Goal: Task Accomplishment & Management: Manage account settings

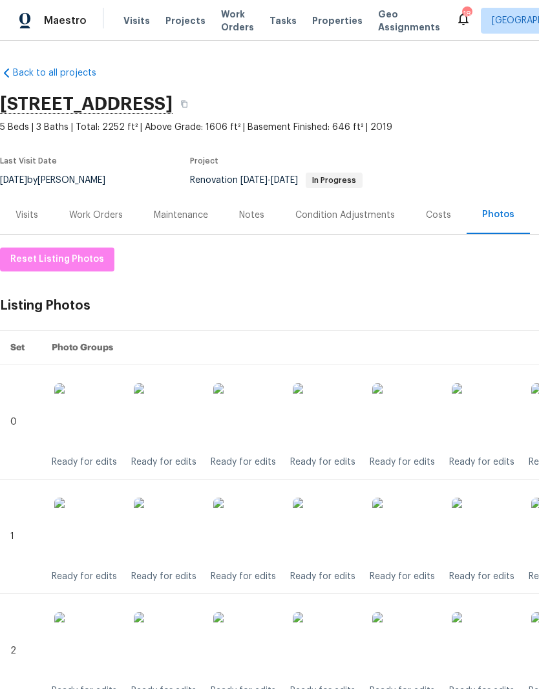
click at [325, 418] on img at bounding box center [325, 415] width 65 height 65
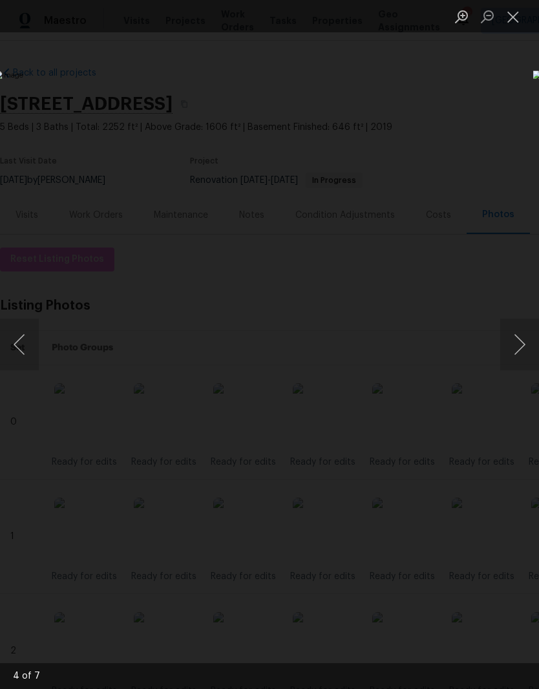
click at [520, 342] on button "Next image" at bounding box center [519, 345] width 39 height 52
click at [510, 27] on button "Close lightbox" at bounding box center [513, 16] width 26 height 23
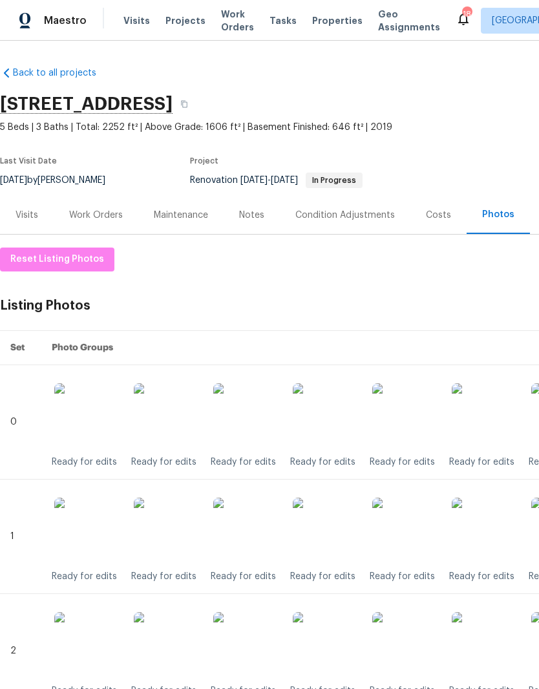
click at [341, 532] on img at bounding box center [325, 529] width 65 height 65
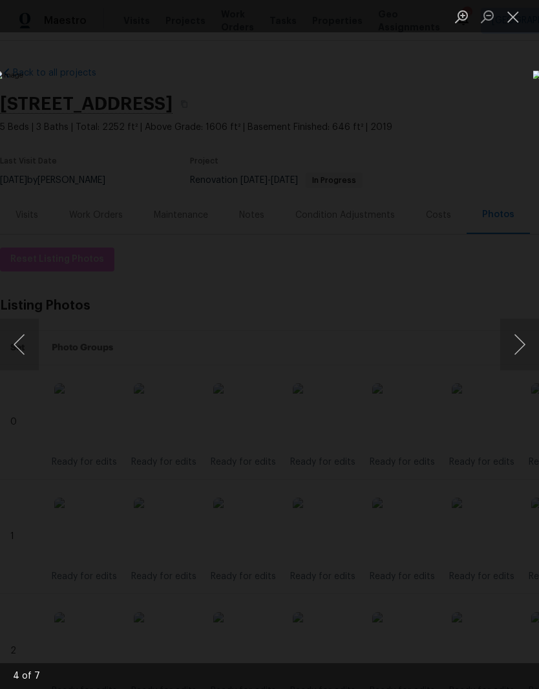
click at [516, 25] on button "Close lightbox" at bounding box center [513, 16] width 26 height 23
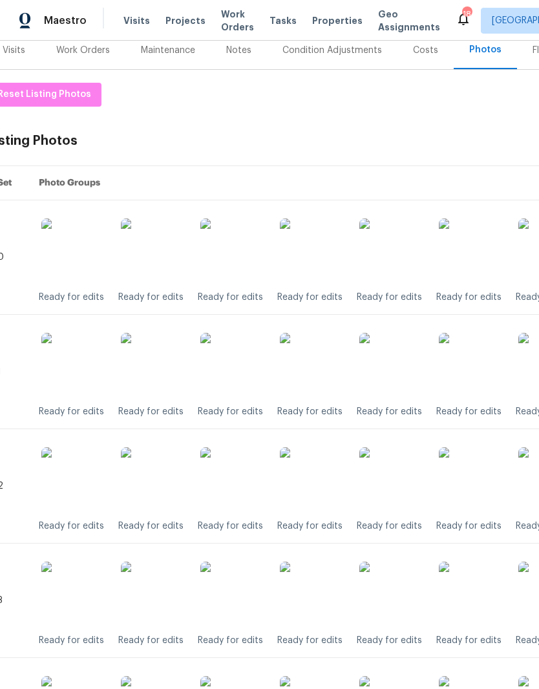
scroll to position [162, 14]
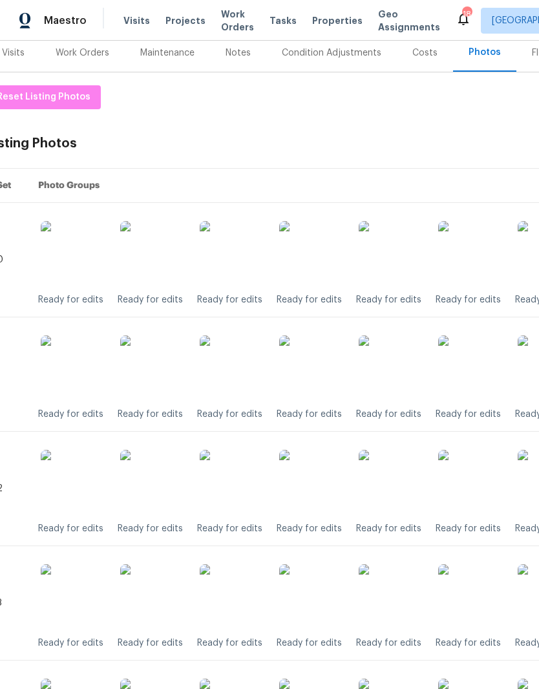
click at [322, 492] on img at bounding box center [311, 482] width 65 height 65
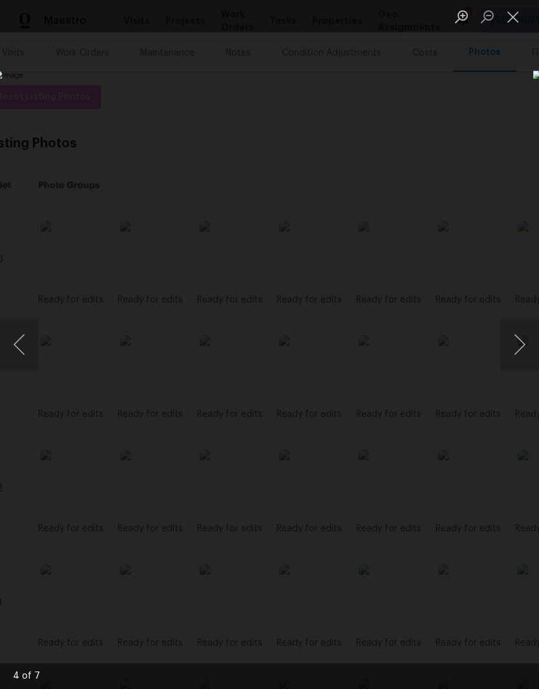
click at [519, 23] on button "Close lightbox" at bounding box center [513, 16] width 26 height 23
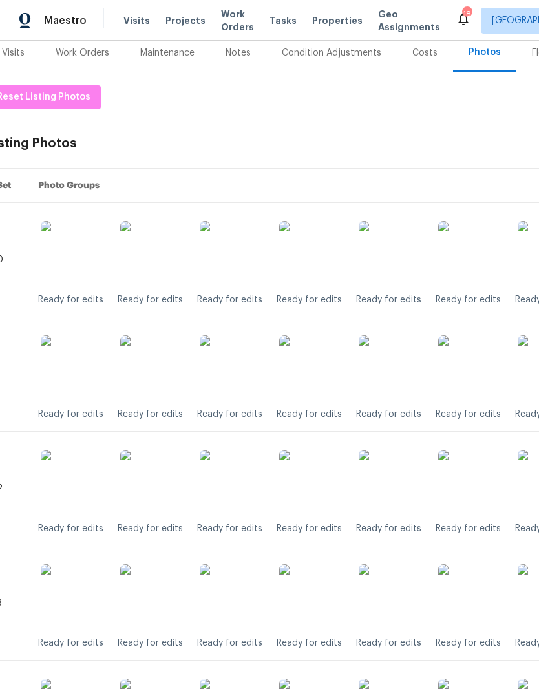
click at [318, 601] on img at bounding box center [311, 596] width 65 height 65
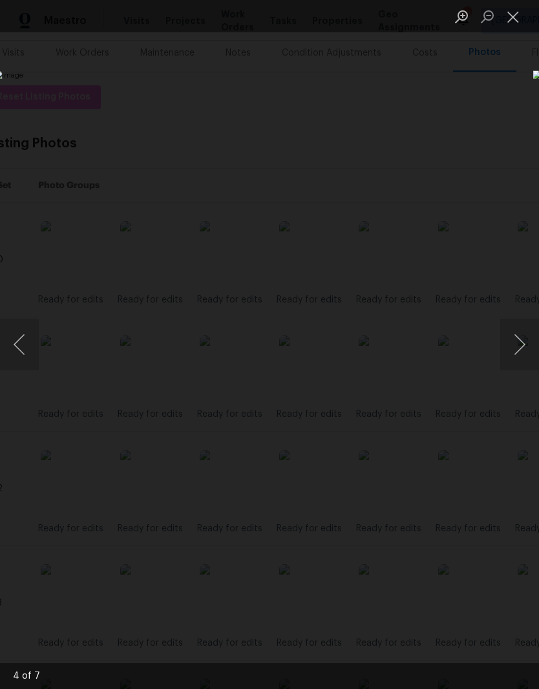
click at [517, 26] on button "Close lightbox" at bounding box center [513, 16] width 26 height 23
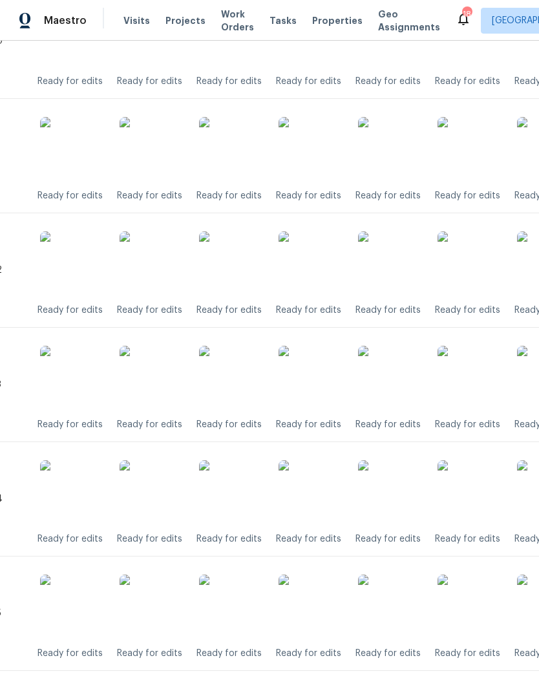
scroll to position [382, 16]
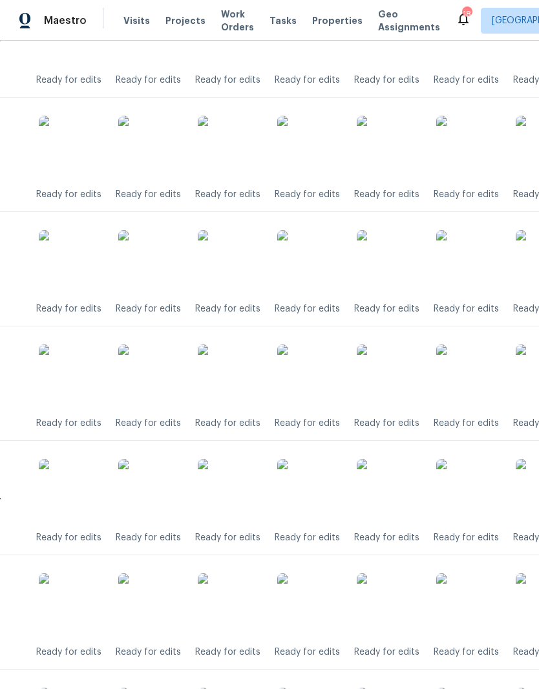
click at [322, 494] on img at bounding box center [309, 491] width 65 height 65
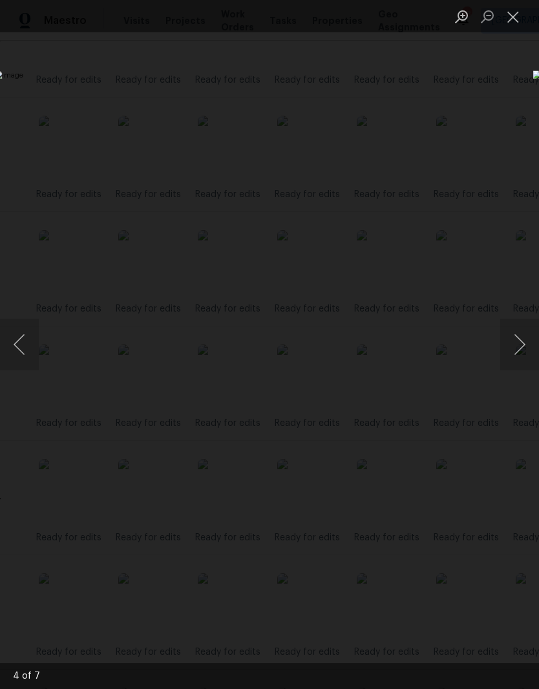
click at [520, 22] on button "Close lightbox" at bounding box center [513, 16] width 26 height 23
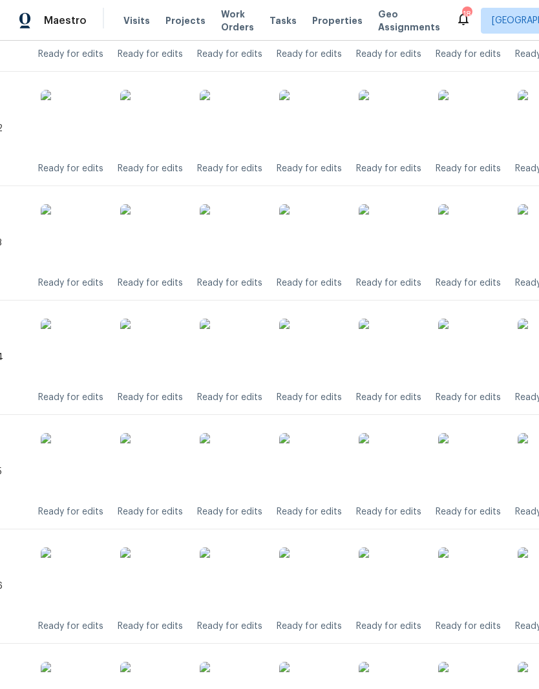
scroll to position [525, 17]
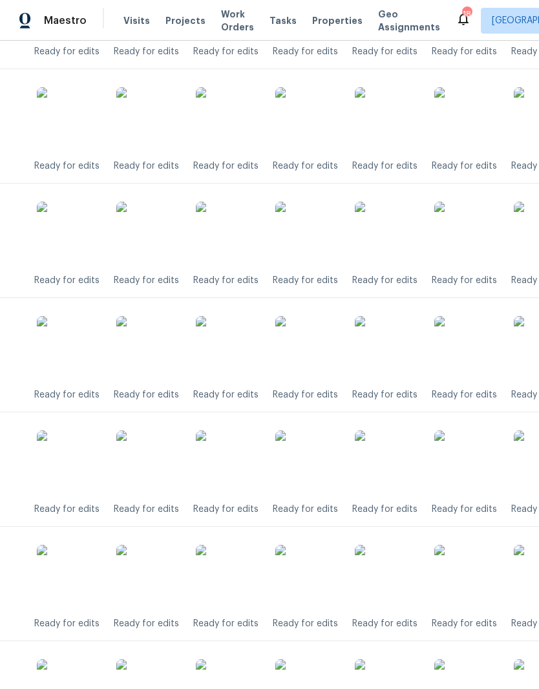
click at [322, 472] on img at bounding box center [307, 462] width 65 height 65
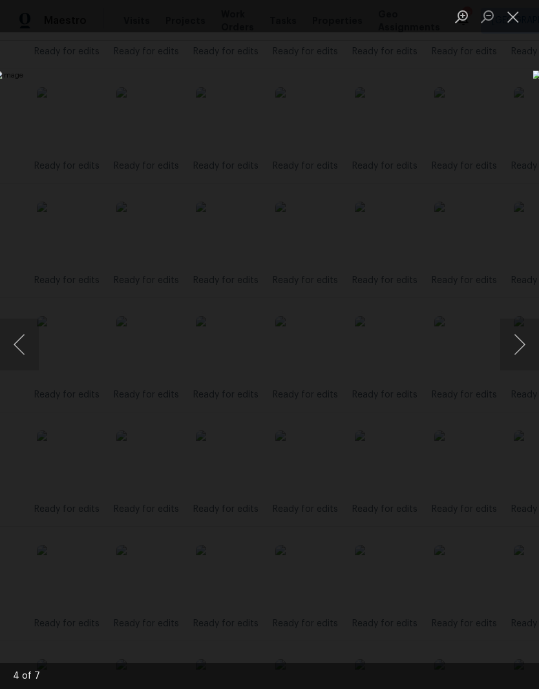
click at [516, 26] on button "Close lightbox" at bounding box center [513, 16] width 26 height 23
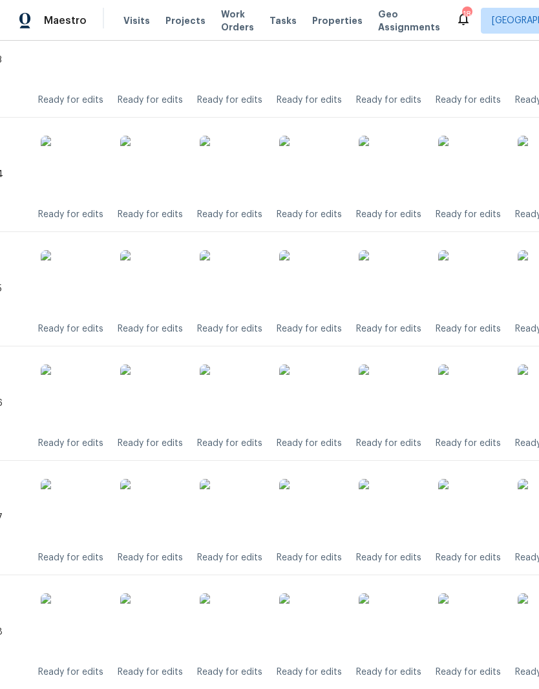
scroll to position [706, 16]
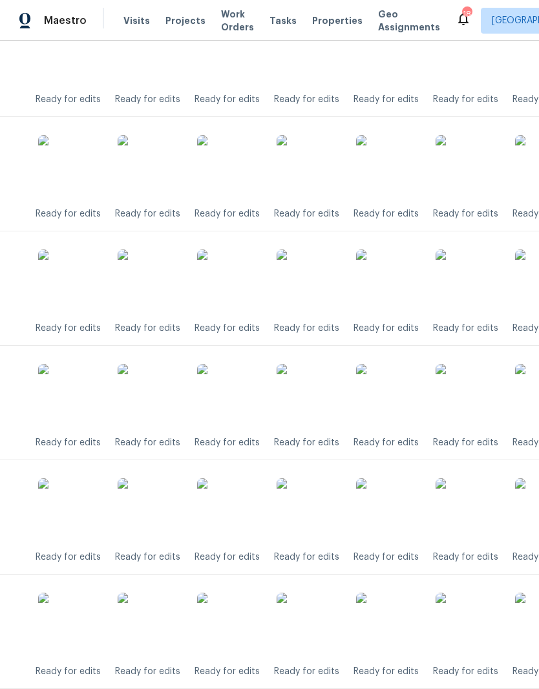
click at [309, 402] on img at bounding box center [309, 396] width 65 height 65
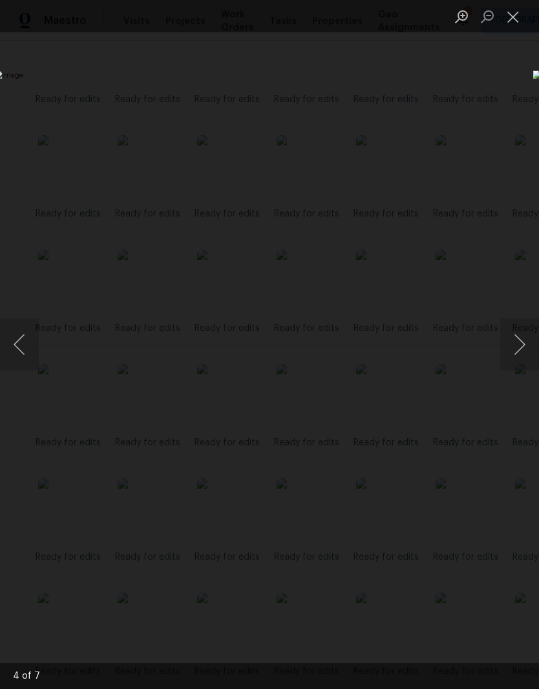
click at [516, 23] on button "Close lightbox" at bounding box center [513, 16] width 26 height 23
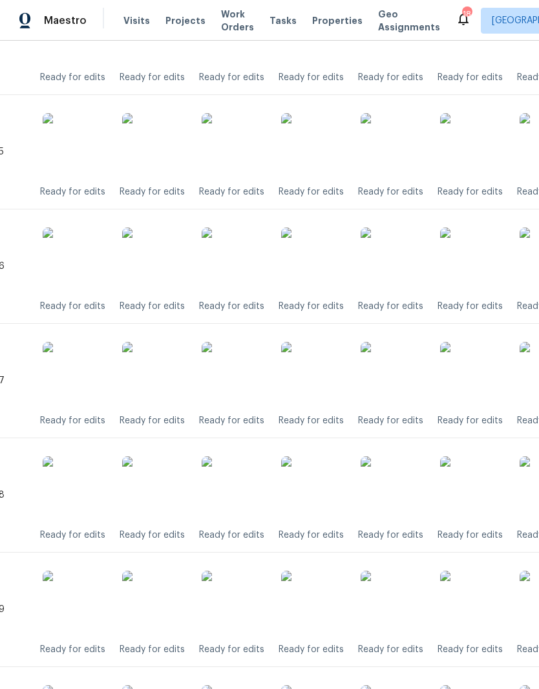
scroll to position [844, 15]
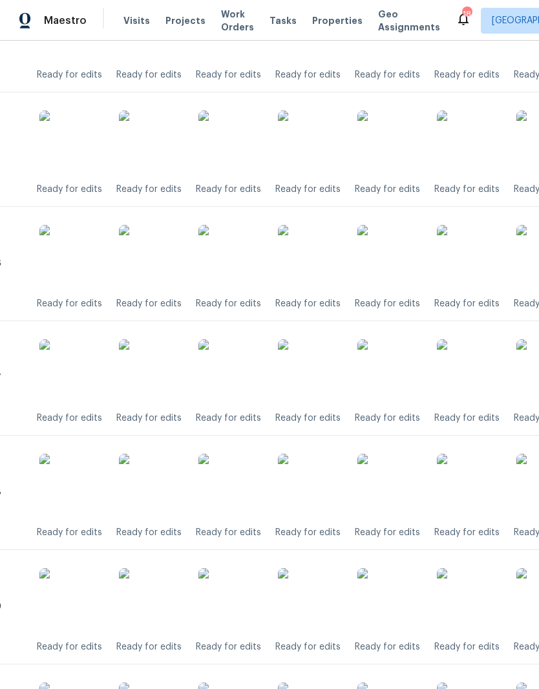
click at [315, 375] on img at bounding box center [310, 371] width 65 height 65
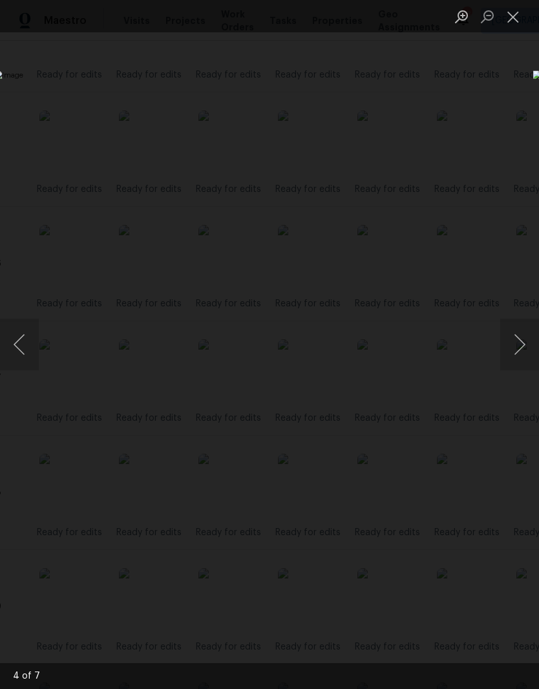
click at [516, 23] on button "Close lightbox" at bounding box center [513, 16] width 26 height 23
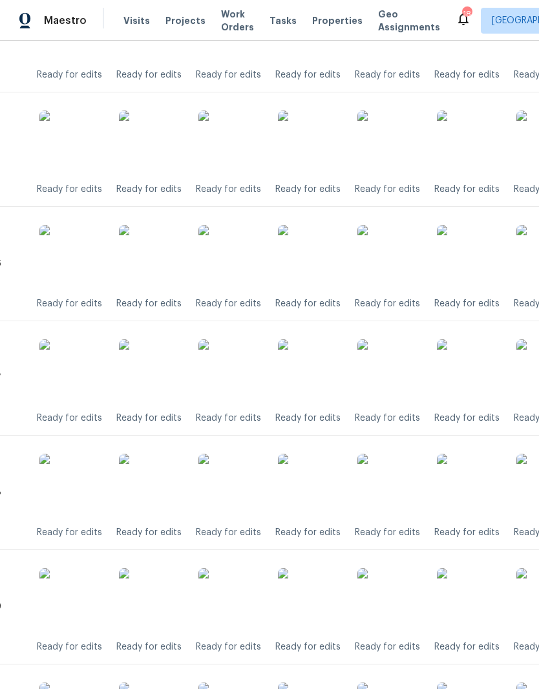
click at [319, 492] on img at bounding box center [310, 486] width 65 height 65
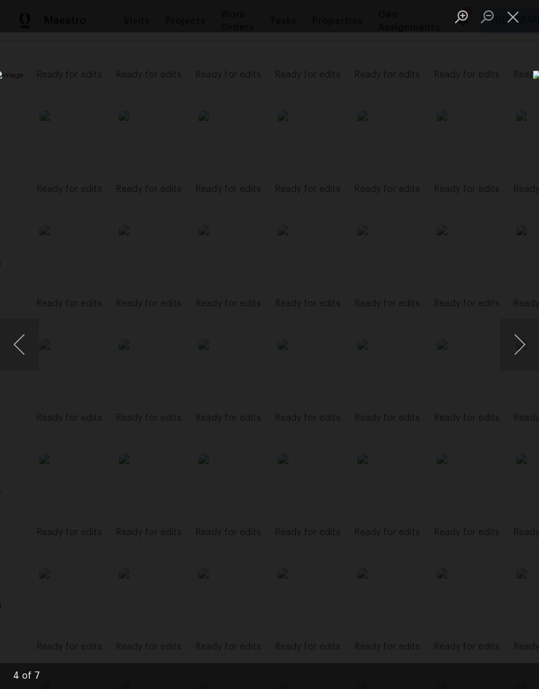
click at [516, 22] on button "Close lightbox" at bounding box center [513, 16] width 26 height 23
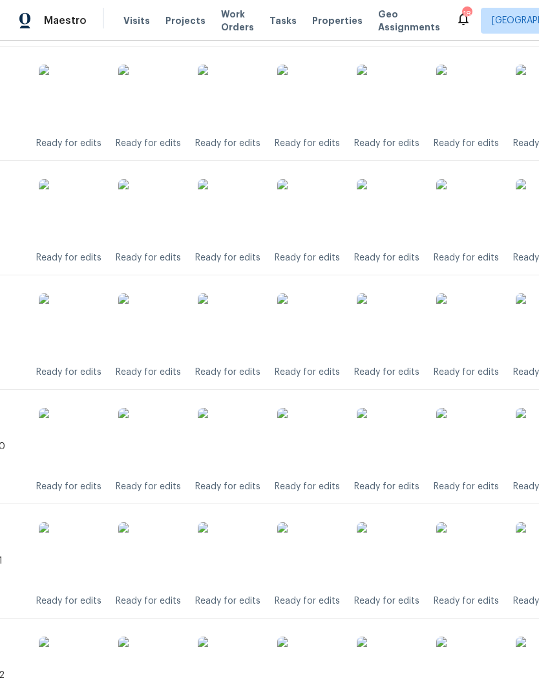
scroll to position [1133, 16]
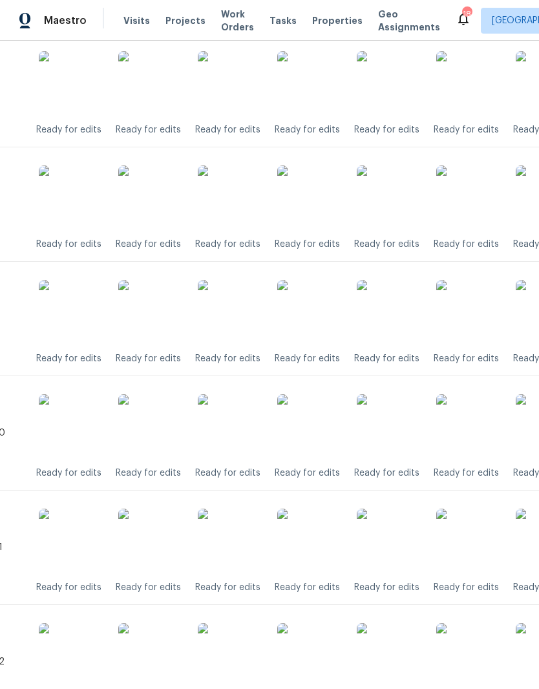
click at [318, 318] on img at bounding box center [309, 312] width 65 height 65
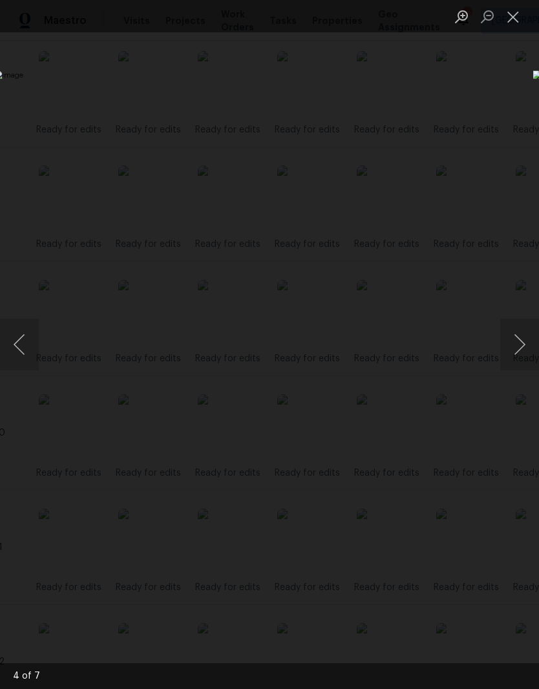
click at [517, 22] on button "Close lightbox" at bounding box center [513, 16] width 26 height 23
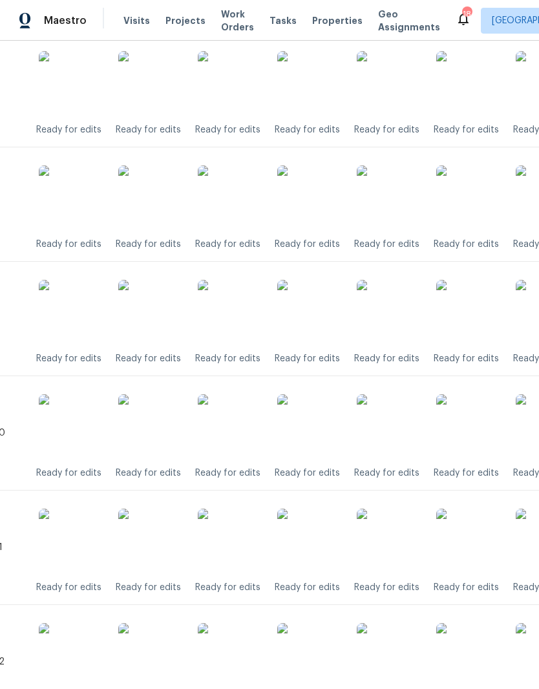
click at [317, 437] on img at bounding box center [309, 426] width 65 height 65
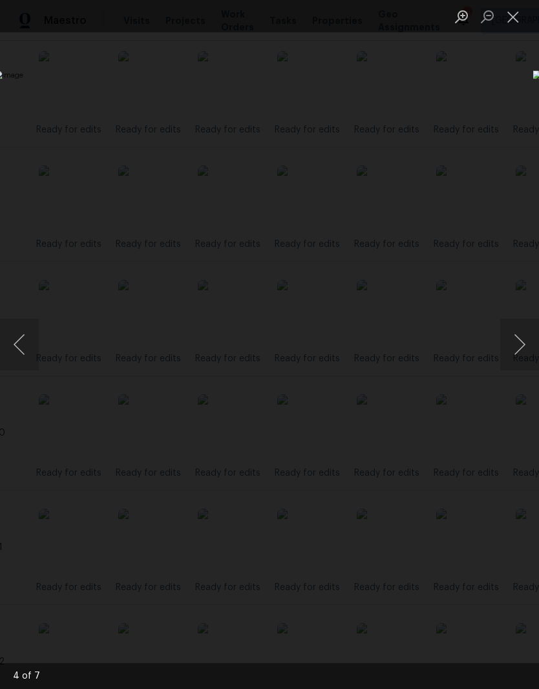
click at [520, 17] on button "Close lightbox" at bounding box center [513, 16] width 26 height 23
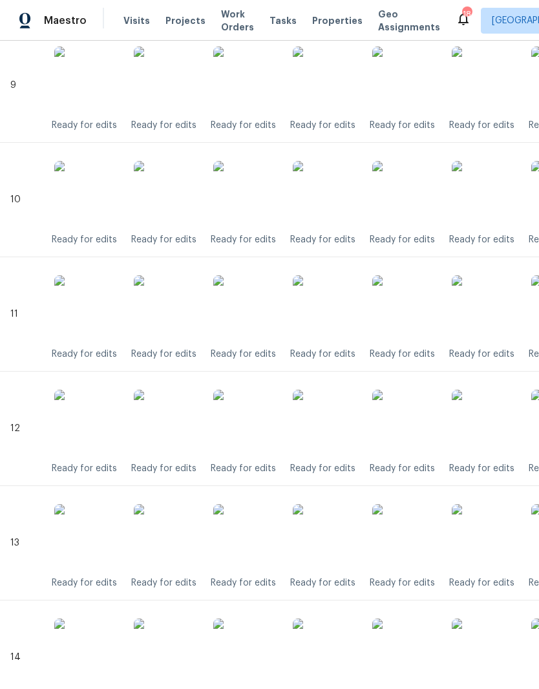
scroll to position [1368, 3]
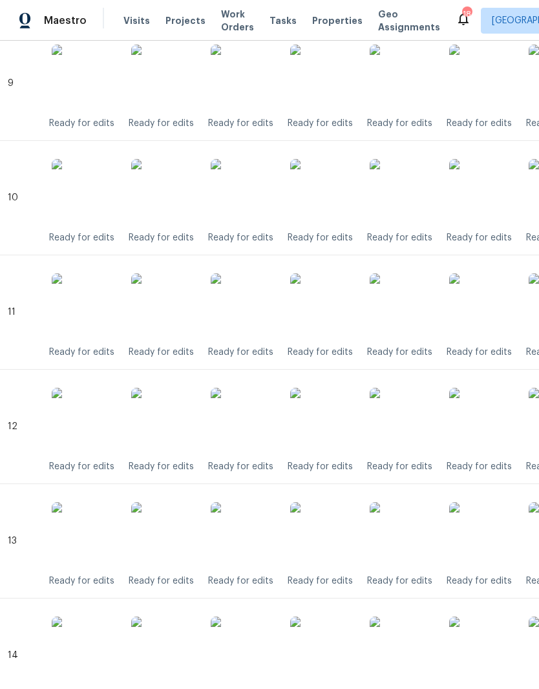
click at [325, 318] on img at bounding box center [322, 305] width 65 height 65
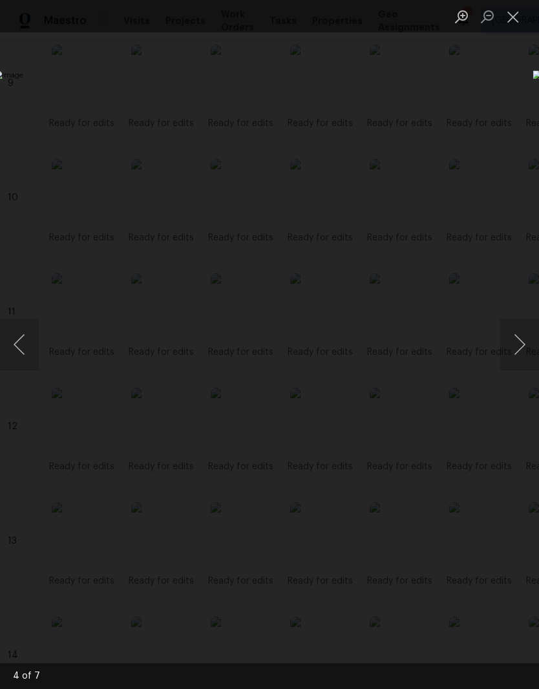
click at [514, 25] on button "Close lightbox" at bounding box center [513, 16] width 26 height 23
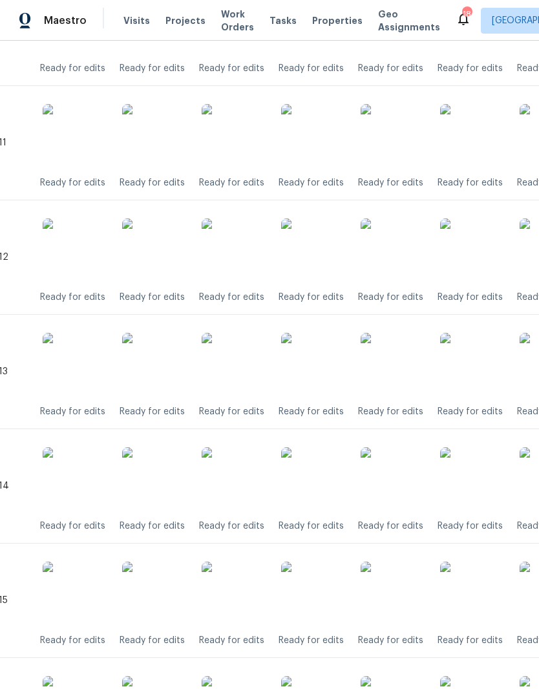
scroll to position [1538, 13]
click at [316, 256] on img at bounding box center [312, 250] width 65 height 65
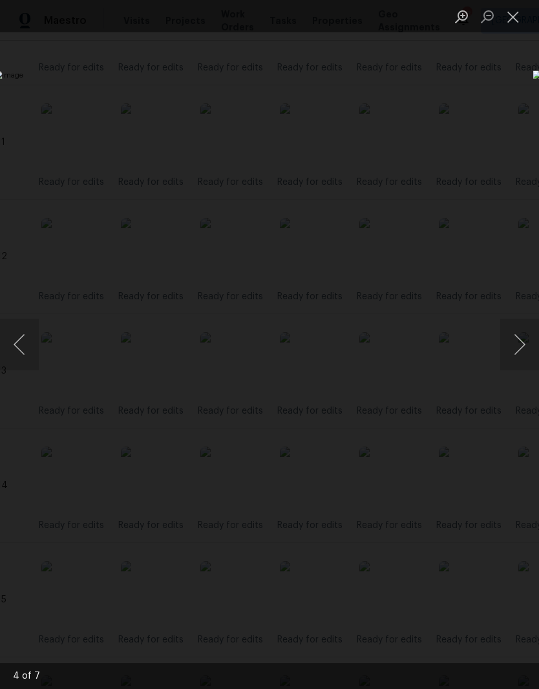
click at [516, 25] on button "Close lightbox" at bounding box center [513, 16] width 26 height 23
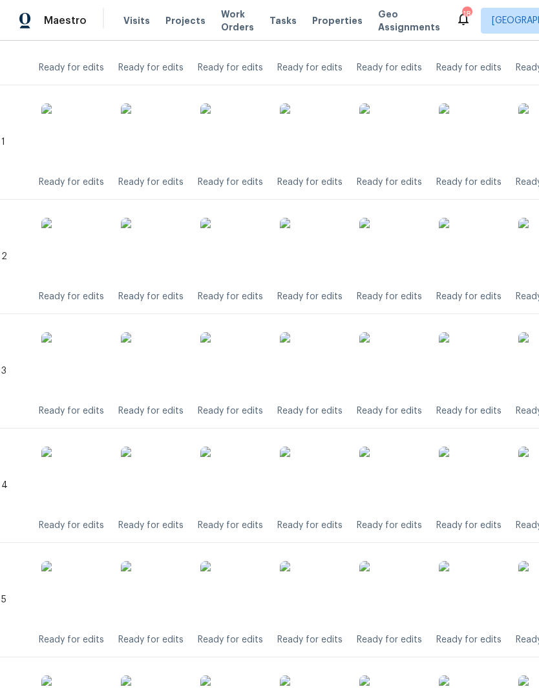
click at [321, 487] on img at bounding box center [312, 478] width 65 height 65
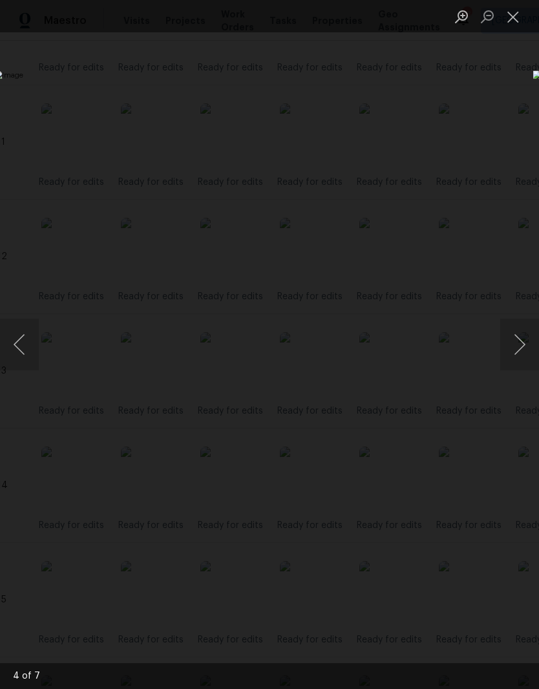
click at [518, 21] on button "Close lightbox" at bounding box center [513, 16] width 26 height 23
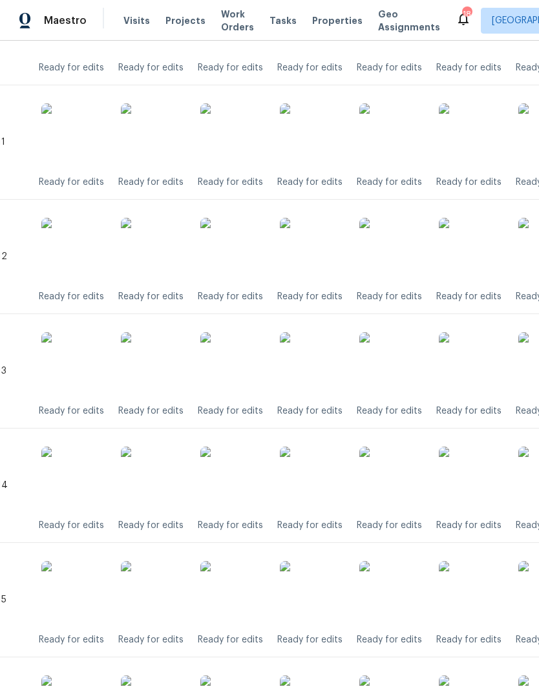
click at [322, 379] on img at bounding box center [312, 364] width 65 height 65
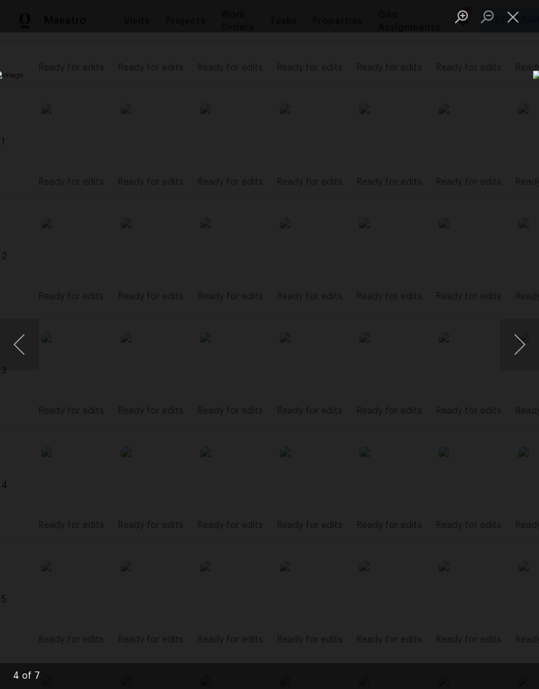
click at [514, 26] on button "Close lightbox" at bounding box center [513, 16] width 26 height 23
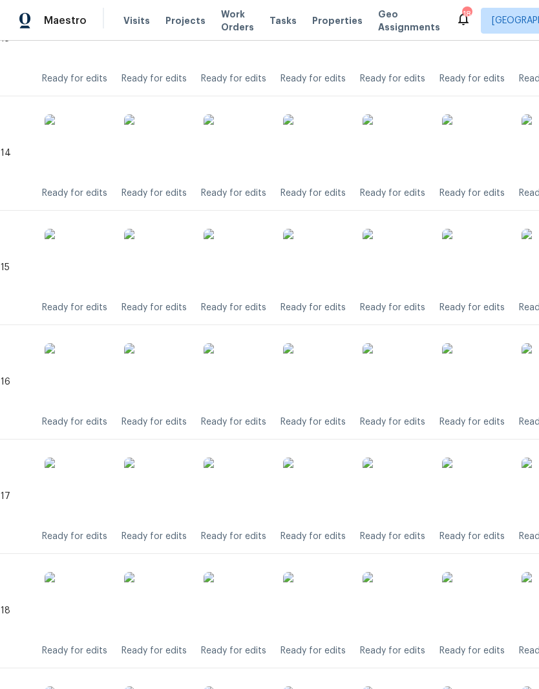
scroll to position [1896, 12]
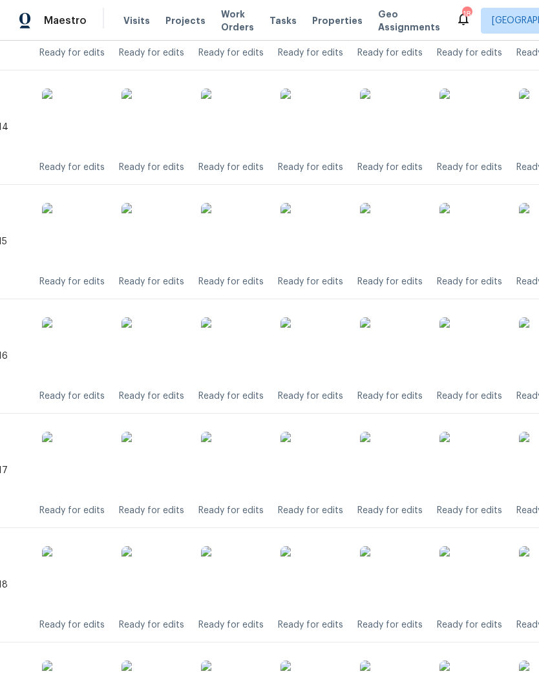
click at [322, 246] on img at bounding box center [312, 235] width 65 height 65
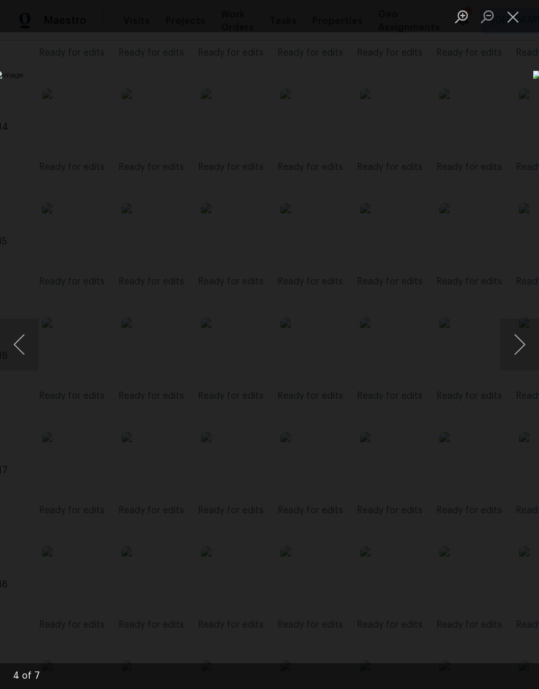
click at [518, 25] on button "Close lightbox" at bounding box center [513, 16] width 26 height 23
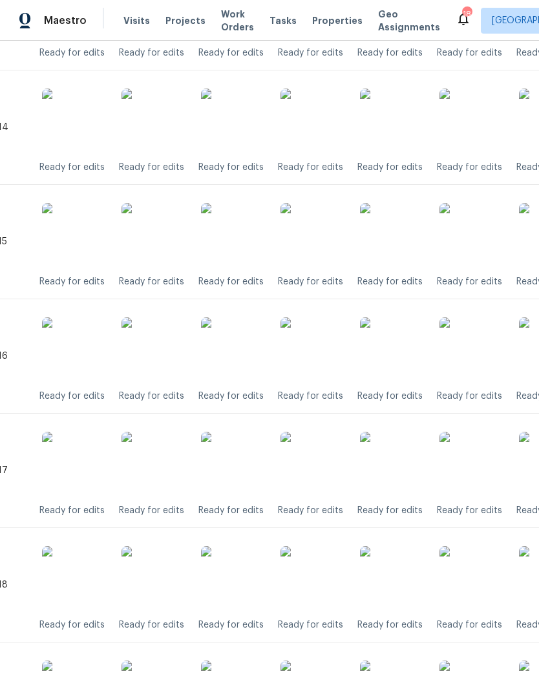
click at [319, 472] on img at bounding box center [312, 464] width 65 height 65
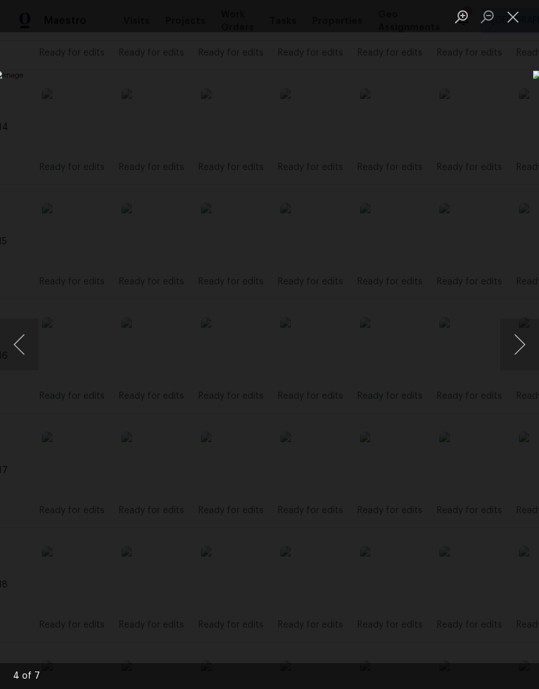
click at [523, 21] on button "Close lightbox" at bounding box center [513, 16] width 26 height 23
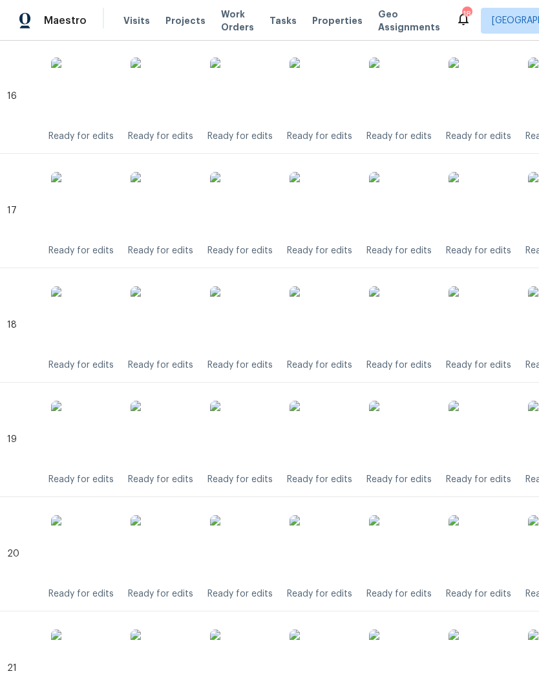
scroll to position [2156, 5]
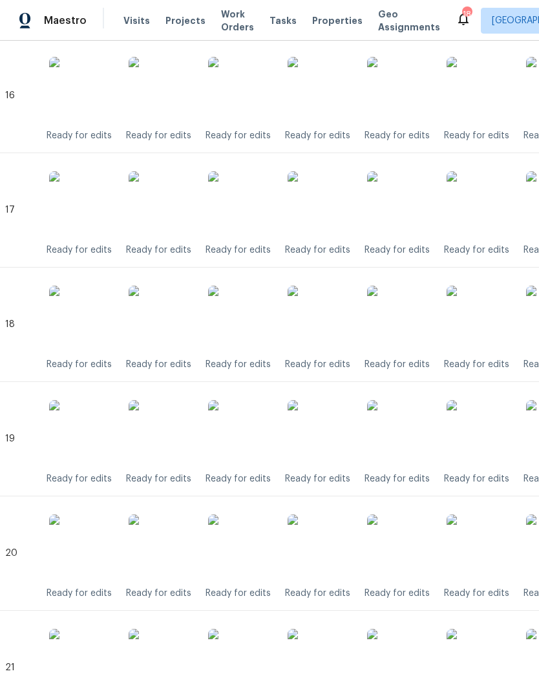
click at [320, 328] on img at bounding box center [320, 318] width 65 height 65
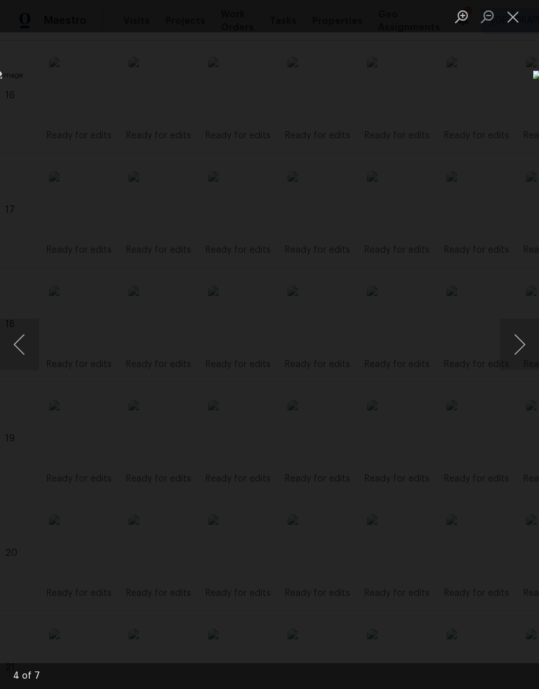
click at [515, 20] on button "Close lightbox" at bounding box center [513, 16] width 26 height 23
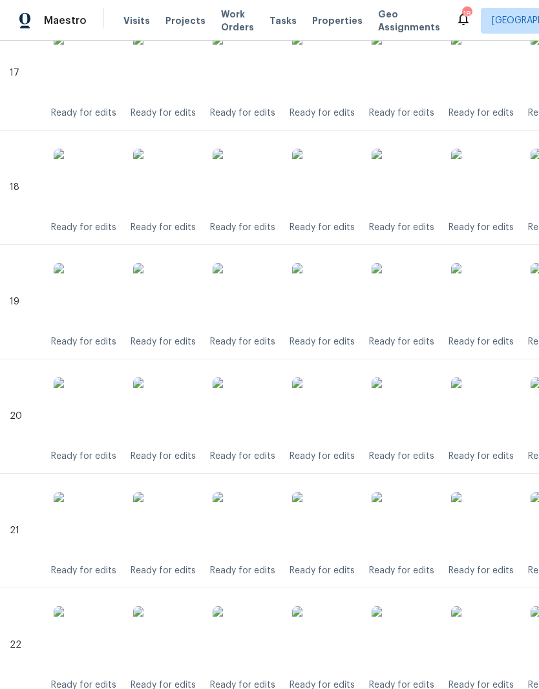
scroll to position [2295, 1]
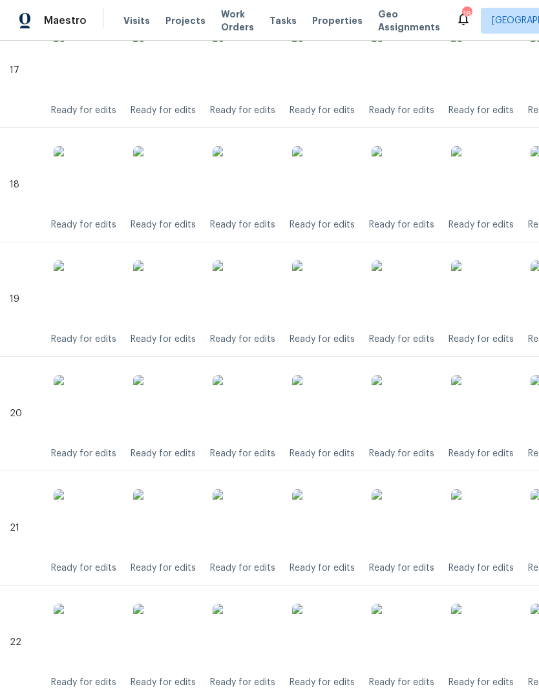
click at [325, 413] on img at bounding box center [324, 407] width 65 height 65
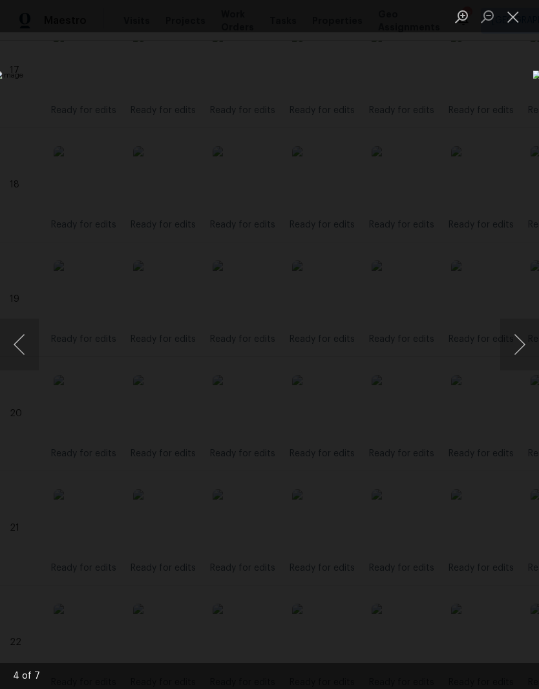
click at [514, 18] on button "Close lightbox" at bounding box center [513, 16] width 26 height 23
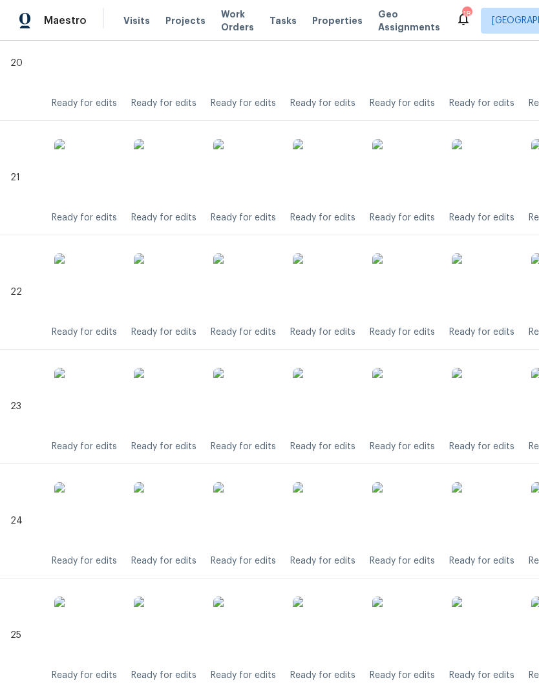
scroll to position [2648, 0]
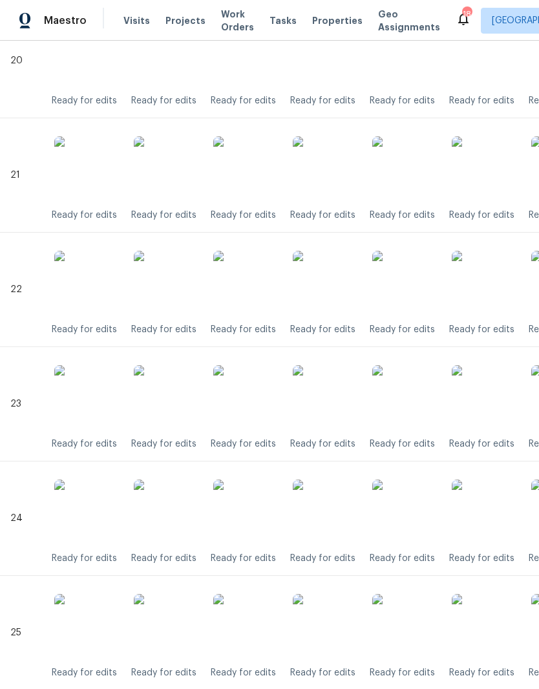
click at [339, 510] on img at bounding box center [325, 511] width 65 height 65
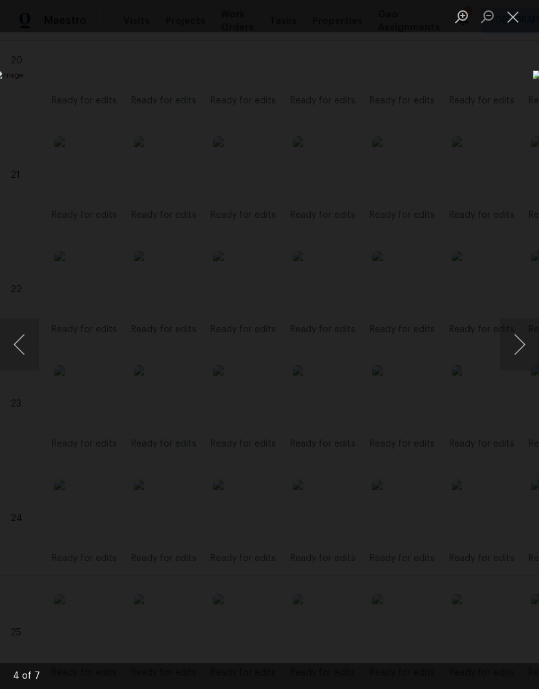
click at [516, 19] on button "Close lightbox" at bounding box center [513, 16] width 26 height 23
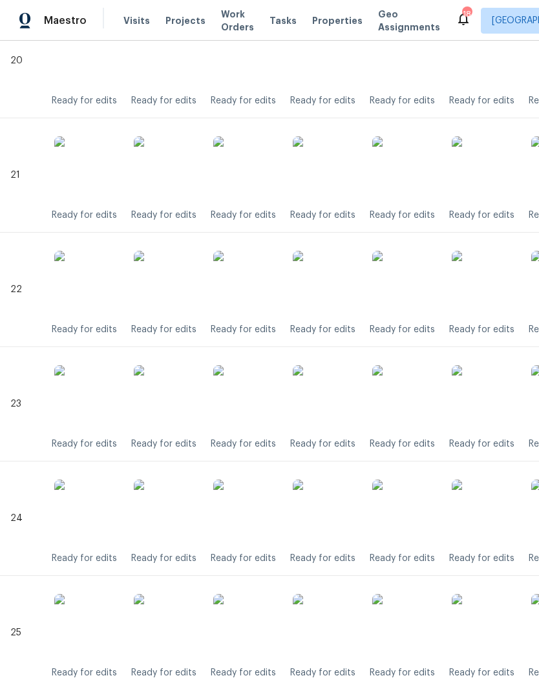
click at [331, 629] on img at bounding box center [325, 626] width 65 height 65
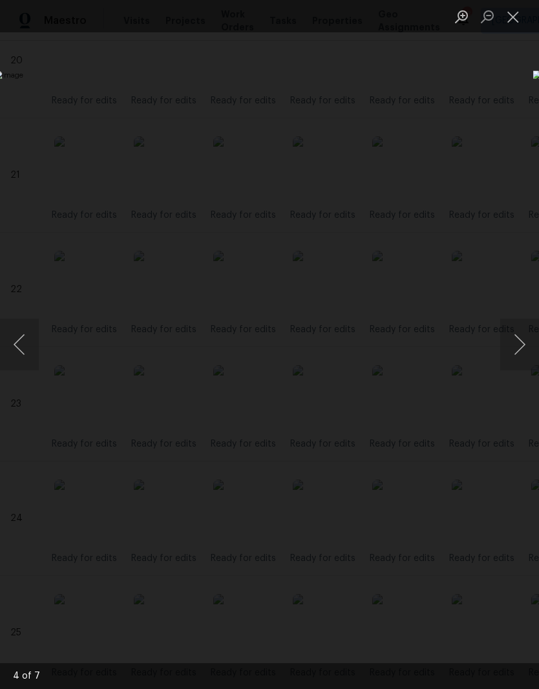
click at [521, 19] on button "Close lightbox" at bounding box center [513, 16] width 26 height 23
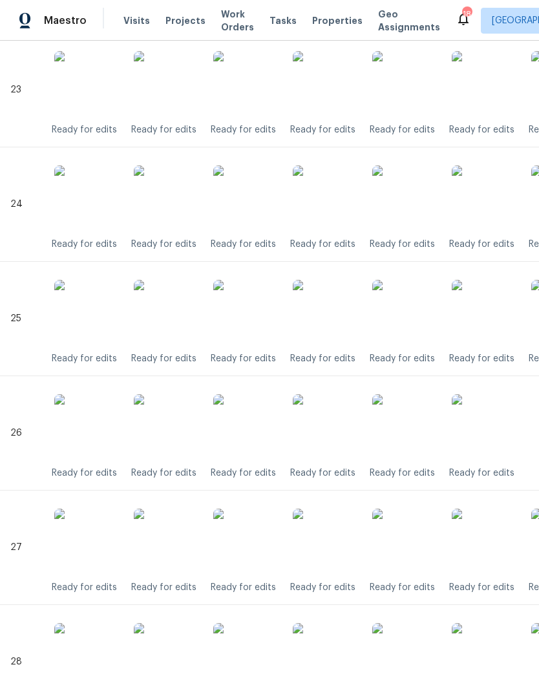
scroll to position [2964, 0]
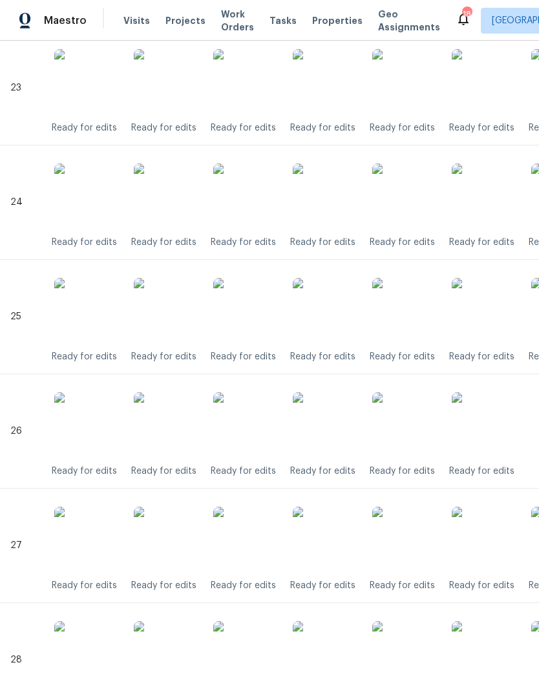
click at [328, 430] on img at bounding box center [325, 424] width 65 height 65
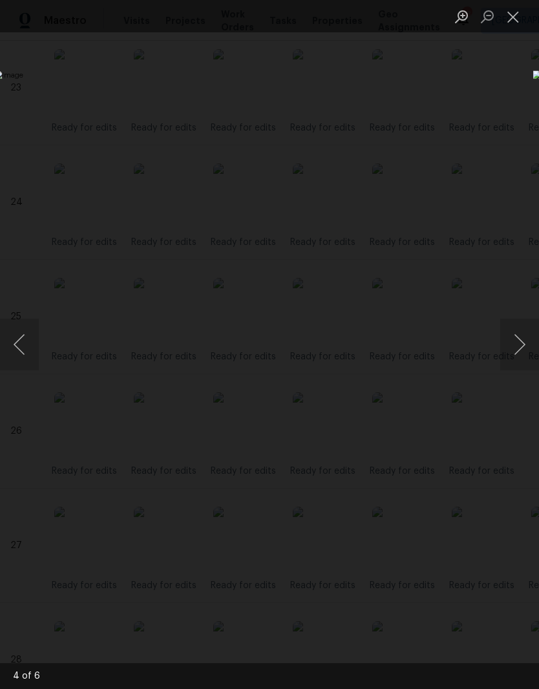
click at [515, 26] on button "Close lightbox" at bounding box center [513, 16] width 26 height 23
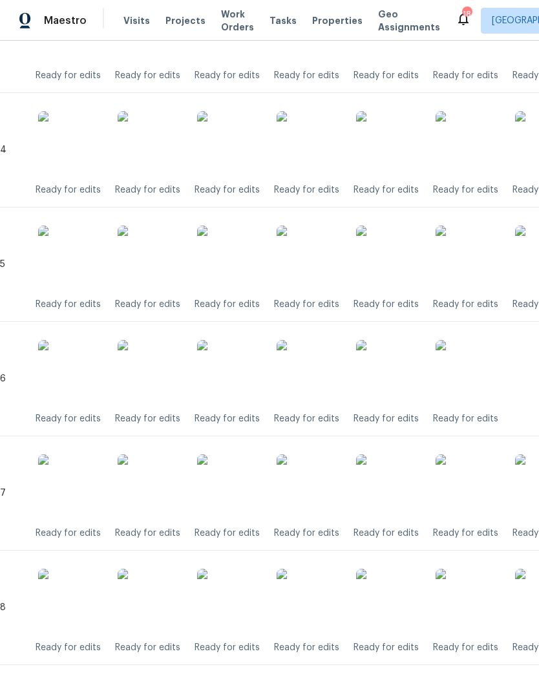
scroll to position [3016, 17]
click at [321, 486] on img at bounding box center [308, 486] width 65 height 65
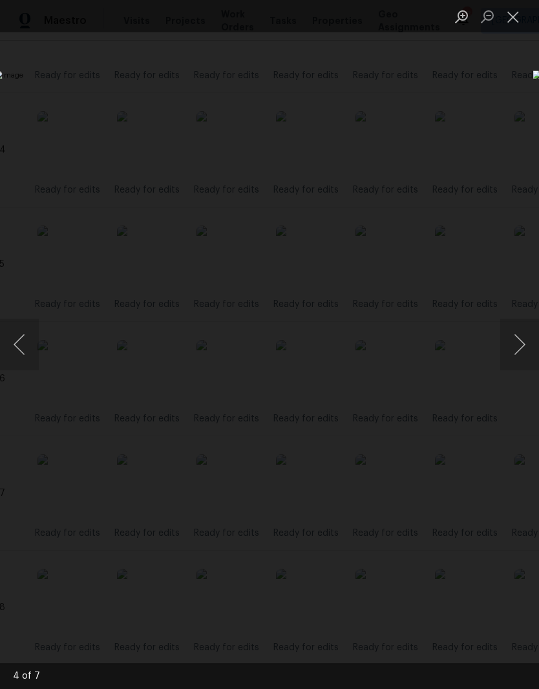
click at [514, 19] on button "Close lightbox" at bounding box center [513, 16] width 26 height 23
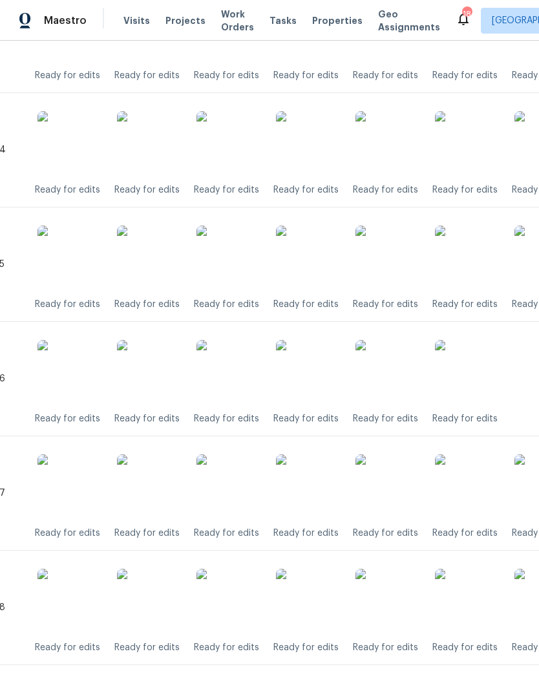
click at [316, 612] on img at bounding box center [308, 601] width 65 height 65
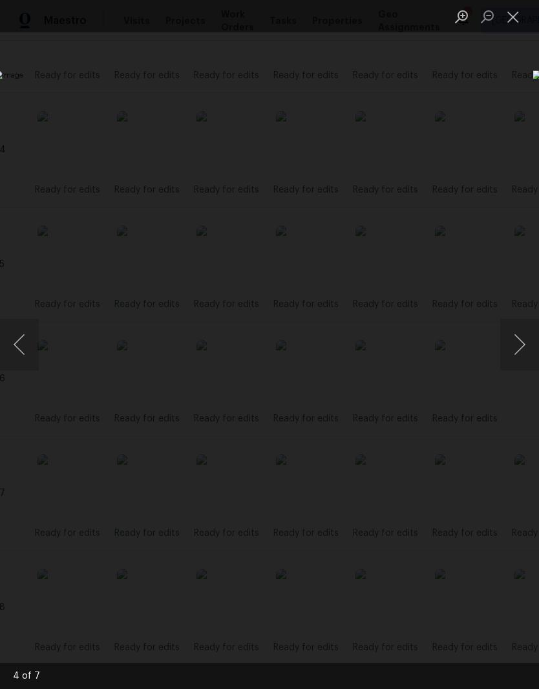
click at [514, 22] on button "Close lightbox" at bounding box center [513, 16] width 26 height 23
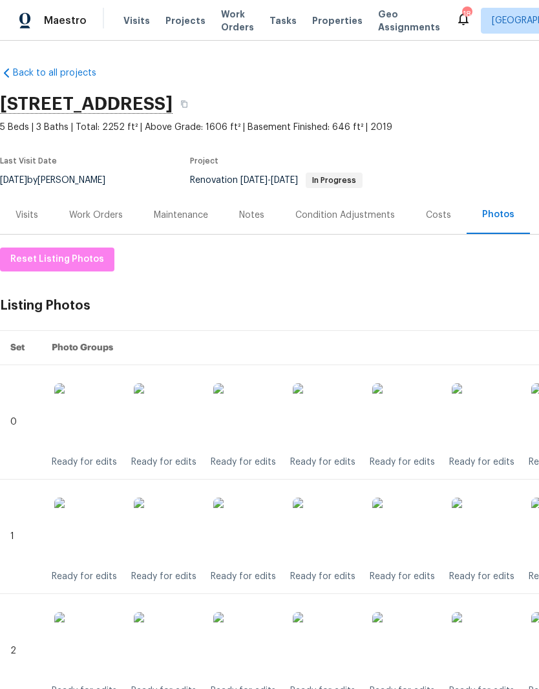
scroll to position [0, 0]
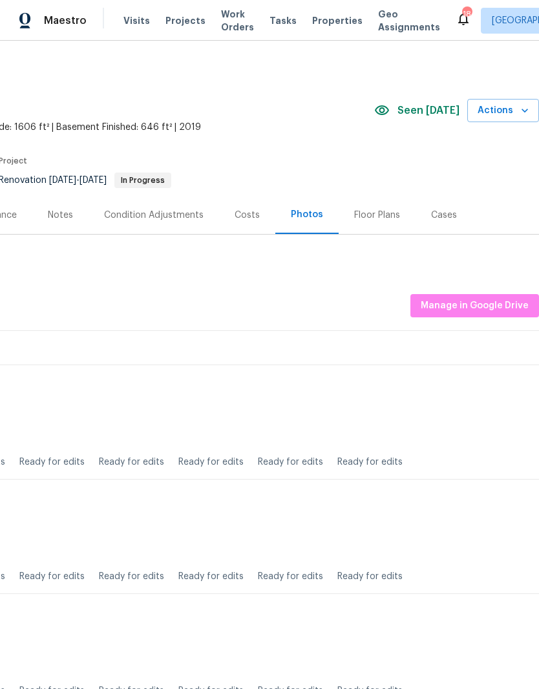
scroll to position [0, 191]
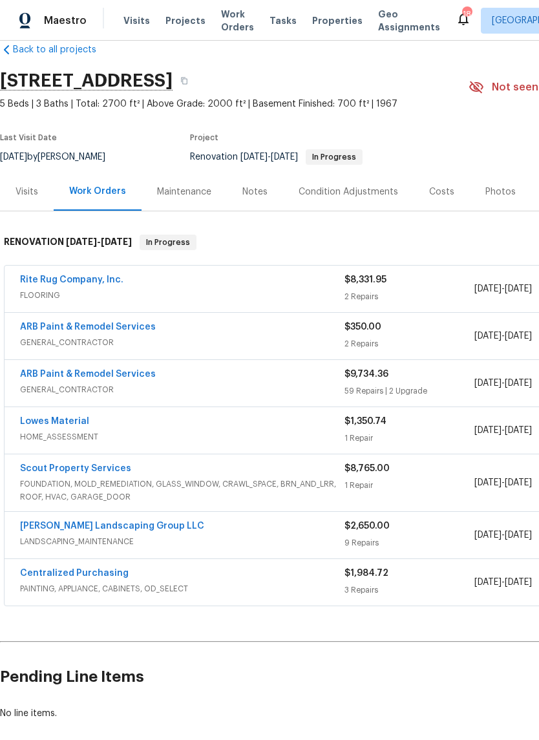
scroll to position [23, 0]
click at [94, 281] on link "Rite Rug Company, Inc." at bounding box center [71, 279] width 103 height 9
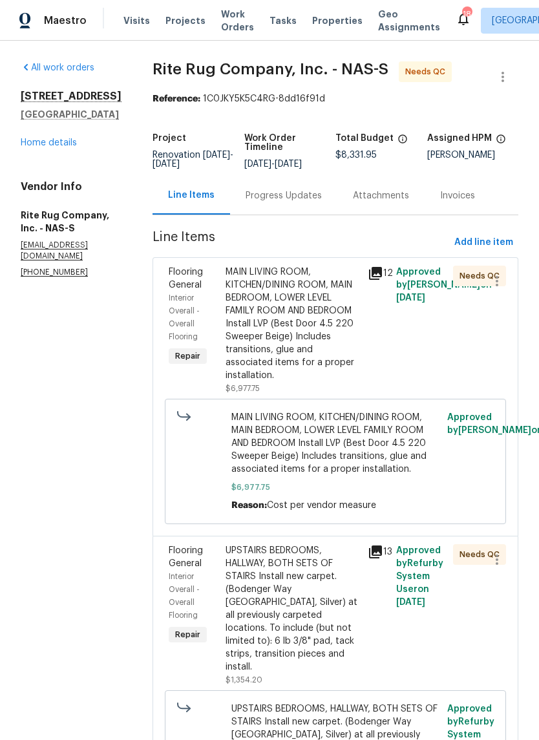
click at [322, 202] on div "Progress Updates" at bounding box center [284, 195] width 76 height 13
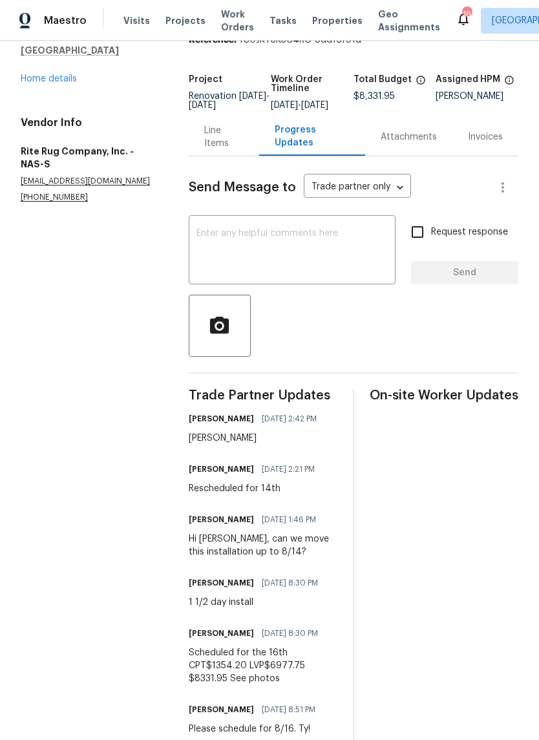
scroll to position [63, 0]
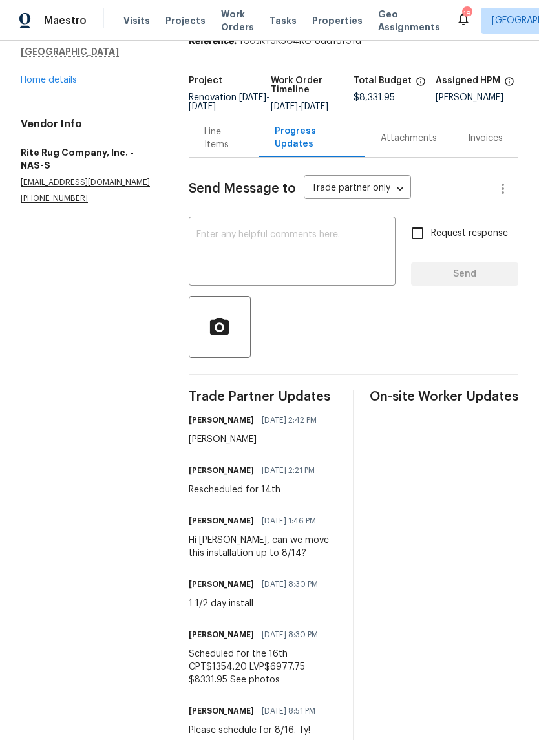
click at [214, 138] on div "Line Items" at bounding box center [224, 138] width 40 height 26
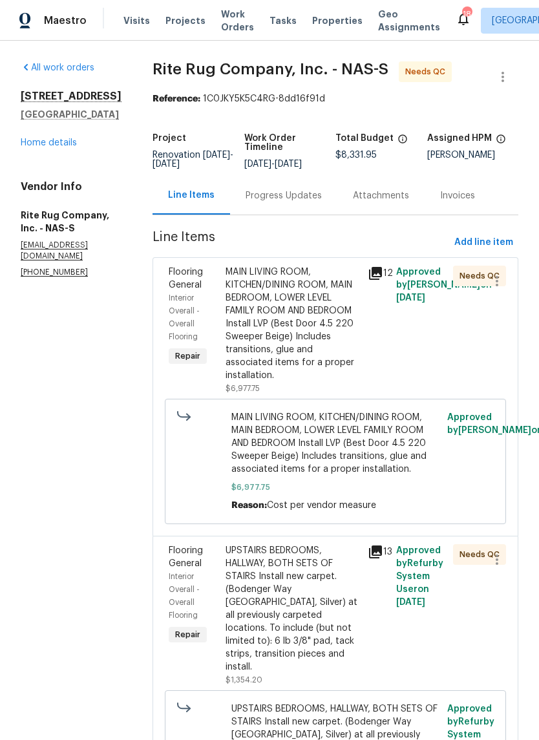
click at [314, 281] on div "MAIN LIVING ROOM, KITCHEN/DINING ROOM, MAIN BEDROOM, LOWER LEVEL FAMILY ROOM AN…" at bounding box center [292, 324] width 134 height 116
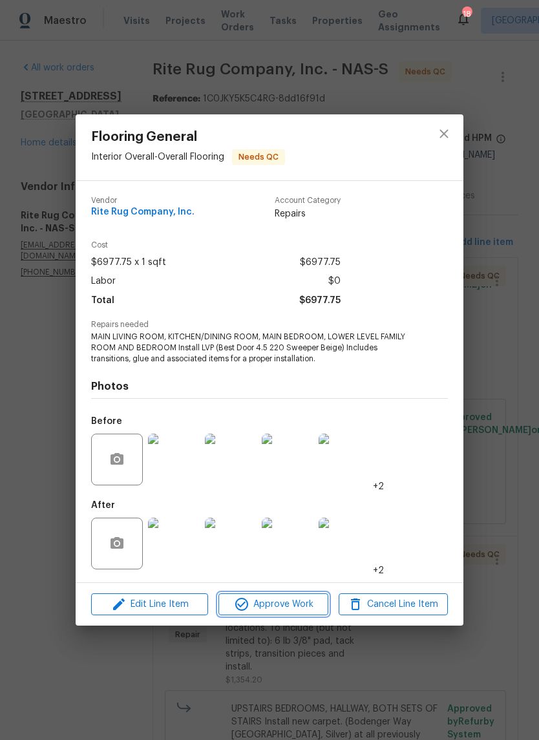
click at [306, 602] on span "Approve Work" at bounding box center [272, 604] width 101 height 16
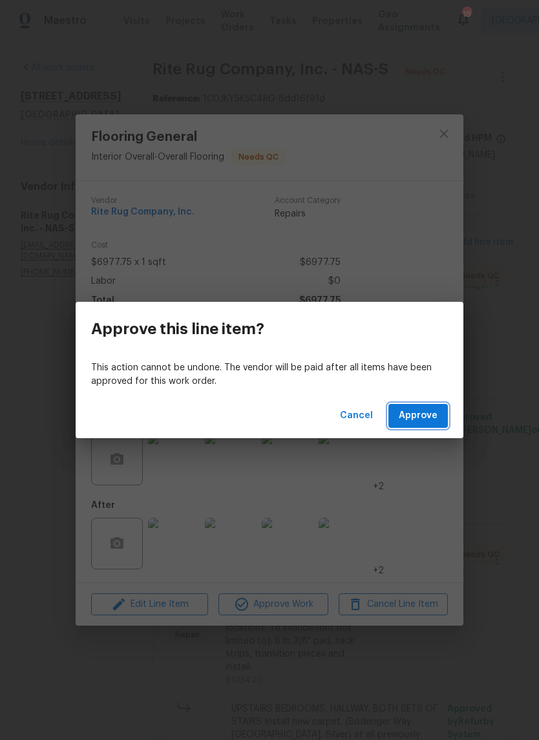
click at [435, 414] on span "Approve" at bounding box center [418, 416] width 39 height 16
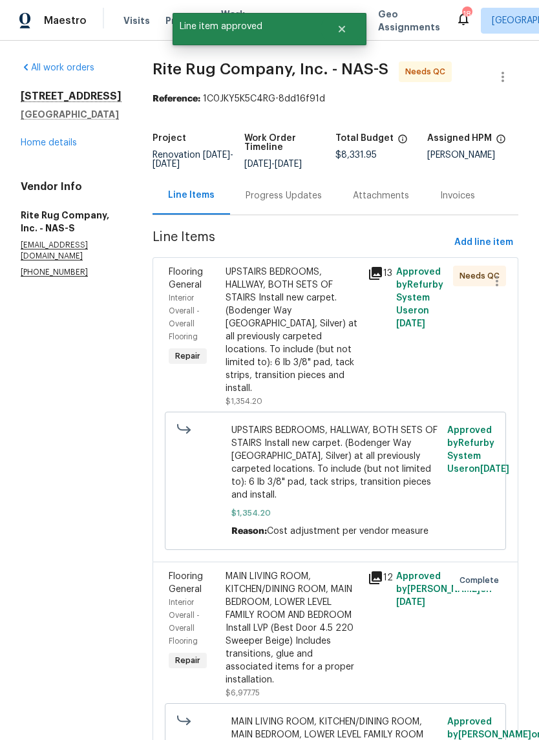
click at [324, 287] on div "UPSTAIRS BEDROOMS, HALLWAY, BOTH SETS OF STAIRS Install new carpet. (Bodenger W…" at bounding box center [292, 330] width 134 height 129
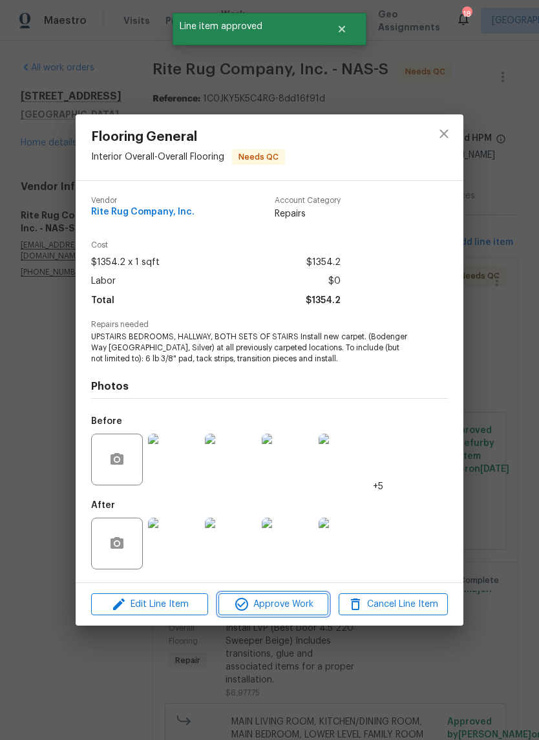
click at [297, 610] on span "Approve Work" at bounding box center [272, 604] width 101 height 16
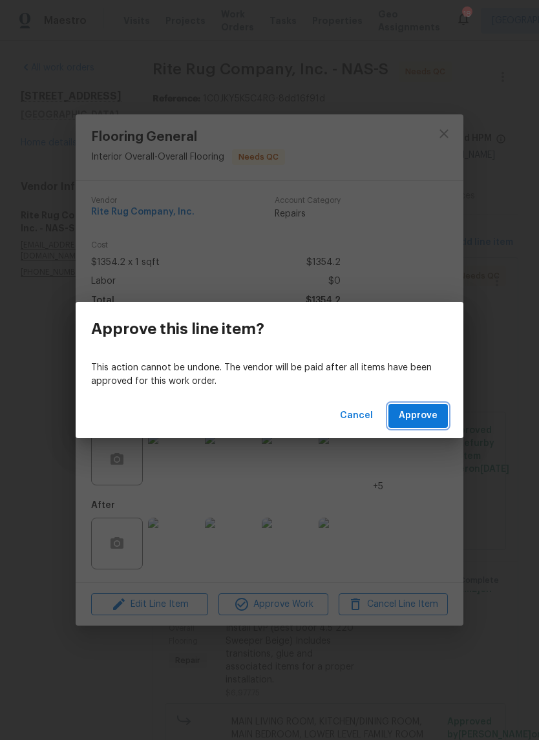
click at [424, 415] on span "Approve" at bounding box center [418, 416] width 39 height 16
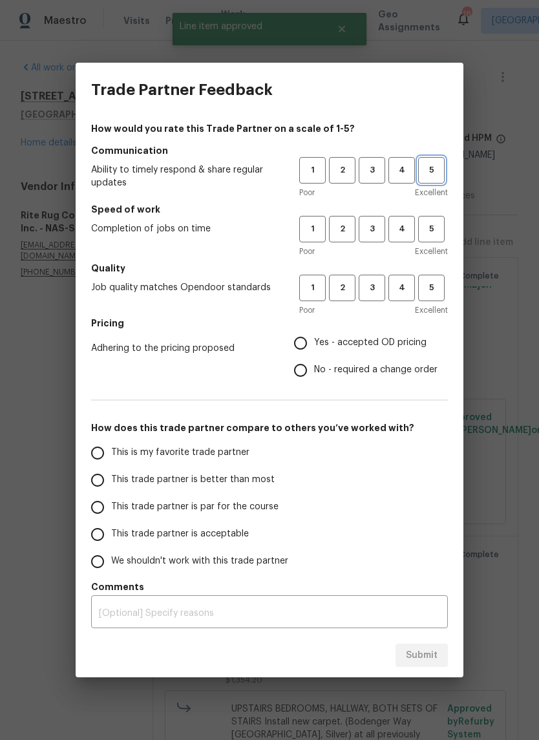
click at [434, 176] on span "5" at bounding box center [431, 170] width 24 height 15
click at [433, 233] on span "5" at bounding box center [431, 229] width 24 height 15
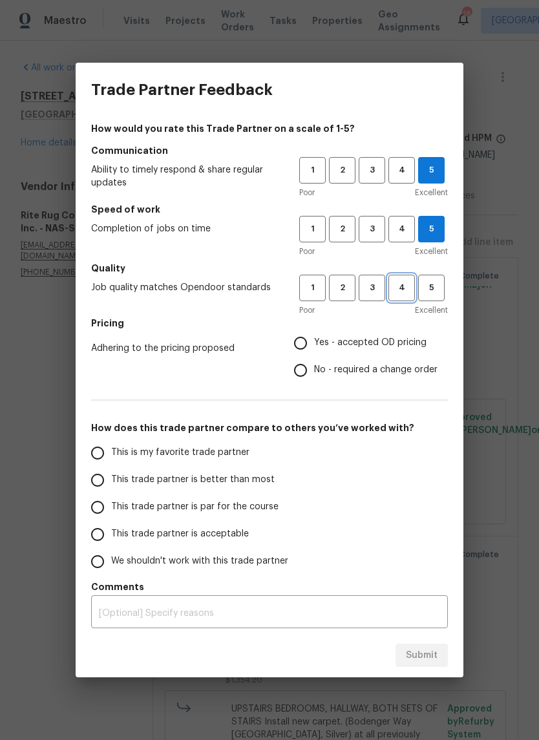
click at [401, 291] on span "4" at bounding box center [402, 287] width 24 height 15
click at [306, 341] on input "Yes - accepted OD pricing" at bounding box center [300, 342] width 27 height 27
radio input "true"
click at [98, 456] on input "This is my favorite trade partner" at bounding box center [97, 452] width 27 height 27
click at [422, 664] on button "Submit" at bounding box center [421, 655] width 52 height 24
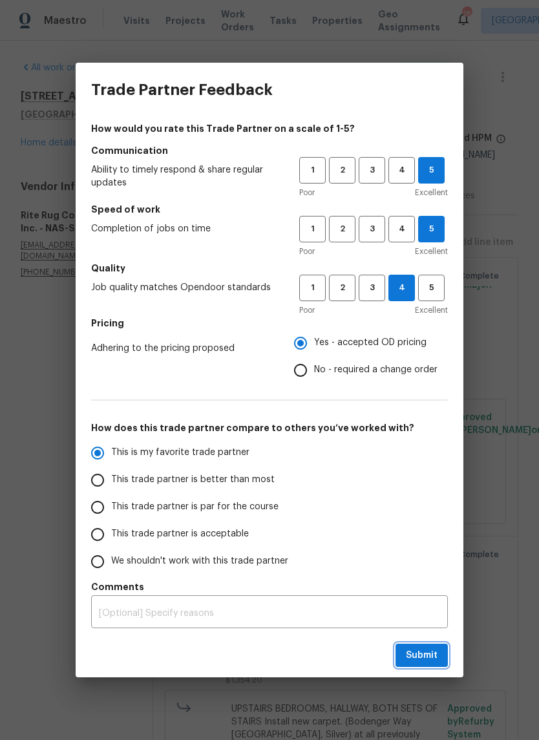
radio input "true"
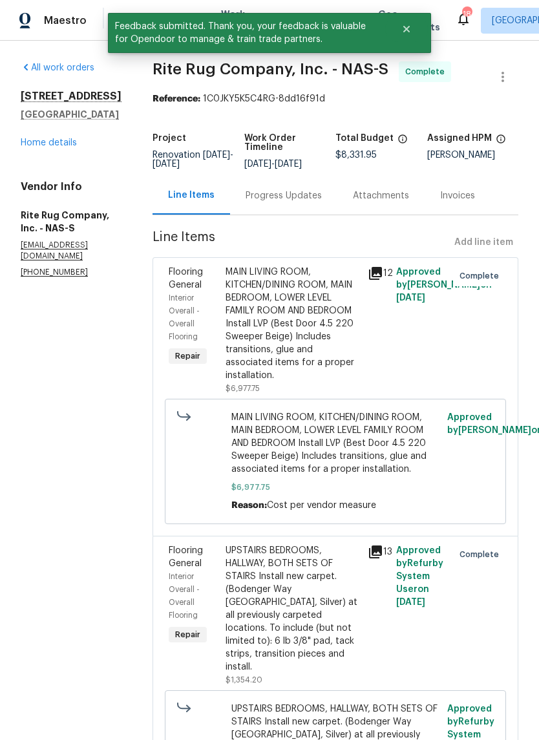
click at [63, 144] on link "Home details" at bounding box center [49, 142] width 56 height 9
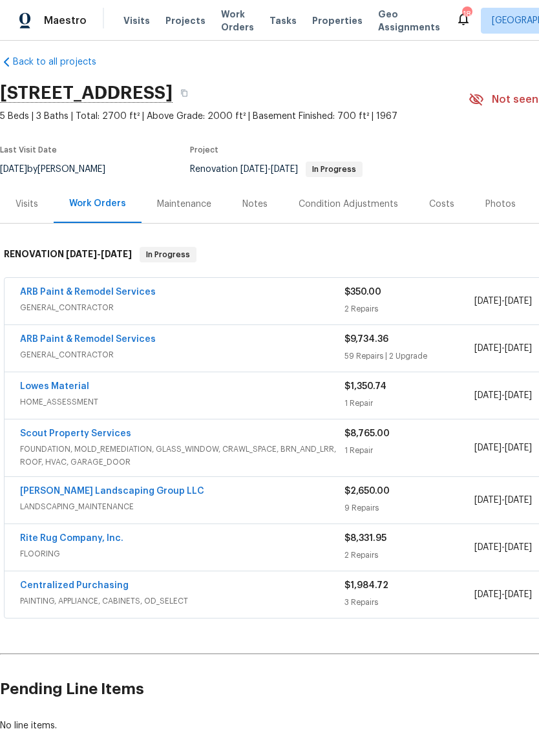
scroll to position [11, 0]
click at [119, 295] on link "ARB Paint & Remodel Services" at bounding box center [88, 292] width 136 height 9
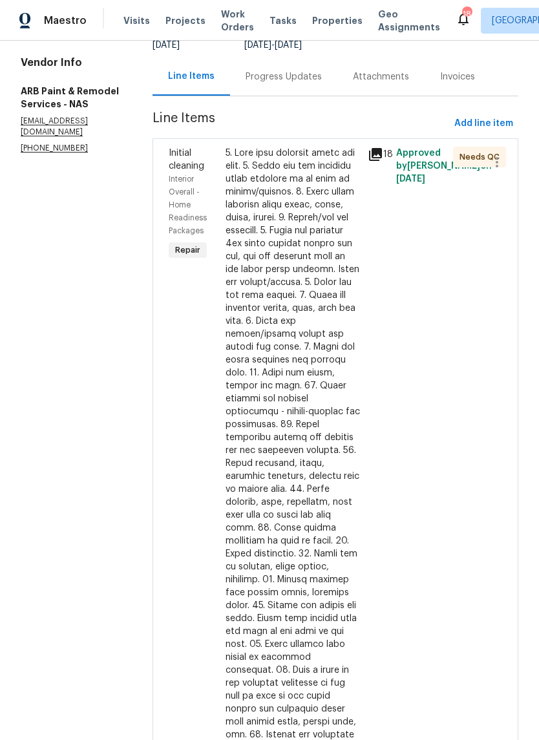
scroll to position [123, 0]
click at [302, 147] on div at bounding box center [292, 457] width 134 height 620
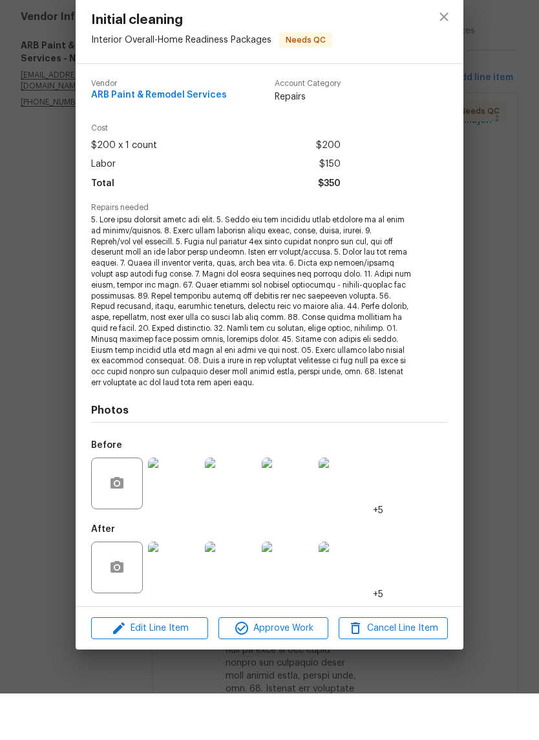
scroll to position [5, 0]
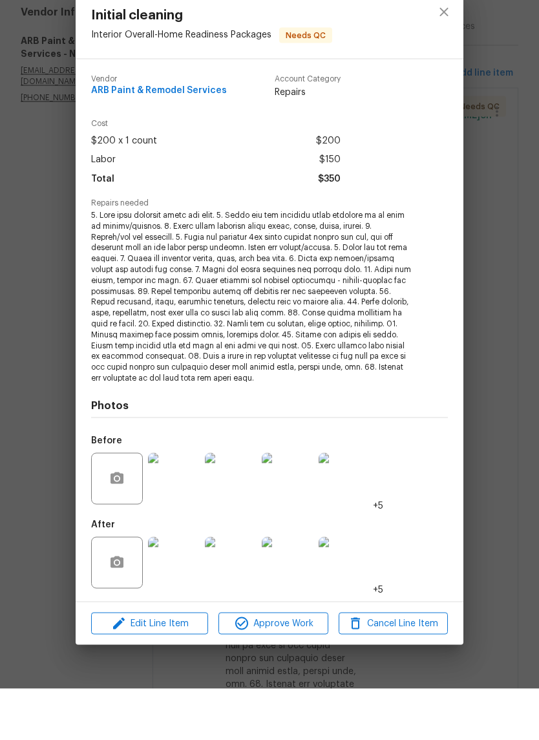
click at [183, 588] on img at bounding box center [174, 614] width 52 height 52
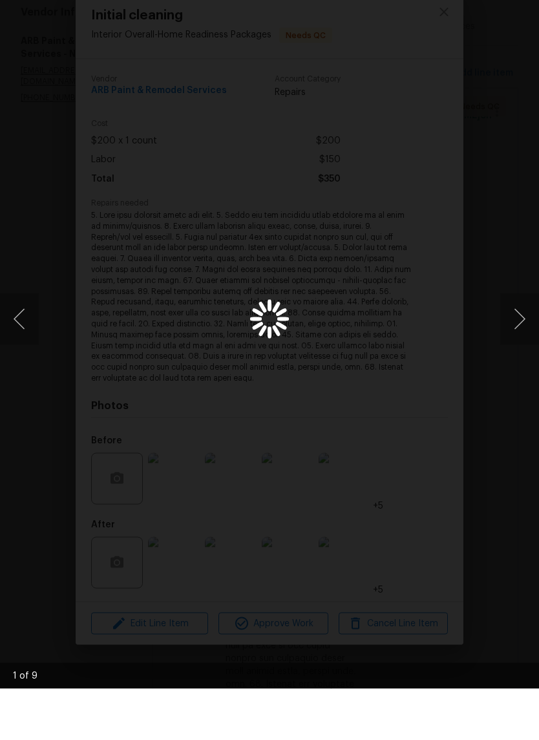
scroll to position [5, 0]
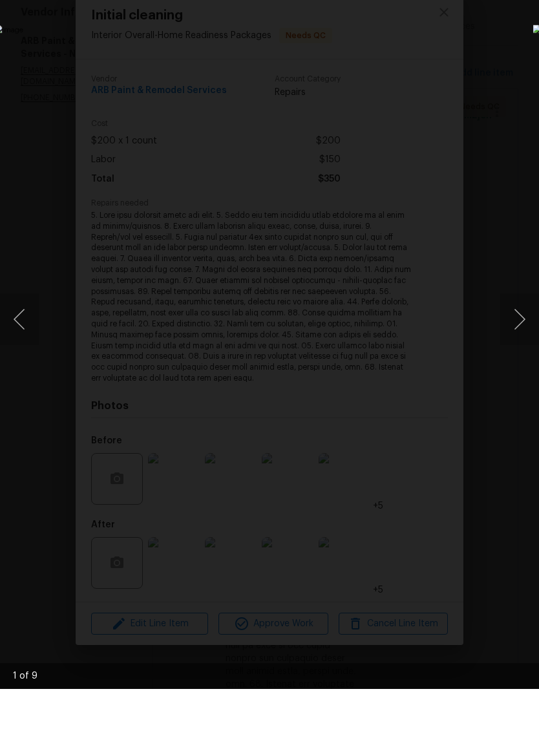
click at [521, 344] on button "Next image" at bounding box center [519, 370] width 39 height 52
click at [520, 344] on button "Next image" at bounding box center [519, 370] width 39 height 52
click at [519, 344] on button "Next image" at bounding box center [519, 370] width 39 height 52
click at [517, 344] on button "Next image" at bounding box center [519, 370] width 39 height 52
click at [21, 344] on button "Previous image" at bounding box center [19, 370] width 39 height 52
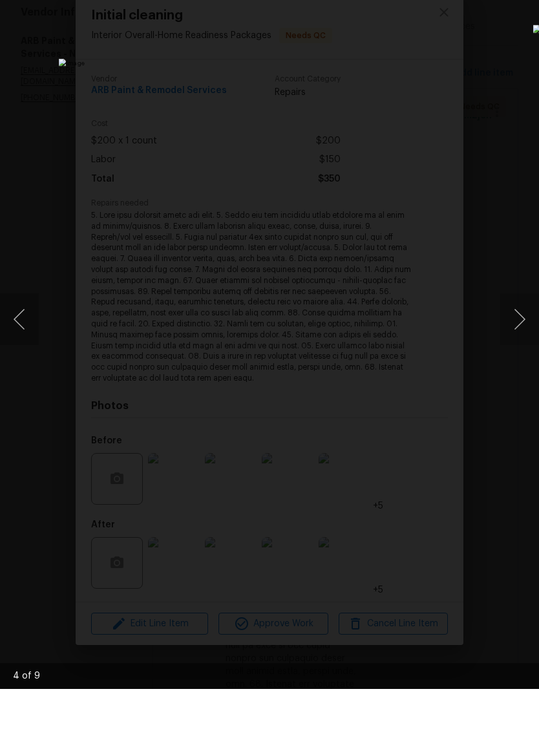
click at [519, 344] on button "Next image" at bounding box center [519, 370] width 39 height 52
click at [523, 344] on button "Next image" at bounding box center [519, 370] width 39 height 52
click at [512, 344] on button "Next image" at bounding box center [519, 370] width 39 height 52
click at [514, 344] on button "Next image" at bounding box center [519, 370] width 39 height 52
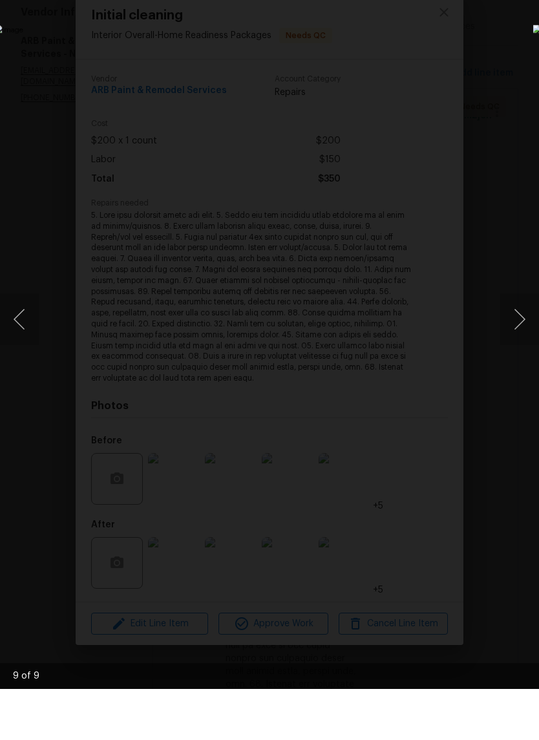
click at [30, 344] on button "Previous image" at bounding box center [19, 370] width 39 height 52
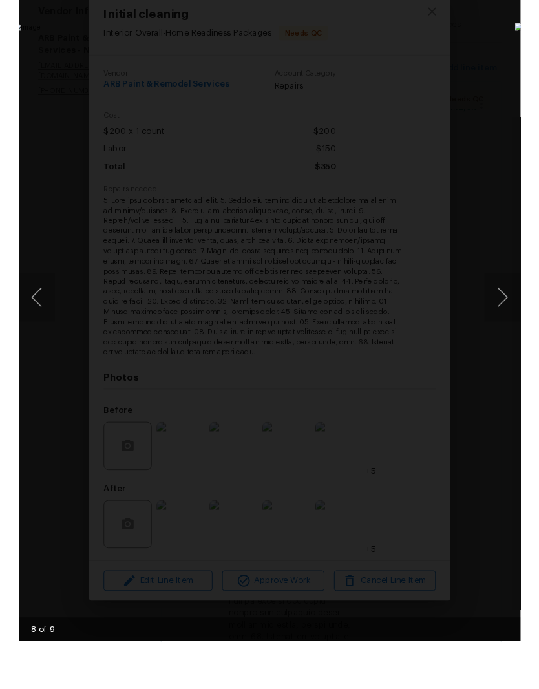
scroll to position [53, 0]
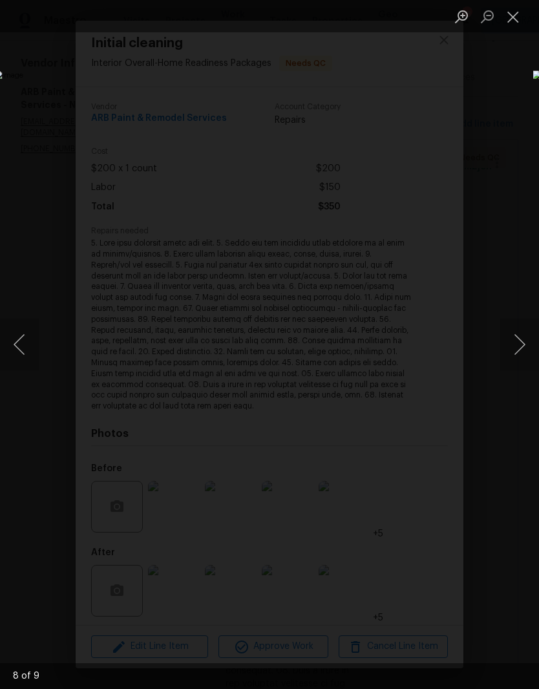
click at [520, 21] on button "Close lightbox" at bounding box center [513, 16] width 26 height 23
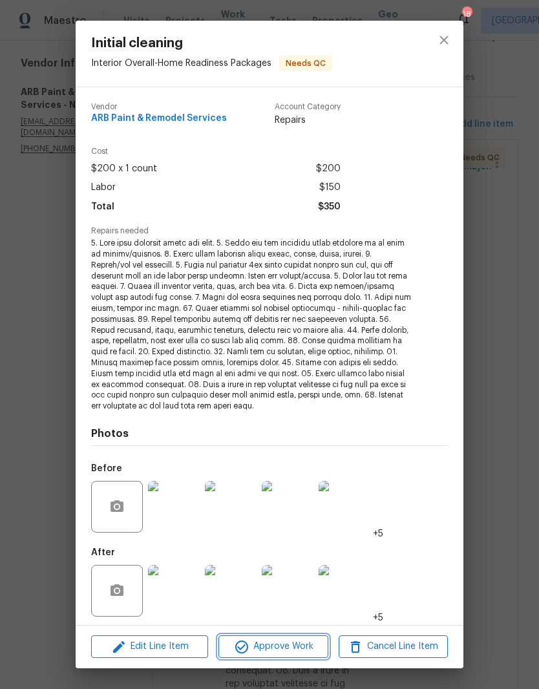
click at [304, 647] on span "Approve Work" at bounding box center [272, 646] width 101 height 16
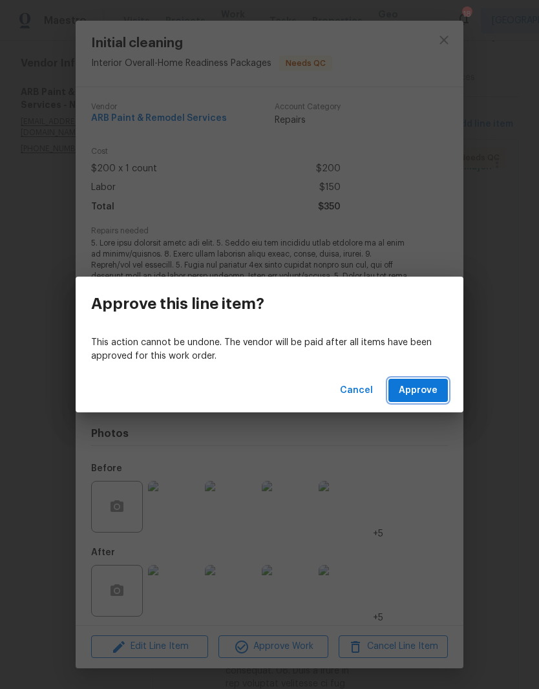
click at [429, 389] on span "Approve" at bounding box center [418, 390] width 39 height 16
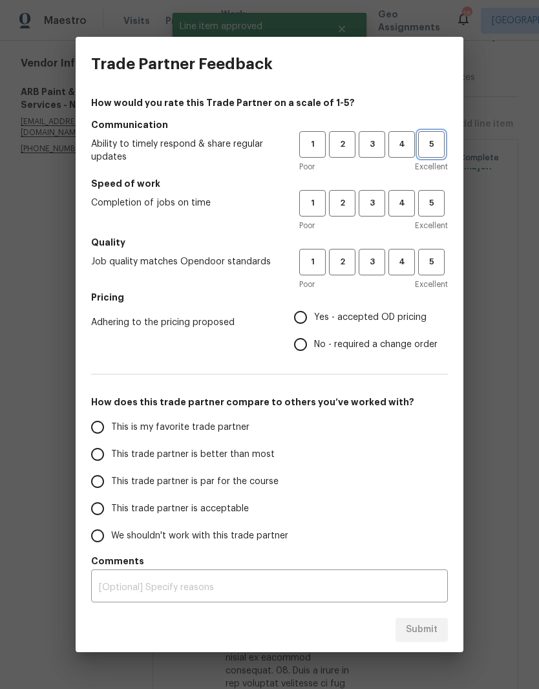
click at [435, 148] on span "5" at bounding box center [431, 144] width 24 height 15
click at [438, 204] on span "5" at bounding box center [431, 203] width 24 height 15
click at [403, 258] on span "4" at bounding box center [402, 262] width 24 height 15
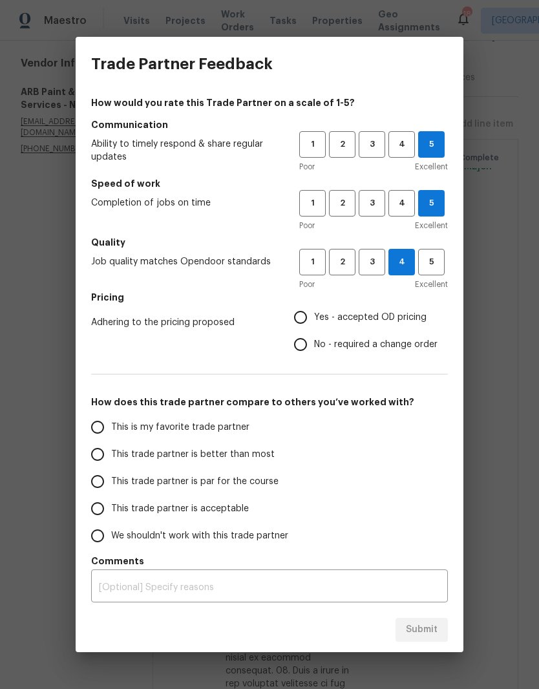
click at [307, 319] on input "Yes - accepted OD pricing" at bounding box center [300, 317] width 27 height 27
radio input "true"
click at [105, 429] on input "This is my favorite trade partner" at bounding box center [97, 426] width 27 height 27
click at [426, 631] on span "Submit" at bounding box center [422, 630] width 32 height 16
radio input "true"
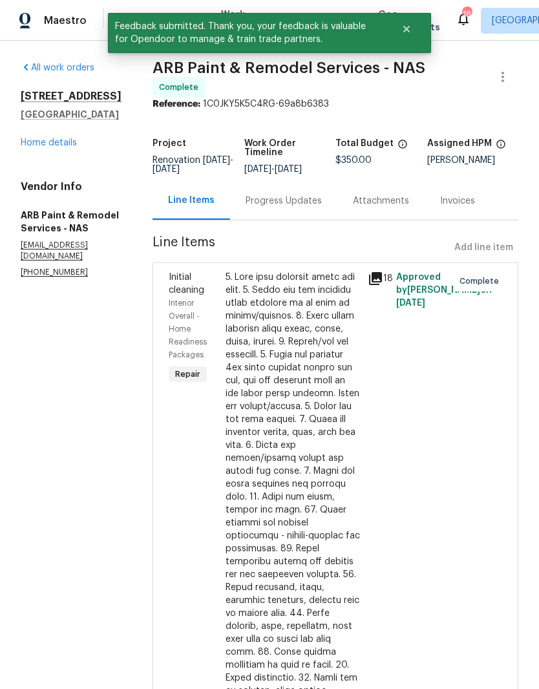
scroll to position [0, 0]
click at [64, 138] on link "Home details" at bounding box center [49, 142] width 56 height 9
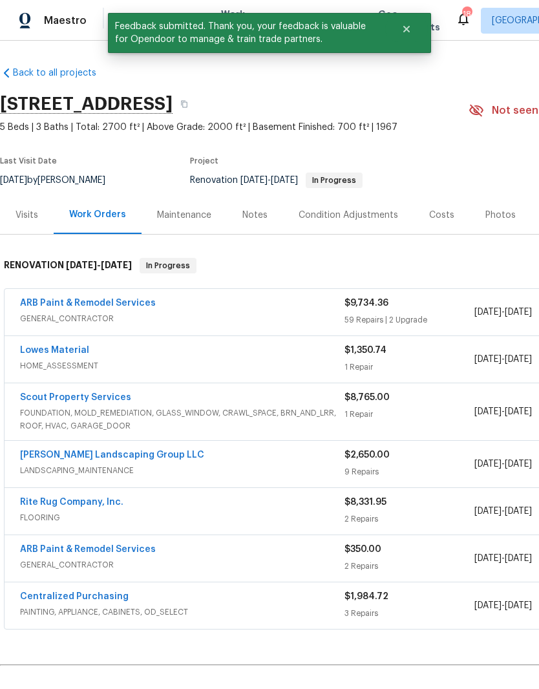
click at [110, 298] on link "ARB Paint & Remodel Services" at bounding box center [88, 302] width 136 height 9
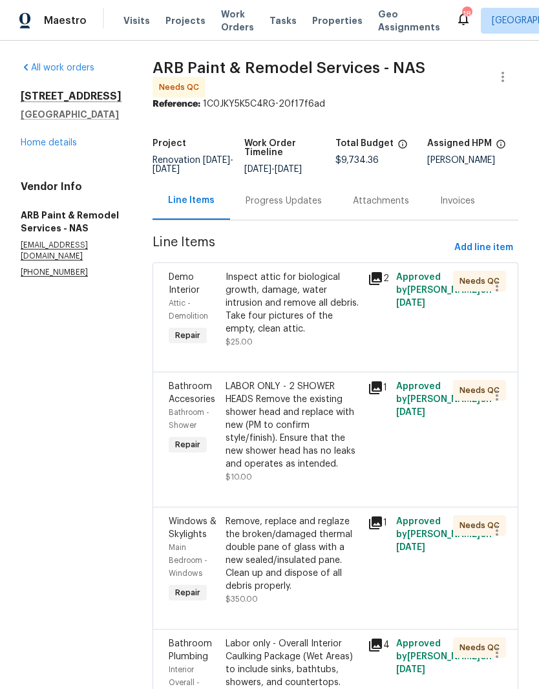
click at [317, 280] on div "Inspect attic for biological growth, damage, water intrusion and remove all deb…" at bounding box center [292, 303] width 134 height 65
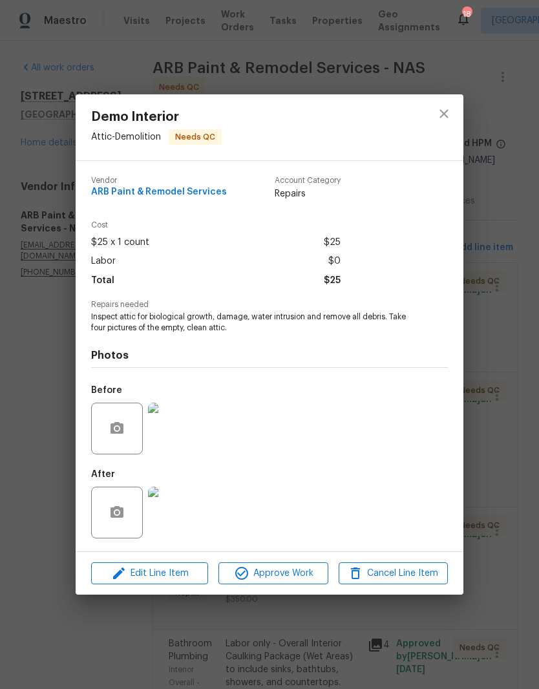
click at [182, 519] on img at bounding box center [174, 512] width 52 height 52
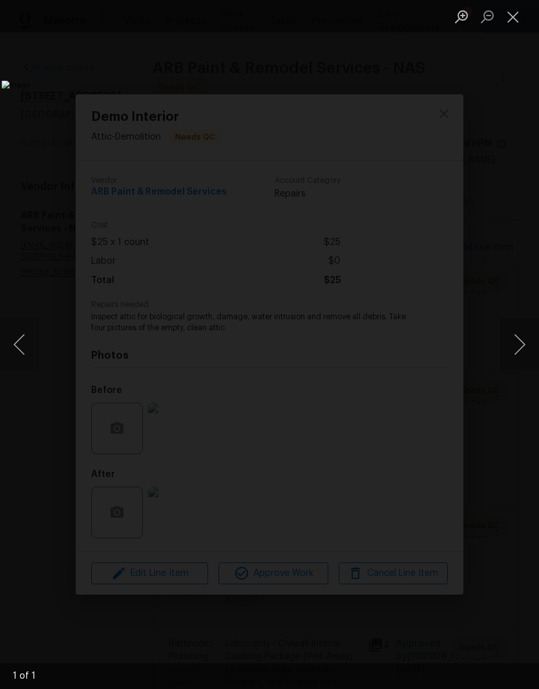
click at [516, 20] on button "Close lightbox" at bounding box center [513, 16] width 26 height 23
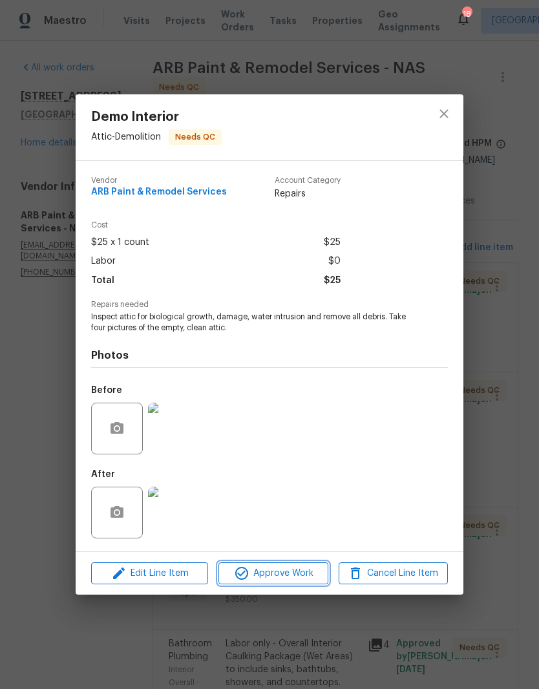
click at [305, 575] on span "Approve Work" at bounding box center [272, 573] width 101 height 16
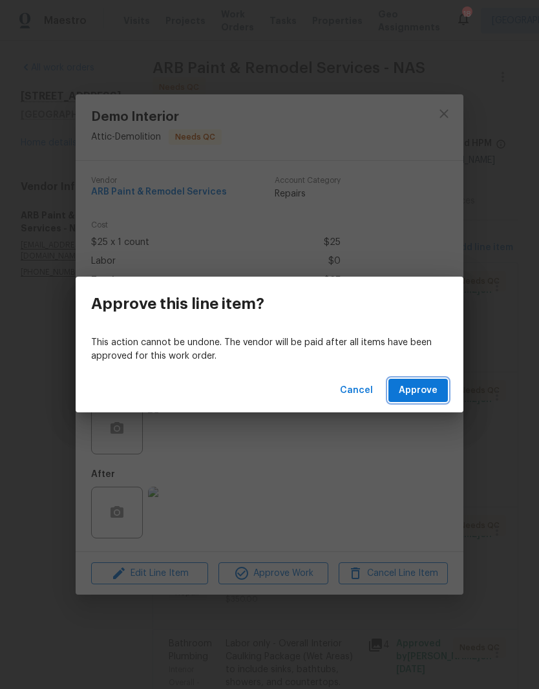
click at [435, 382] on button "Approve" at bounding box center [417, 391] width 59 height 24
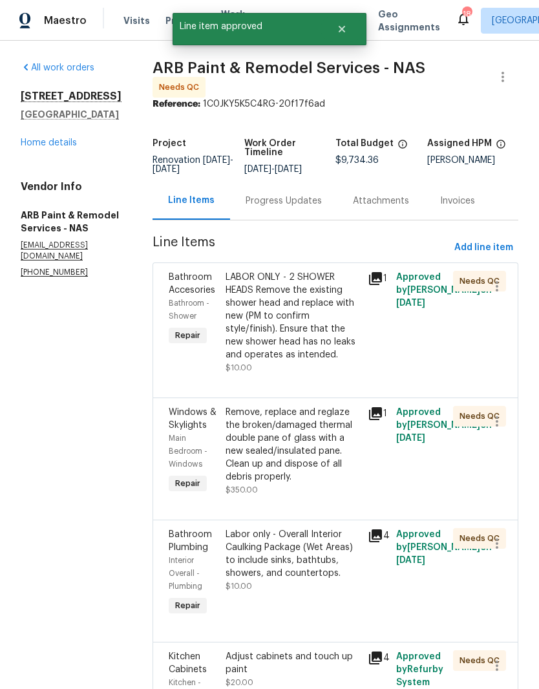
click at [317, 279] on div "LABOR ONLY - 2 SHOWER HEADS Remove the existing shower head and replace with ne…" at bounding box center [292, 316] width 134 height 90
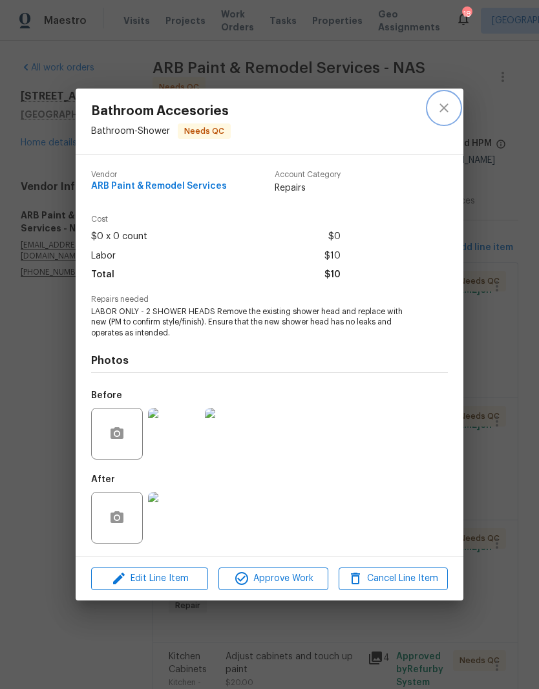
click at [447, 110] on icon "close" at bounding box center [443, 108] width 8 height 8
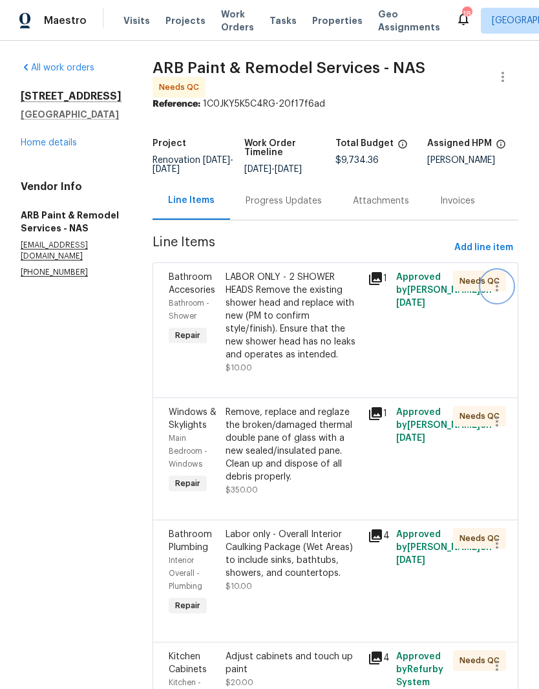
click at [499, 284] on icon "button" at bounding box center [497, 286] width 16 height 16
click at [509, 285] on li "Cancel" at bounding box center [503, 281] width 50 height 21
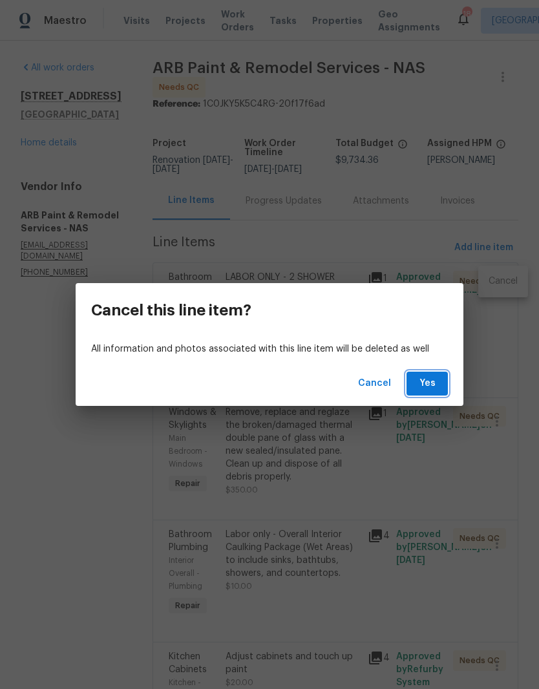
click at [428, 384] on span "Yes" at bounding box center [427, 383] width 21 height 16
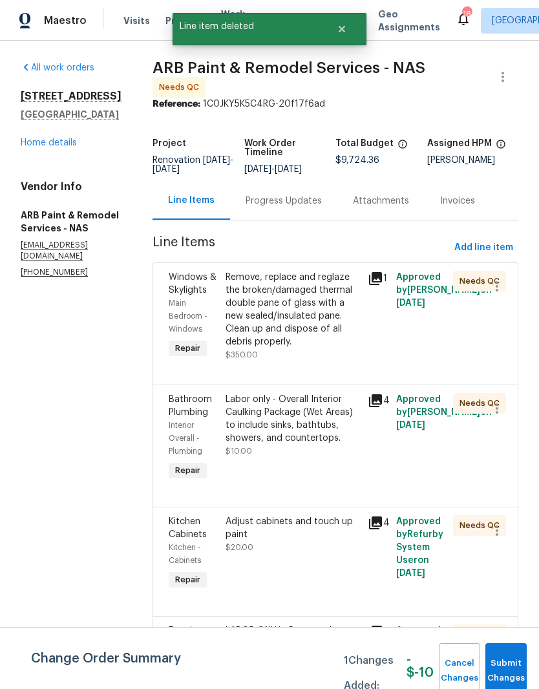
click at [329, 285] on div "Remove, replace and reglaze the broken/damaged thermal double pane of glass wit…" at bounding box center [292, 310] width 134 height 78
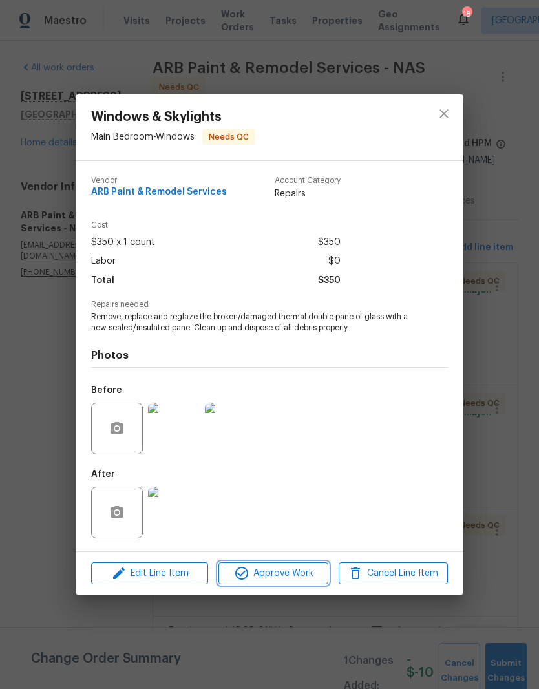
click at [303, 576] on span "Approve Work" at bounding box center [272, 573] width 101 height 16
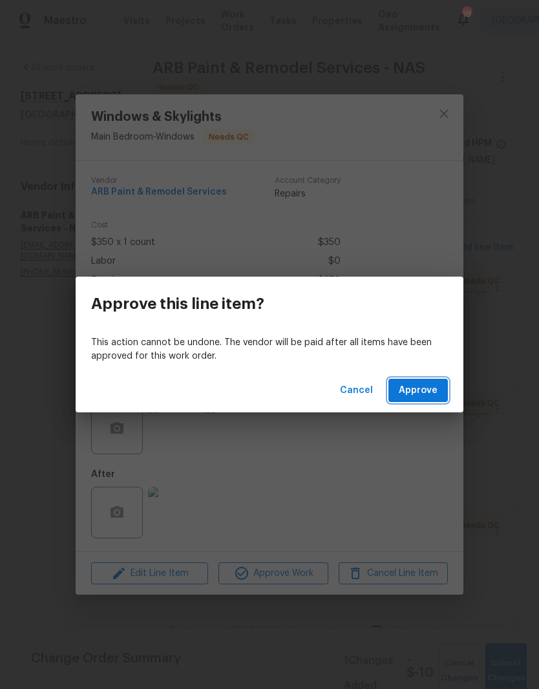
click at [424, 389] on span "Approve" at bounding box center [418, 390] width 39 height 16
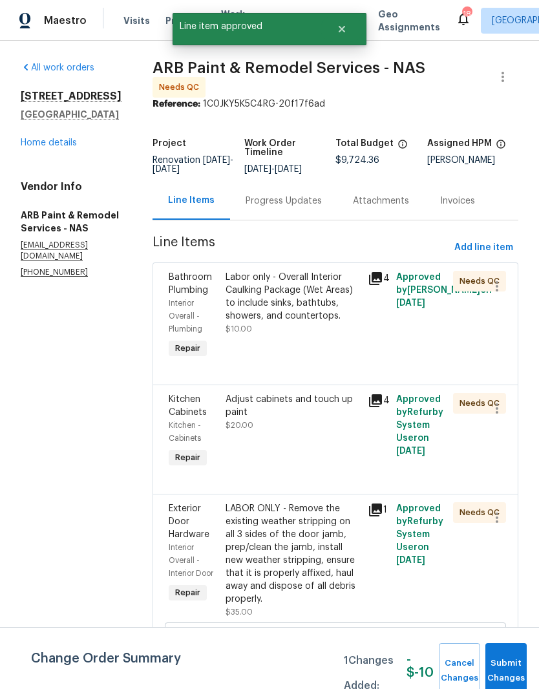
click at [328, 285] on div "Labor only - Overall Interior Caulking Package (Wet Areas) to include sinks, ba…" at bounding box center [292, 297] width 134 height 52
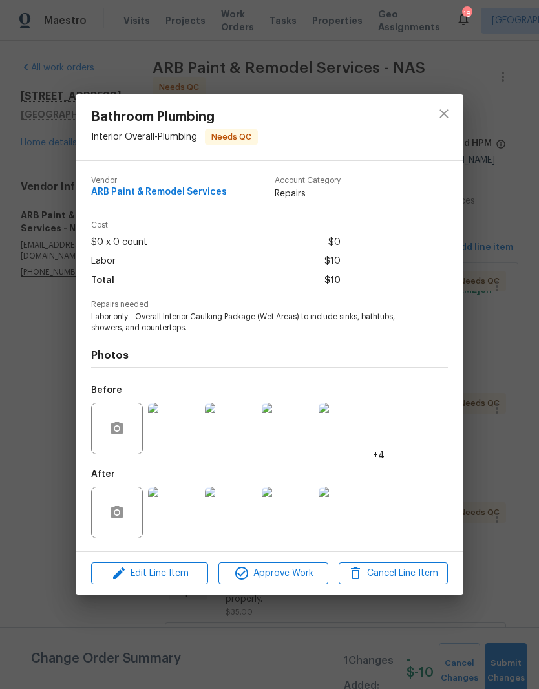
click at [182, 512] on img at bounding box center [174, 512] width 52 height 52
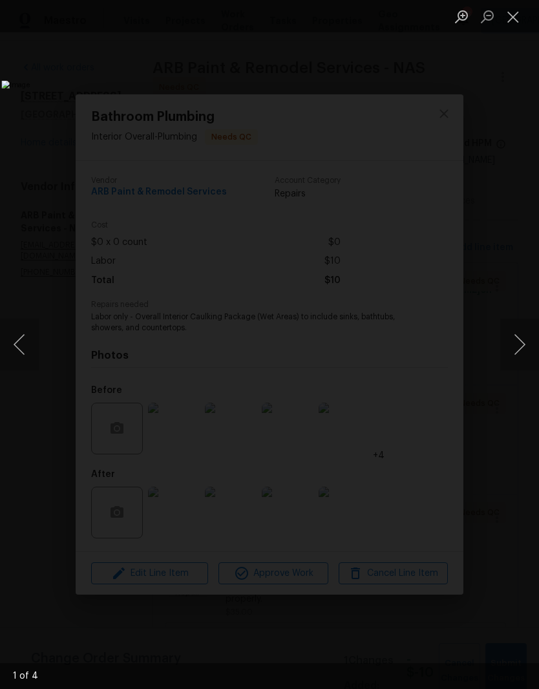
click at [514, 347] on button "Next image" at bounding box center [519, 345] width 39 height 52
click at [514, 346] on button "Next image" at bounding box center [519, 345] width 39 height 52
click at [520, 340] on button "Next image" at bounding box center [519, 345] width 39 height 52
click at [515, 20] on button "Close lightbox" at bounding box center [513, 16] width 26 height 23
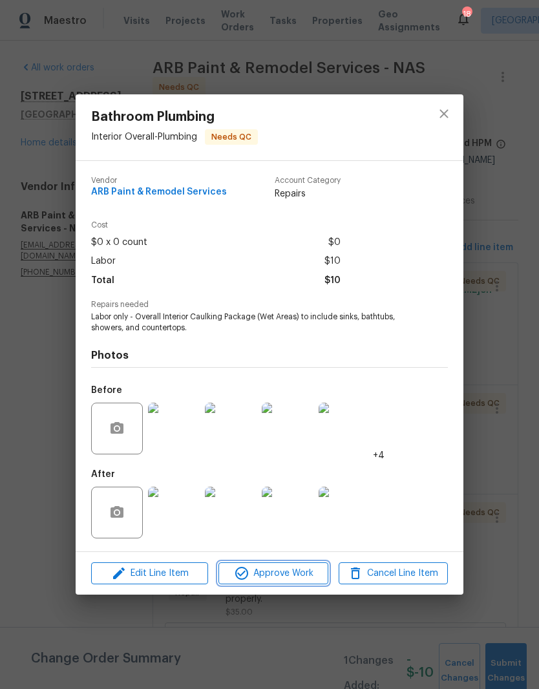
click at [293, 574] on span "Approve Work" at bounding box center [272, 573] width 101 height 16
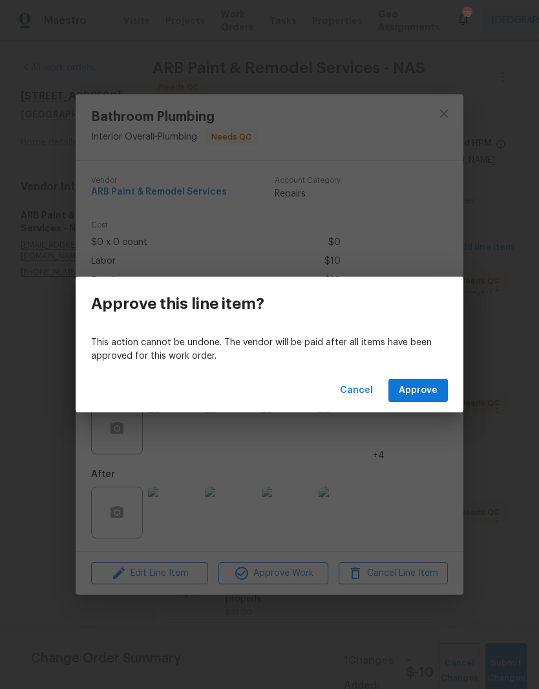
click at [428, 390] on span "Approve" at bounding box center [418, 390] width 39 height 16
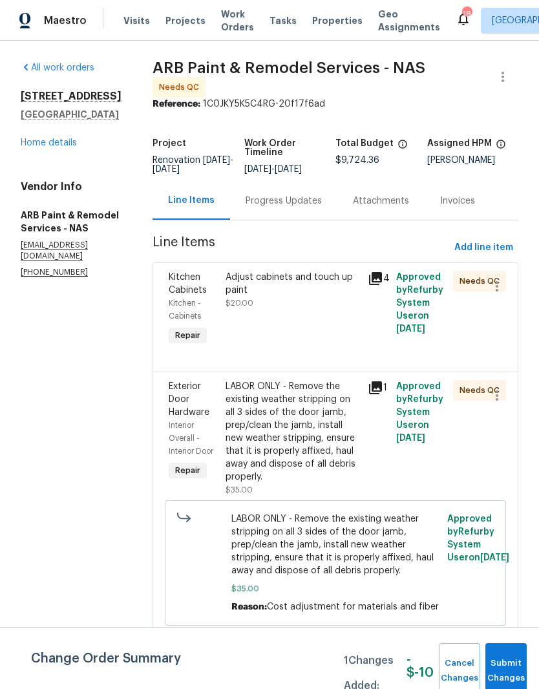
click at [304, 276] on div "Adjust cabinets and touch up paint" at bounding box center [292, 284] width 134 height 26
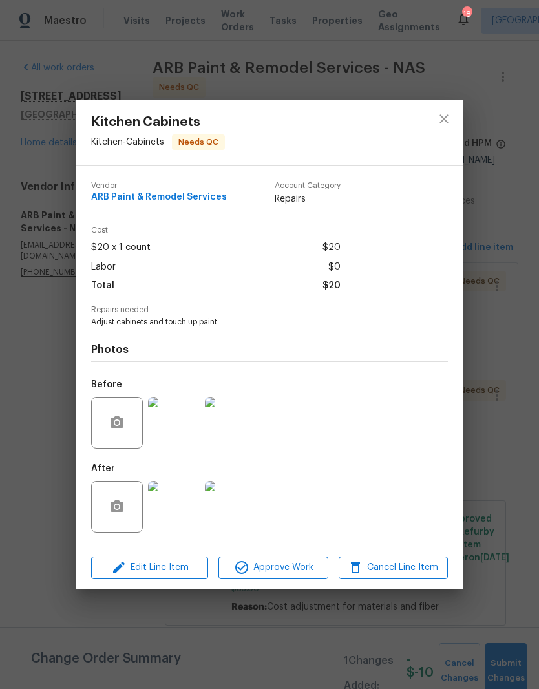
click at [240, 513] on img at bounding box center [231, 507] width 52 height 52
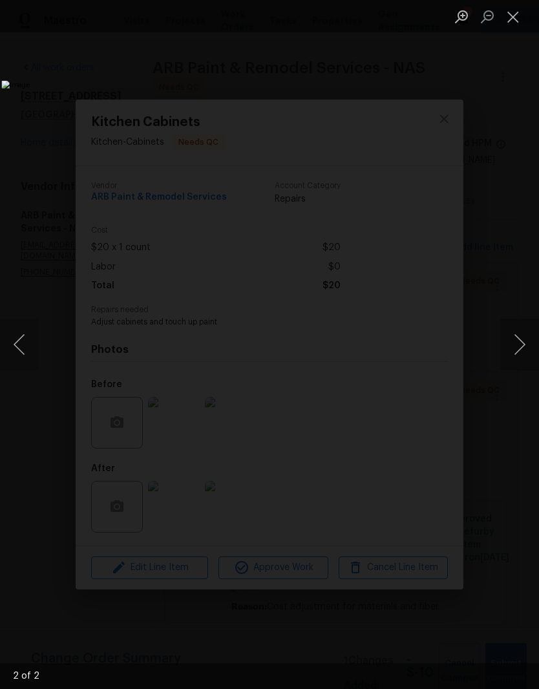
click at [510, 18] on button "Close lightbox" at bounding box center [513, 16] width 26 height 23
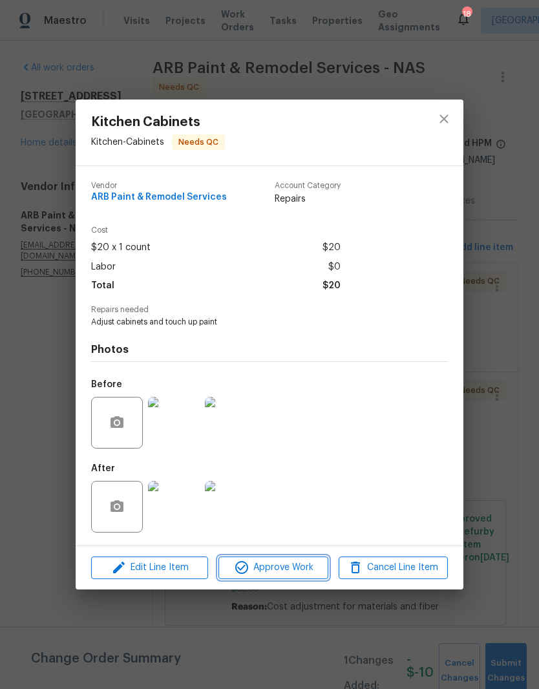
click at [303, 569] on span "Approve Work" at bounding box center [272, 567] width 101 height 16
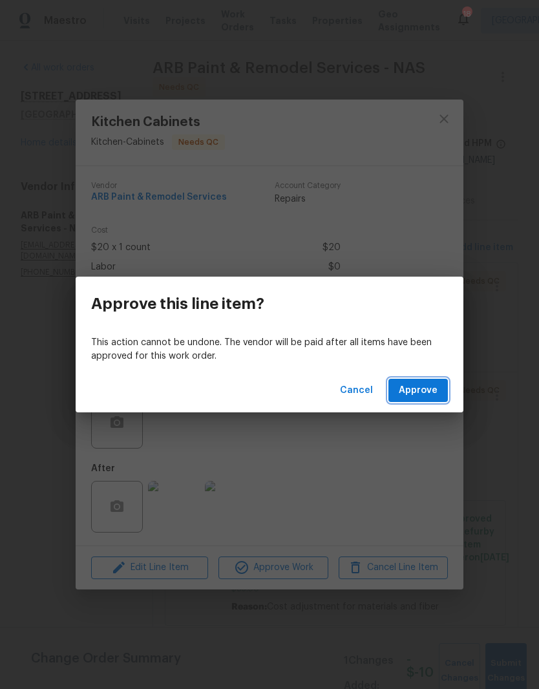
click at [432, 395] on span "Approve" at bounding box center [418, 390] width 39 height 16
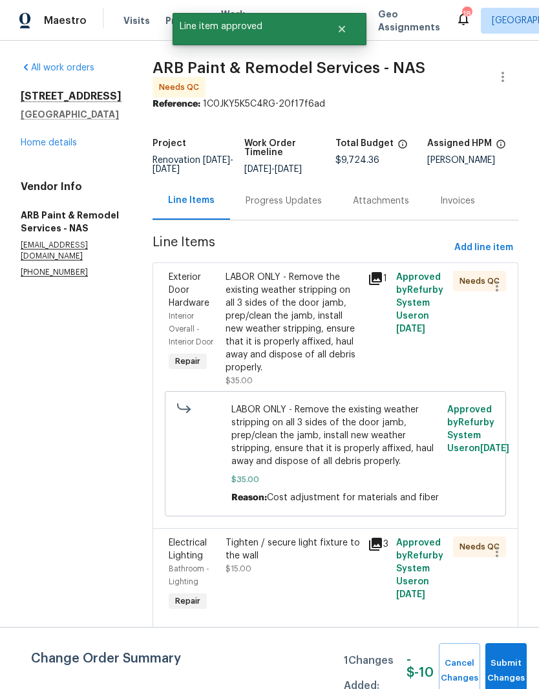
click at [311, 276] on div "LABOR ONLY - Remove the existing weather stripping on all 3 sides of the door j…" at bounding box center [292, 322] width 134 height 103
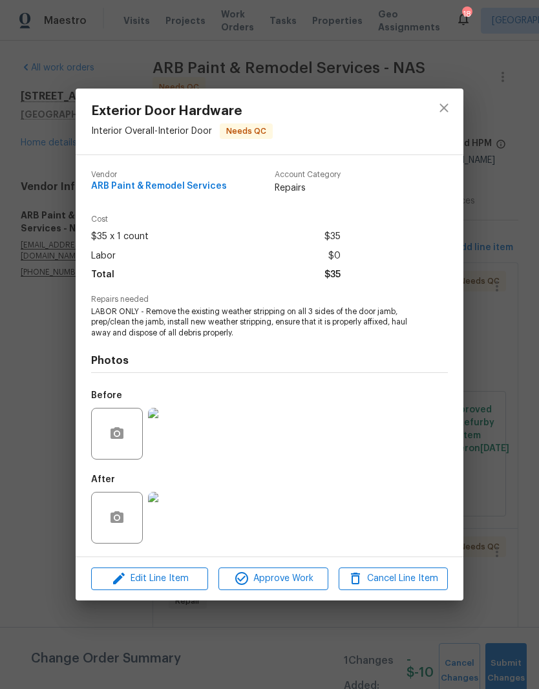
click at [179, 521] on img at bounding box center [174, 518] width 52 height 52
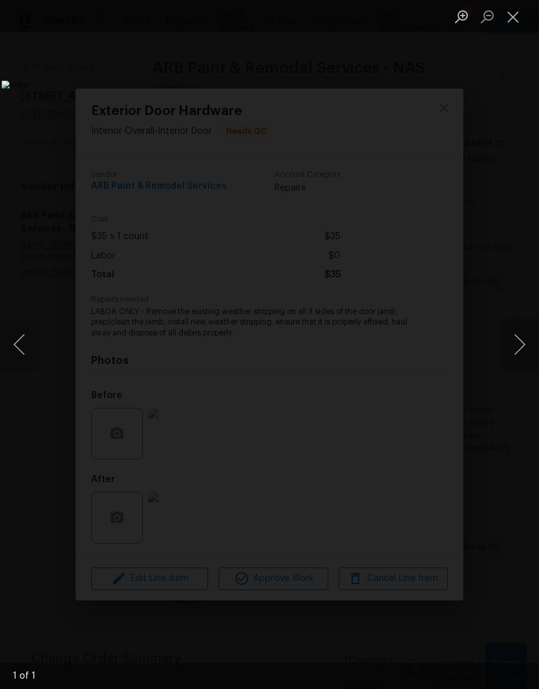
click at [513, 16] on button "Close lightbox" at bounding box center [513, 16] width 26 height 23
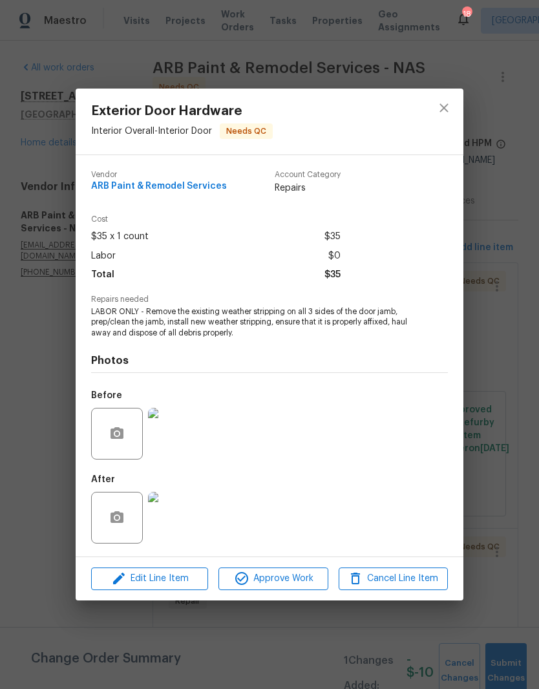
click at [183, 434] on img at bounding box center [174, 434] width 52 height 52
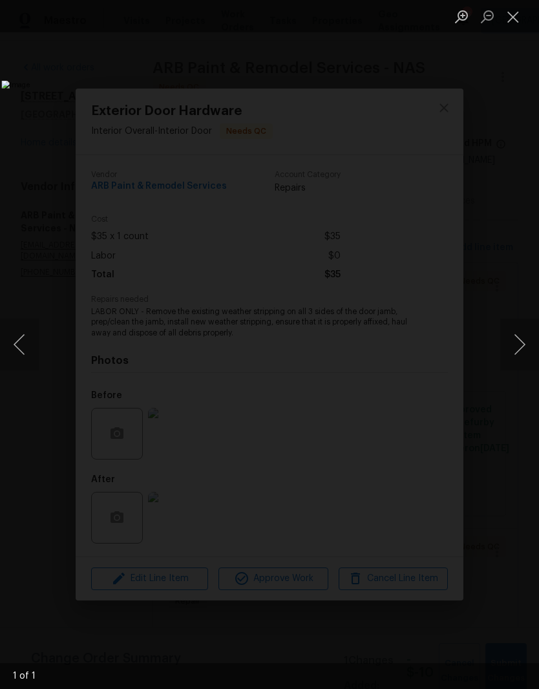
click at [514, 18] on button "Close lightbox" at bounding box center [513, 16] width 26 height 23
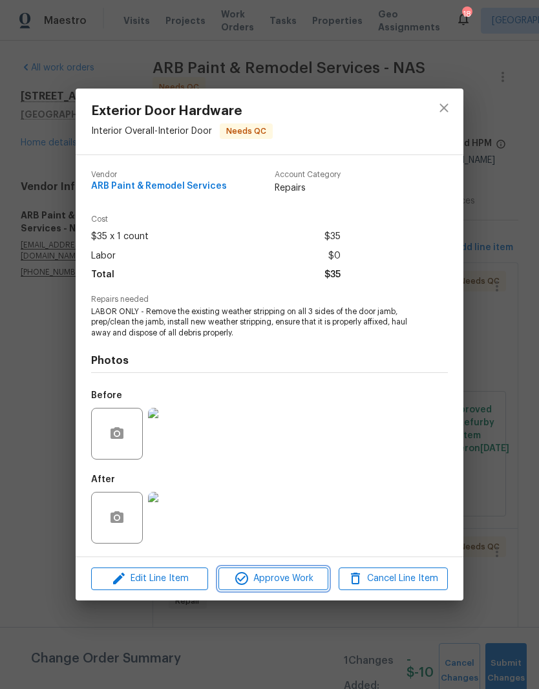
click at [288, 581] on span "Approve Work" at bounding box center [272, 578] width 101 height 16
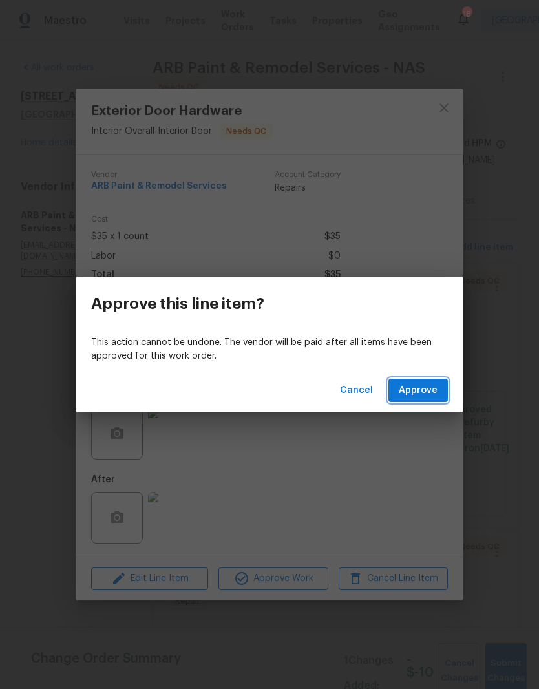
click at [422, 392] on span "Approve" at bounding box center [418, 390] width 39 height 16
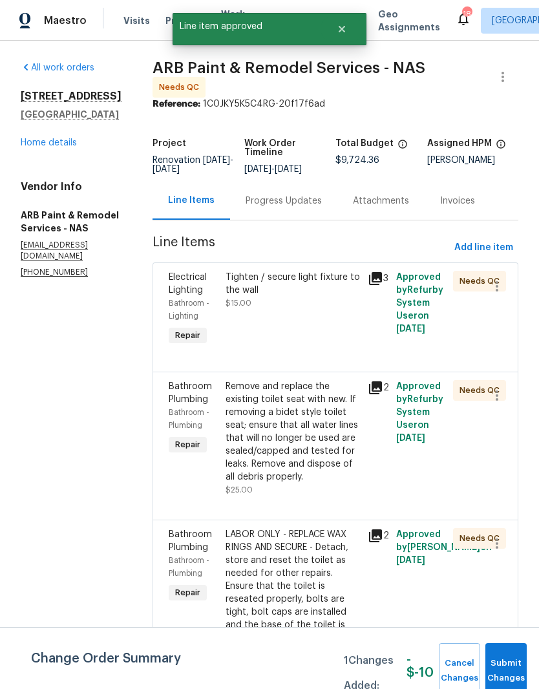
click at [323, 276] on div "Tighten / secure light fixture to the wall" at bounding box center [292, 284] width 134 height 26
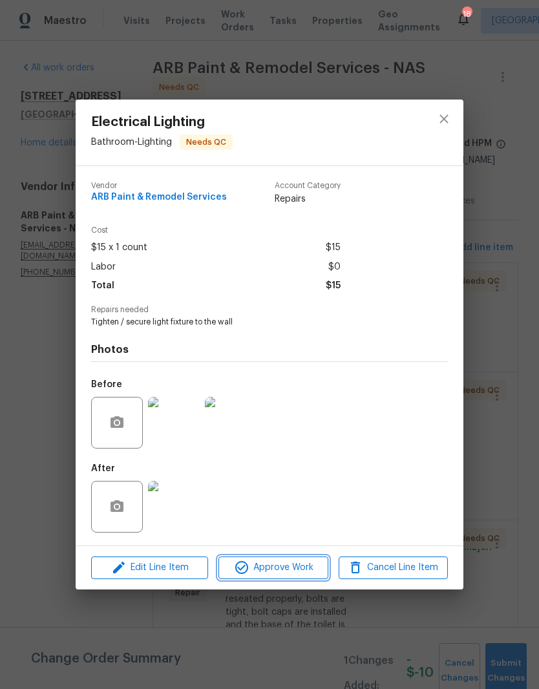
click at [289, 565] on span "Approve Work" at bounding box center [272, 567] width 101 height 16
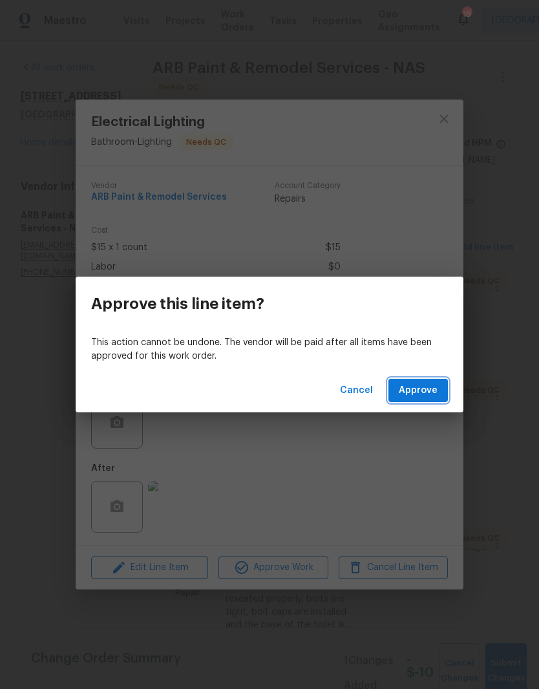
click at [428, 389] on span "Approve" at bounding box center [418, 390] width 39 height 16
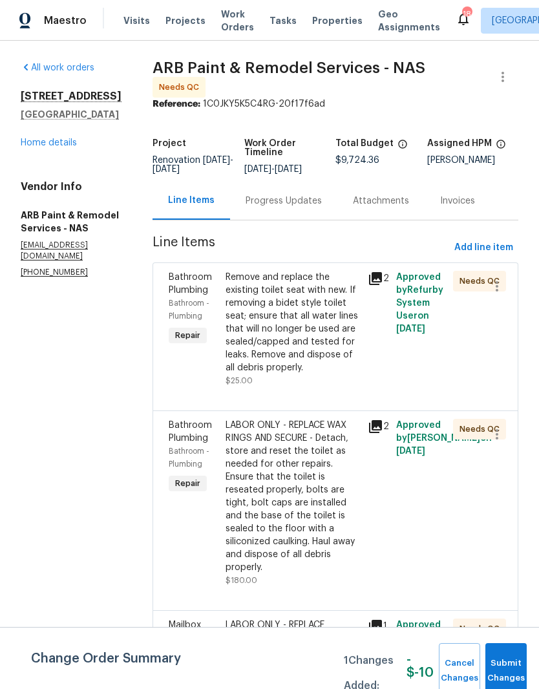
click at [313, 292] on div "Remove and replace the existing toilet seat with new. If removing a bidet style…" at bounding box center [292, 322] width 134 height 103
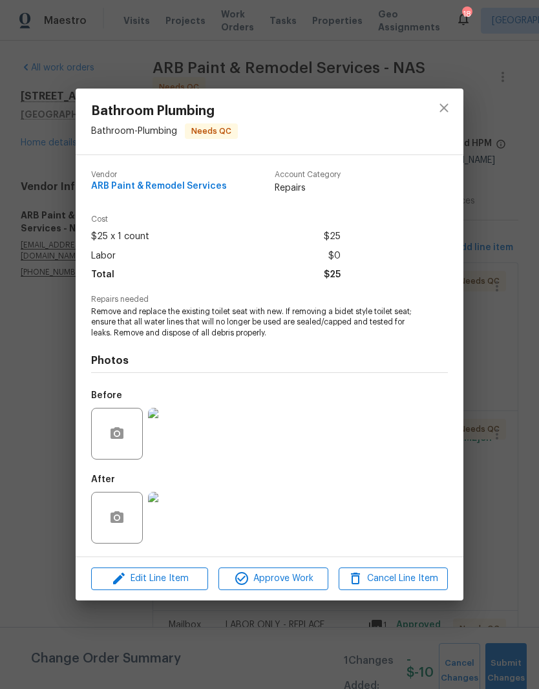
click at [174, 519] on img at bounding box center [174, 518] width 52 height 52
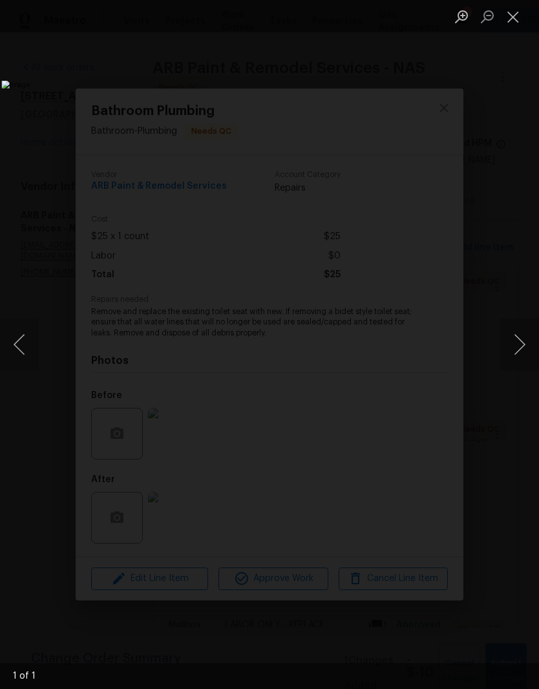
click at [517, 21] on button "Close lightbox" at bounding box center [513, 16] width 26 height 23
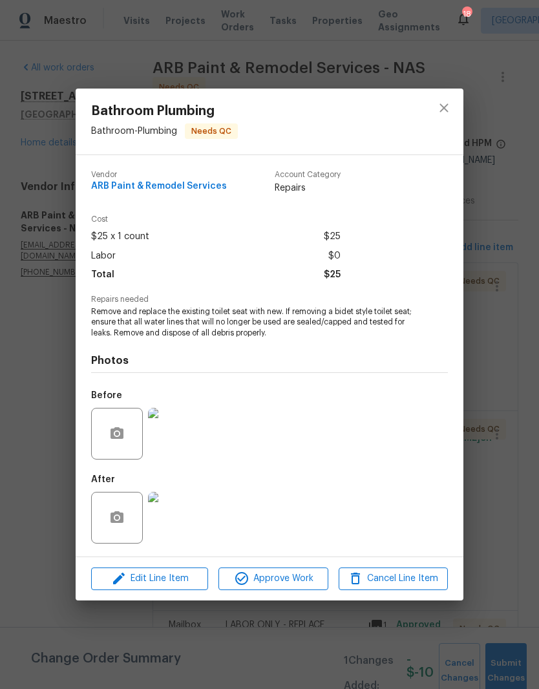
click at [298, 583] on span "Approve Work" at bounding box center [272, 578] width 101 height 16
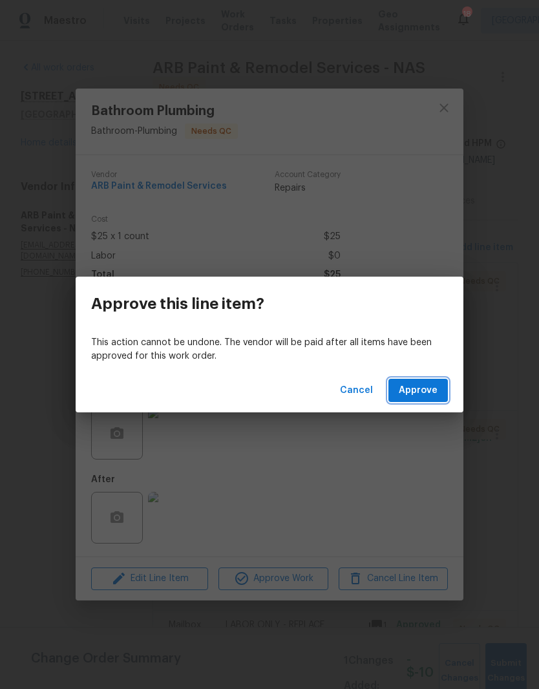
click at [435, 392] on span "Approve" at bounding box center [418, 390] width 39 height 16
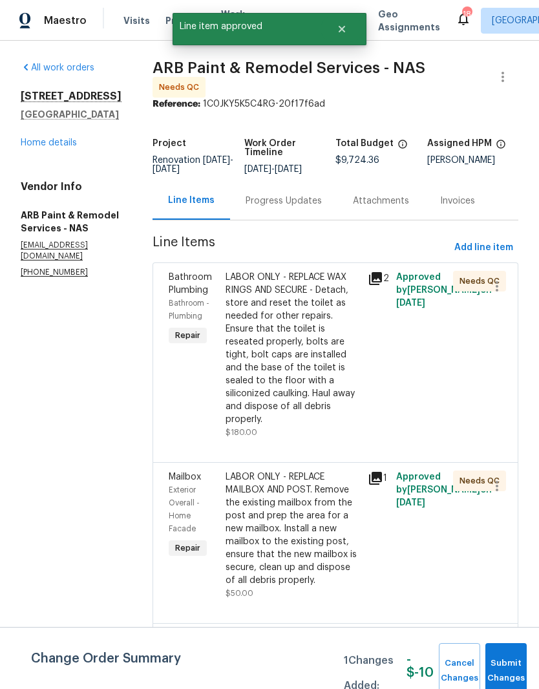
click at [331, 287] on div "LABOR ONLY - REPLACE WAX RINGS AND SECURE - Detach, store and reset the toilet …" at bounding box center [292, 348] width 134 height 155
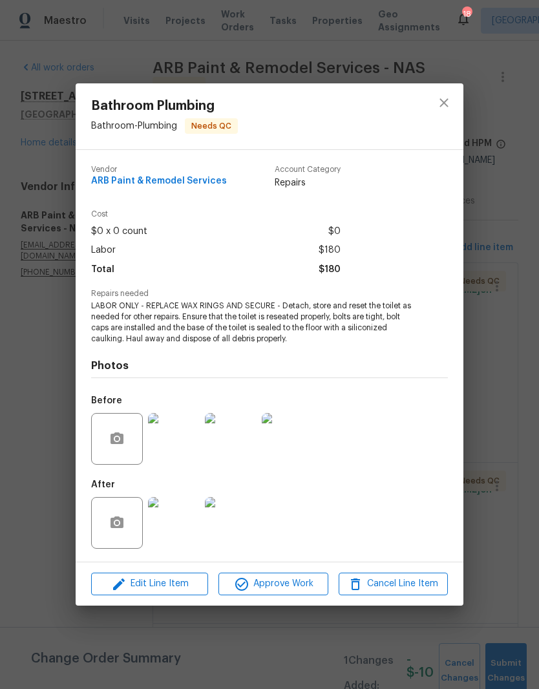
click at [186, 530] on img at bounding box center [174, 523] width 52 height 52
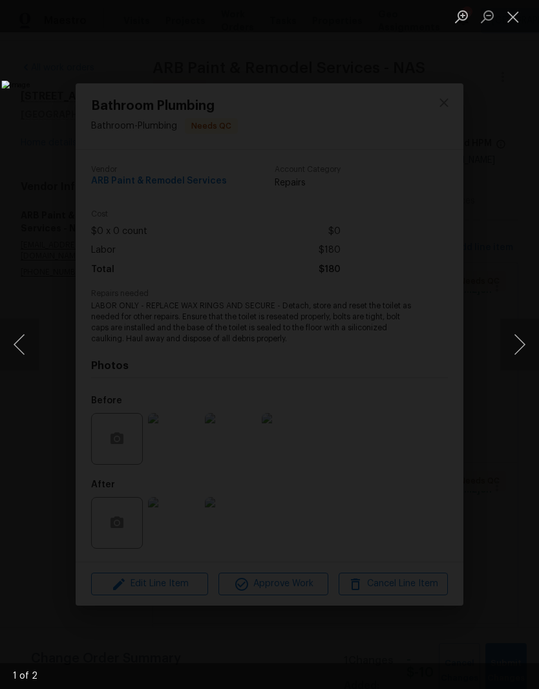
click at [512, 25] on button "Close lightbox" at bounding box center [513, 16] width 26 height 23
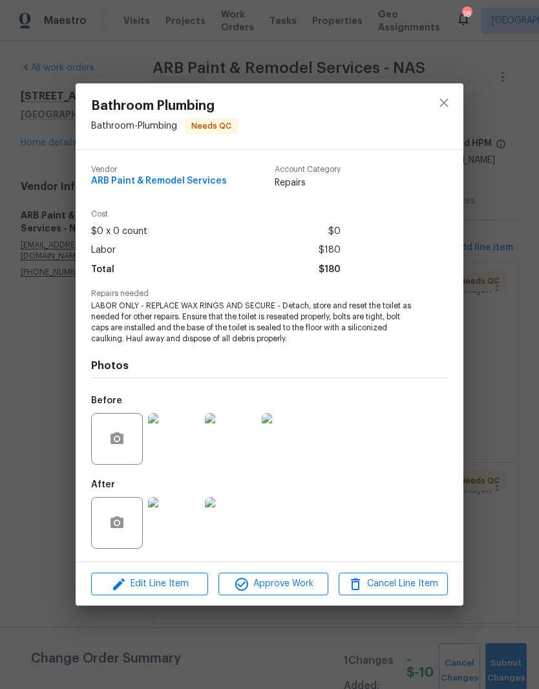
click at [246, 530] on img at bounding box center [231, 523] width 52 height 52
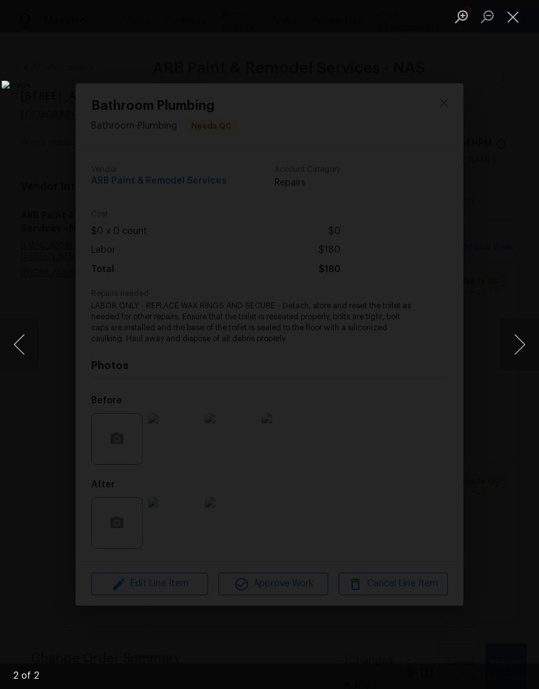
click at [514, 20] on button "Close lightbox" at bounding box center [513, 16] width 26 height 23
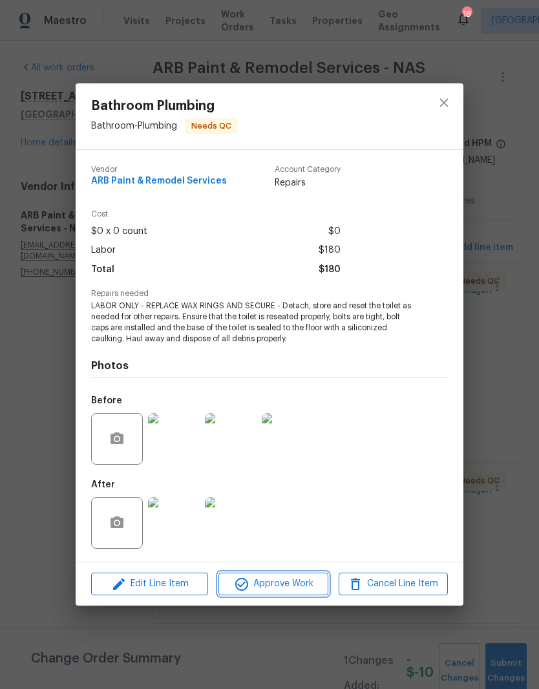
click at [304, 585] on span "Approve Work" at bounding box center [272, 584] width 101 height 16
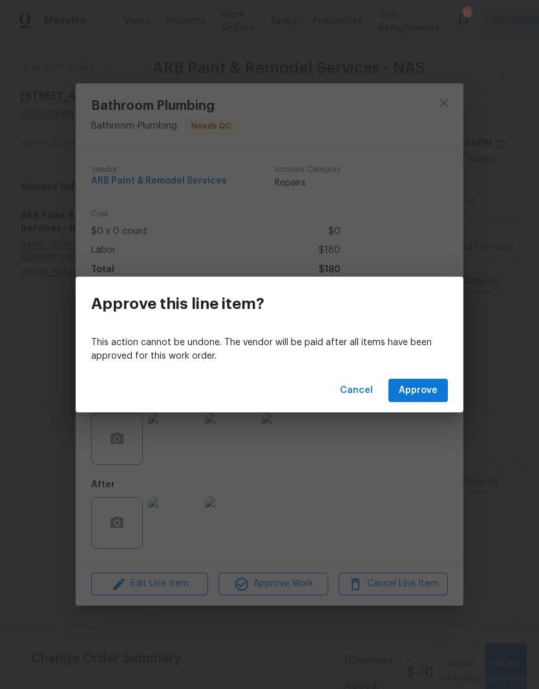
click at [427, 395] on span "Approve" at bounding box center [418, 390] width 39 height 16
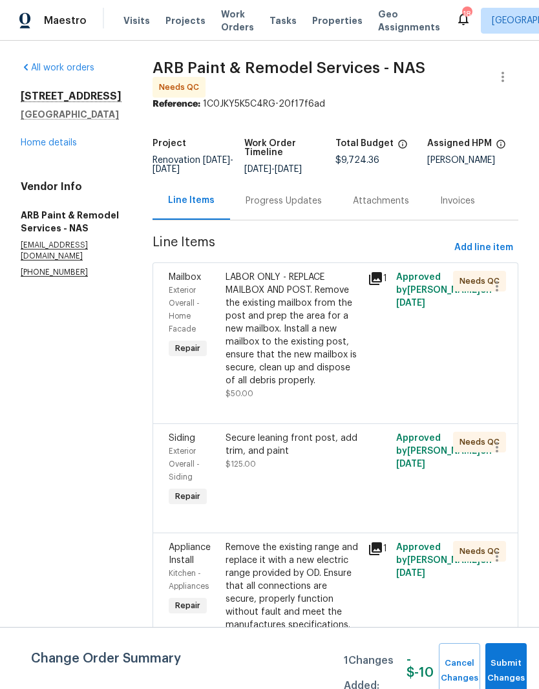
click at [293, 291] on div "LABOR ONLY - REPLACE MAILBOX AND POST. Remove the existing mailbox from the pos…" at bounding box center [292, 329] width 134 height 116
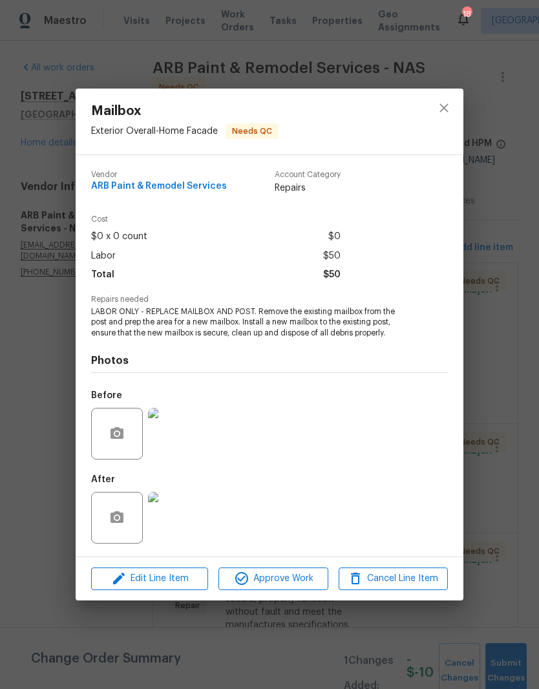
click at [183, 515] on img at bounding box center [174, 518] width 52 height 52
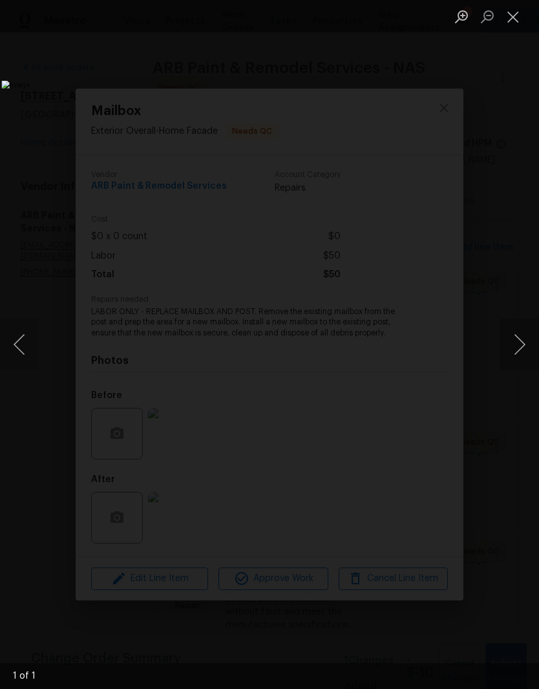
click at [514, 21] on button "Close lightbox" at bounding box center [513, 16] width 26 height 23
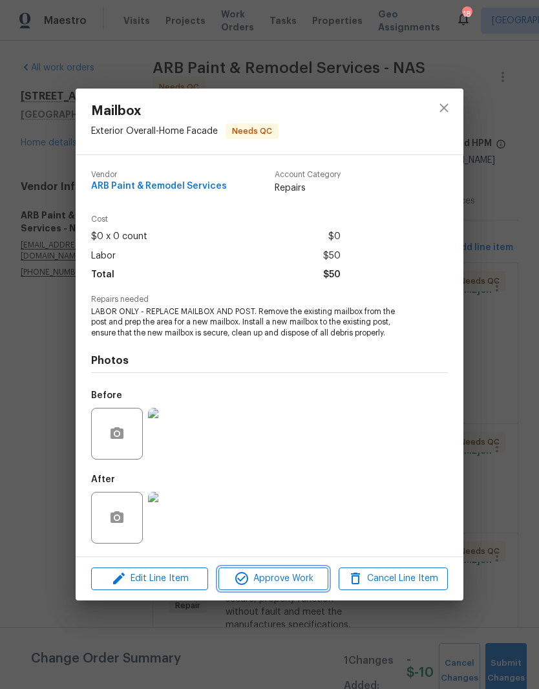
click at [307, 578] on span "Approve Work" at bounding box center [272, 578] width 101 height 16
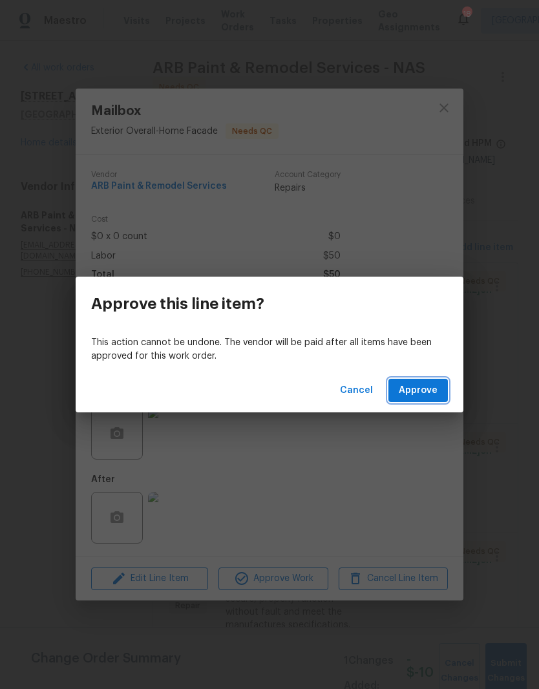
click at [429, 398] on button "Approve" at bounding box center [417, 391] width 59 height 24
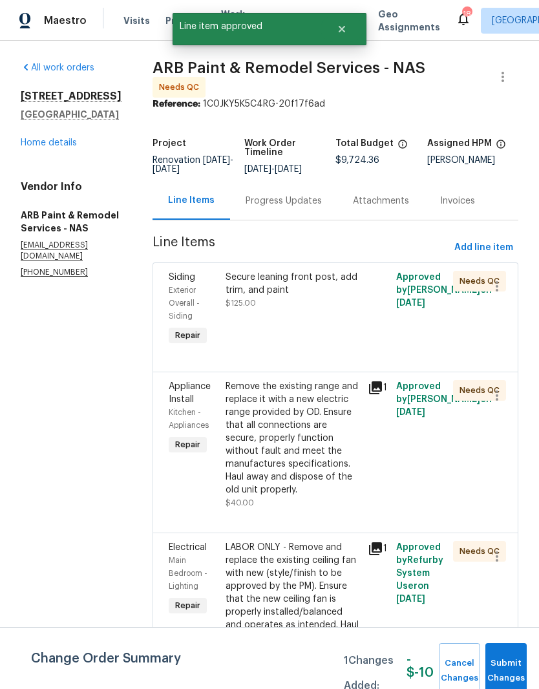
click at [298, 279] on div "Secure leaning front post, add trim, and paint" at bounding box center [292, 284] width 134 height 26
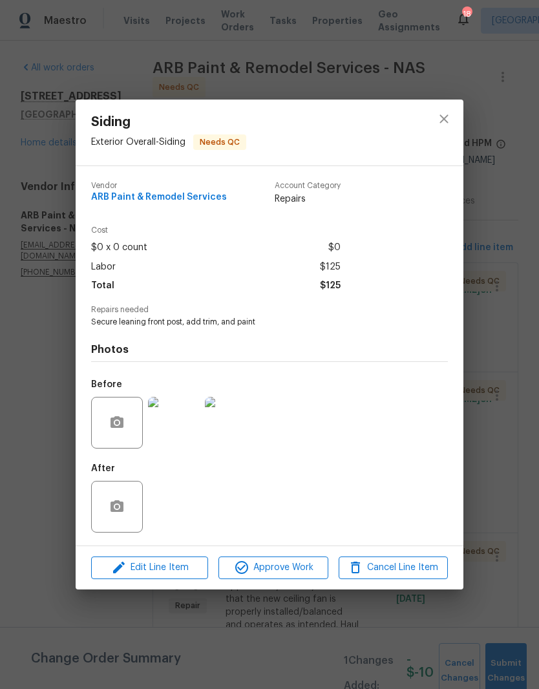
click at [193, 426] on img at bounding box center [174, 423] width 52 height 52
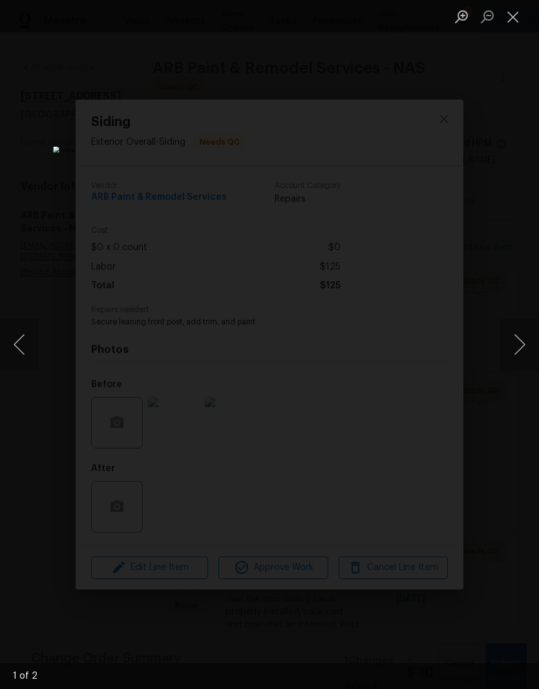
click at [518, 354] on button "Next image" at bounding box center [519, 345] width 39 height 52
click at [519, 349] on button "Next image" at bounding box center [519, 345] width 39 height 52
click at [516, 25] on button "Close lightbox" at bounding box center [513, 16] width 26 height 23
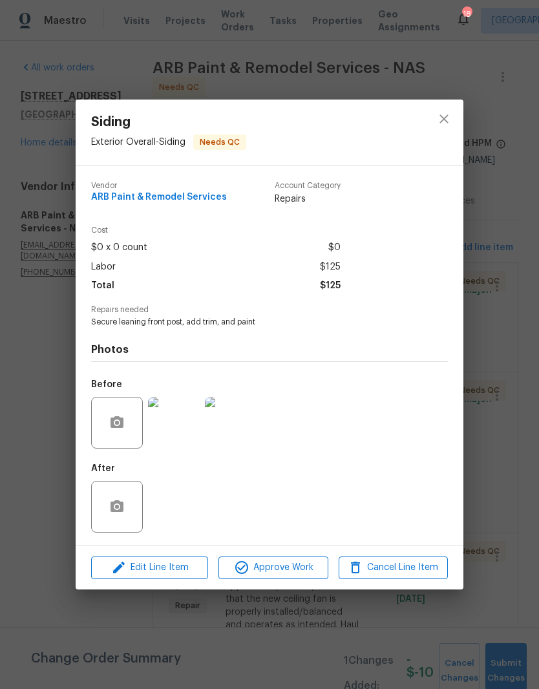
click at [449, 123] on icon "close" at bounding box center [444, 119] width 16 height 16
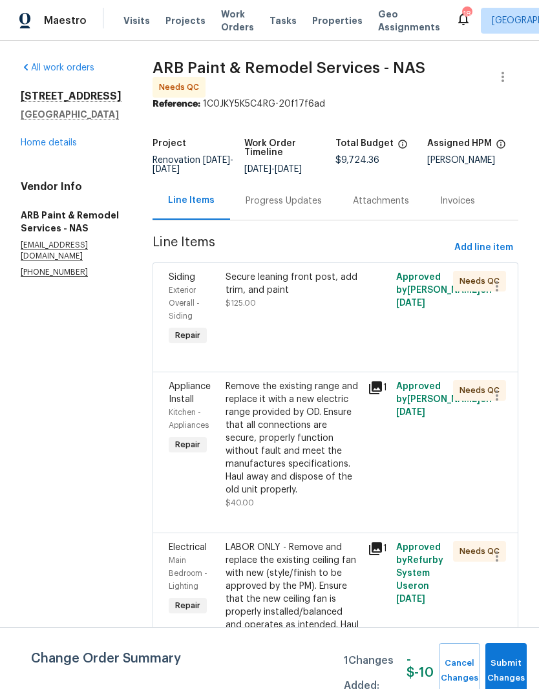
click at [337, 394] on div "Remove the existing range and replace it with a new electric range provided by …" at bounding box center [292, 438] width 134 height 116
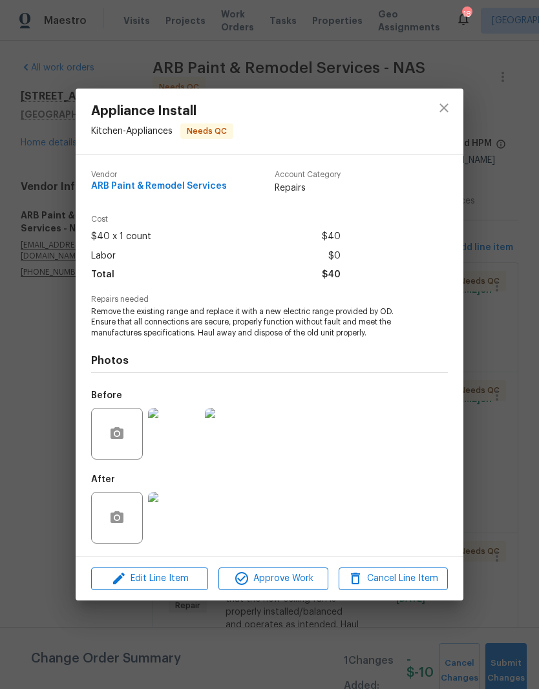
click at [189, 522] on img at bounding box center [174, 518] width 52 height 52
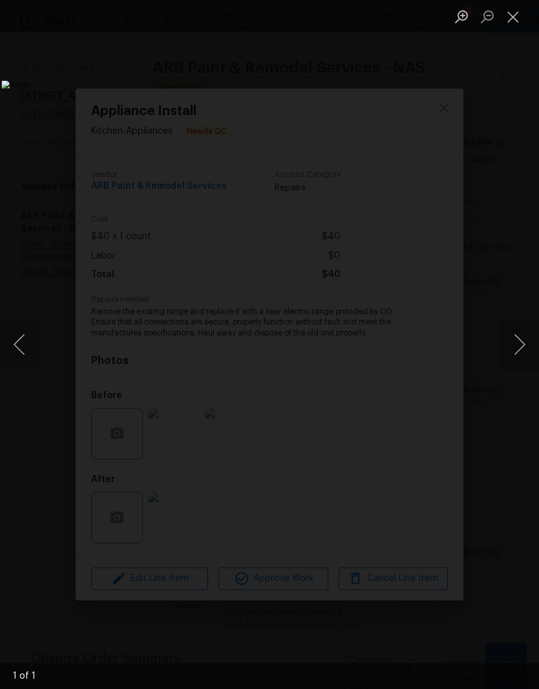
click at [512, 27] on button "Close lightbox" at bounding box center [513, 16] width 26 height 23
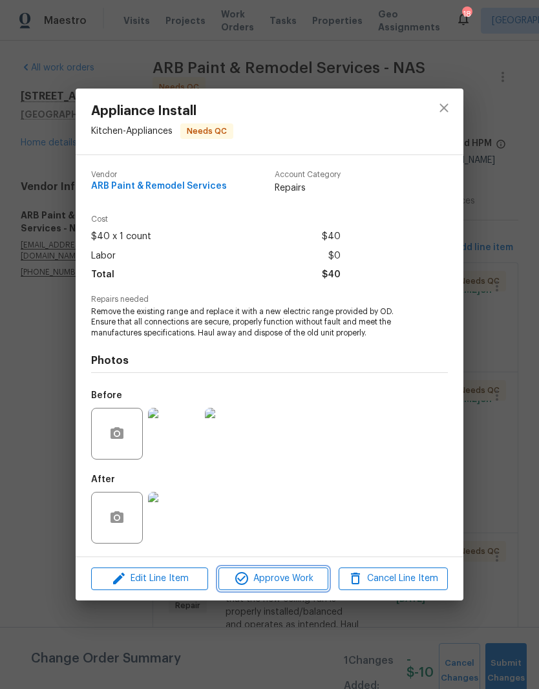
click at [303, 585] on span "Approve Work" at bounding box center [272, 578] width 101 height 16
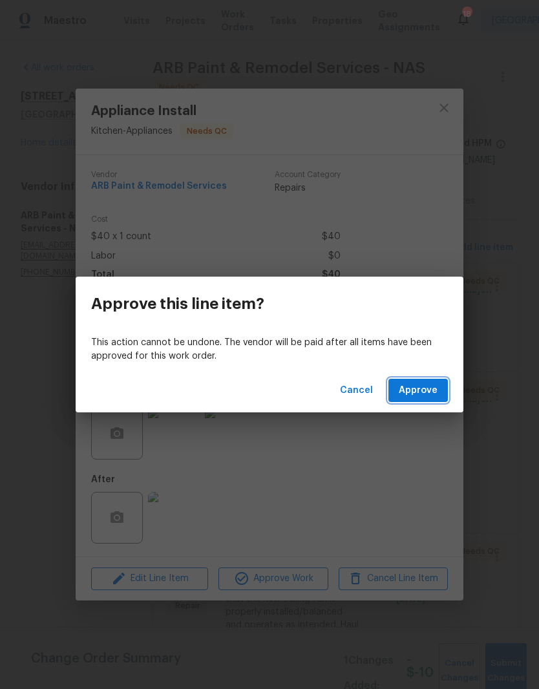
click at [430, 392] on span "Approve" at bounding box center [418, 390] width 39 height 16
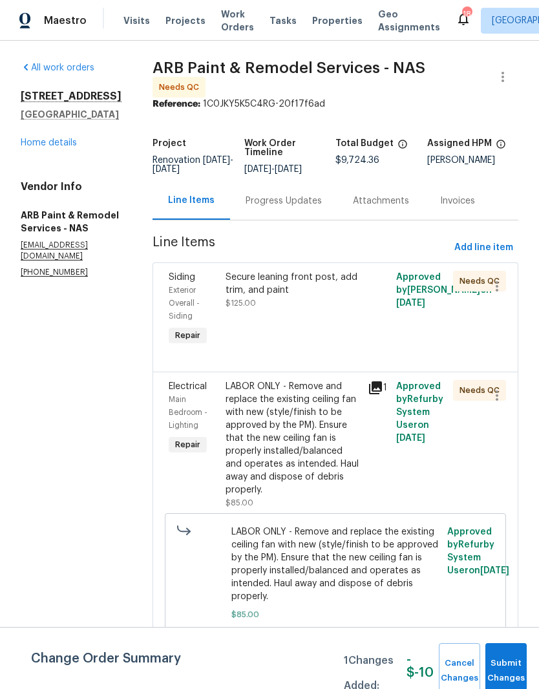
click at [325, 390] on div "LABOR ONLY - Remove and replace the existing ceiling fan with new (style/finish…" at bounding box center [292, 438] width 134 height 116
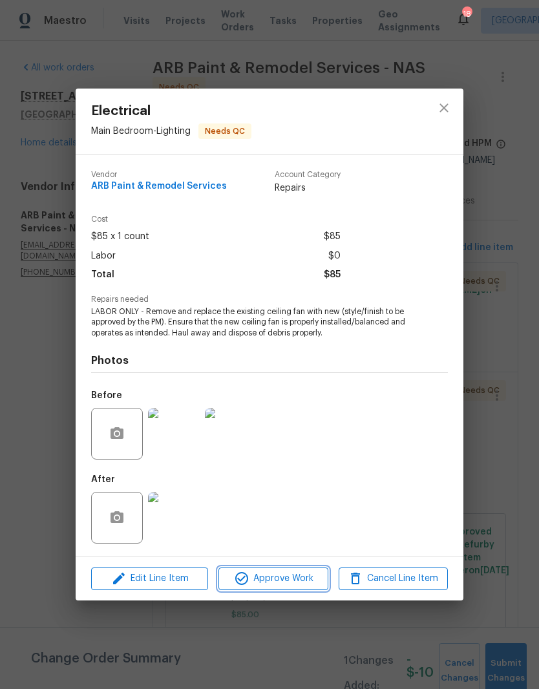
click at [299, 580] on span "Approve Work" at bounding box center [272, 578] width 101 height 16
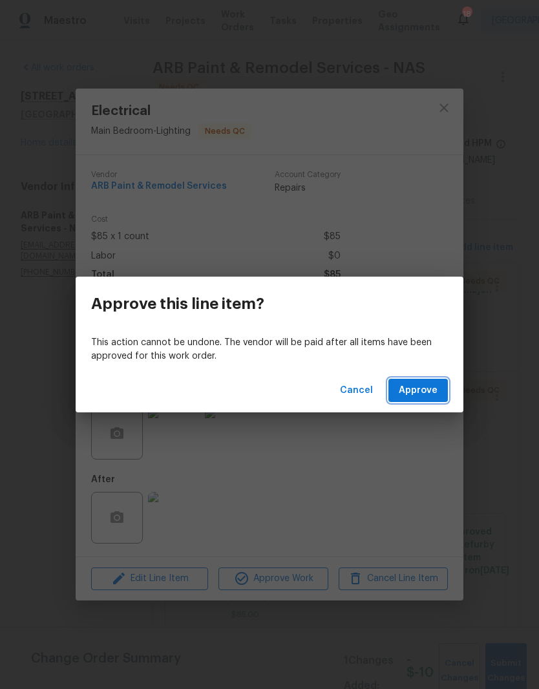
click at [430, 392] on span "Approve" at bounding box center [418, 390] width 39 height 16
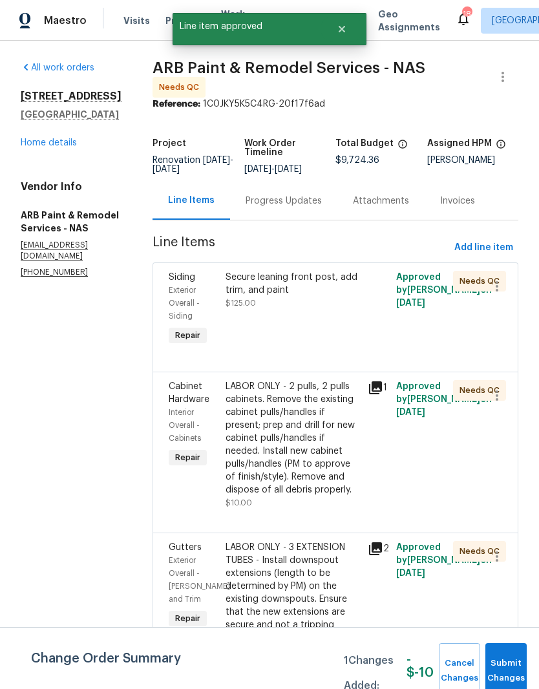
click at [326, 392] on div "LABOR ONLY - 2 pulls, 2 pulls cabinets. Remove the existing cabinet pulls/handl…" at bounding box center [292, 438] width 134 height 116
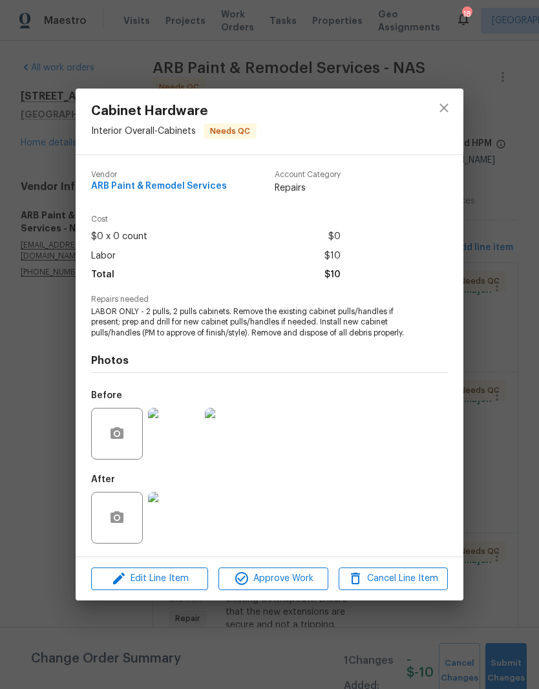
click at [185, 521] on img at bounding box center [174, 518] width 52 height 52
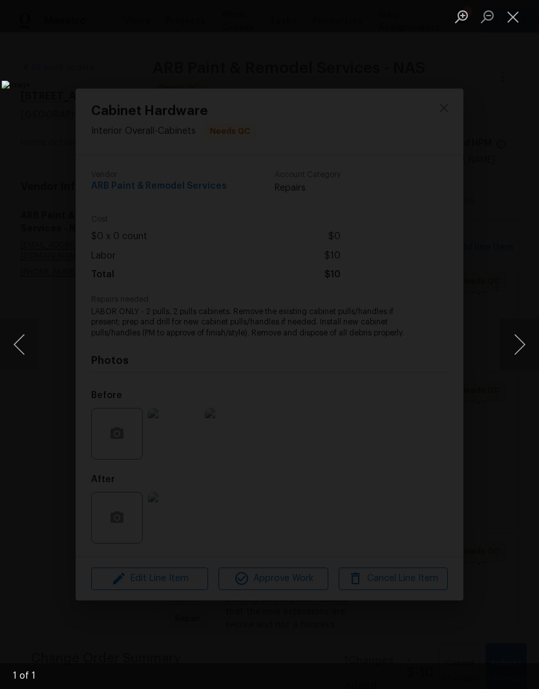
click at [515, 22] on button "Close lightbox" at bounding box center [513, 16] width 26 height 23
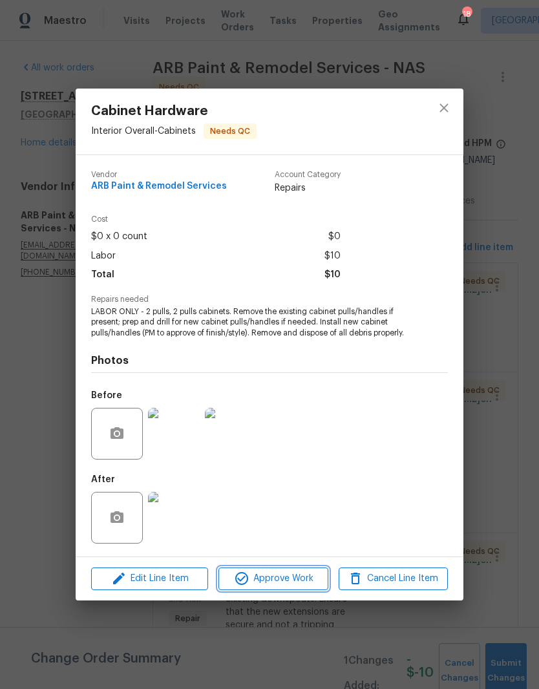
click at [289, 577] on span "Approve Work" at bounding box center [272, 578] width 101 height 16
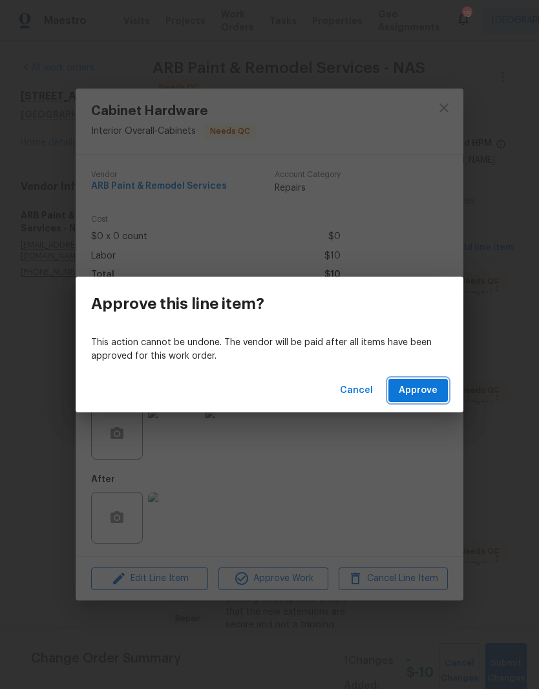
click at [432, 389] on span "Approve" at bounding box center [418, 390] width 39 height 16
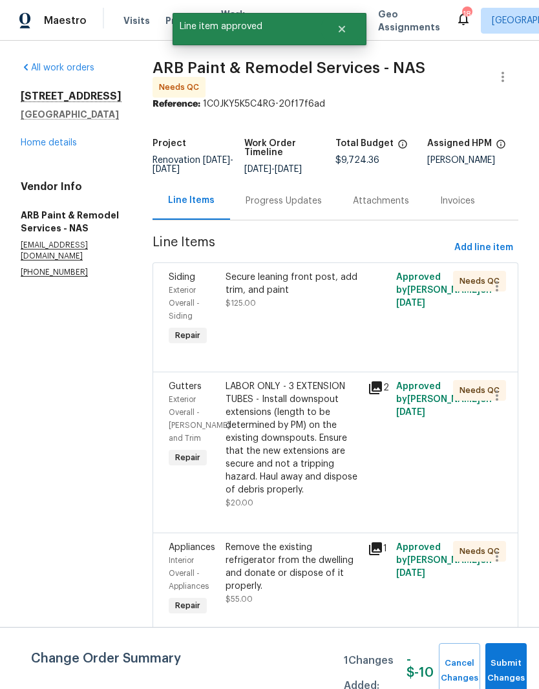
click at [328, 393] on div "LABOR ONLY - 3 EXTENSION TUBES - Install downspout extensions (length to be det…" at bounding box center [292, 438] width 134 height 116
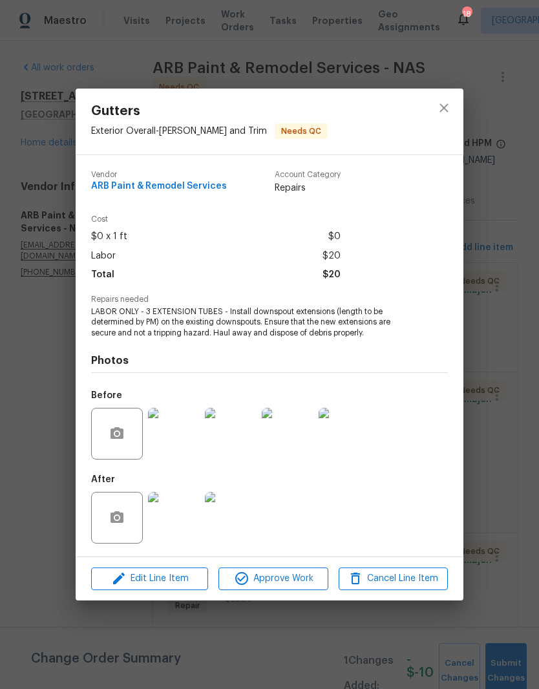
click at [193, 522] on img at bounding box center [174, 518] width 52 height 52
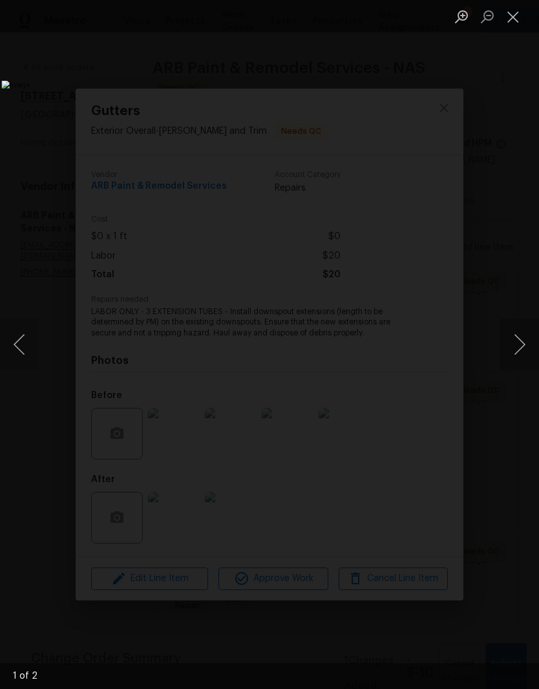
click at [521, 344] on button "Next image" at bounding box center [519, 345] width 39 height 52
click at [520, 339] on button "Next image" at bounding box center [519, 345] width 39 height 52
click at [509, 23] on button "Close lightbox" at bounding box center [513, 16] width 26 height 23
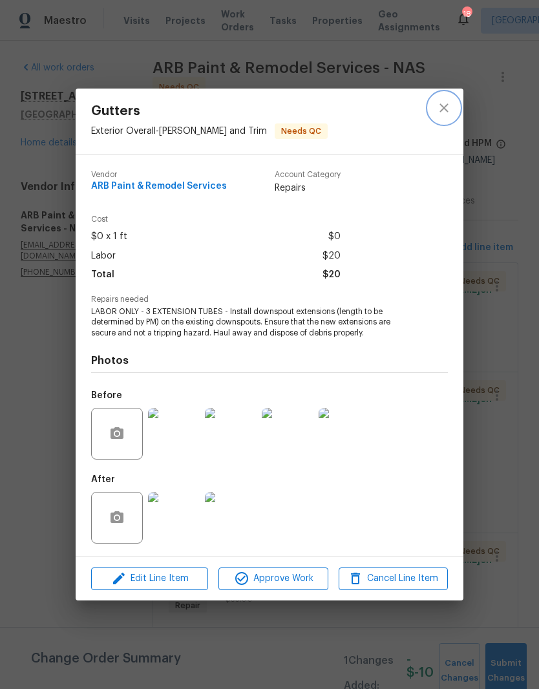
click at [447, 112] on icon "close" at bounding box center [444, 108] width 16 height 16
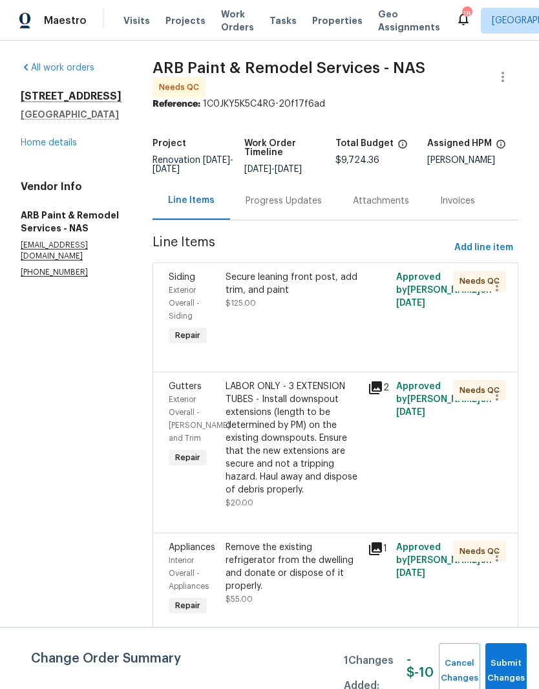
click at [302, 273] on div "Secure leaning front post, add trim, and paint" at bounding box center [292, 284] width 134 height 26
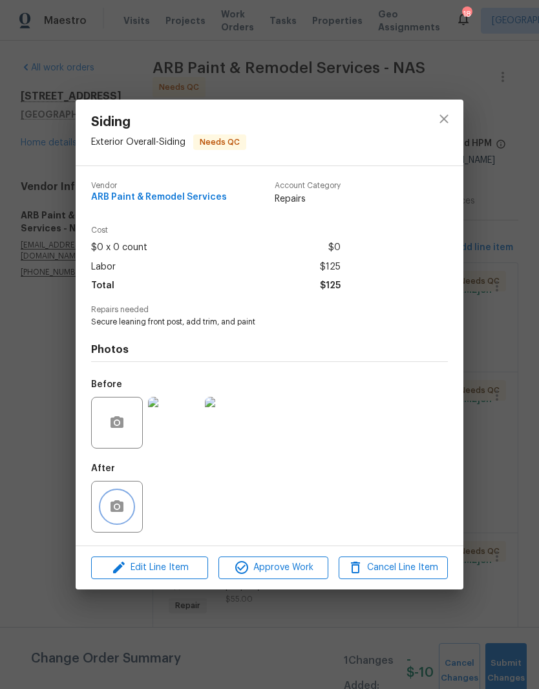
click at [124, 514] on icon "button" at bounding box center [117, 507] width 16 height 16
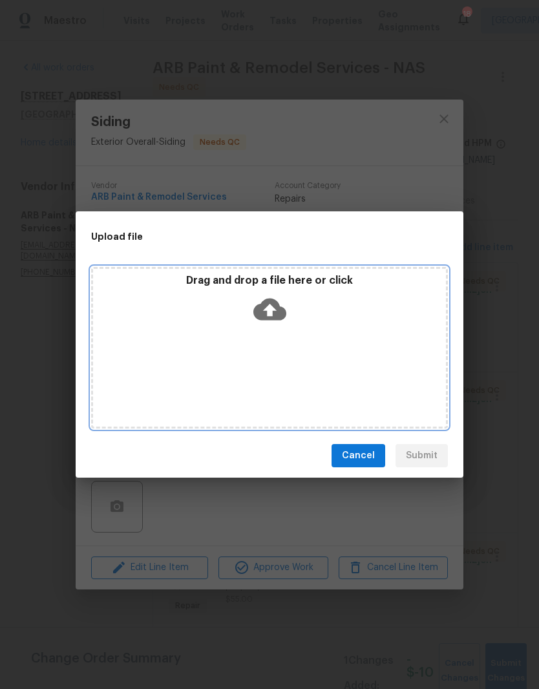
click at [324, 336] on div "Drag and drop a file here or click" at bounding box center [269, 348] width 357 height 162
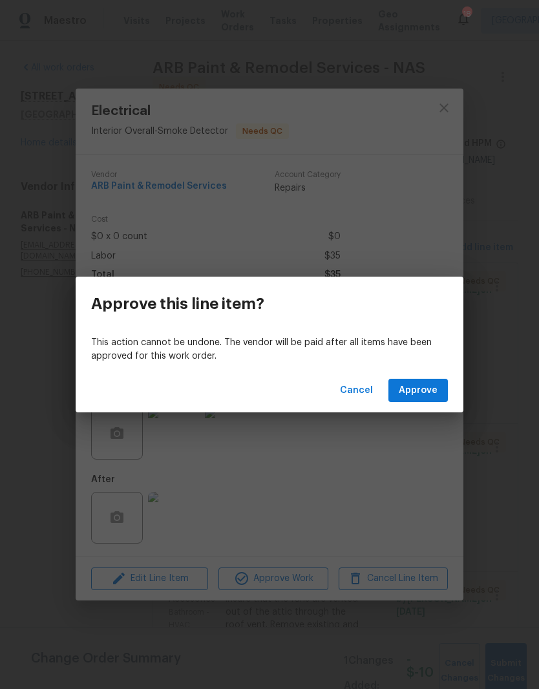
scroll to position [140, 0]
click at [430, 390] on span "Approve" at bounding box center [418, 390] width 39 height 16
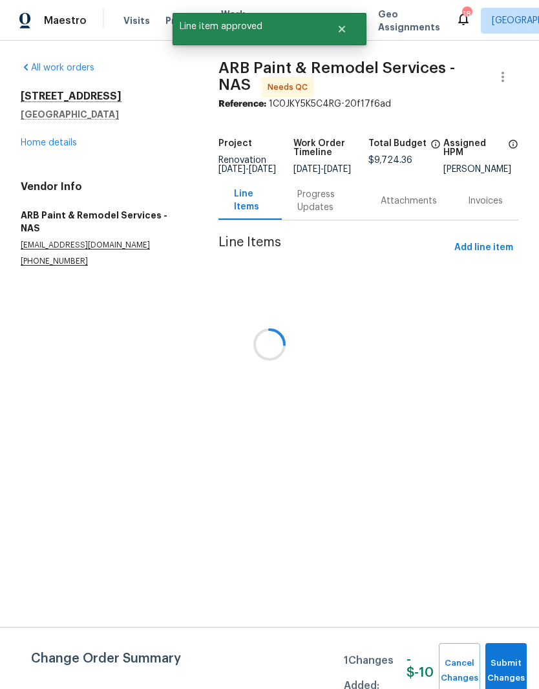
scroll to position [0, 0]
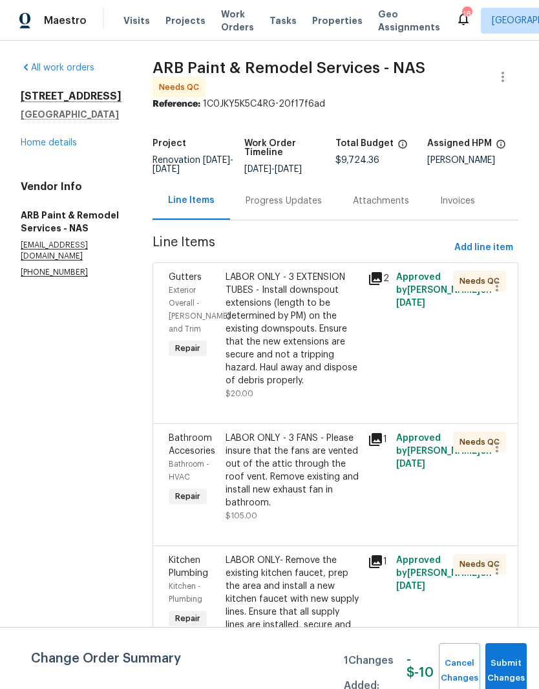
click at [335, 441] on div "LABOR ONLY - 3 FANS - Please insure that the fans are vented out of the attic t…" at bounding box center [292, 471] width 134 height 78
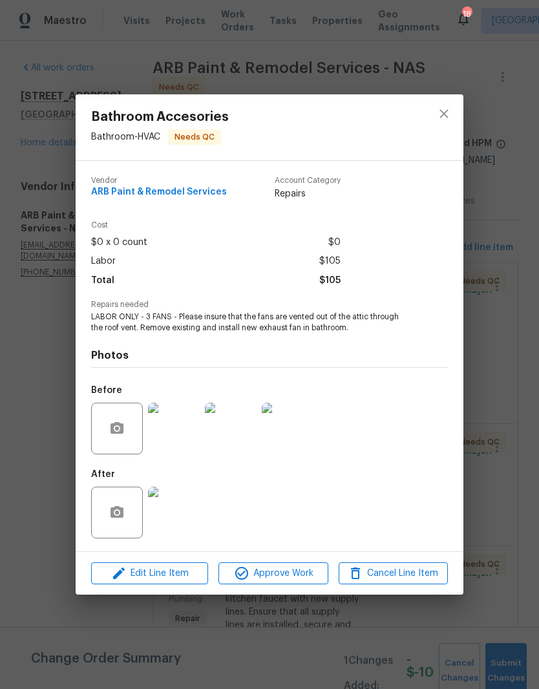
click at [183, 517] on img at bounding box center [174, 512] width 52 height 52
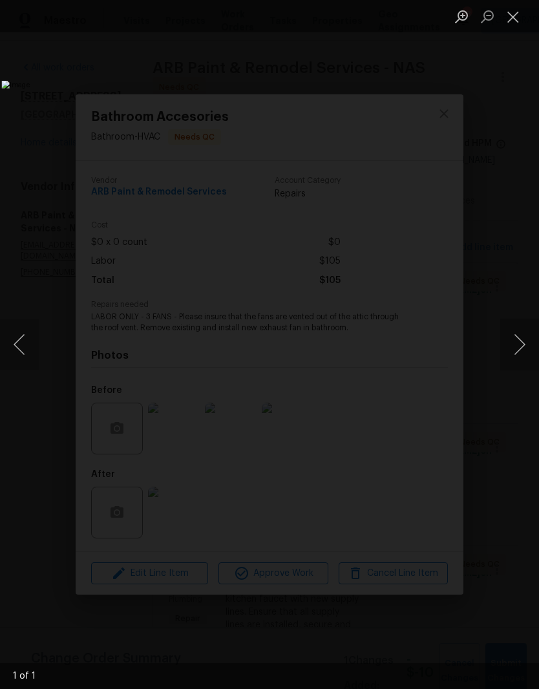
click at [518, 21] on button "Close lightbox" at bounding box center [513, 16] width 26 height 23
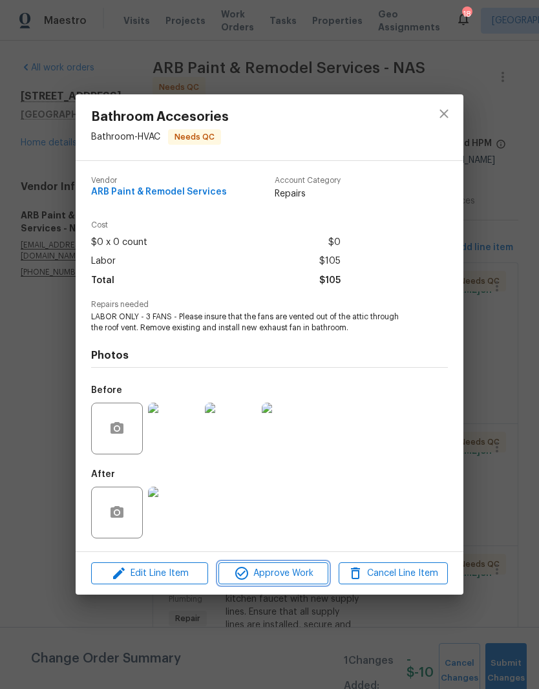
click at [303, 577] on span "Approve Work" at bounding box center [272, 573] width 101 height 16
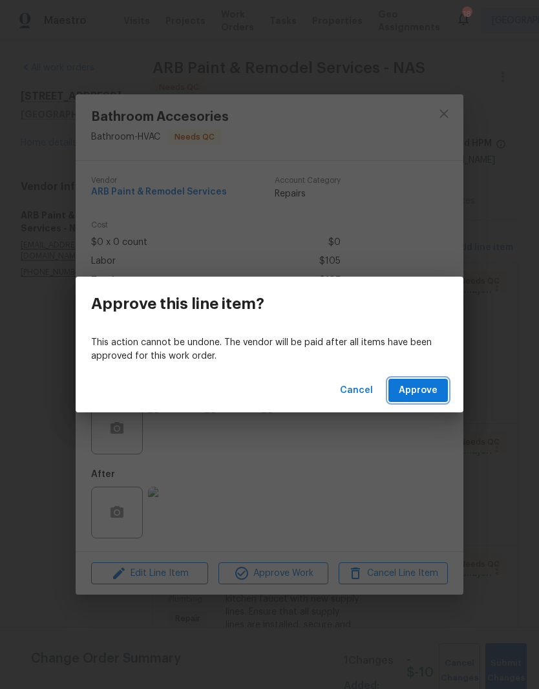
click at [426, 388] on span "Approve" at bounding box center [418, 390] width 39 height 16
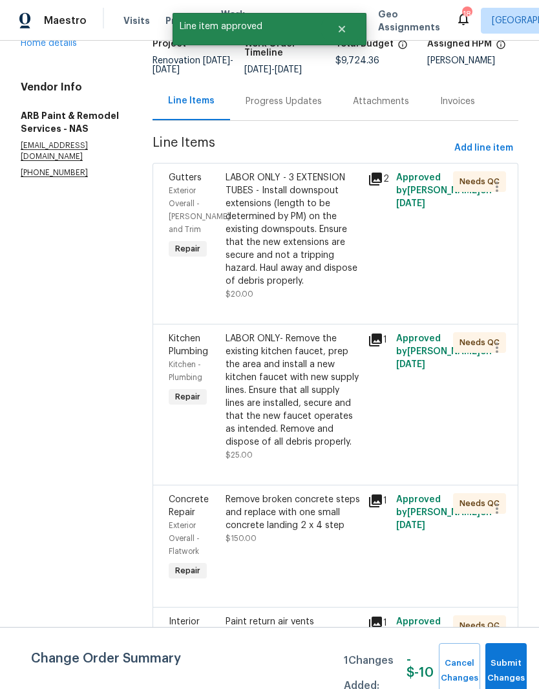
scroll to position [102, 0]
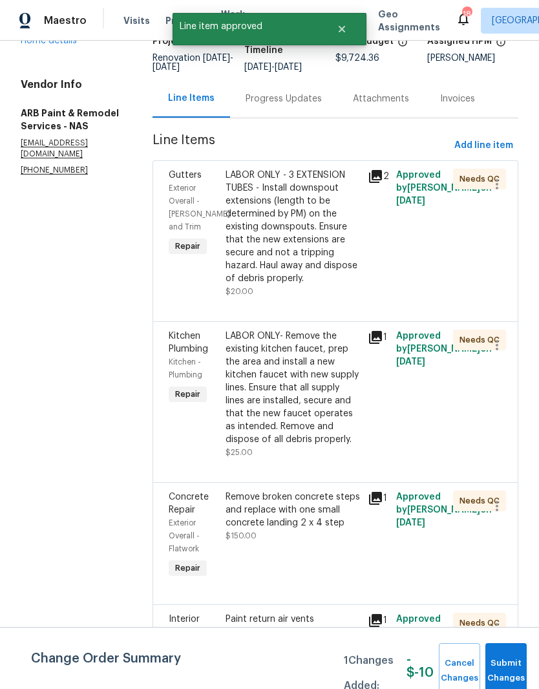
click at [335, 338] on div "LABOR ONLY- Remove the existing kitchen faucet, prep the area and install a new…" at bounding box center [292, 387] width 134 height 116
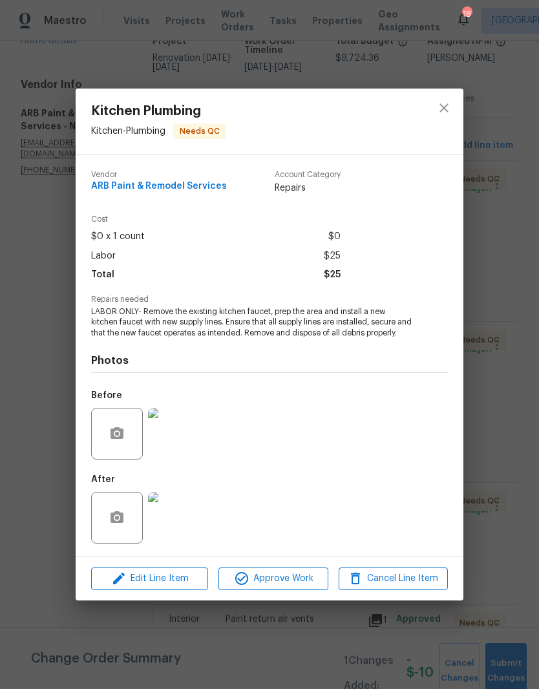
click at [182, 526] on img at bounding box center [174, 518] width 52 height 52
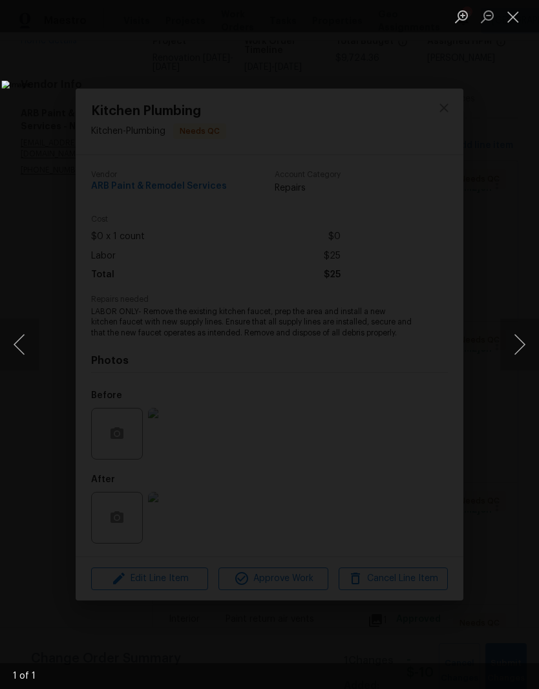
click at [514, 27] on button "Close lightbox" at bounding box center [513, 16] width 26 height 23
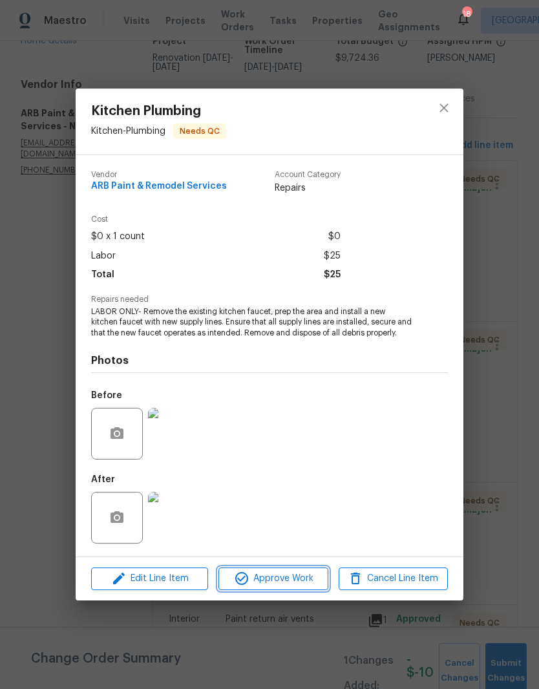
click at [291, 587] on span "Approve Work" at bounding box center [272, 578] width 101 height 16
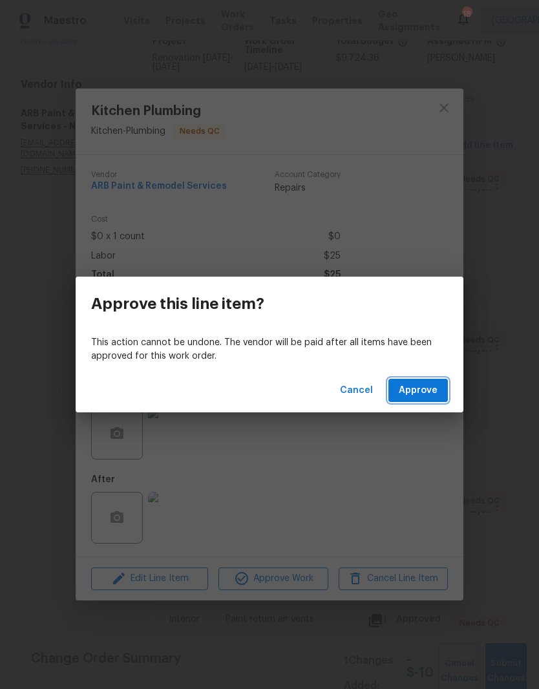
click at [434, 390] on span "Approve" at bounding box center [418, 390] width 39 height 16
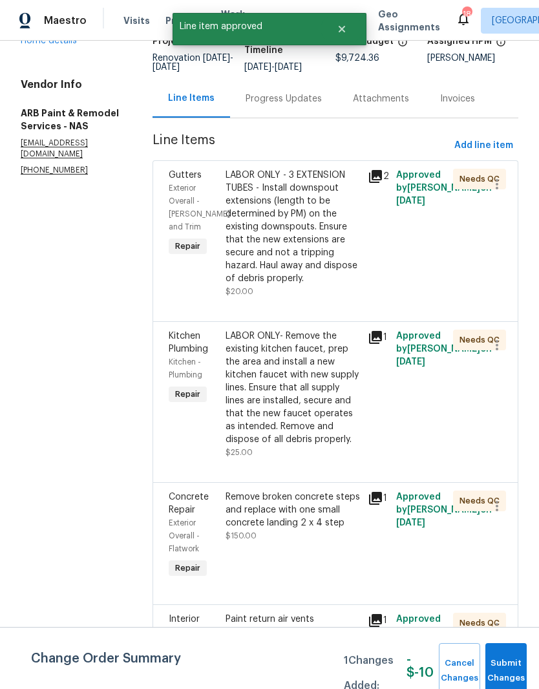
scroll to position [0, 0]
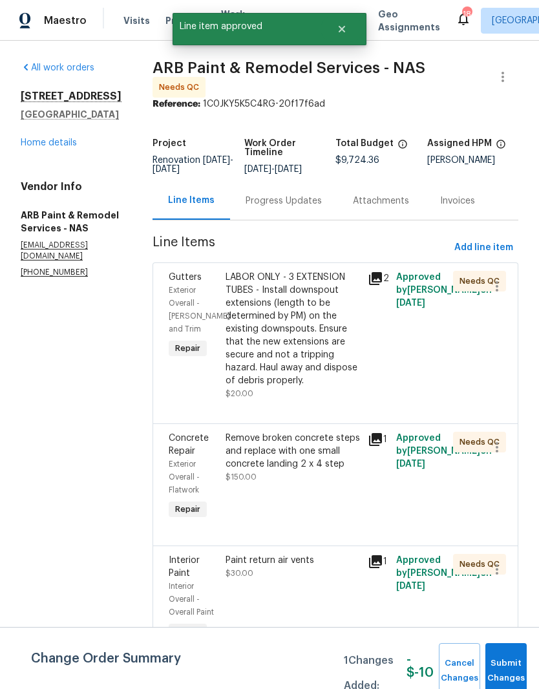
click at [326, 445] on div "Remove broken concrete steps and replace with one small concrete landing 2 x 4 …" at bounding box center [292, 451] width 134 height 39
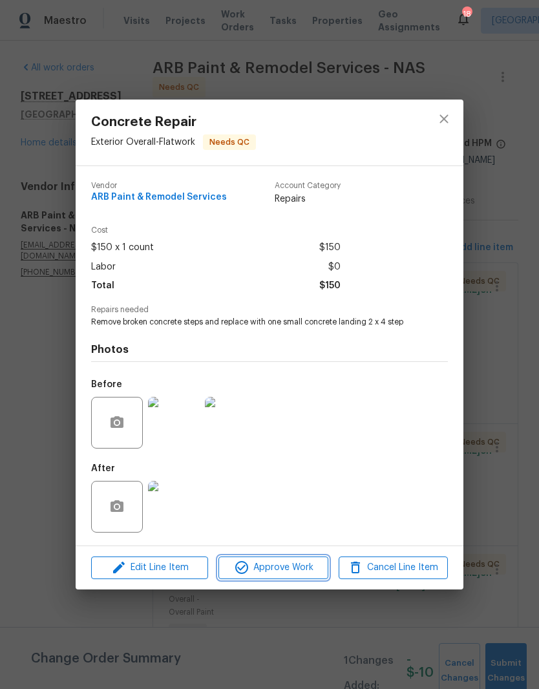
click at [305, 571] on span "Approve Work" at bounding box center [272, 567] width 101 height 16
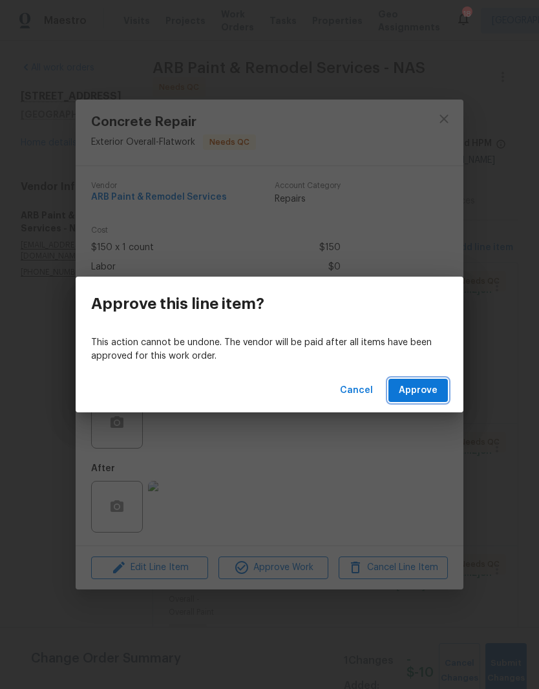
click at [435, 392] on span "Approve" at bounding box center [418, 390] width 39 height 16
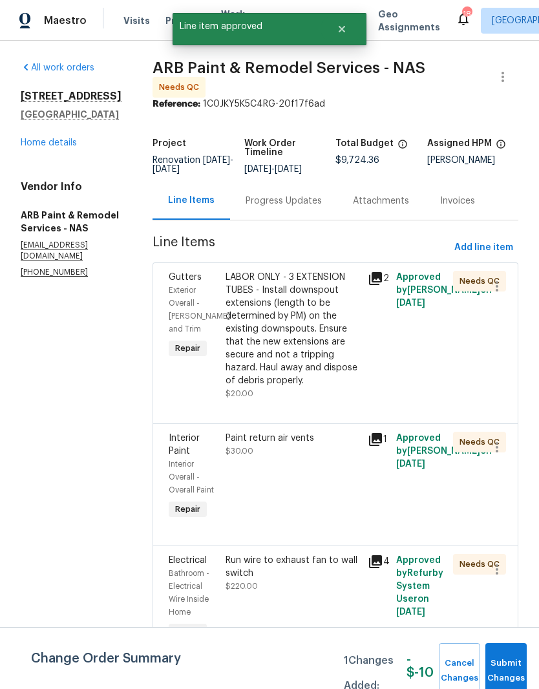
click at [288, 441] on div "Paint return air vents $30.00" at bounding box center [292, 445] width 134 height 26
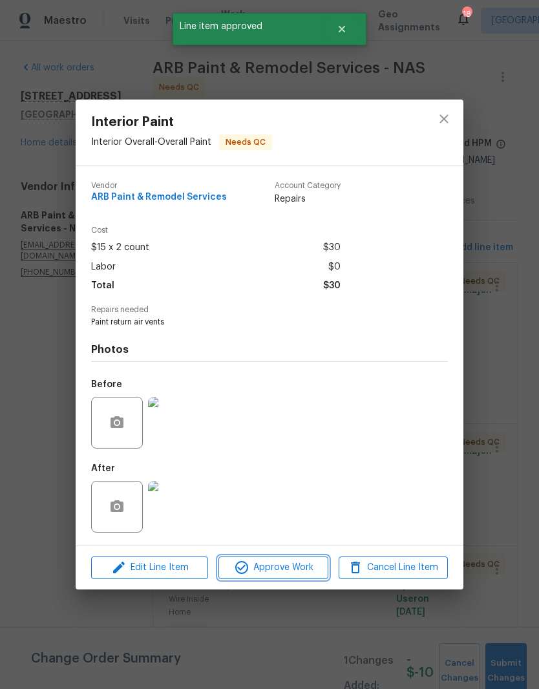
click at [300, 570] on span "Approve Work" at bounding box center [272, 567] width 101 height 16
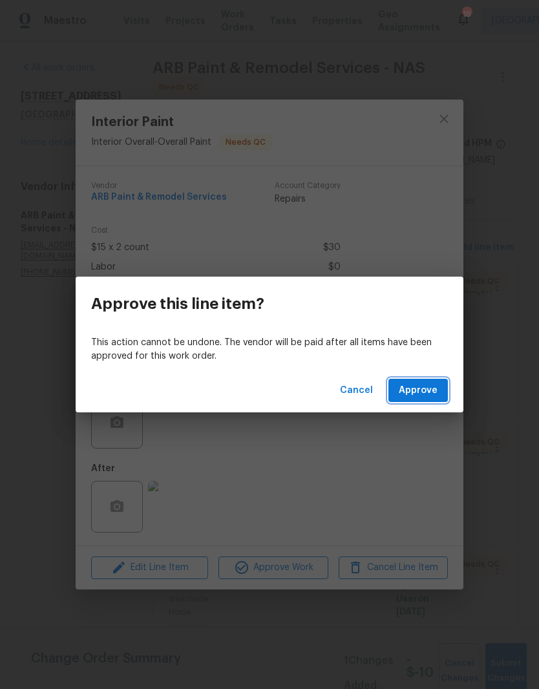
click at [425, 390] on span "Approve" at bounding box center [418, 390] width 39 height 16
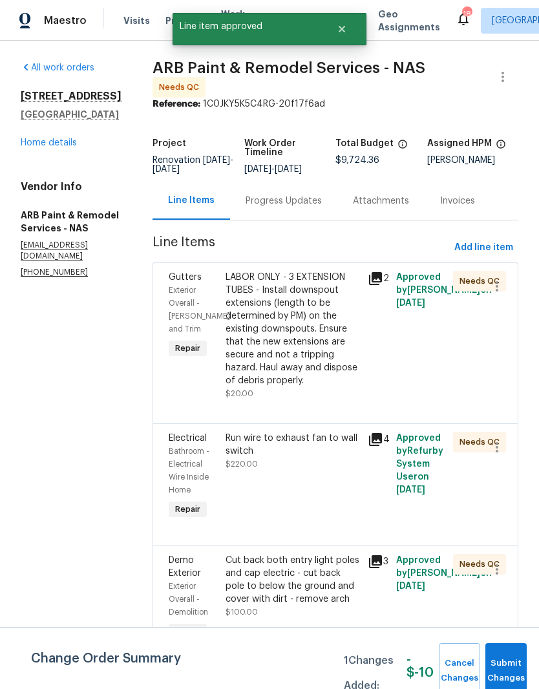
click at [322, 441] on div "Run wire to exhaust fan to wall switch" at bounding box center [292, 445] width 134 height 26
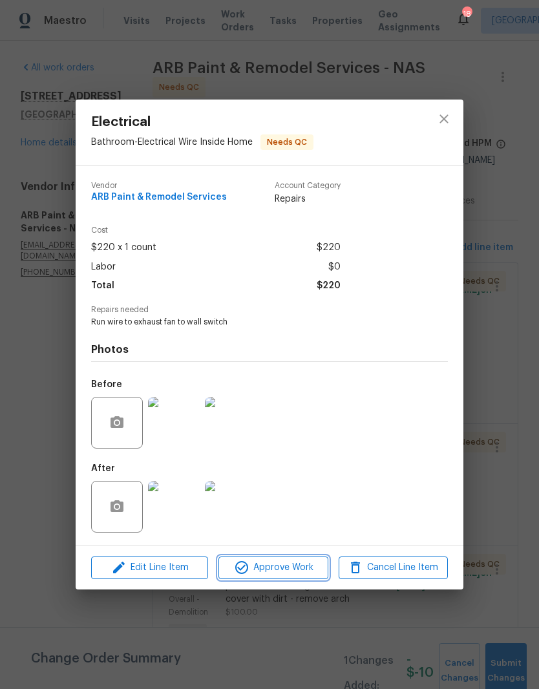
click at [300, 573] on span "Approve Work" at bounding box center [272, 567] width 101 height 16
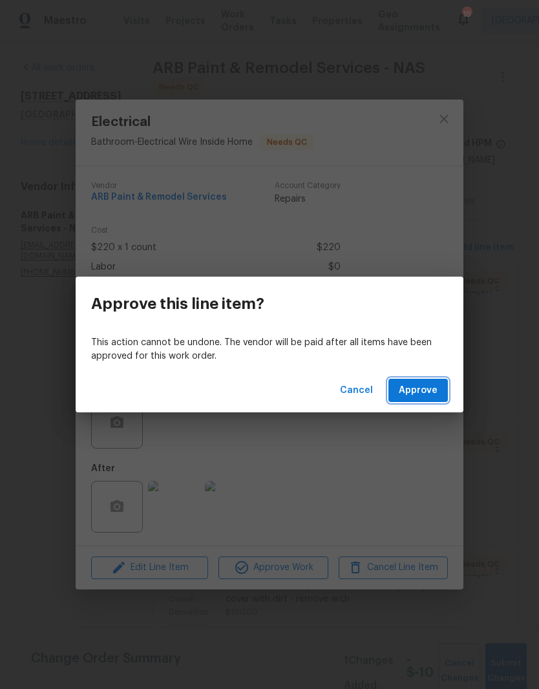
click at [426, 390] on span "Approve" at bounding box center [418, 390] width 39 height 16
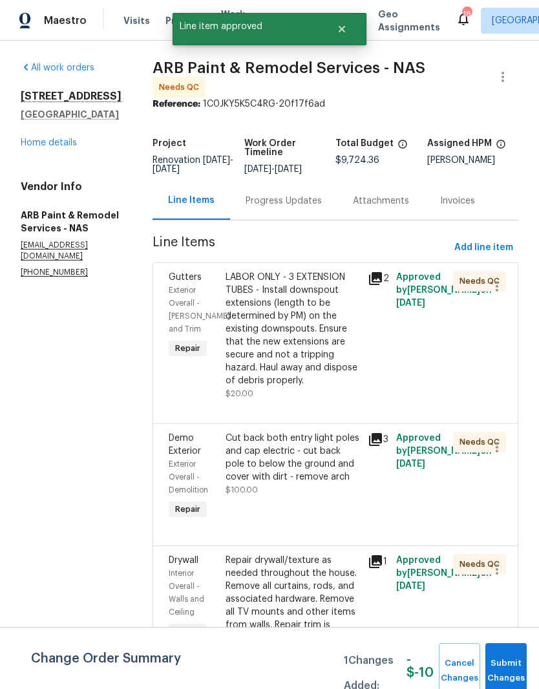
click at [323, 445] on div "Cut back both entry light poles and cap electric - cut back pole to below the g…" at bounding box center [292, 458] width 134 height 52
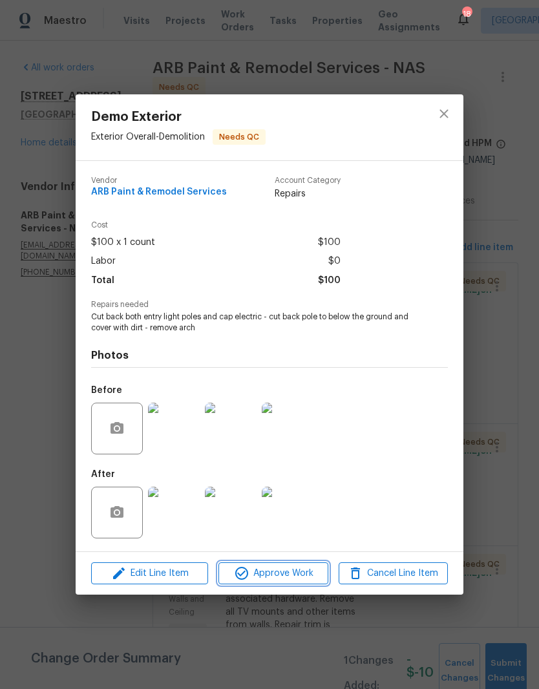
click at [298, 571] on span "Approve Work" at bounding box center [272, 573] width 101 height 16
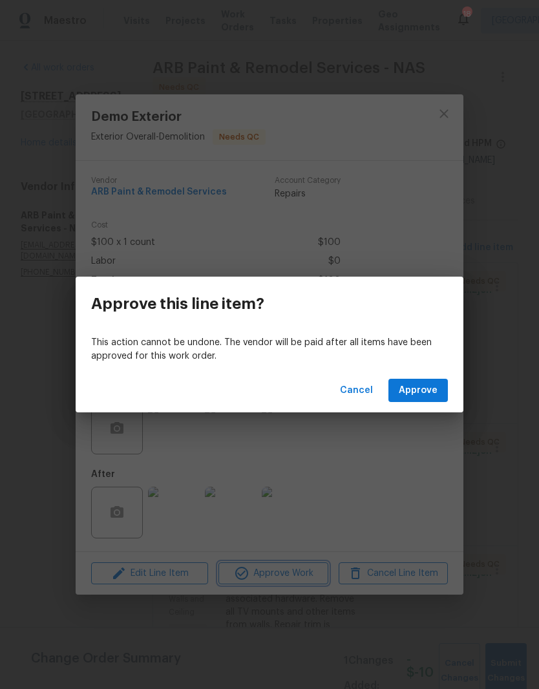
click at [178, 511] on div "Approve this line item? This action cannot be undone. The vendor will be paid a…" at bounding box center [269, 344] width 539 height 689
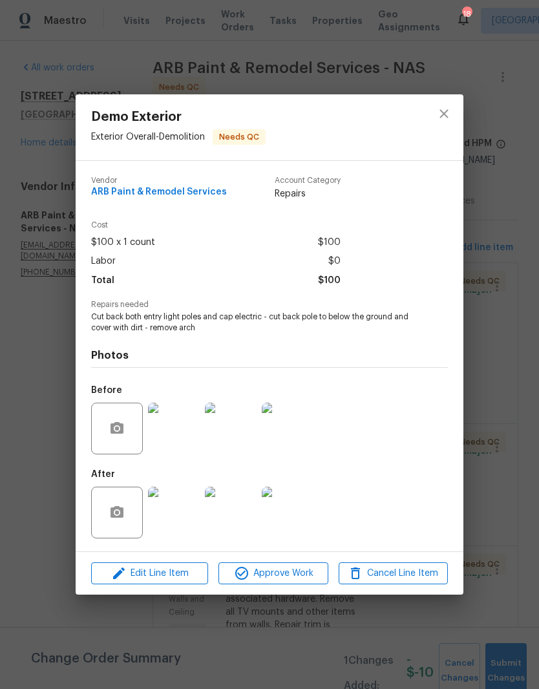
click at [166, 516] on img at bounding box center [174, 512] width 52 height 52
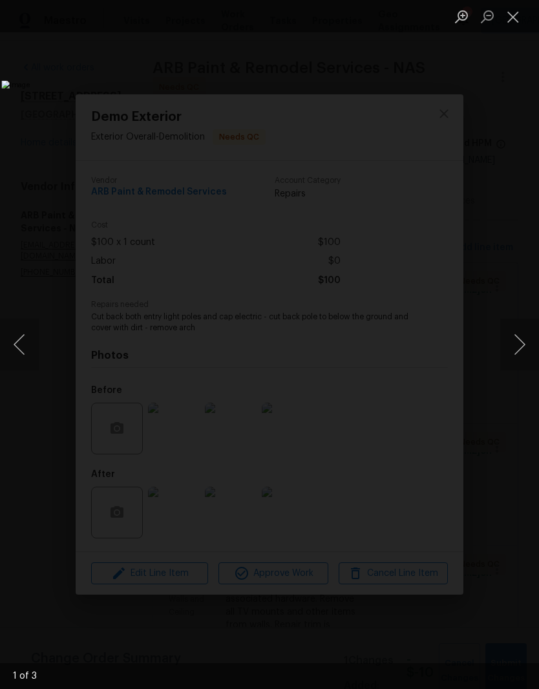
click at [514, 346] on button "Next image" at bounding box center [519, 345] width 39 height 52
click at [520, 348] on button "Next image" at bounding box center [519, 345] width 39 height 52
click at [518, 27] on button "Close lightbox" at bounding box center [513, 16] width 26 height 23
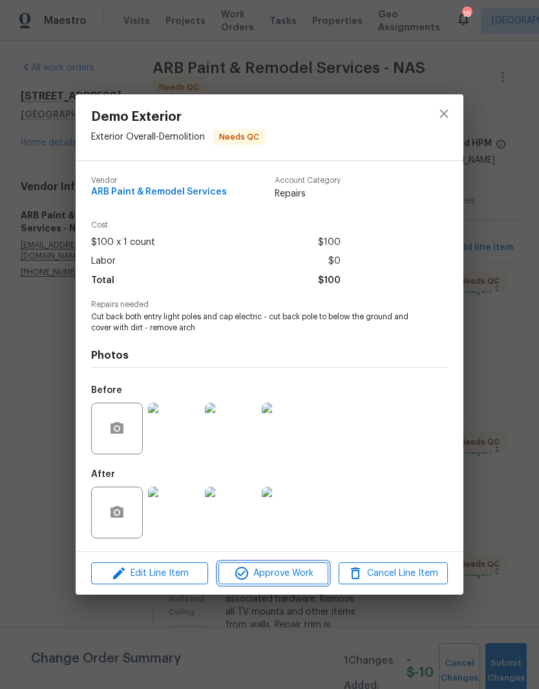
click at [302, 574] on span "Approve Work" at bounding box center [272, 573] width 101 height 16
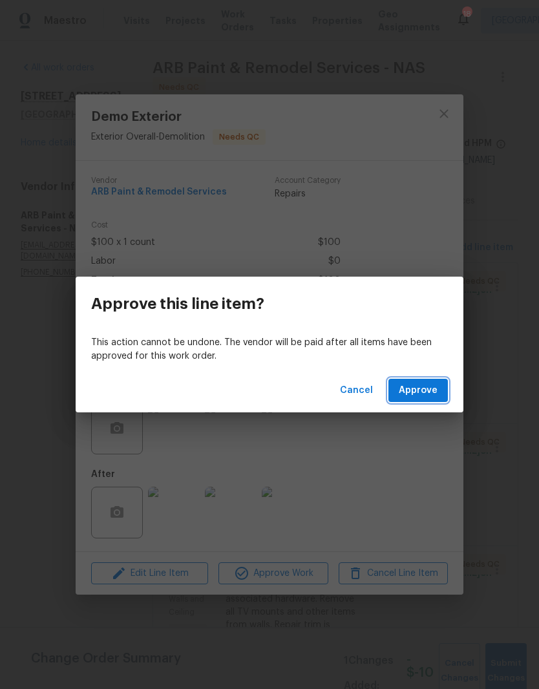
click at [432, 390] on span "Approve" at bounding box center [418, 390] width 39 height 16
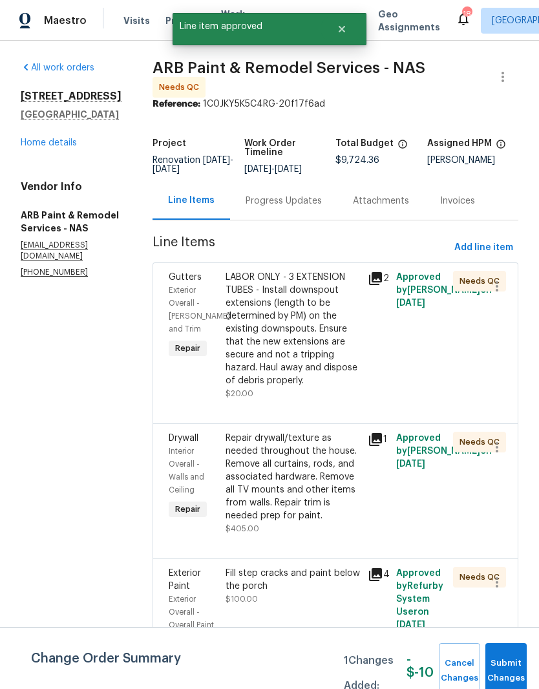
click at [339, 445] on div "Repair drywall/texture as needed throughout the house. Remove all curtains, rod…" at bounding box center [292, 477] width 134 height 90
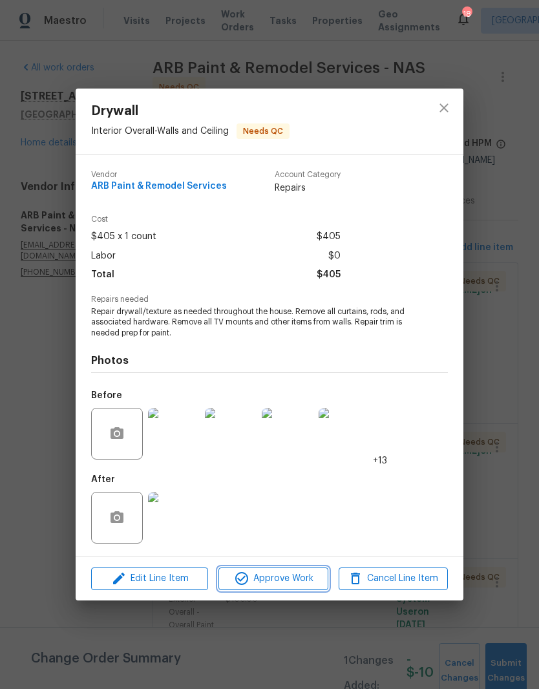
click at [307, 576] on span "Approve Work" at bounding box center [272, 578] width 101 height 16
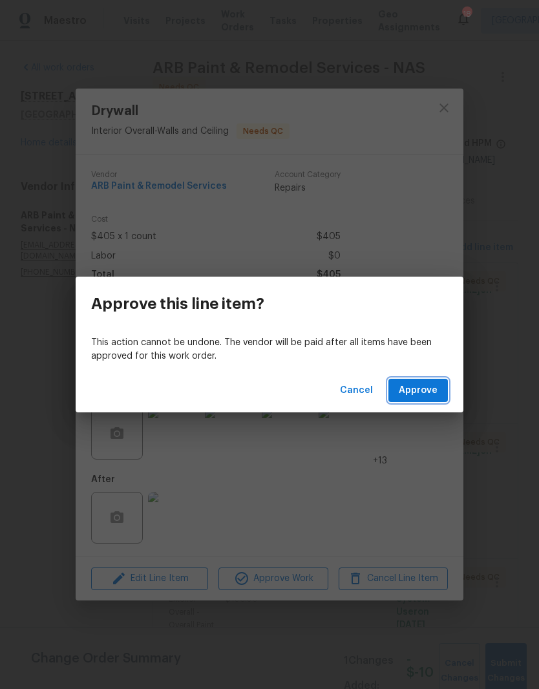
click at [429, 393] on span "Approve" at bounding box center [418, 390] width 39 height 16
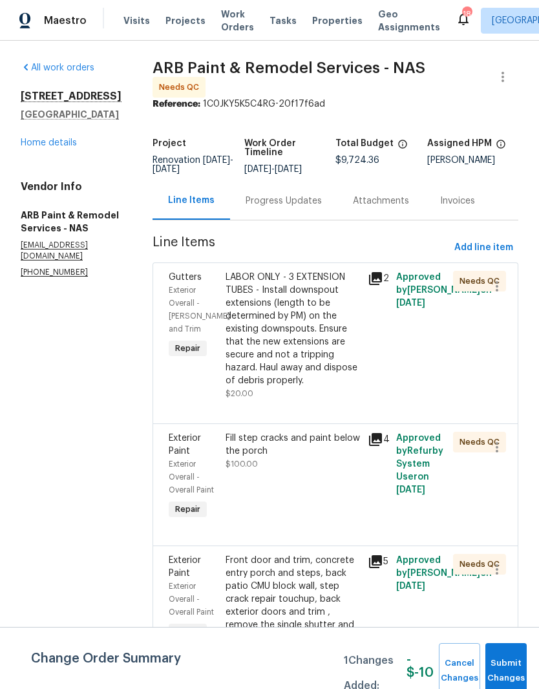
click at [311, 286] on div "LABOR ONLY - 3 EXTENSION TUBES - Install downspout extensions (length to be det…" at bounding box center [292, 329] width 134 height 116
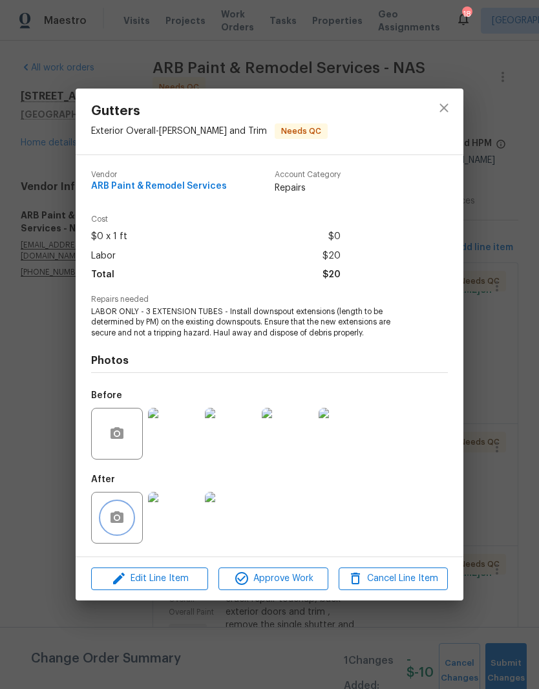
click at [130, 521] on button "button" at bounding box center [116, 517] width 31 height 31
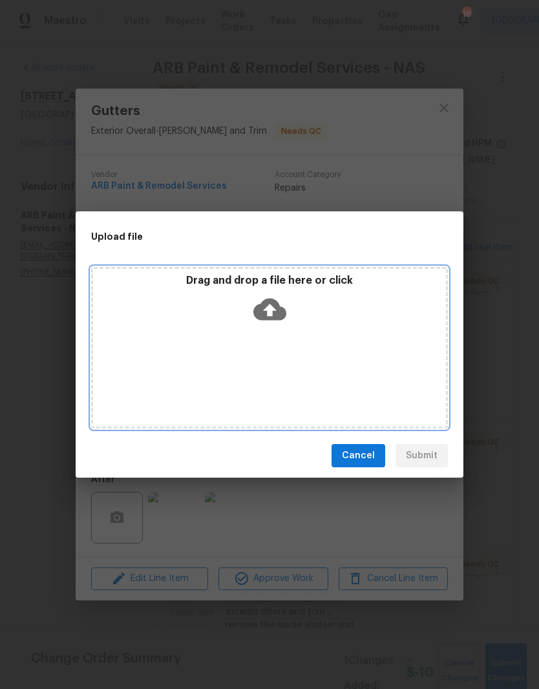
click at [313, 320] on div "Drag and drop a file here or click" at bounding box center [269, 302] width 353 height 56
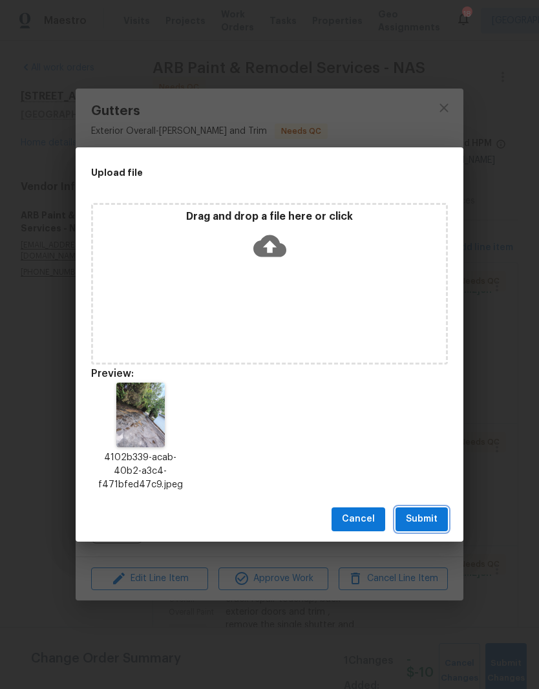
click at [430, 522] on span "Submit" at bounding box center [422, 519] width 32 height 16
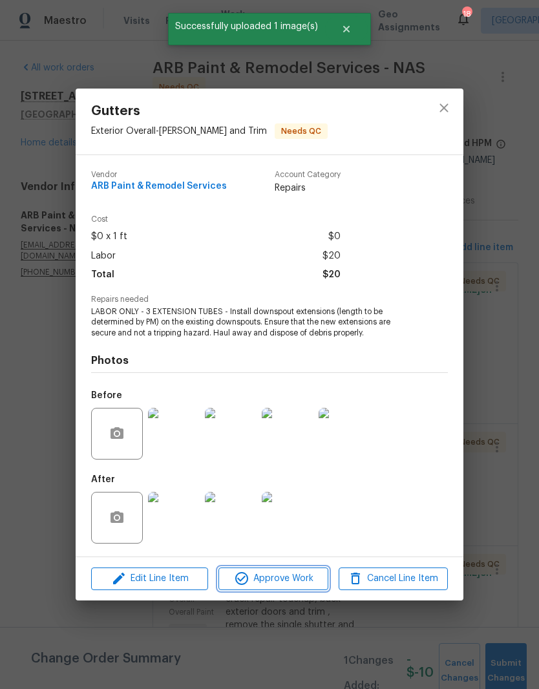
click at [313, 578] on span "Approve Work" at bounding box center [272, 578] width 101 height 16
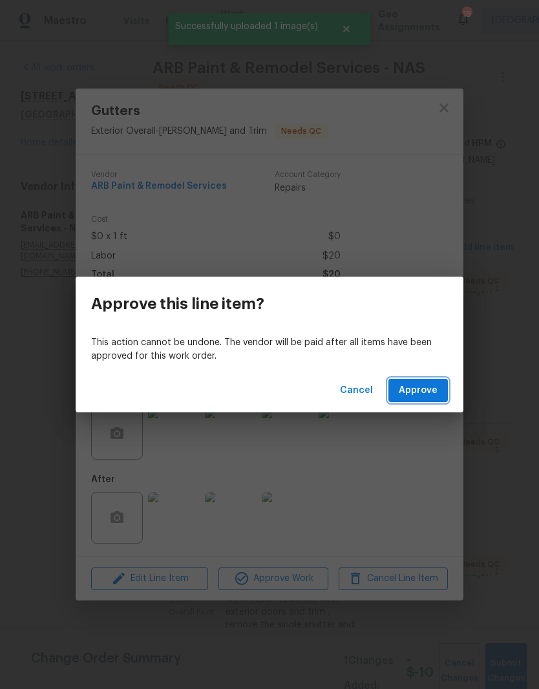
click at [428, 388] on span "Approve" at bounding box center [418, 390] width 39 height 16
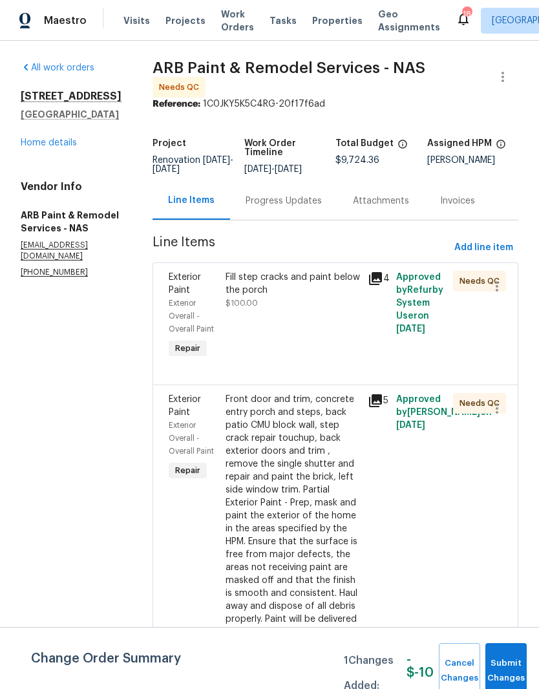
click at [277, 273] on div "Fill step cracks and paint below the porch" at bounding box center [292, 284] width 134 height 26
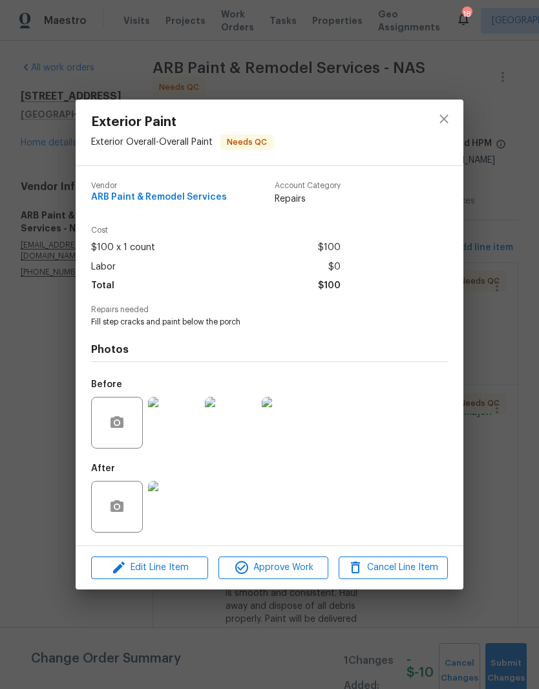
click at [187, 514] on img at bounding box center [174, 507] width 52 height 52
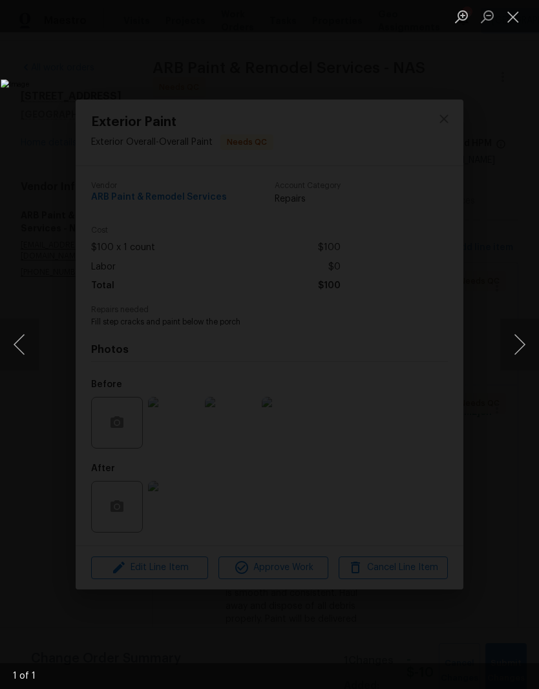
click at [516, 23] on button "Close lightbox" at bounding box center [513, 16] width 26 height 23
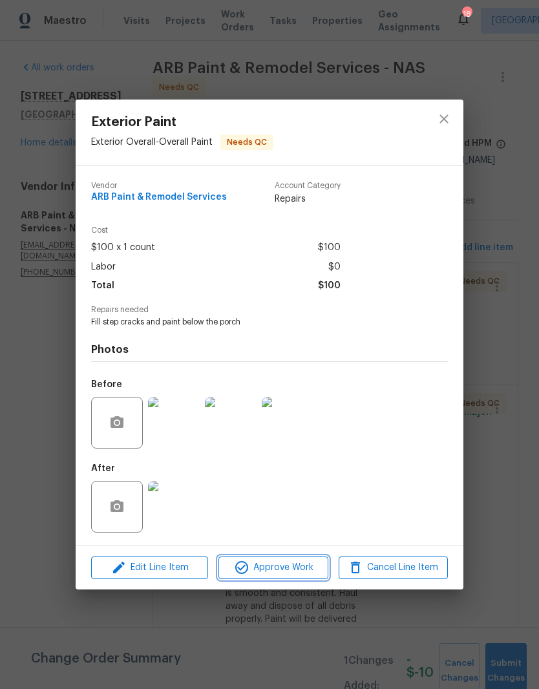
click at [297, 565] on span "Approve Work" at bounding box center [272, 567] width 101 height 16
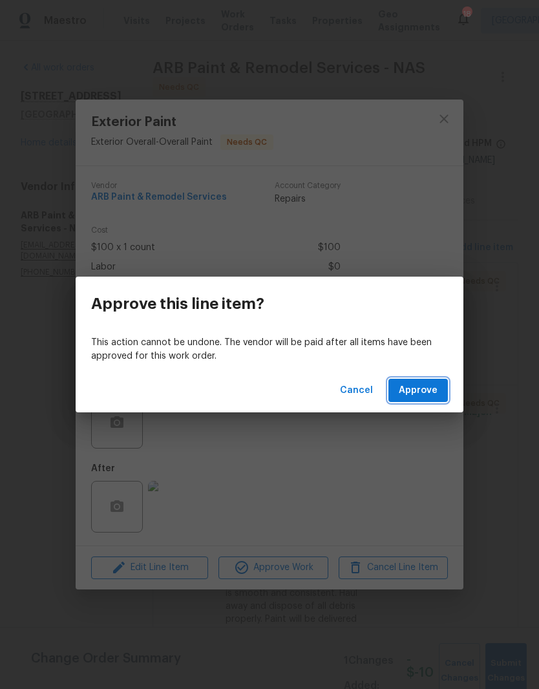
click at [424, 390] on span "Approve" at bounding box center [418, 390] width 39 height 16
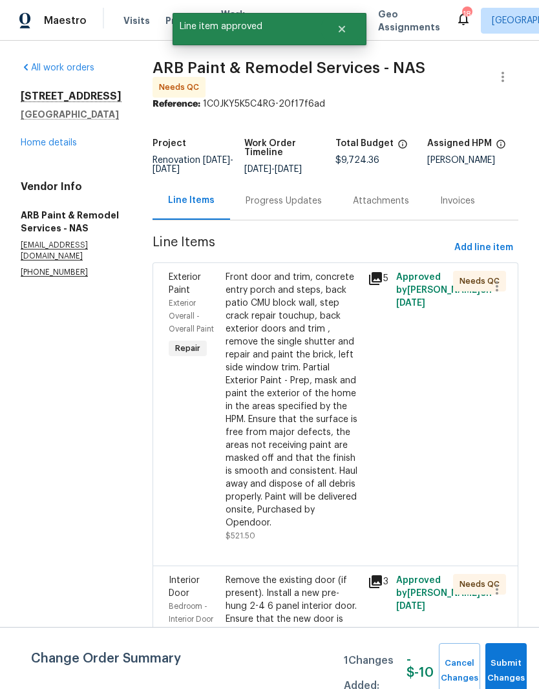
click at [317, 288] on div "Front door and trim, concrete entry porch and steps, back patio CMU block wall,…" at bounding box center [292, 400] width 134 height 258
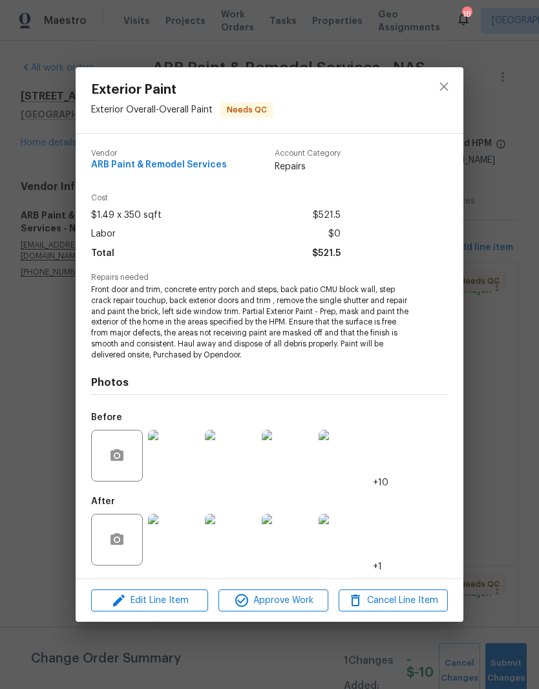
click at [193, 544] on img at bounding box center [174, 540] width 52 height 52
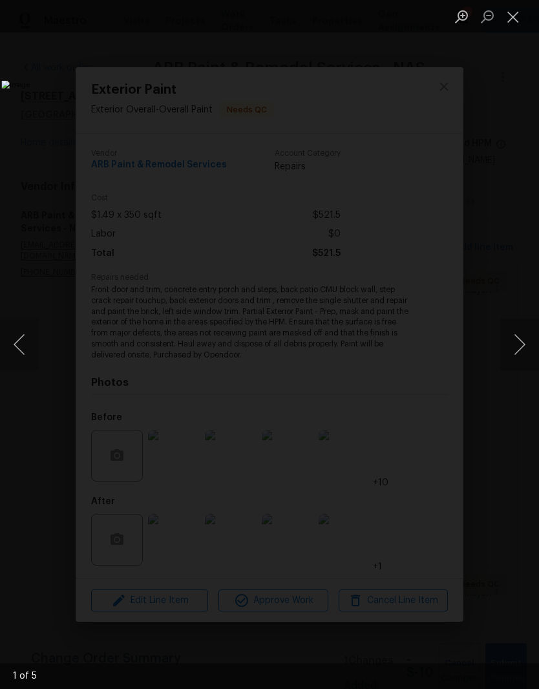
click at [519, 349] on button "Next image" at bounding box center [519, 345] width 39 height 52
click at [518, 350] on button "Next image" at bounding box center [519, 345] width 39 height 52
click at [516, 18] on button "Close lightbox" at bounding box center [513, 16] width 26 height 23
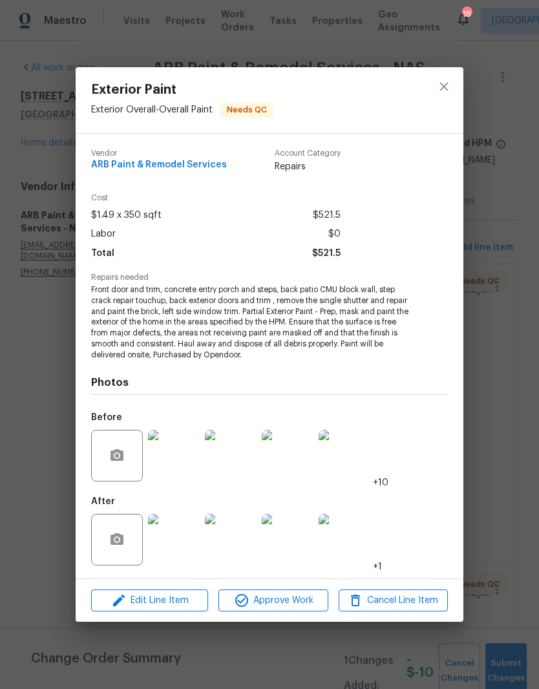
click at [352, 543] on img at bounding box center [345, 540] width 52 height 52
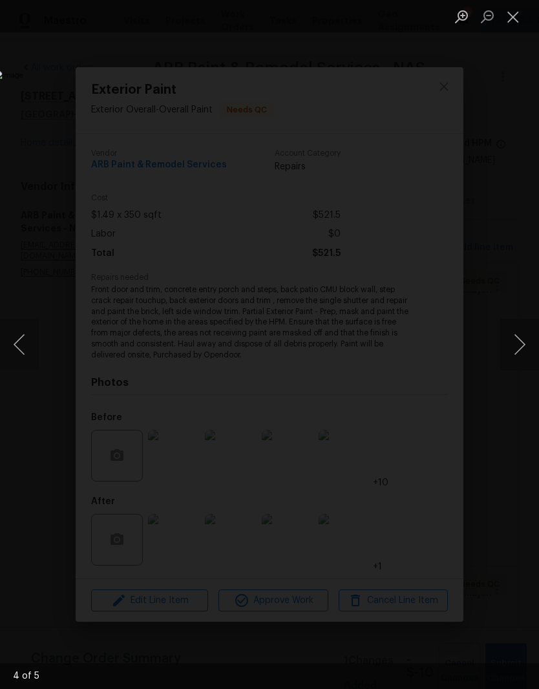
click at [523, 343] on button "Next image" at bounding box center [519, 345] width 39 height 52
click at [518, 344] on button "Next image" at bounding box center [519, 345] width 39 height 52
click at [516, 18] on button "Close lightbox" at bounding box center [513, 16] width 26 height 23
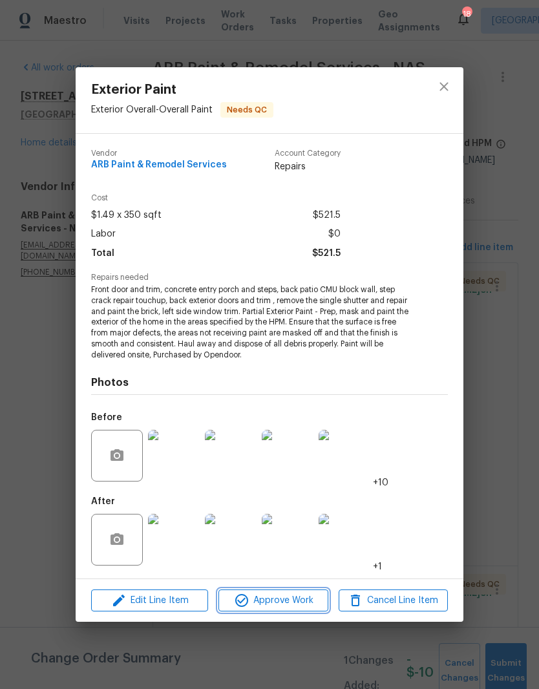
click at [302, 602] on span "Approve Work" at bounding box center [272, 600] width 101 height 16
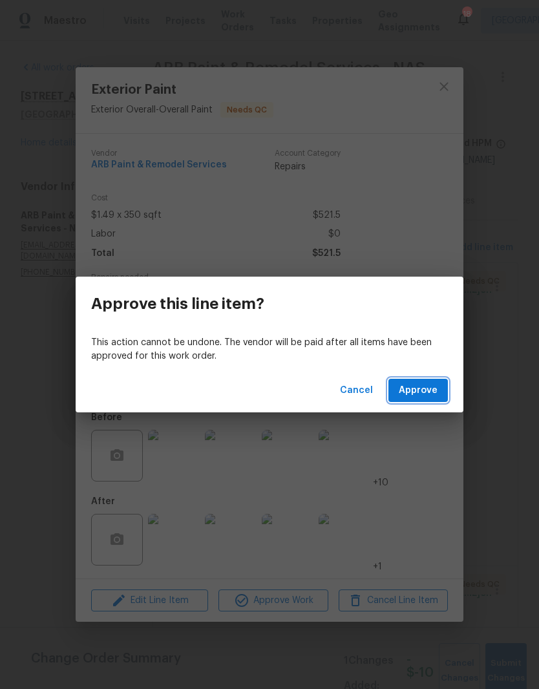
click at [428, 400] on button "Approve" at bounding box center [417, 391] width 59 height 24
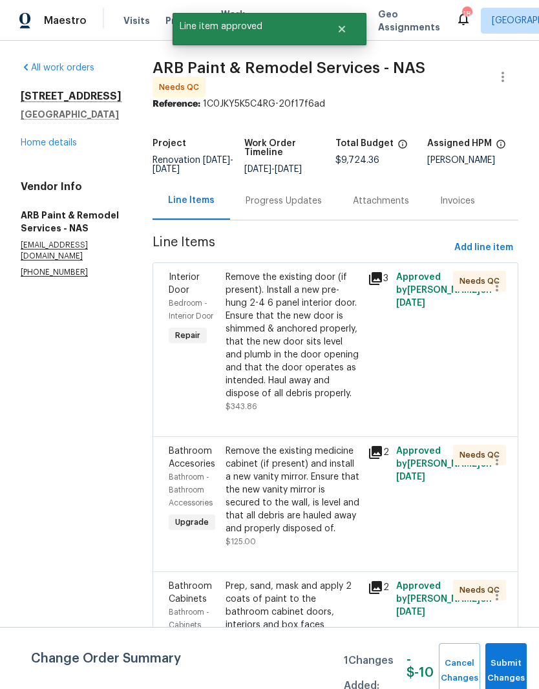
click at [310, 273] on div "Remove the existing door (if present). Install a new pre-hung 2-4 6 panel inter…" at bounding box center [292, 335] width 134 height 129
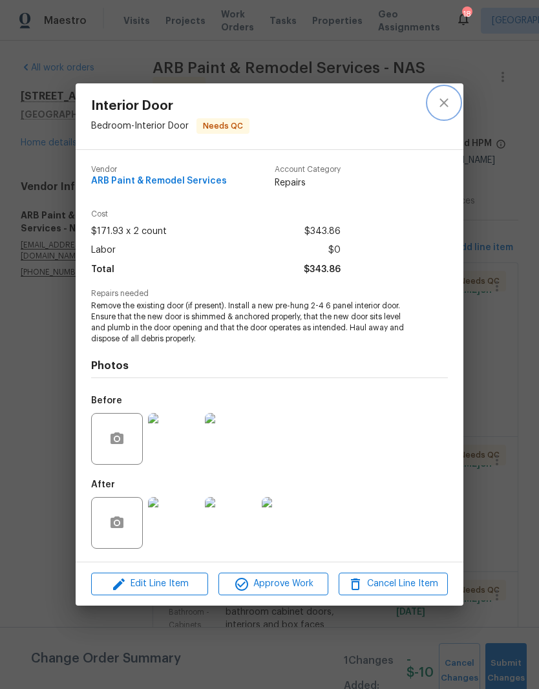
click at [447, 103] on icon "close" at bounding box center [444, 103] width 16 height 16
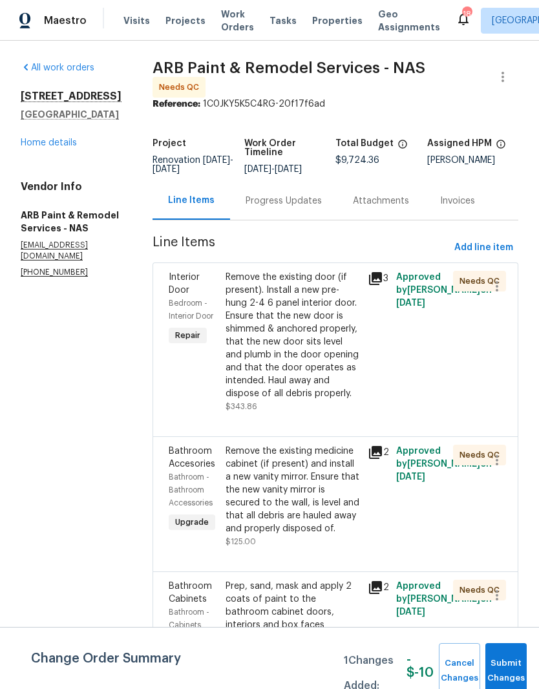
click at [342, 461] on div "Remove the existing medicine cabinet (if present) and install a new vanity mirr…" at bounding box center [292, 489] width 134 height 90
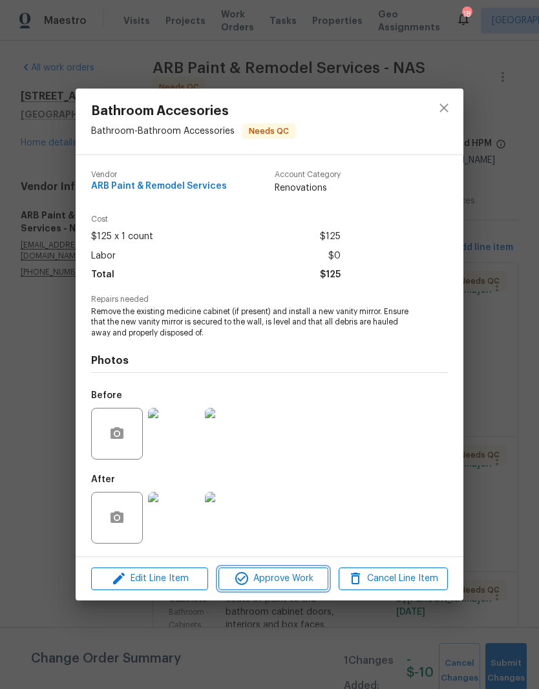
click at [292, 577] on span "Approve Work" at bounding box center [272, 578] width 101 height 16
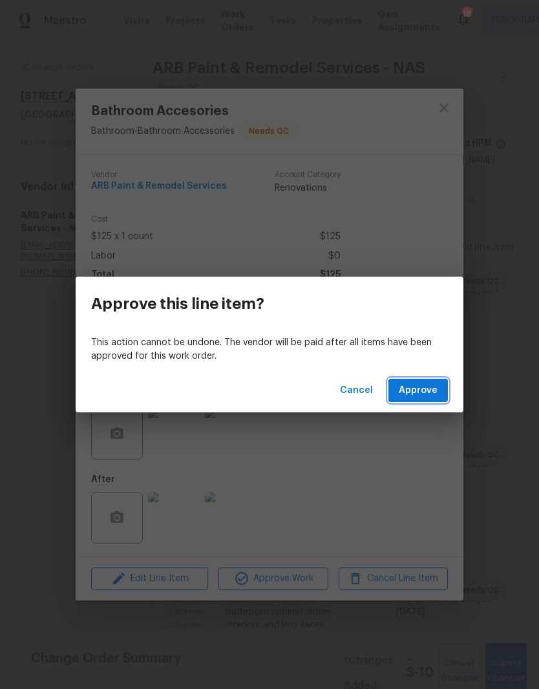
click at [430, 395] on span "Approve" at bounding box center [418, 390] width 39 height 16
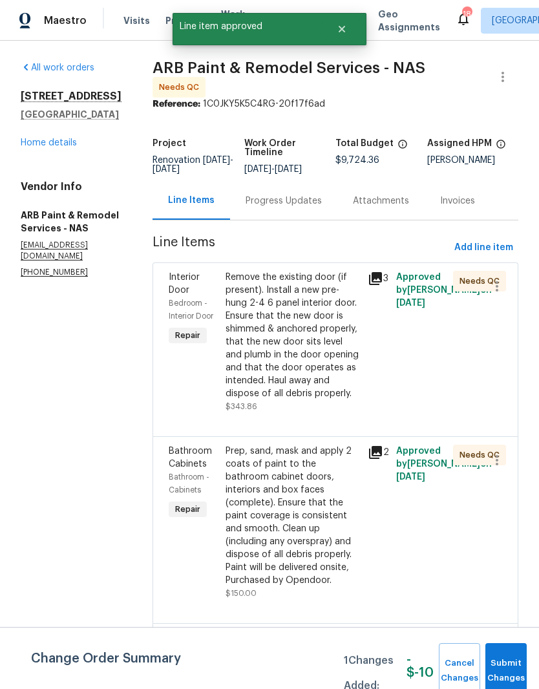
click at [323, 456] on div "Prep, sand, mask and apply 2 coats of paint to the bathroom cabinet doors, inte…" at bounding box center [292, 515] width 134 height 142
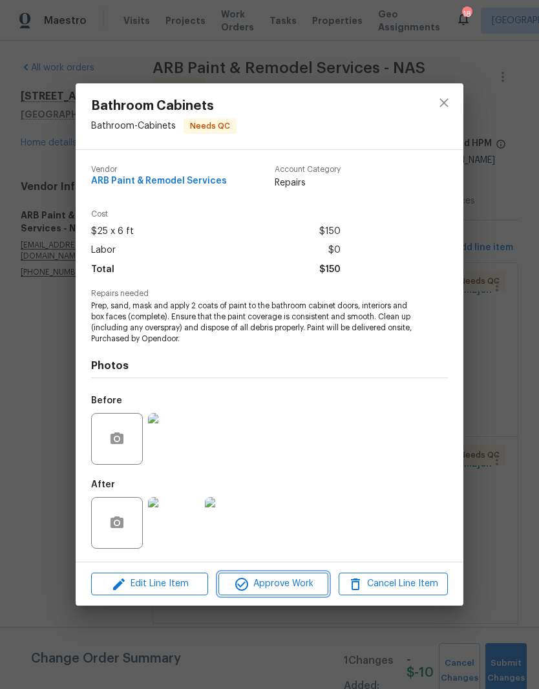
click at [306, 581] on span "Approve Work" at bounding box center [272, 584] width 101 height 16
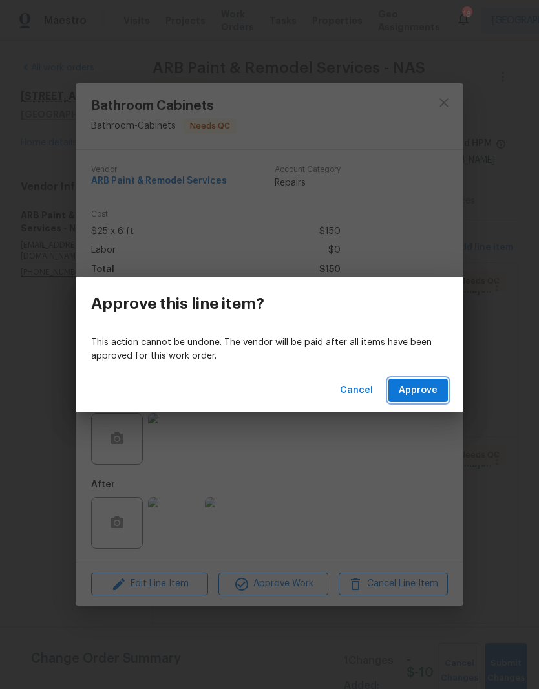
click at [427, 391] on span "Approve" at bounding box center [418, 390] width 39 height 16
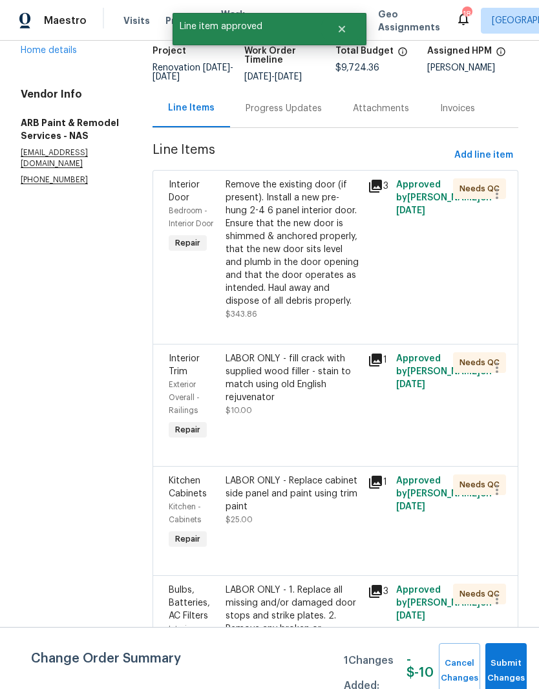
scroll to position [94, 0]
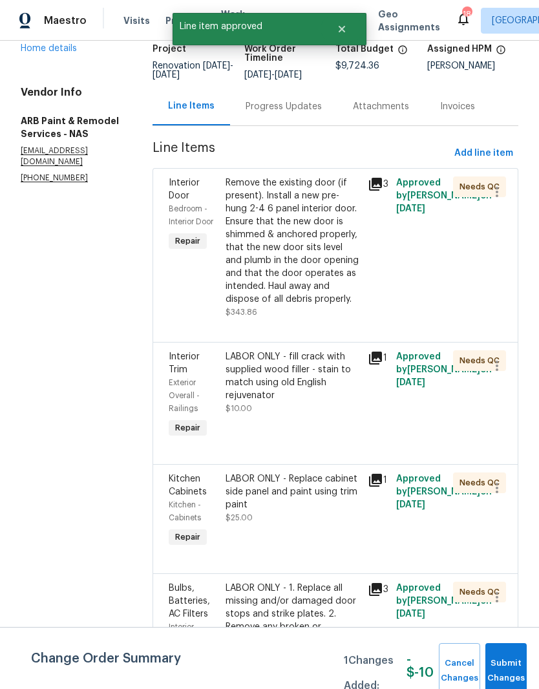
click at [337, 366] on div "LABOR ONLY - fill crack with supplied wood filler - stain to match using old En…" at bounding box center [292, 376] width 134 height 52
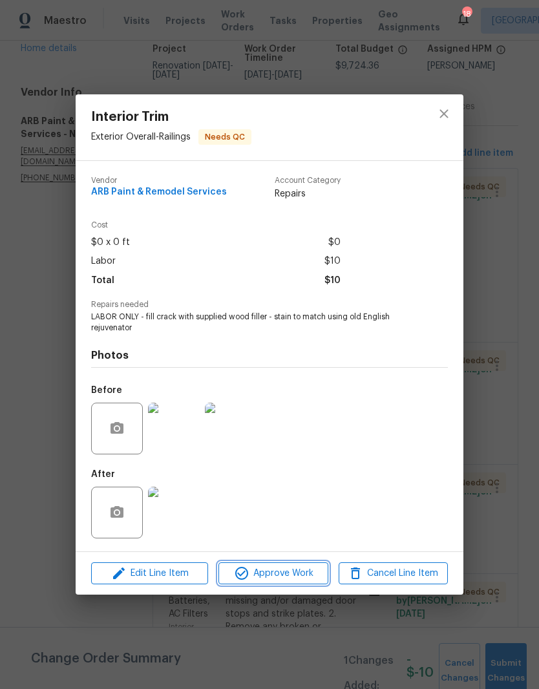
click at [280, 572] on span "Approve Work" at bounding box center [272, 573] width 101 height 16
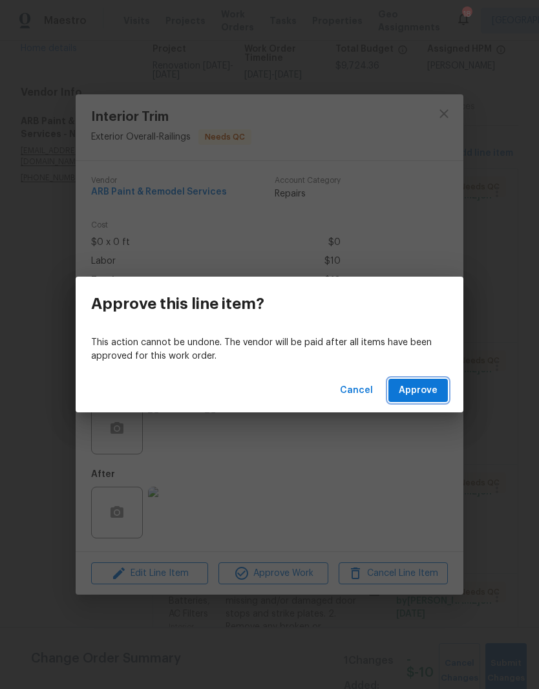
click at [428, 386] on span "Approve" at bounding box center [418, 390] width 39 height 16
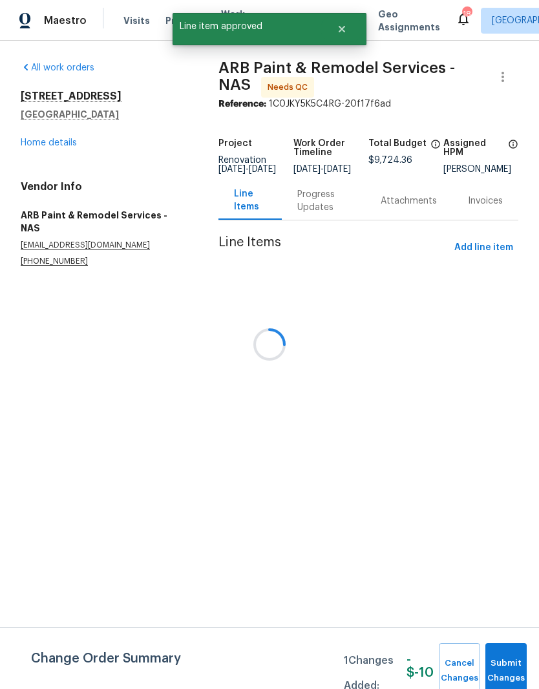
scroll to position [0, 0]
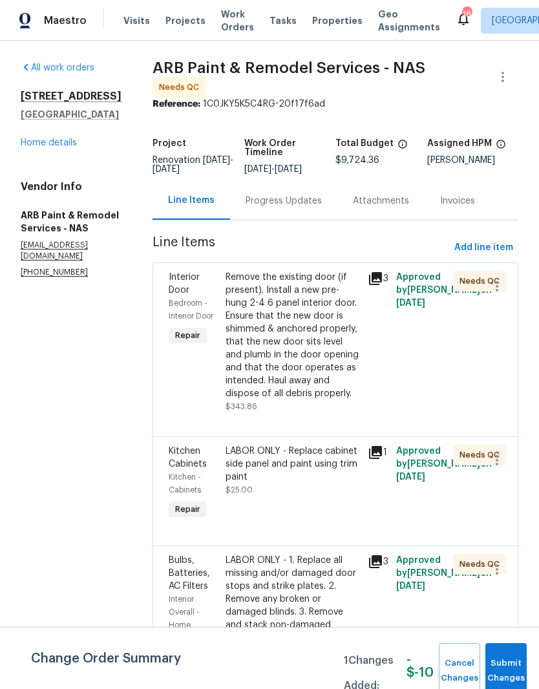
click at [328, 451] on div "LABOR ONLY - Replace cabinet side panel and paint using trim paint" at bounding box center [292, 463] width 134 height 39
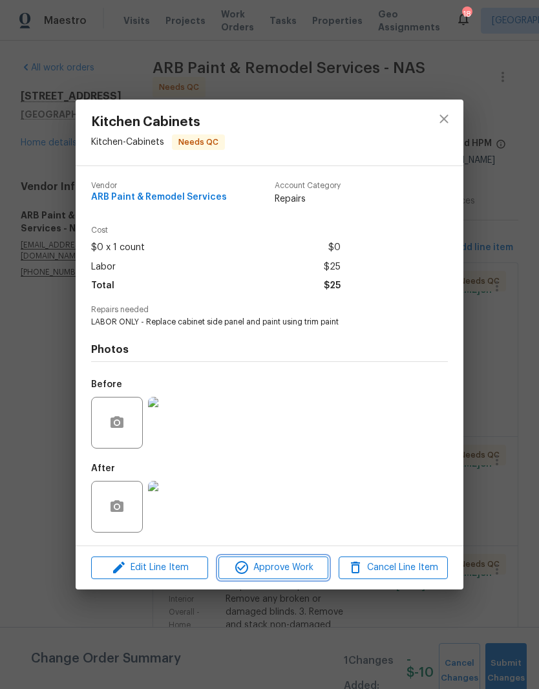
click at [300, 569] on span "Approve Work" at bounding box center [272, 567] width 101 height 16
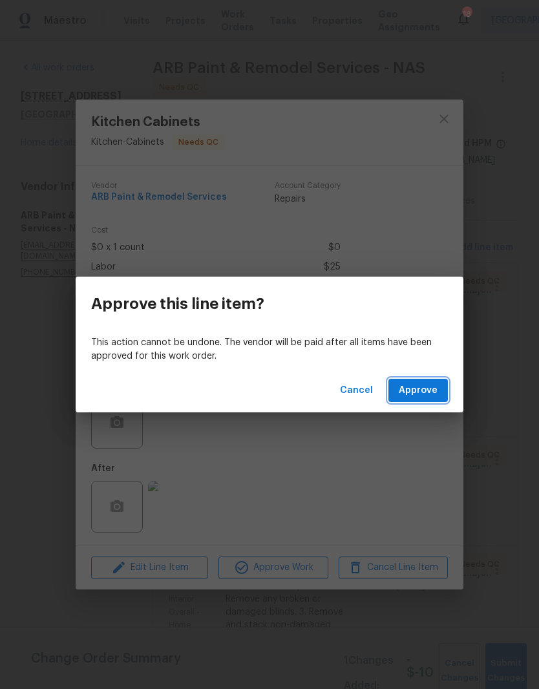
click at [419, 390] on span "Approve" at bounding box center [418, 390] width 39 height 16
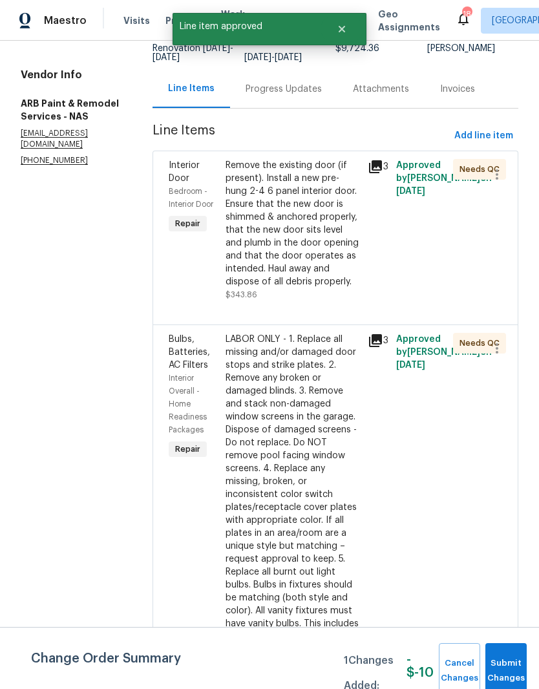
scroll to position [114, 0]
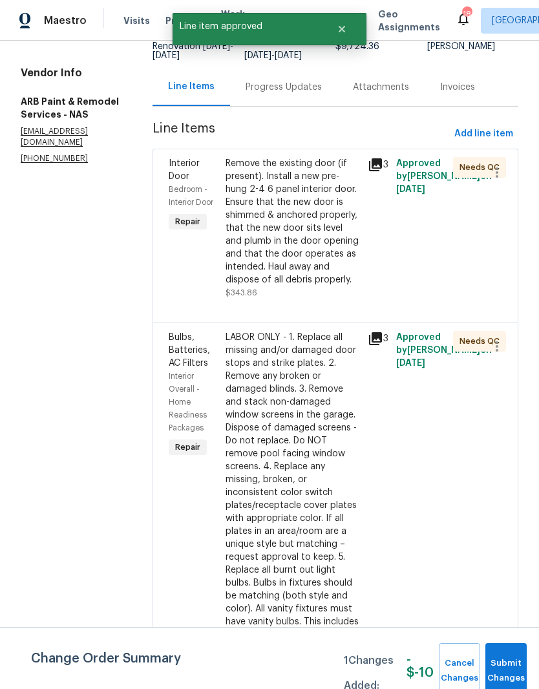
click at [328, 339] on div "LABOR ONLY - 1. Replace all missing and/or damaged door stops and strike plates…" at bounding box center [292, 550] width 134 height 439
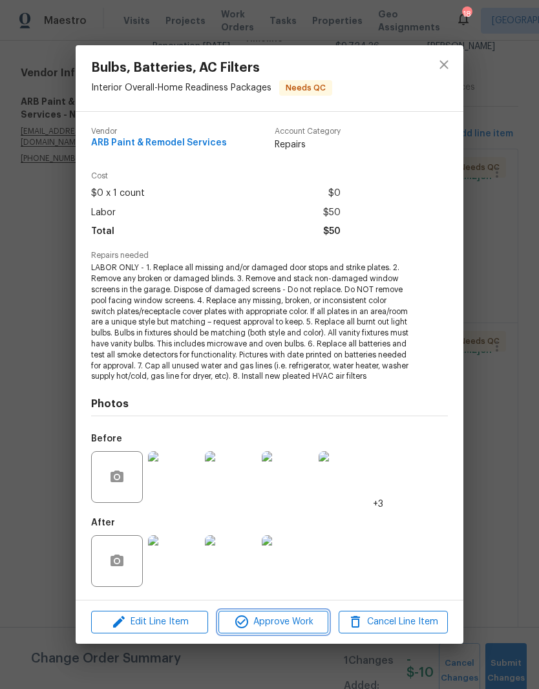
click at [298, 623] on span "Approve Work" at bounding box center [272, 622] width 101 height 16
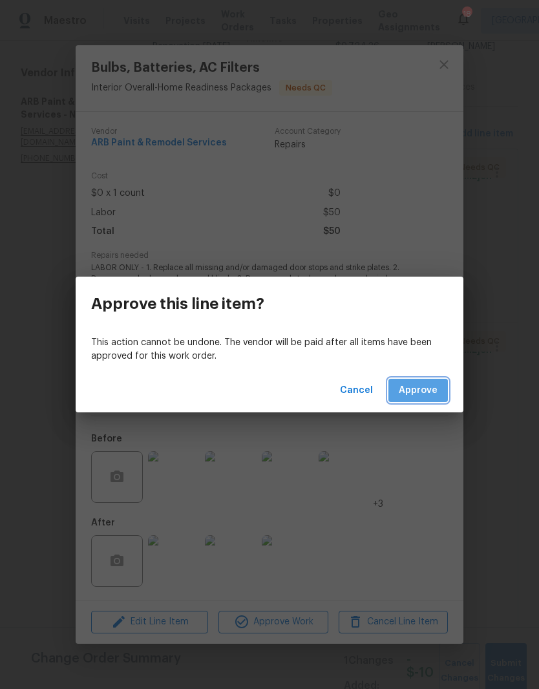
click at [424, 384] on span "Approve" at bounding box center [418, 390] width 39 height 16
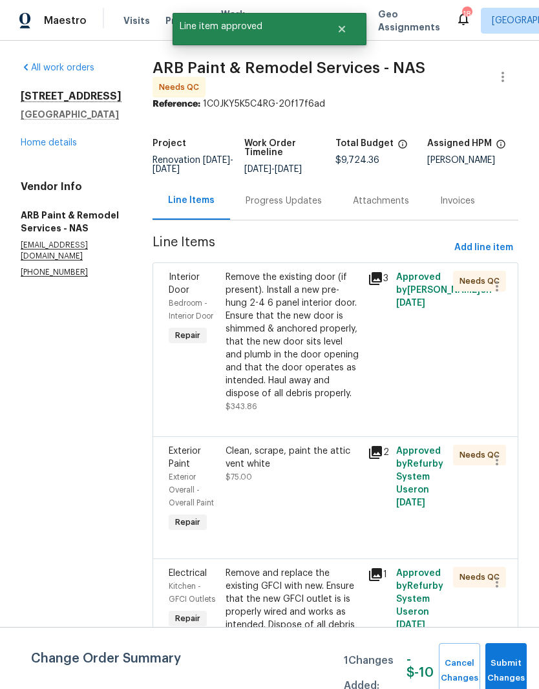
scroll to position [151, 0]
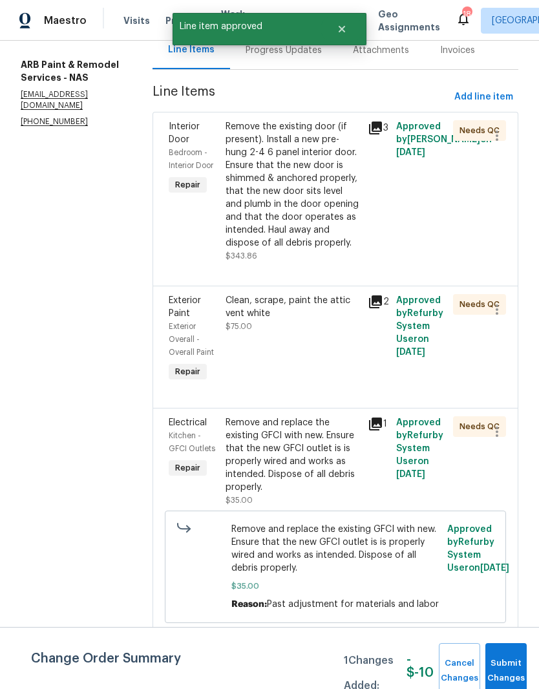
click at [289, 301] on div "Clean, scrape, paint the attic vent white" at bounding box center [292, 307] width 134 height 26
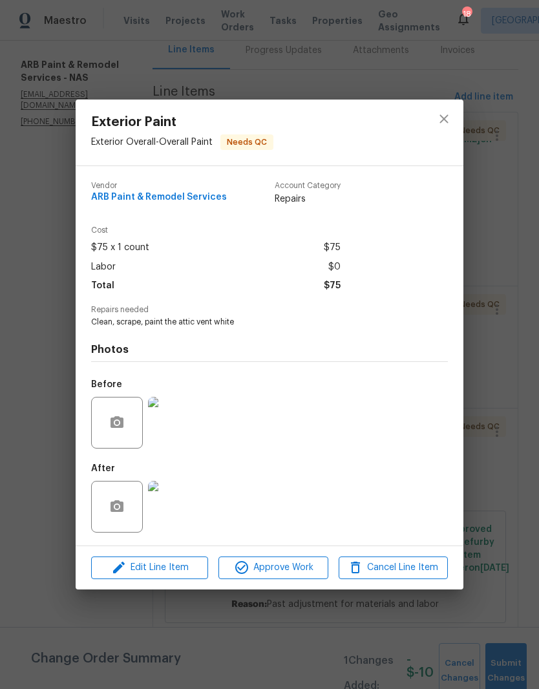
click at [185, 506] on img at bounding box center [174, 507] width 52 height 52
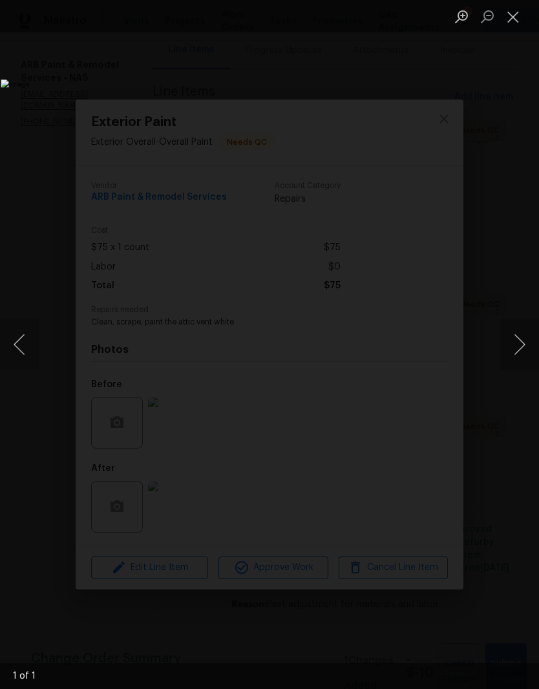
click at [517, 16] on button "Close lightbox" at bounding box center [513, 16] width 26 height 23
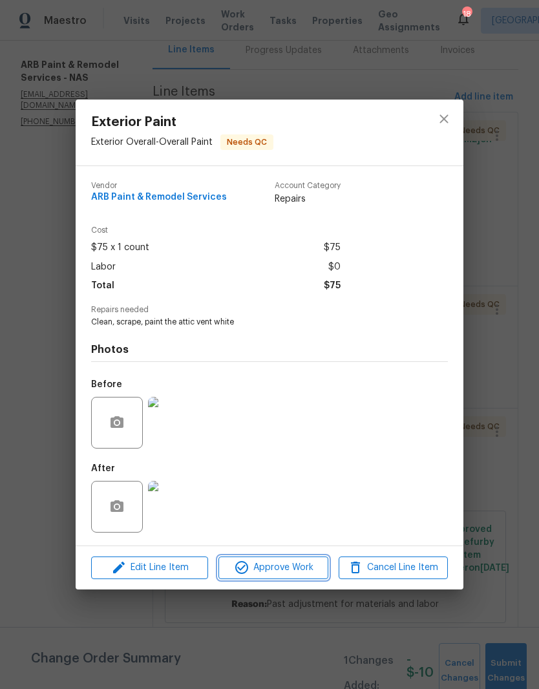
click at [294, 569] on span "Approve Work" at bounding box center [272, 567] width 101 height 16
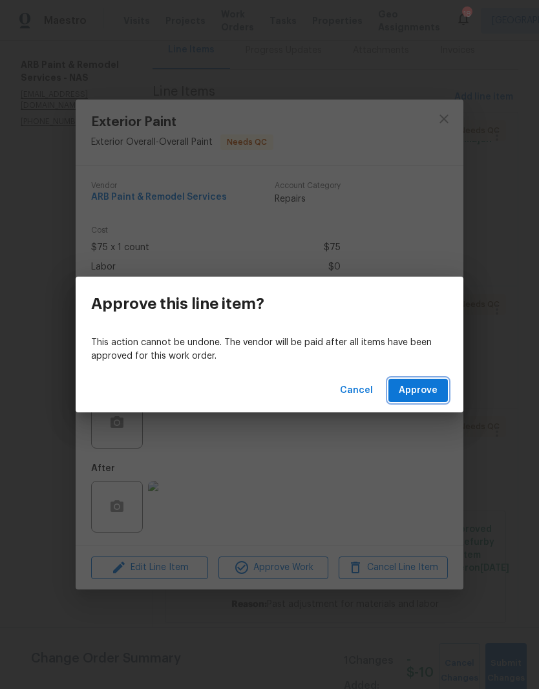
click at [431, 384] on span "Approve" at bounding box center [418, 390] width 39 height 16
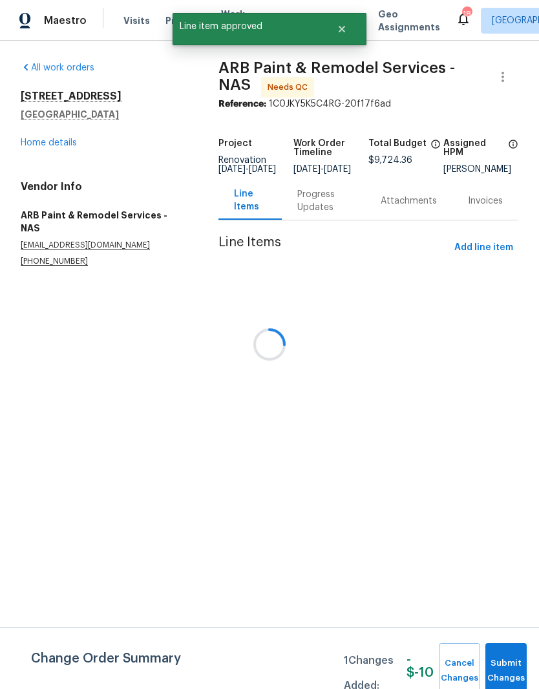
scroll to position [0, 0]
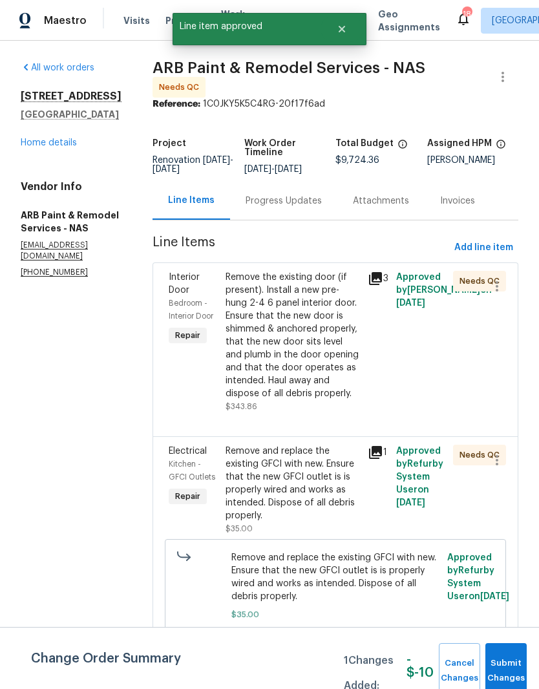
click at [339, 459] on div "Remove and replace the existing GFCI with new. Ensure that the new GFCI outlet …" at bounding box center [292, 483] width 134 height 78
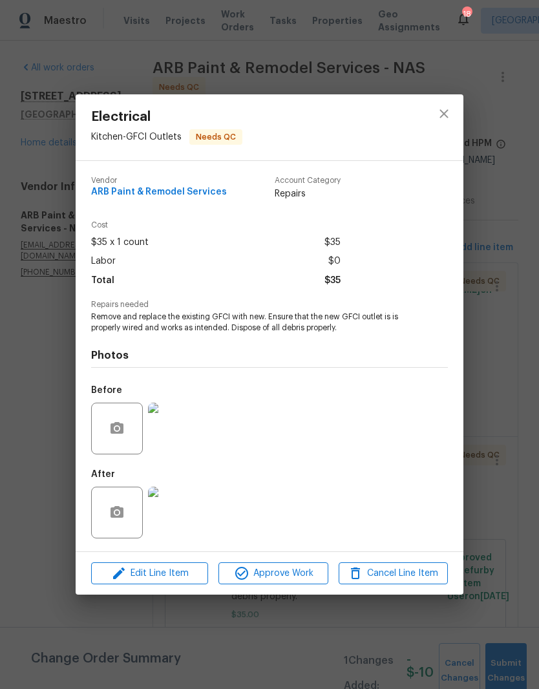
click at [188, 516] on img at bounding box center [174, 512] width 52 height 52
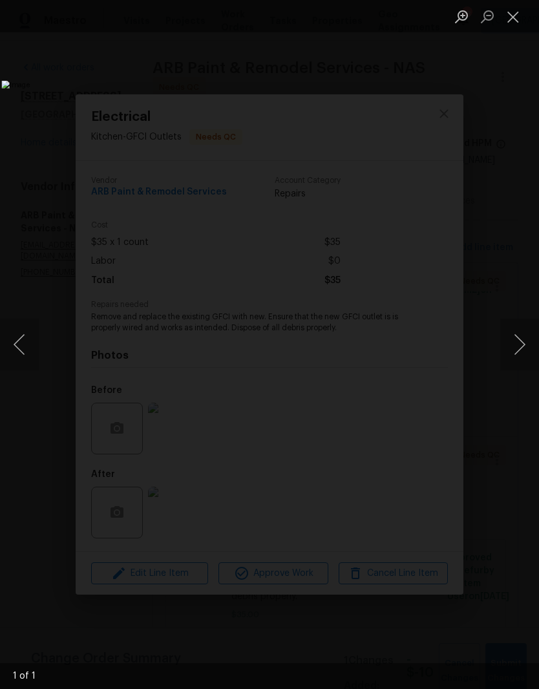
click at [514, 25] on button "Close lightbox" at bounding box center [513, 16] width 26 height 23
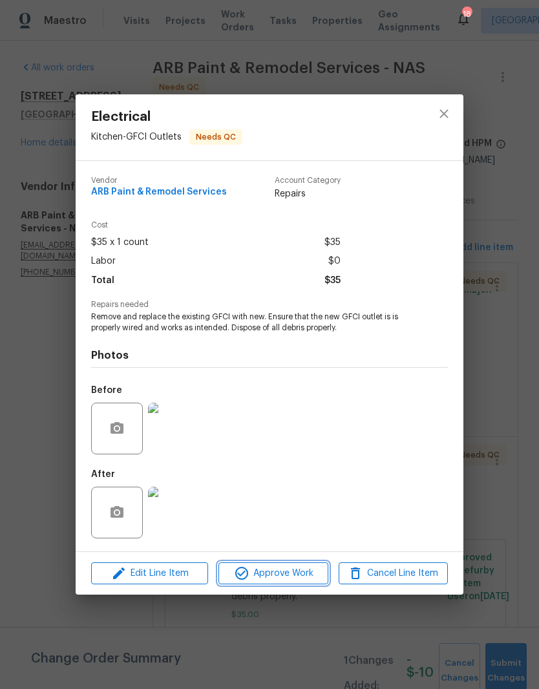
click at [304, 576] on span "Approve Work" at bounding box center [272, 573] width 101 height 16
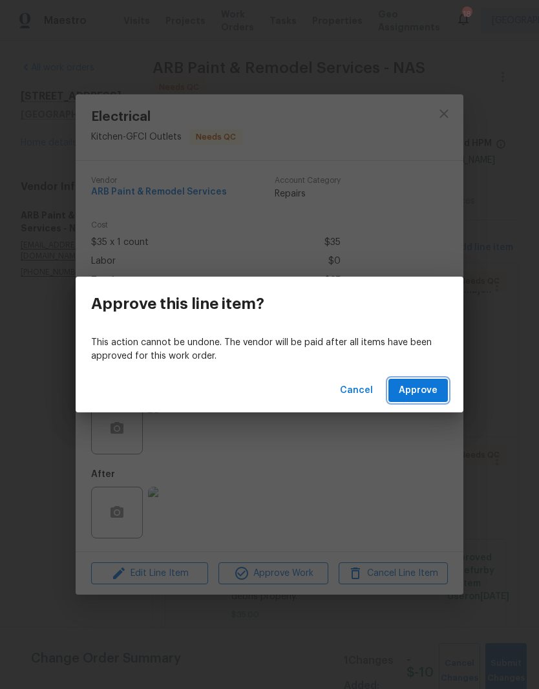
click at [430, 393] on span "Approve" at bounding box center [418, 390] width 39 height 16
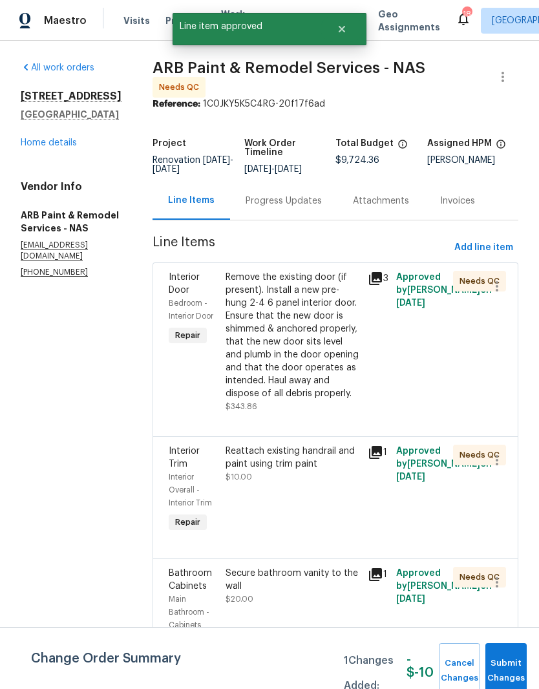
click at [315, 453] on div "Reattach existing handrail and paint using trim paint" at bounding box center [292, 457] width 134 height 26
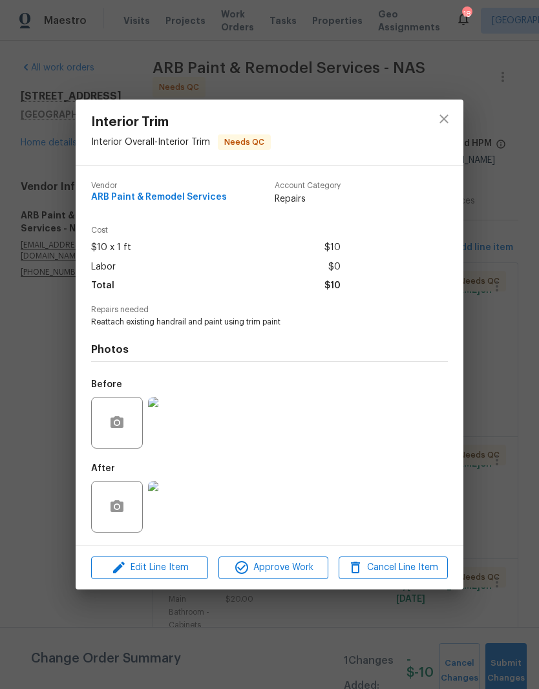
click at [182, 432] on img at bounding box center [174, 423] width 52 height 52
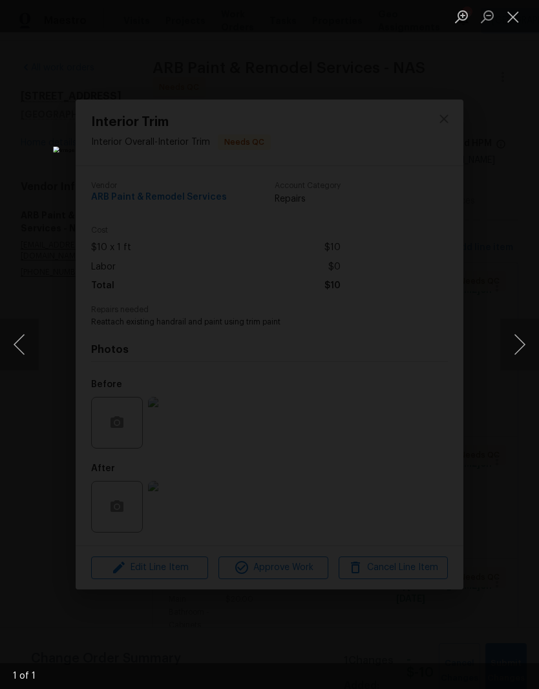
click at [519, 23] on button "Close lightbox" at bounding box center [513, 16] width 26 height 23
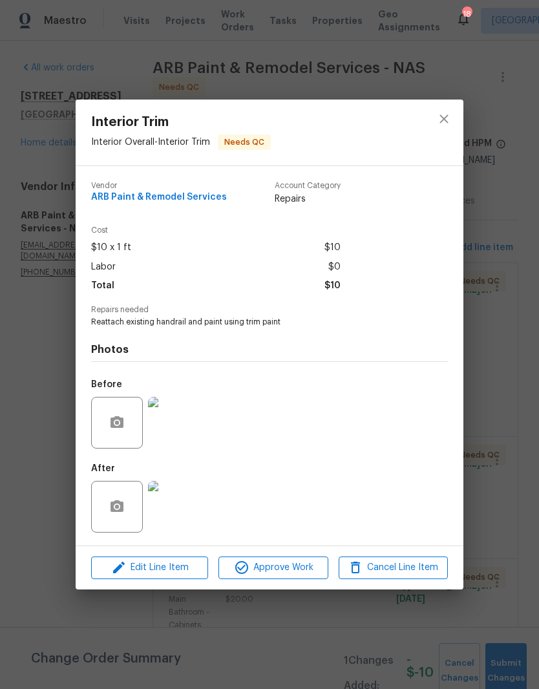
click at [187, 507] on img at bounding box center [174, 507] width 52 height 52
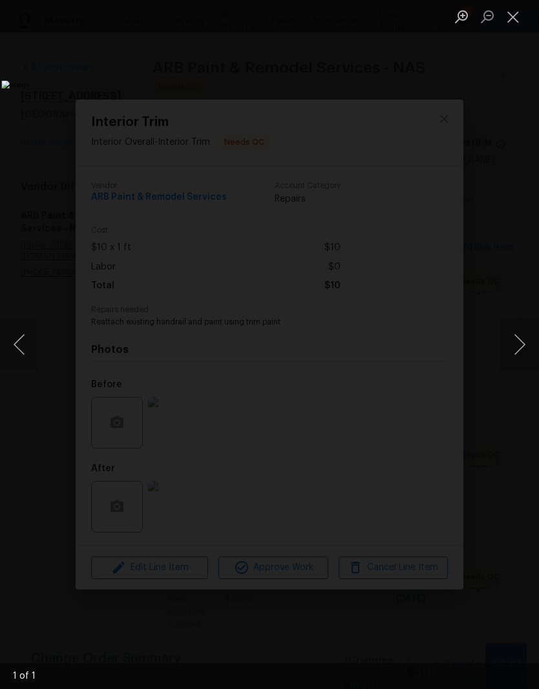
click at [518, 20] on button "Close lightbox" at bounding box center [513, 16] width 26 height 23
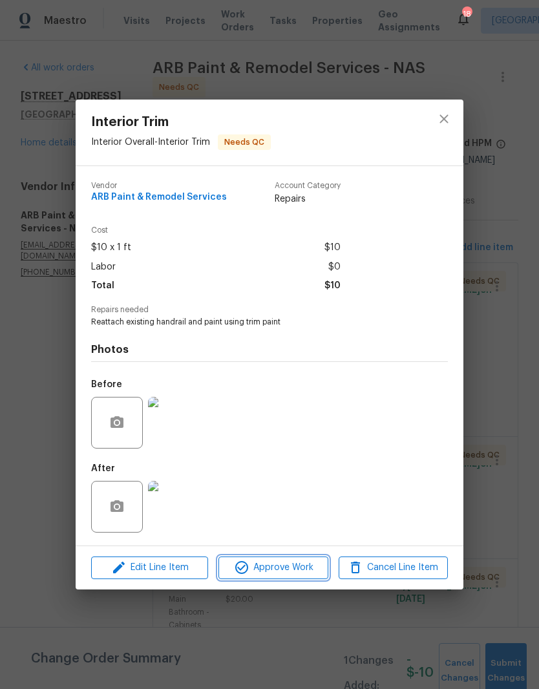
click at [295, 573] on span "Approve Work" at bounding box center [272, 567] width 101 height 16
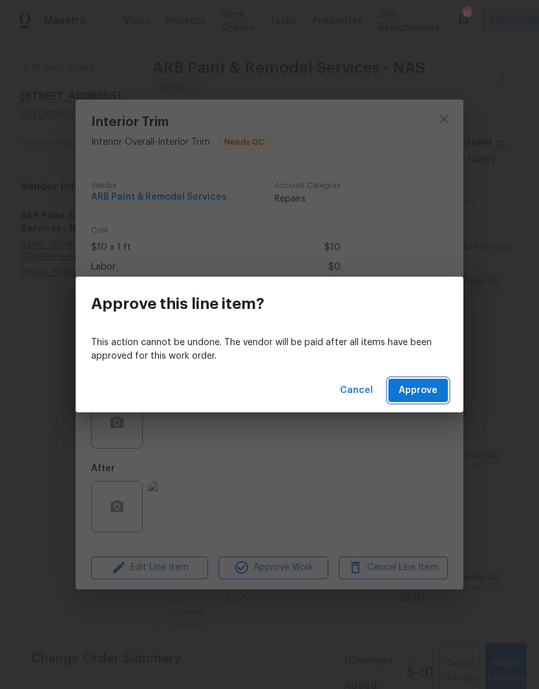
click at [432, 390] on span "Approve" at bounding box center [418, 390] width 39 height 16
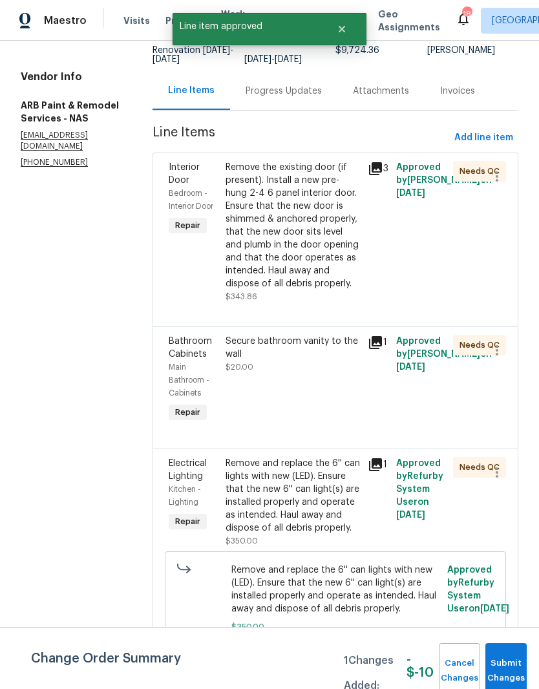
scroll to position [118, 0]
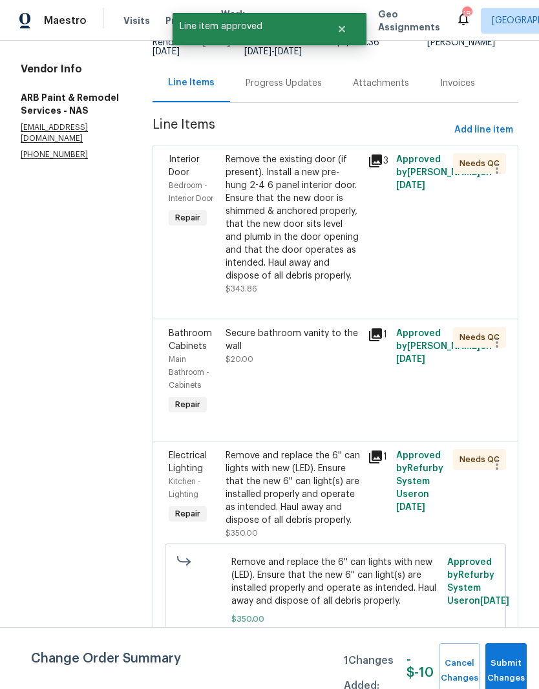
click at [292, 333] on div "Secure bathroom vanity to the wall" at bounding box center [292, 340] width 134 height 26
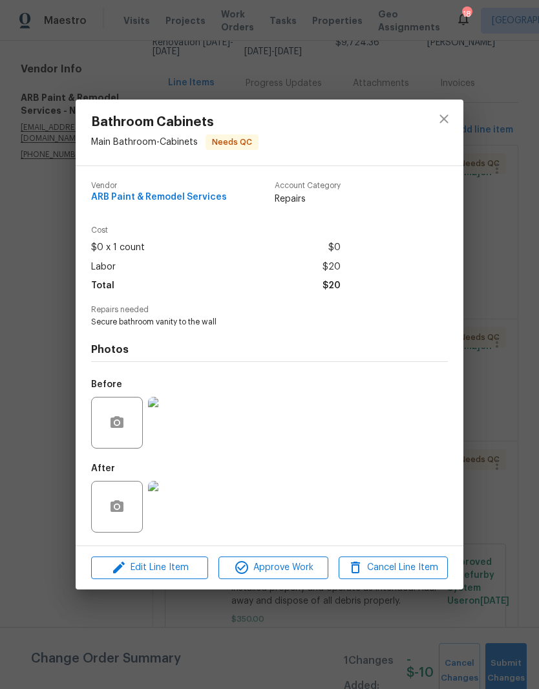
click at [186, 430] on img at bounding box center [174, 423] width 52 height 52
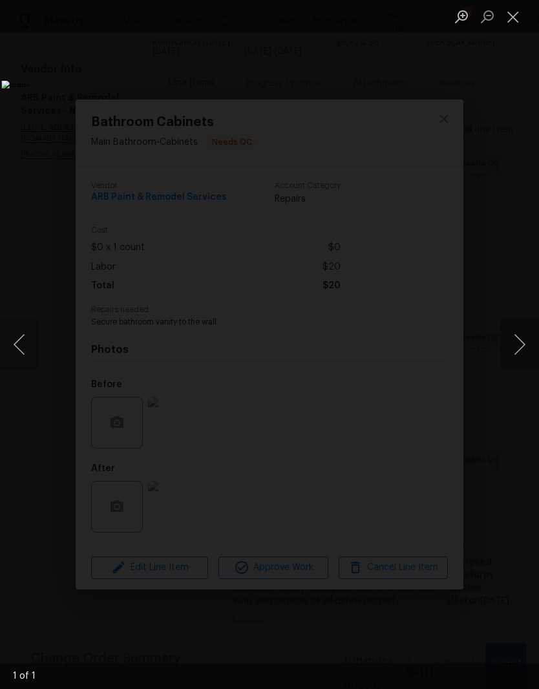
click at [521, 22] on button "Close lightbox" at bounding box center [513, 16] width 26 height 23
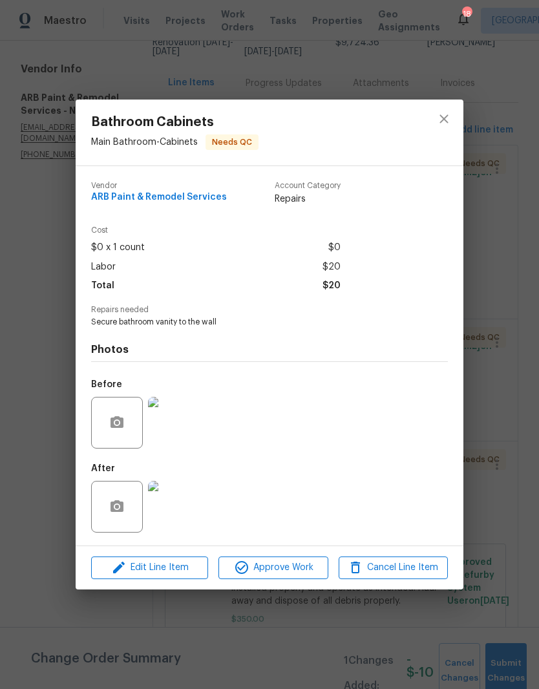
click at [182, 517] on img at bounding box center [174, 507] width 52 height 52
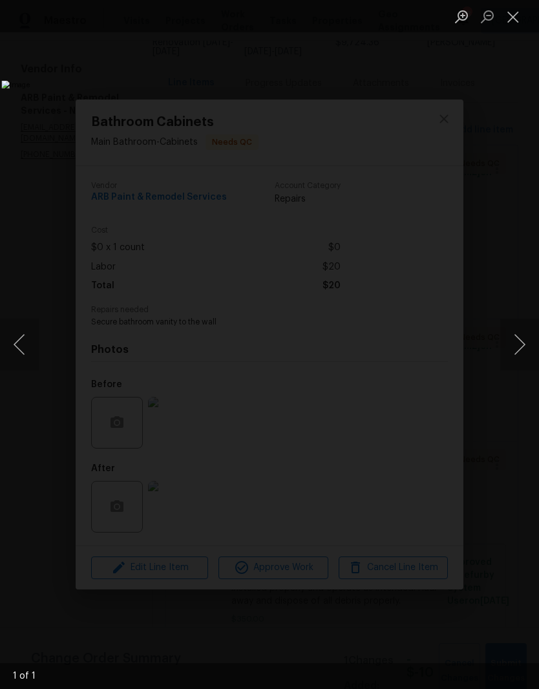
click at [519, 22] on button "Close lightbox" at bounding box center [513, 16] width 26 height 23
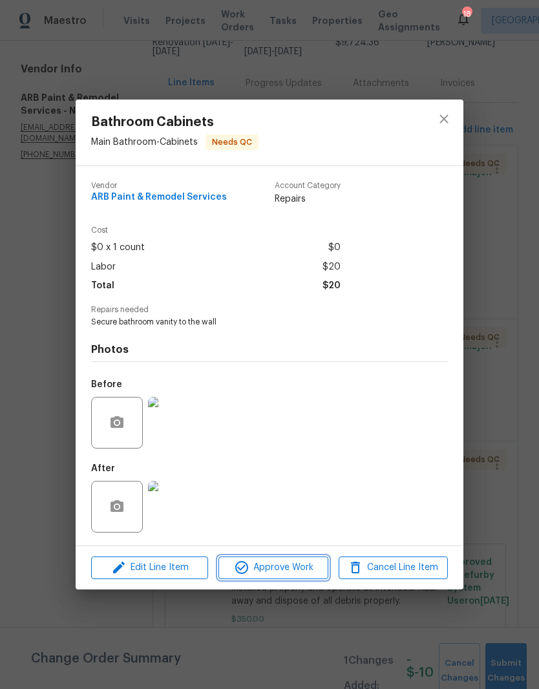
click at [288, 570] on span "Approve Work" at bounding box center [272, 567] width 101 height 16
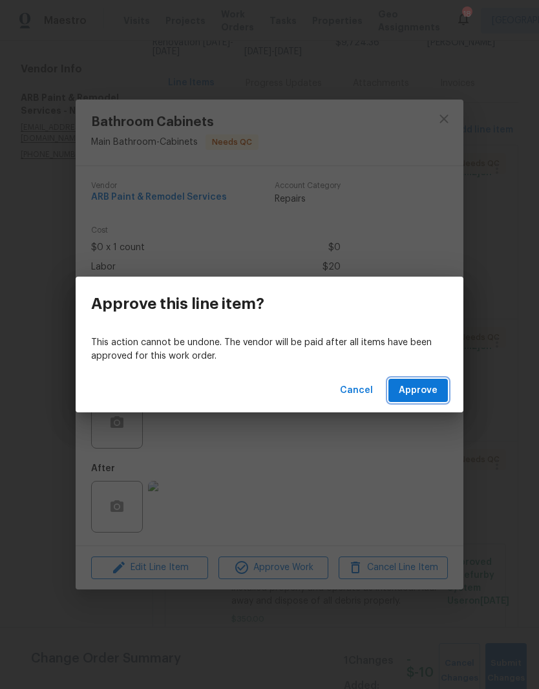
click at [428, 388] on span "Approve" at bounding box center [418, 390] width 39 height 16
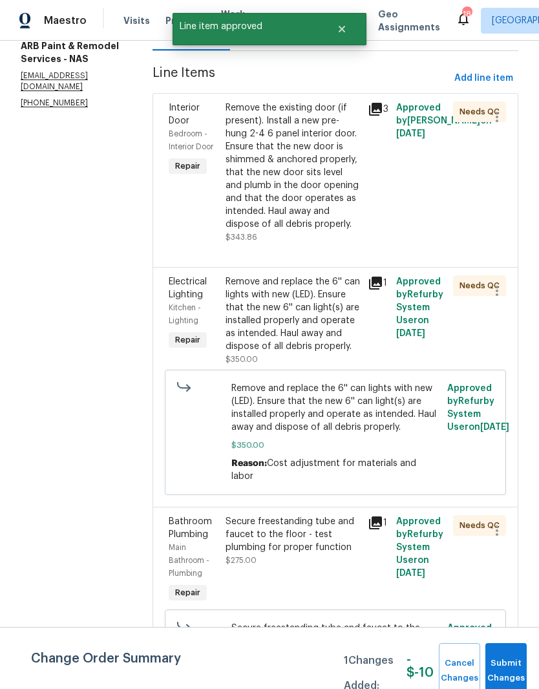
scroll to position [171, 0]
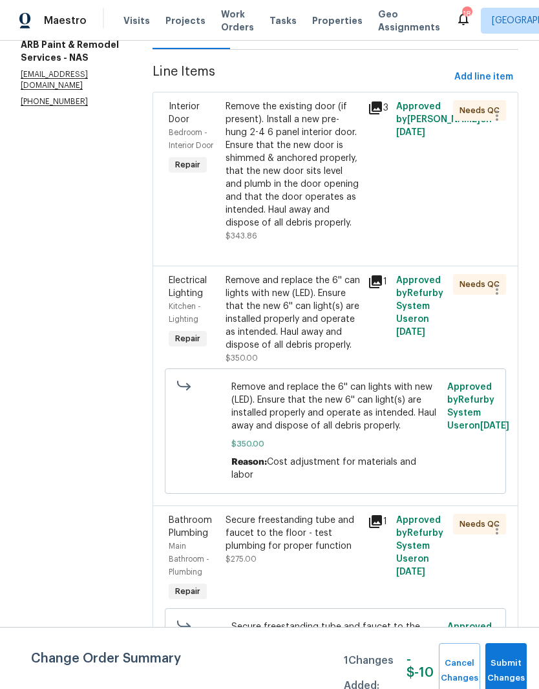
click at [334, 288] on div "Remove and replace the 6'' can lights with new (LED). Ensure that the new 6'' c…" at bounding box center [292, 313] width 134 height 78
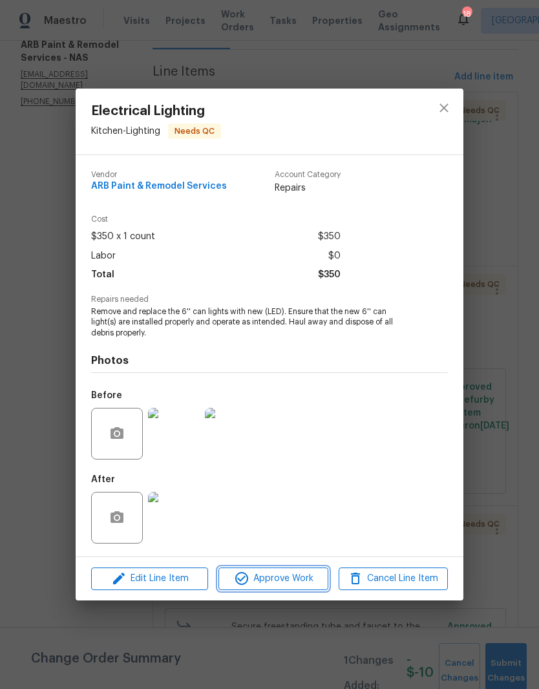
click at [298, 577] on span "Approve Work" at bounding box center [272, 578] width 101 height 16
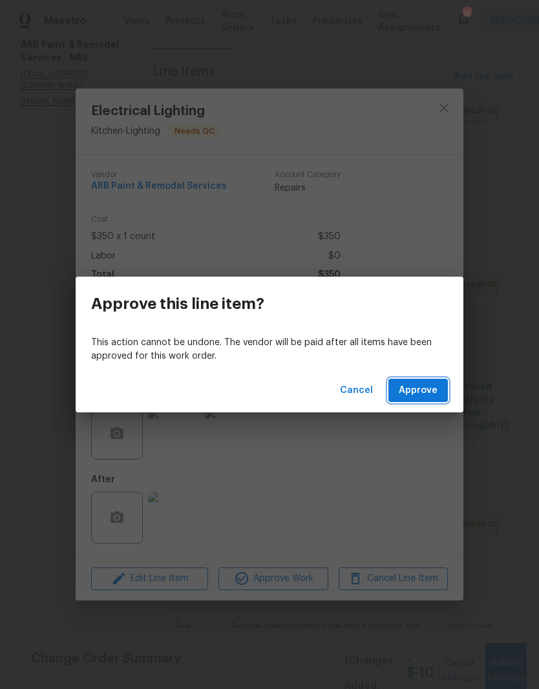
click at [423, 390] on span "Approve" at bounding box center [418, 390] width 39 height 16
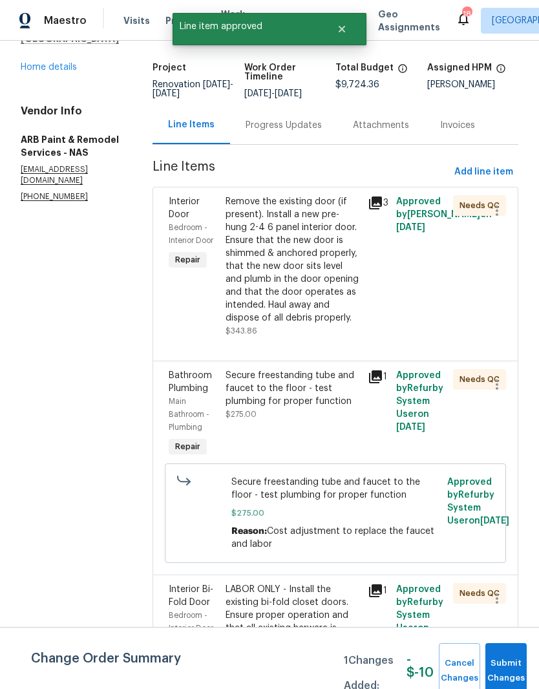
scroll to position [129, 0]
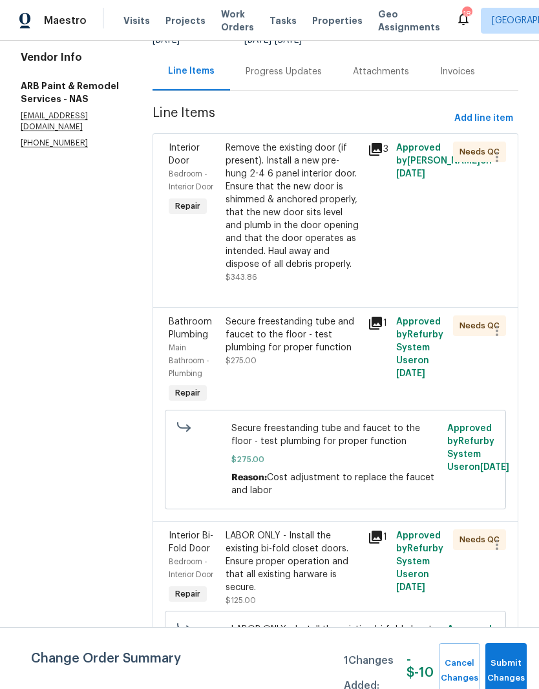
click at [319, 326] on div "Secure freestanding tube and faucet to the floor - test plumbing for proper fun…" at bounding box center [292, 334] width 134 height 39
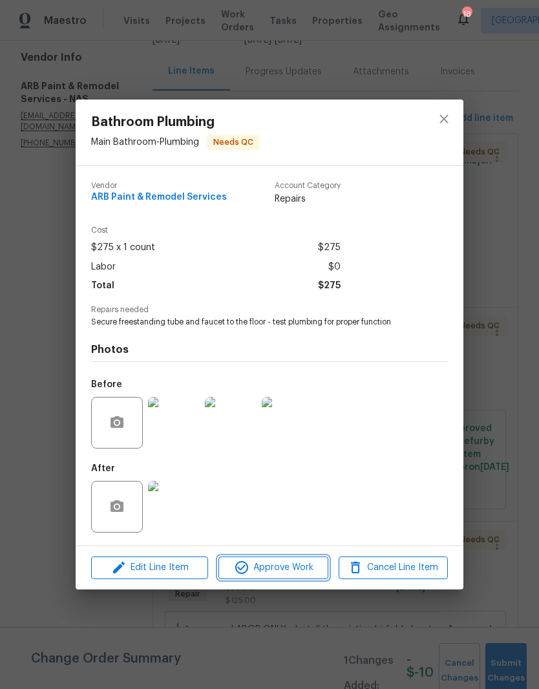
click at [298, 569] on span "Approve Work" at bounding box center [272, 567] width 101 height 16
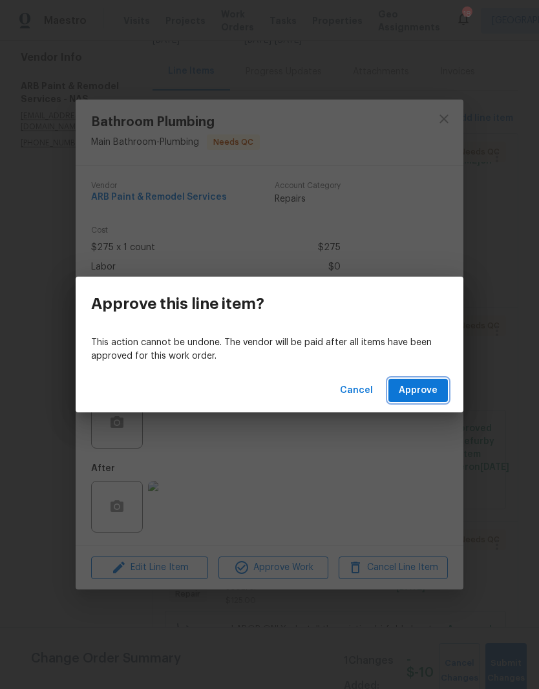
click at [430, 388] on span "Approve" at bounding box center [418, 390] width 39 height 16
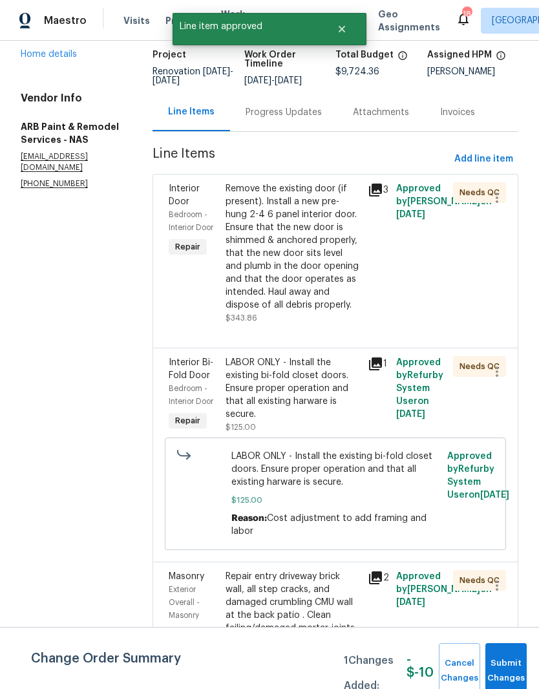
scroll to position [164, 0]
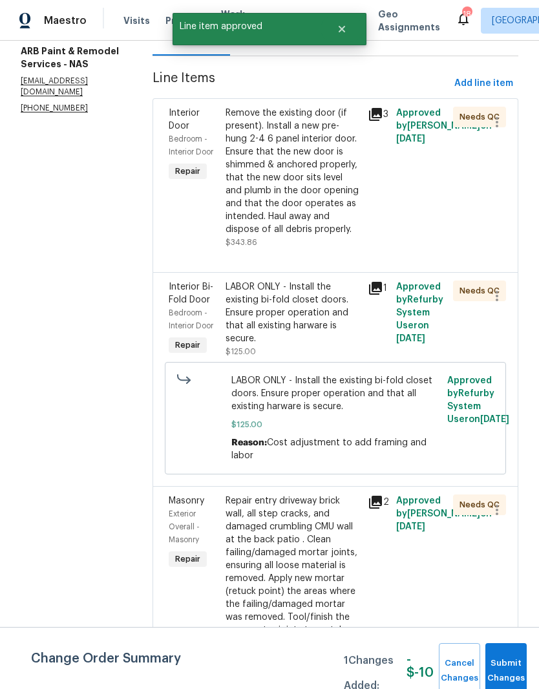
click at [326, 293] on div "LABOR ONLY - Install the existing bi-fold closet doors. Ensure proper operation…" at bounding box center [292, 312] width 134 height 65
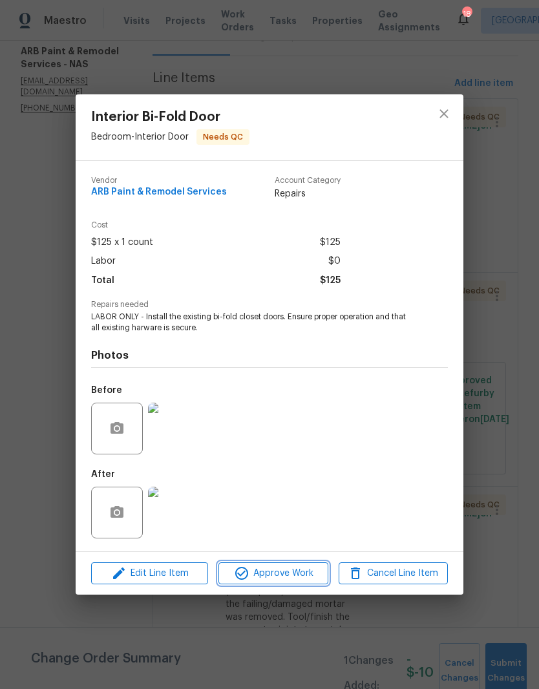
click at [301, 572] on span "Approve Work" at bounding box center [272, 573] width 101 height 16
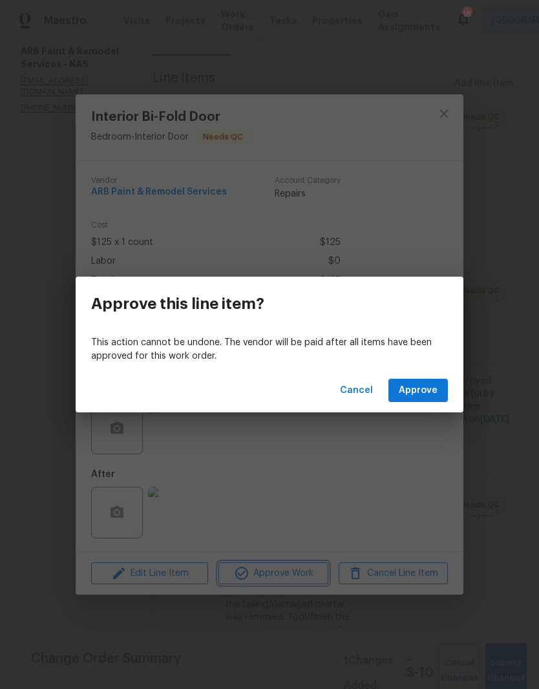
click at [383, 465] on div "Approve this line item? This action cannot be undone. The vendor will be paid a…" at bounding box center [269, 344] width 539 height 689
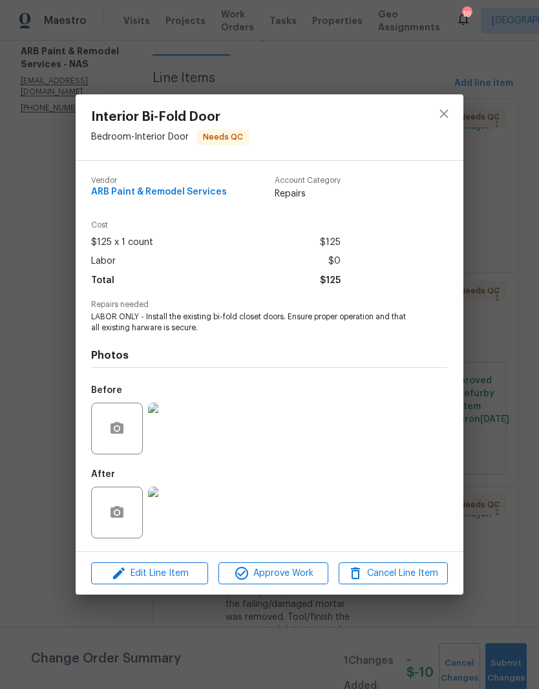
click at [189, 433] on img at bounding box center [174, 429] width 52 height 52
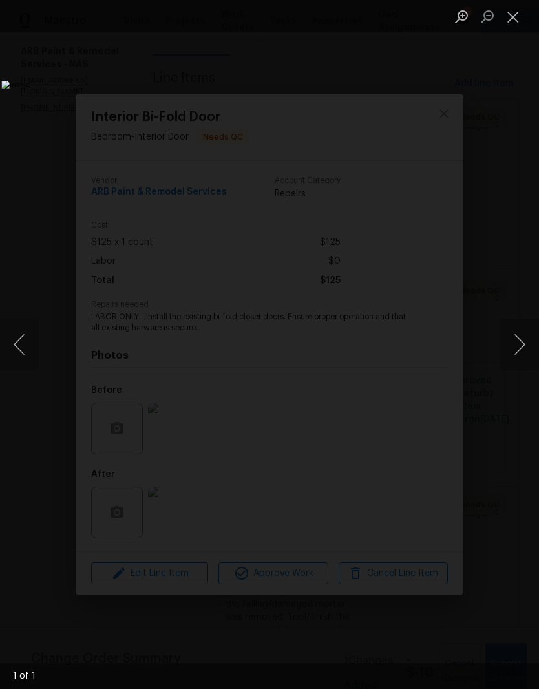
click at [519, 340] on button "Next image" at bounding box center [519, 345] width 39 height 52
click at [517, 17] on button "Close lightbox" at bounding box center [513, 16] width 26 height 23
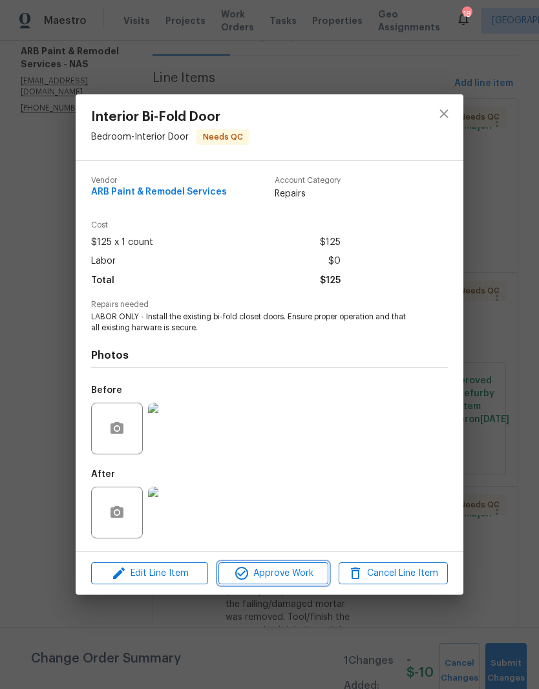
click at [295, 571] on span "Approve Work" at bounding box center [272, 573] width 101 height 16
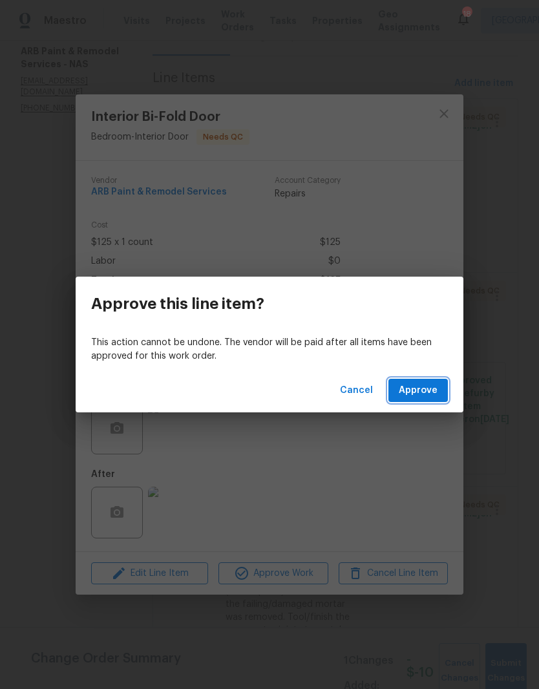
click at [428, 392] on span "Approve" at bounding box center [418, 390] width 39 height 16
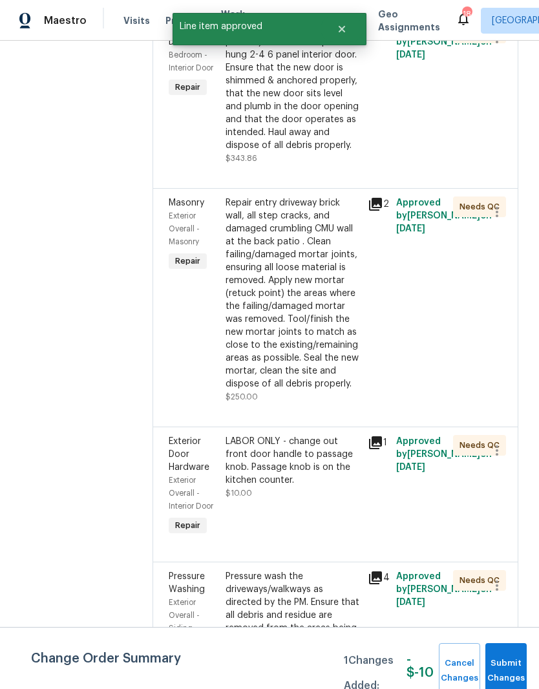
scroll to position [257, 0]
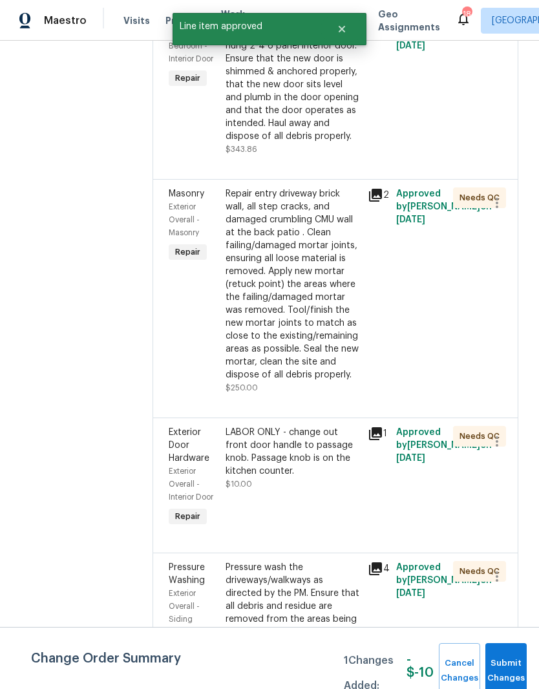
click at [342, 198] on div "Repair entry driveway brick wall, all step cracks, and damaged crumbling CMU wa…" at bounding box center [292, 284] width 134 height 194
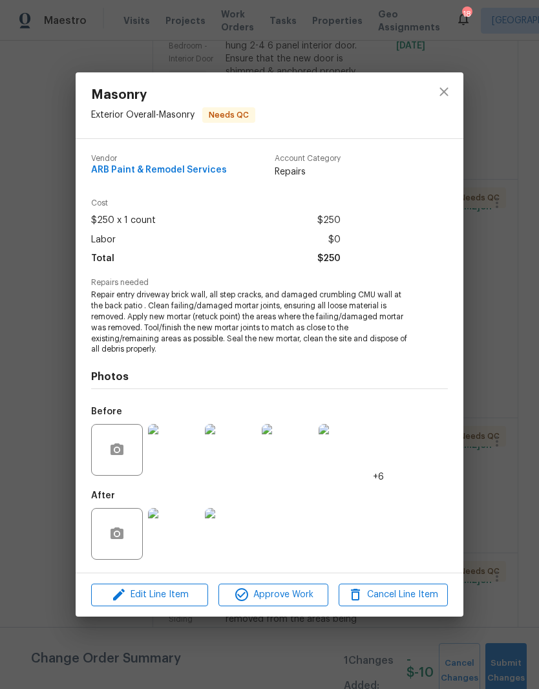
click at [189, 538] on img at bounding box center [174, 534] width 52 height 52
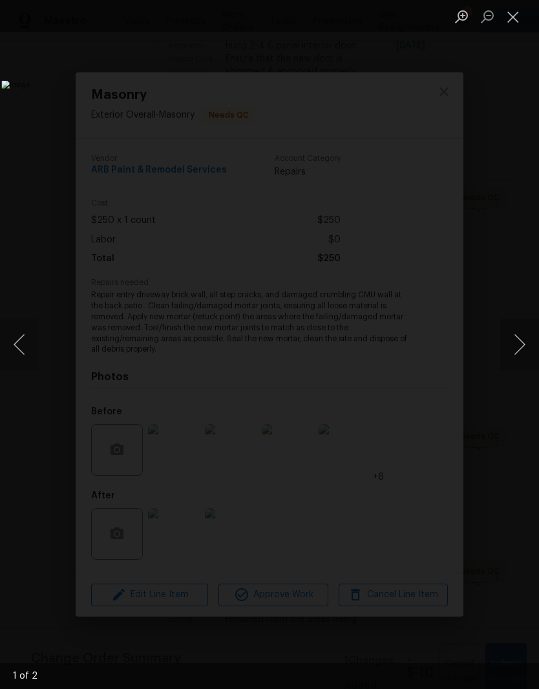
click at [531, 350] on button "Next image" at bounding box center [519, 345] width 39 height 52
click at [514, 19] on button "Close lightbox" at bounding box center [513, 16] width 26 height 23
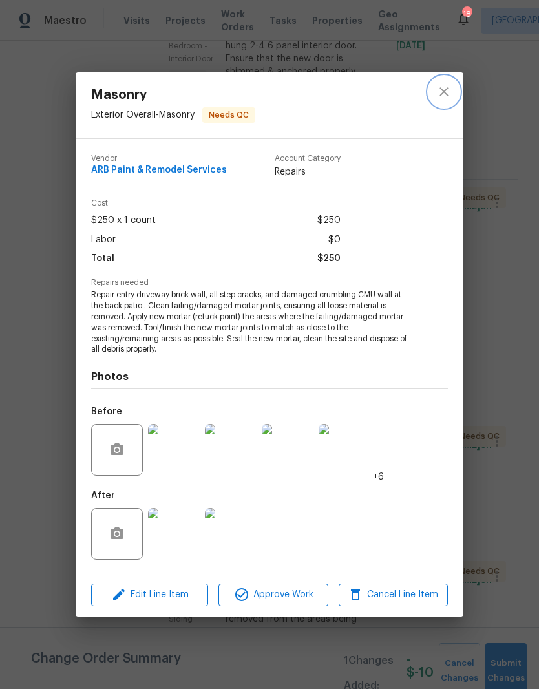
click at [449, 90] on icon "close" at bounding box center [444, 92] width 16 height 16
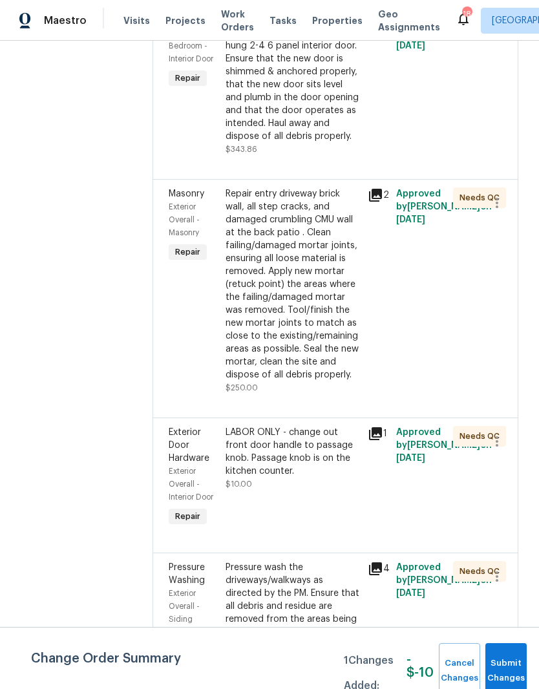
click at [331, 439] on div "LABOR ONLY - change out front door handle to passage knob. Passage knob is on t…" at bounding box center [292, 452] width 134 height 52
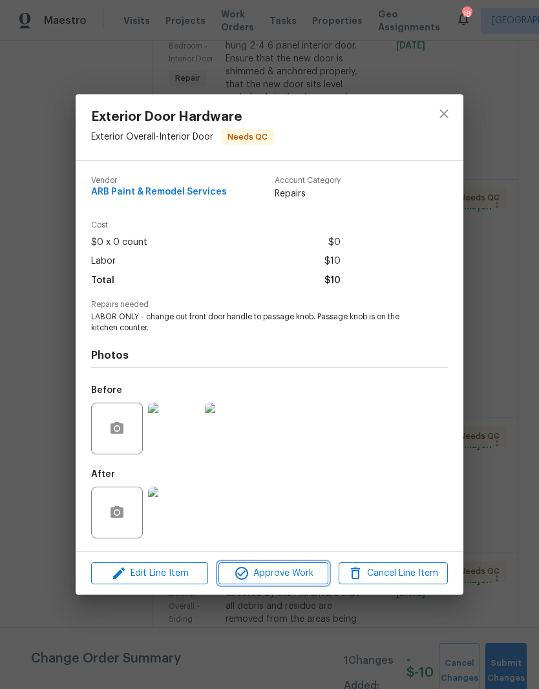
click at [308, 570] on span "Approve Work" at bounding box center [272, 573] width 101 height 16
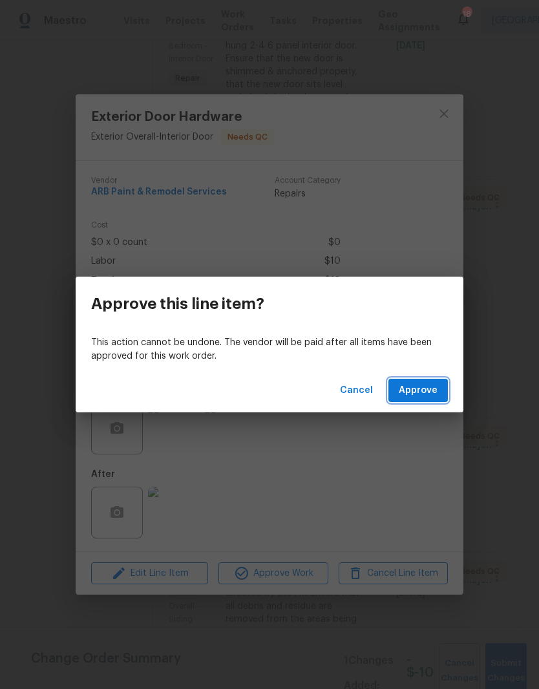
click at [423, 389] on span "Approve" at bounding box center [418, 390] width 39 height 16
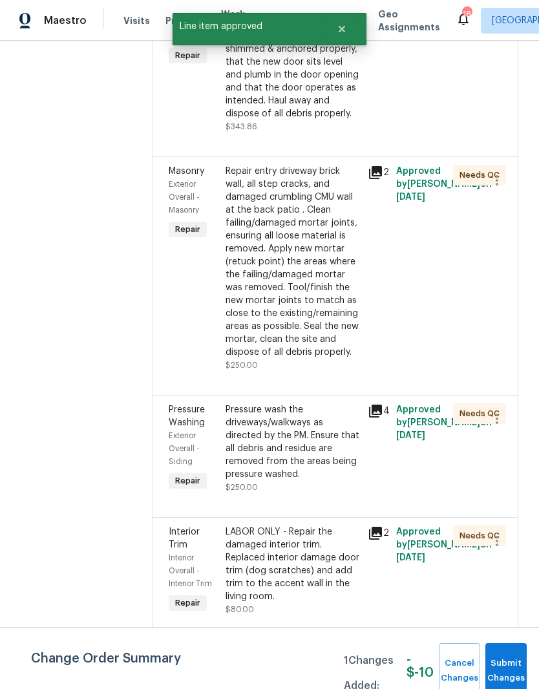
scroll to position [319, 0]
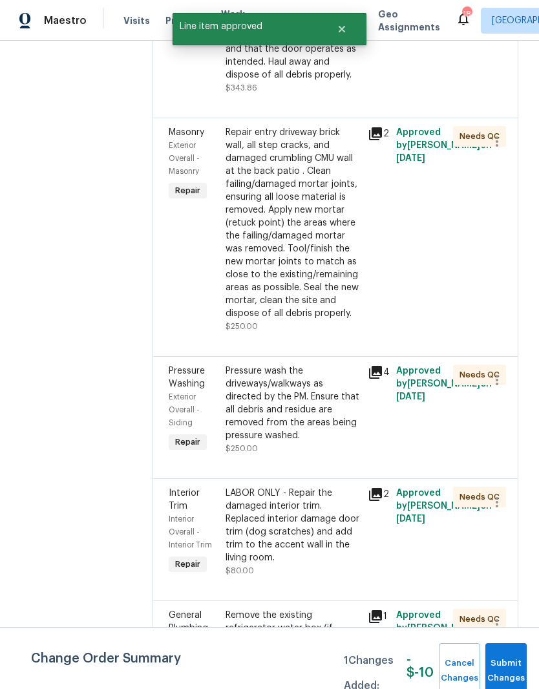
click at [319, 389] on div "Pressure wash the driveways/walkways as directed by the PM. Ensure that all deb…" at bounding box center [292, 403] width 134 height 78
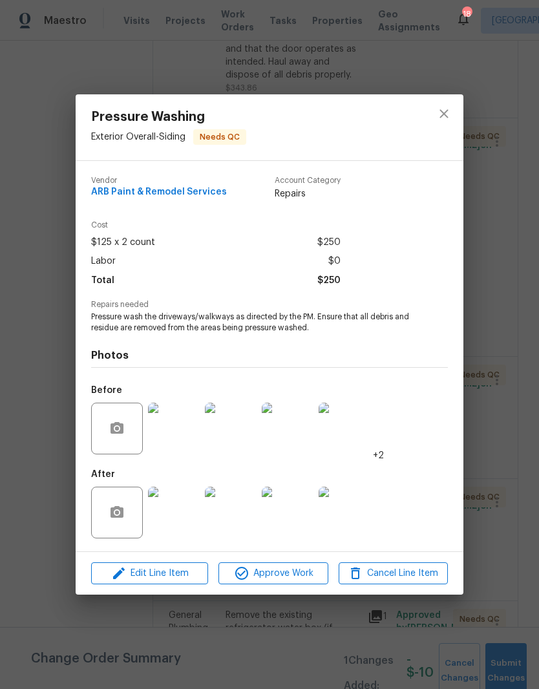
click at [189, 520] on img at bounding box center [174, 512] width 52 height 52
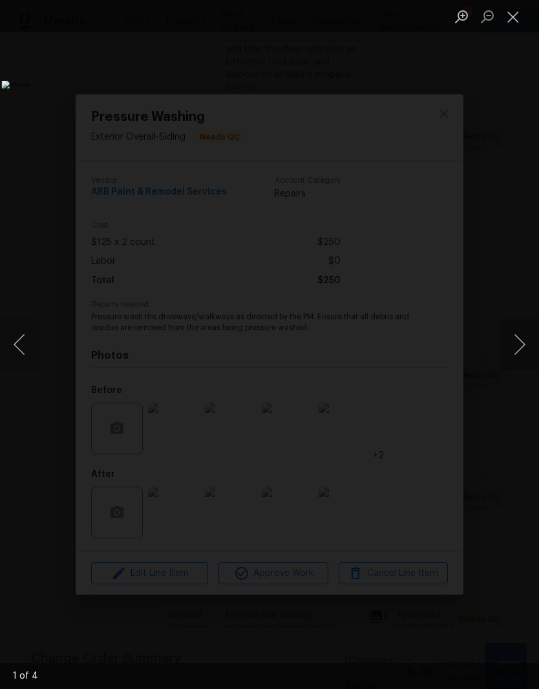
click at [523, 349] on button "Next image" at bounding box center [519, 345] width 39 height 52
click at [523, 350] on button "Next image" at bounding box center [519, 345] width 39 height 52
click at [522, 21] on button "Close lightbox" at bounding box center [513, 16] width 26 height 23
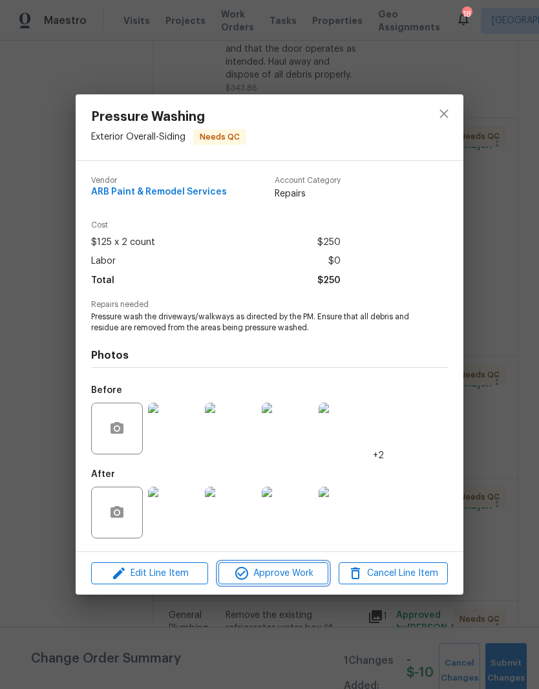
click at [317, 572] on span "Approve Work" at bounding box center [272, 573] width 101 height 16
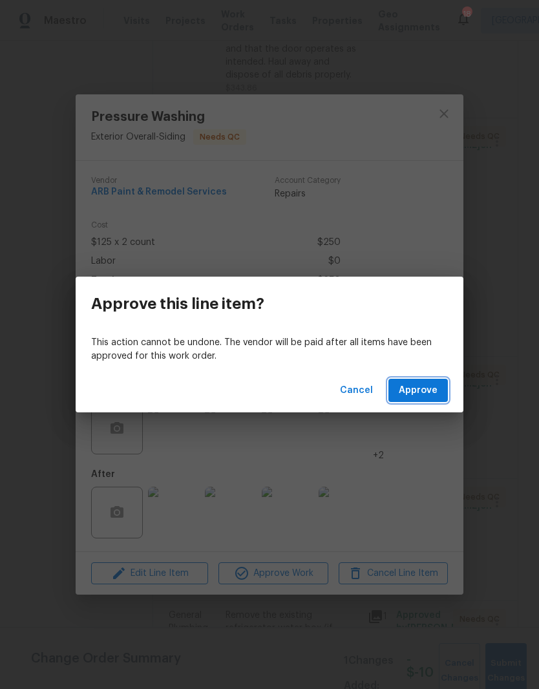
click at [426, 397] on span "Approve" at bounding box center [418, 390] width 39 height 16
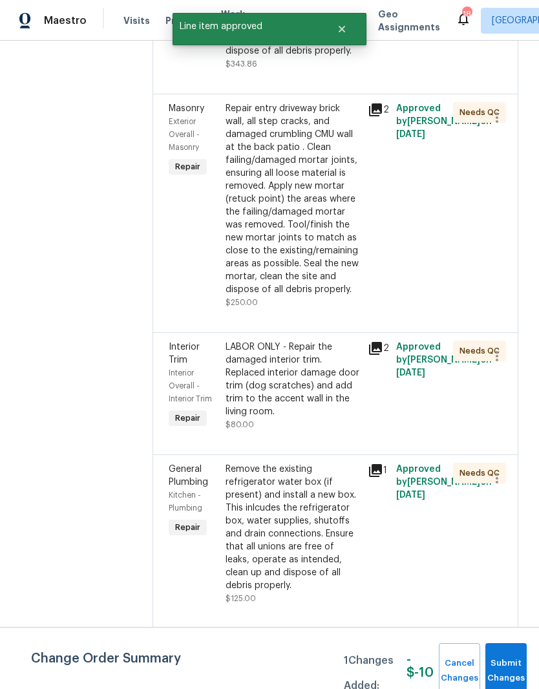
scroll to position [346, 0]
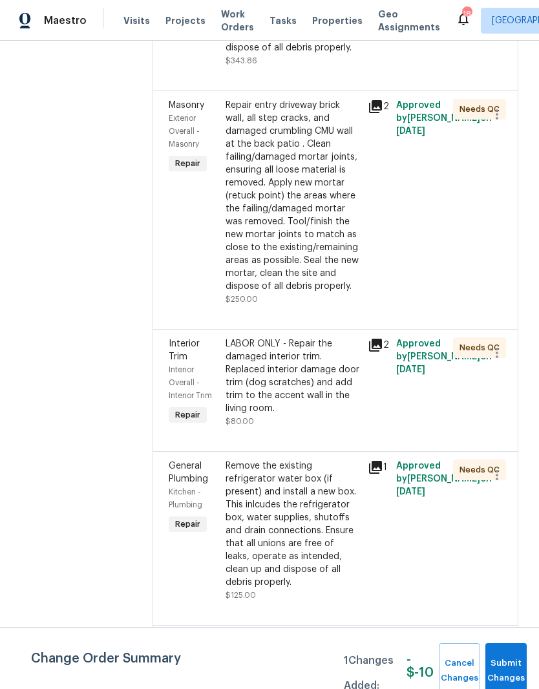
click at [332, 348] on div "LABOR ONLY - Repair the damaged interior trim. Replaced interior damage door tr…" at bounding box center [292, 376] width 134 height 78
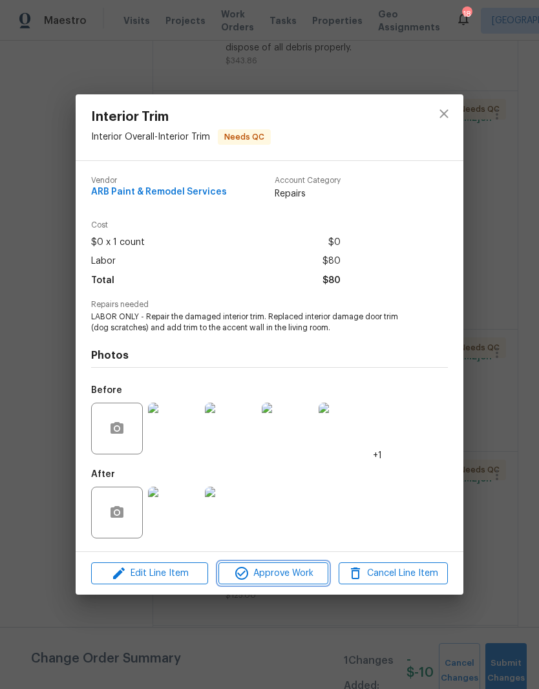
click at [302, 576] on span "Approve Work" at bounding box center [272, 573] width 101 height 16
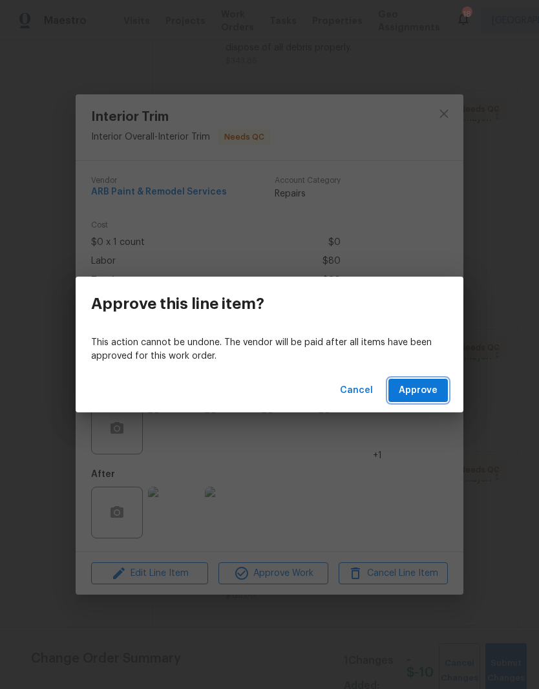
click at [434, 394] on span "Approve" at bounding box center [418, 390] width 39 height 16
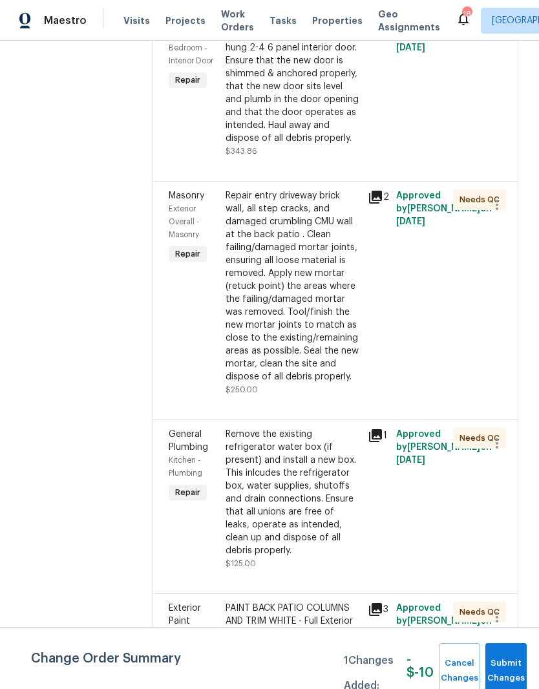
scroll to position [315, 0]
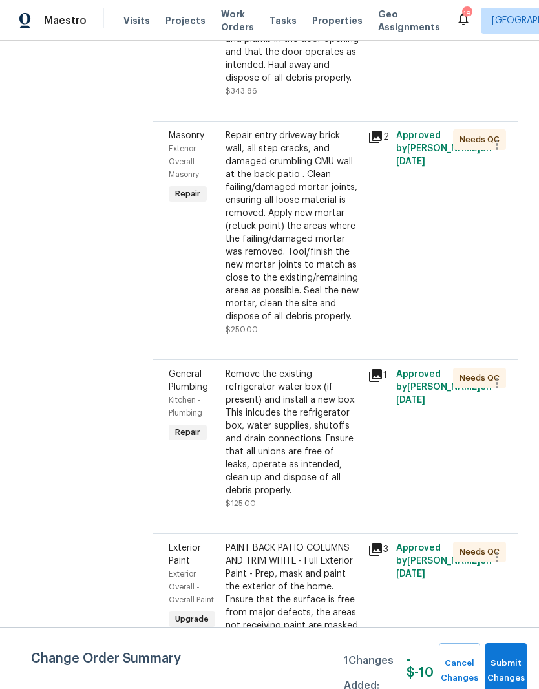
click at [341, 386] on div "Remove the existing refrigerator water box (if present) and install a new box. …" at bounding box center [292, 432] width 134 height 129
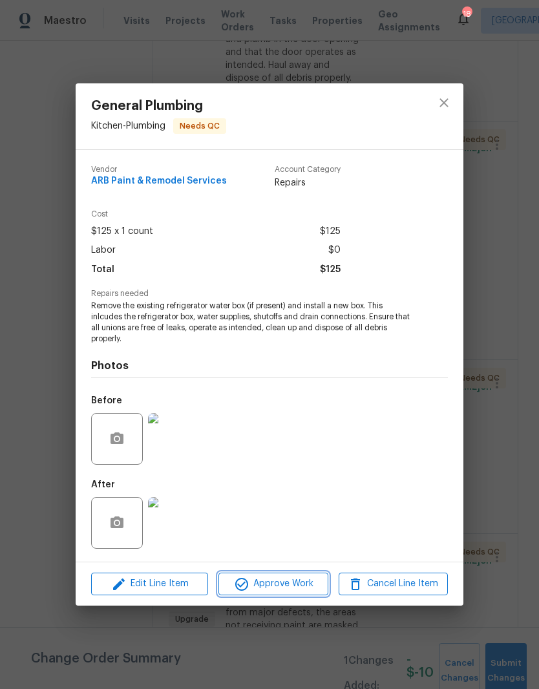
click at [297, 588] on span "Approve Work" at bounding box center [272, 584] width 101 height 16
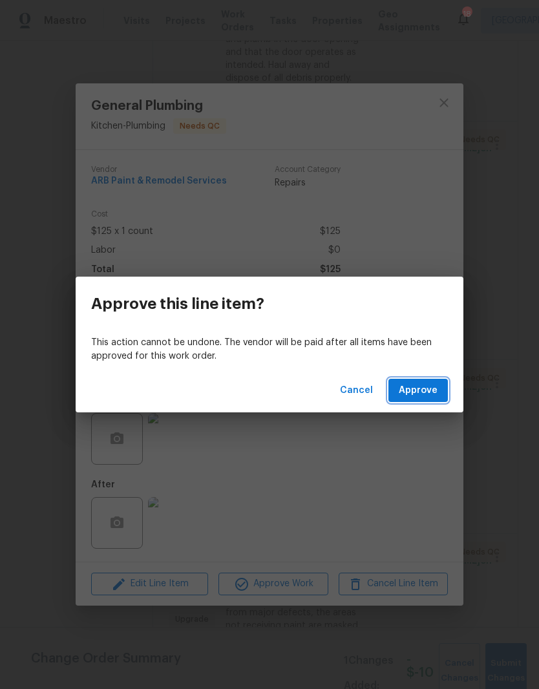
click at [421, 391] on span "Approve" at bounding box center [418, 390] width 39 height 16
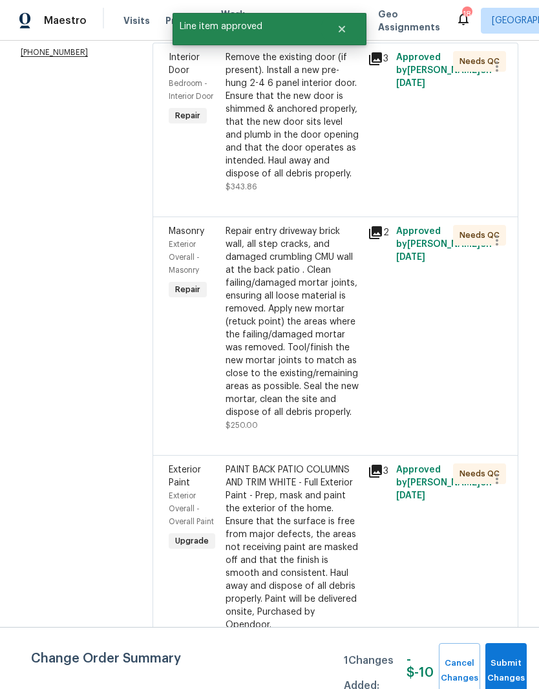
scroll to position [416, 0]
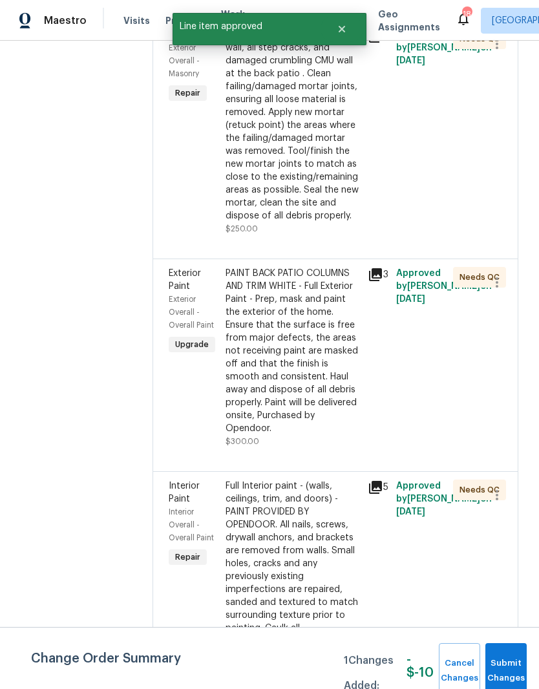
click at [329, 278] on div "PAINT BACK PATIO COLUMNS AND TRIM WHITE - Full Exterior Paint - Prep, mask and …" at bounding box center [292, 351] width 134 height 168
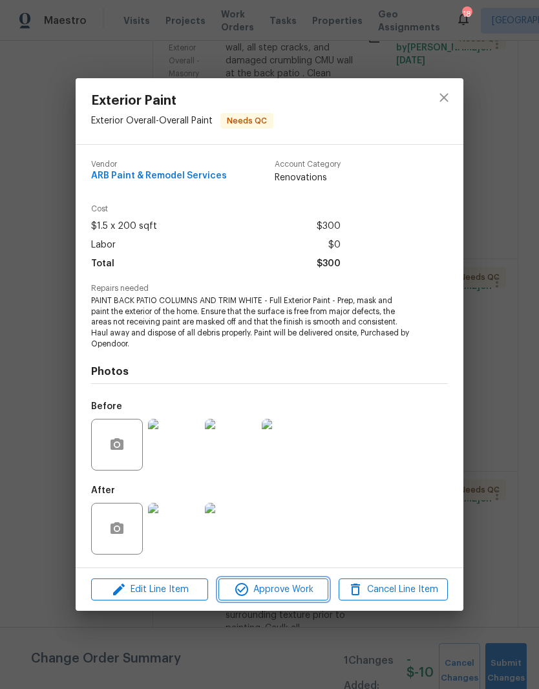
click at [300, 591] on span "Approve Work" at bounding box center [272, 589] width 101 height 16
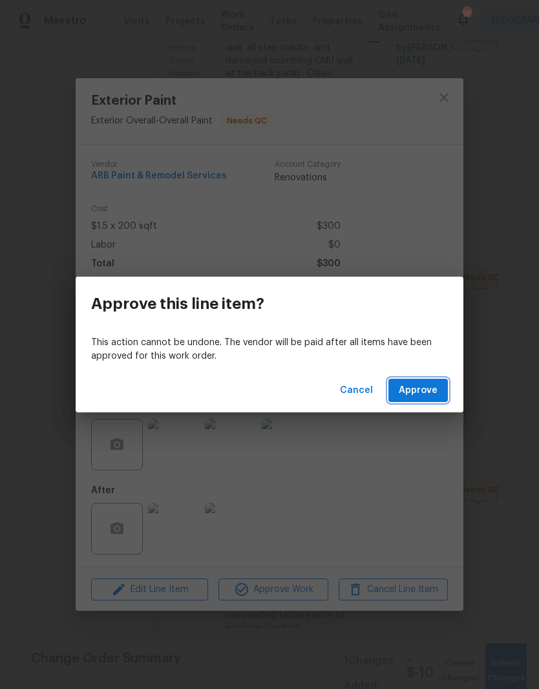
click at [430, 391] on span "Approve" at bounding box center [418, 390] width 39 height 16
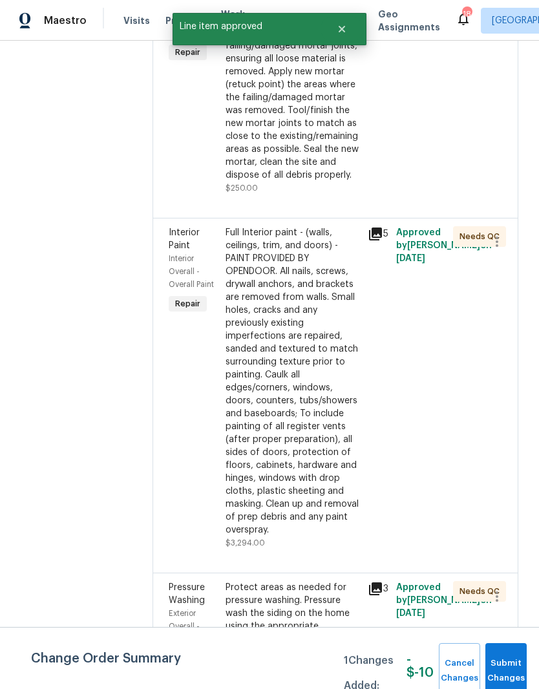
scroll to position [458, 0]
click at [317, 346] on div "Full Interior paint - (walls, ceilings, trim, and doors) - PAINT PROVIDED BY OP…" at bounding box center [292, 380] width 134 height 310
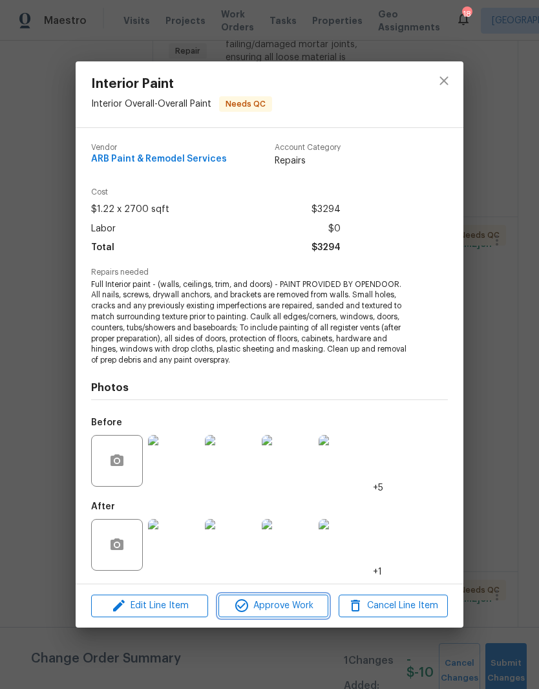
click at [302, 605] on span "Approve Work" at bounding box center [272, 606] width 101 height 16
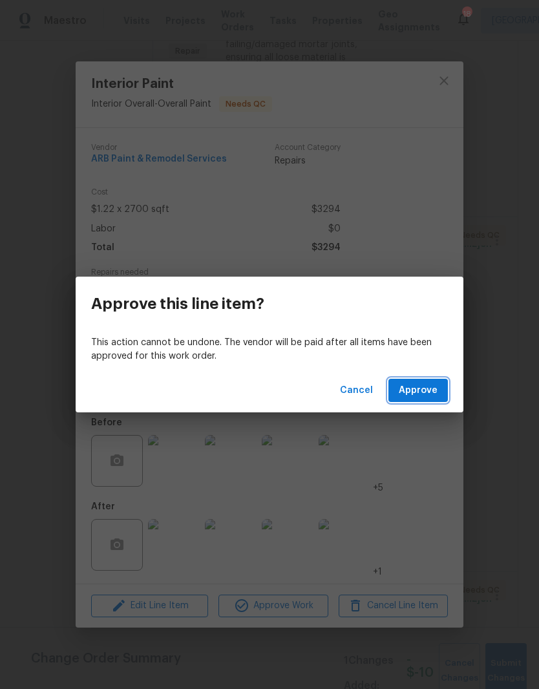
click at [421, 388] on span "Approve" at bounding box center [418, 390] width 39 height 16
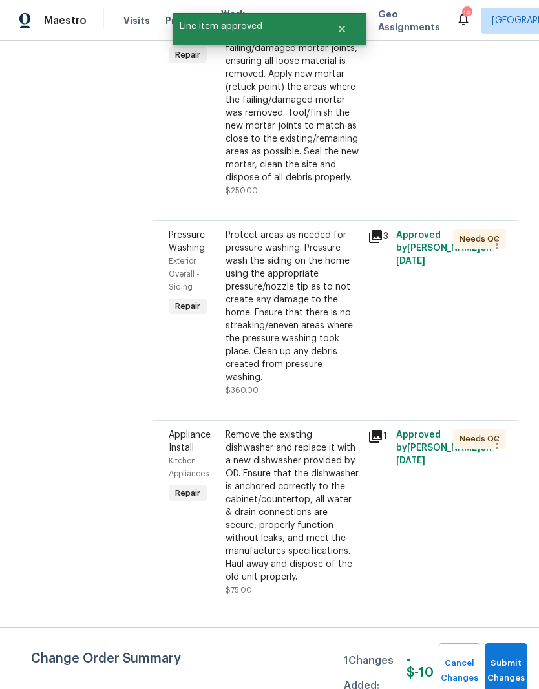
scroll to position [454, 0]
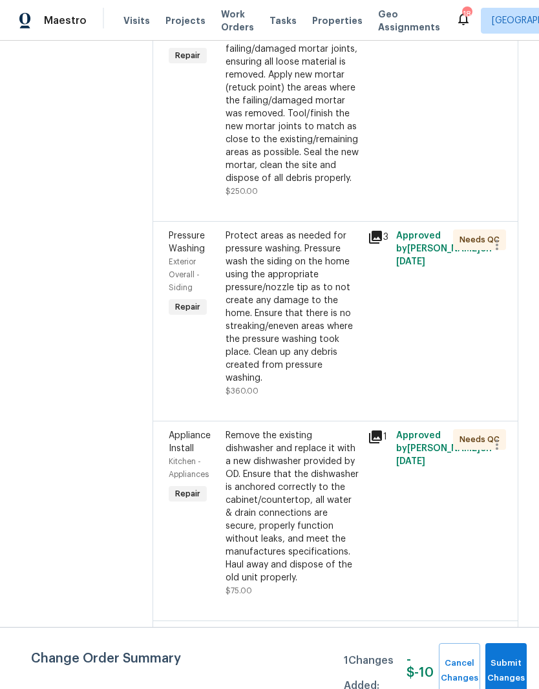
click at [326, 245] on div "Protect areas as needed for pressure washing. Pressure wash the siding on the h…" at bounding box center [292, 306] width 134 height 155
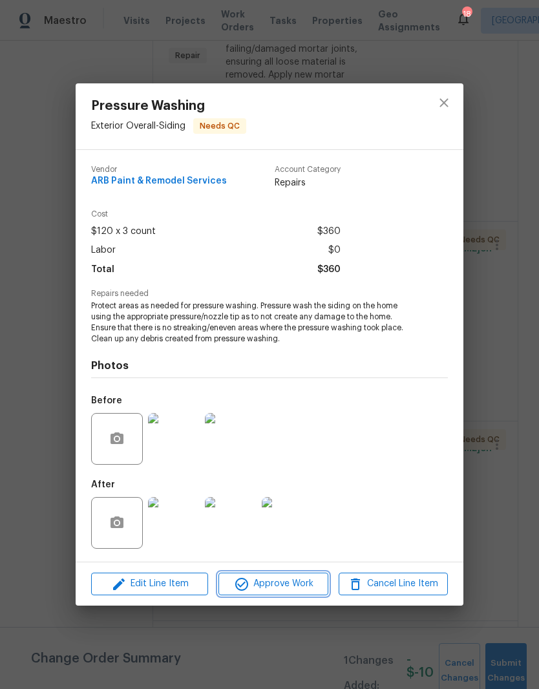
click at [294, 587] on span "Approve Work" at bounding box center [272, 584] width 101 height 16
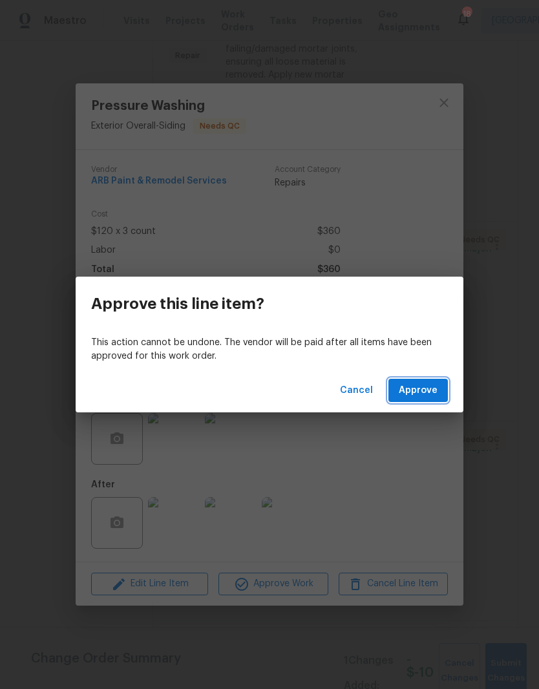
click at [420, 390] on span "Approve" at bounding box center [418, 390] width 39 height 16
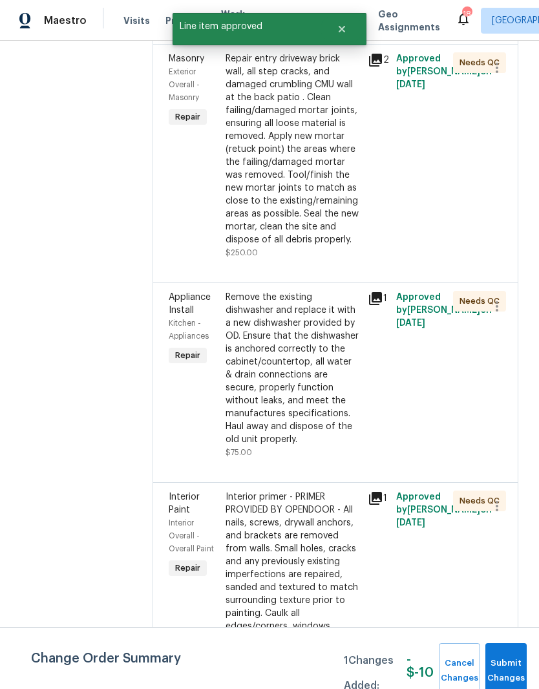
scroll to position [393, 0]
click at [332, 302] on div "Remove the existing dishwasher and replace it with a new dishwasher provided by…" at bounding box center [292, 367] width 134 height 155
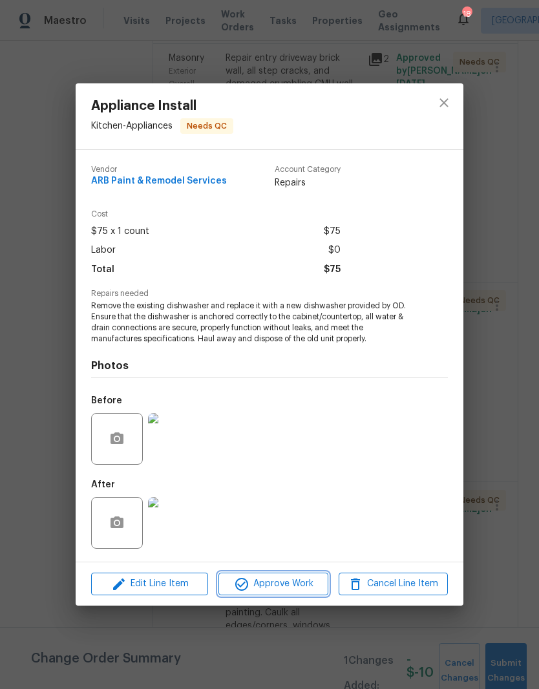
click at [302, 588] on span "Approve Work" at bounding box center [272, 584] width 101 height 16
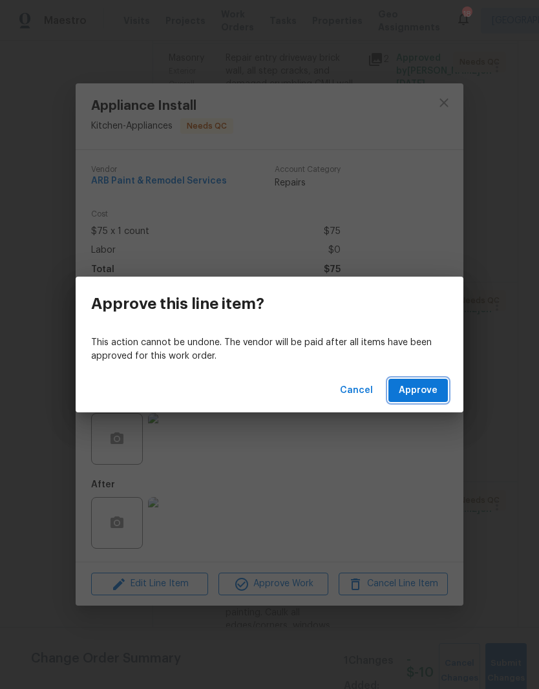
click at [428, 389] on span "Approve" at bounding box center [418, 390] width 39 height 16
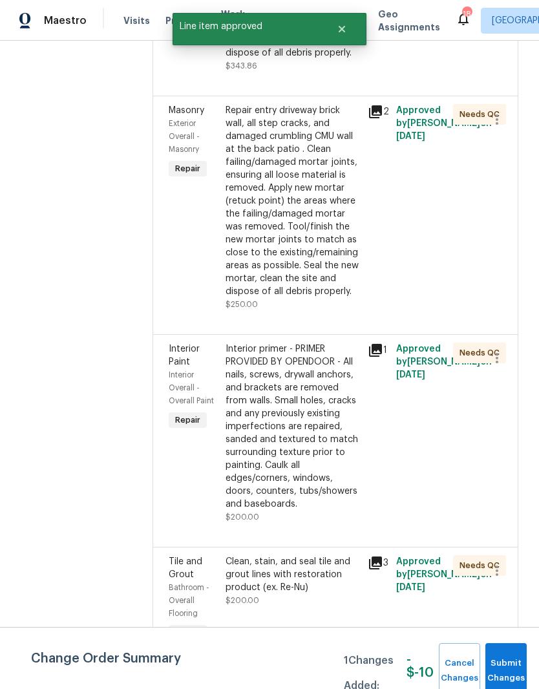
scroll to position [364, 0]
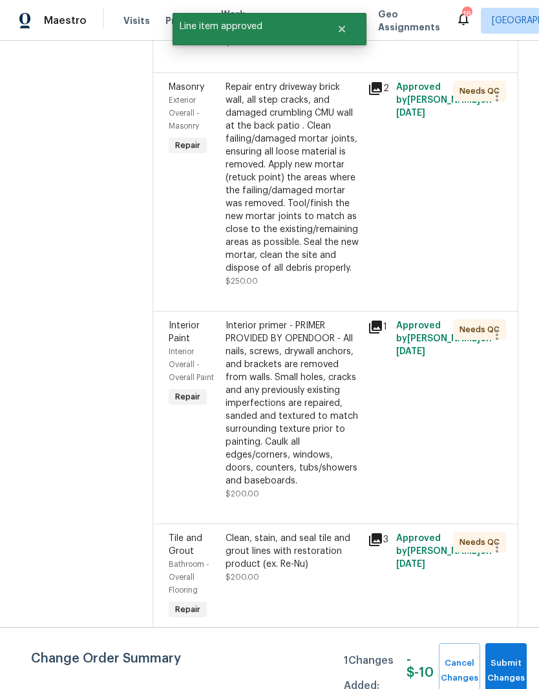
click at [326, 348] on div "Interior primer - PRIMER PROVIDED BY OPENDOOR - All nails, screws, drywall anch…" at bounding box center [292, 403] width 134 height 168
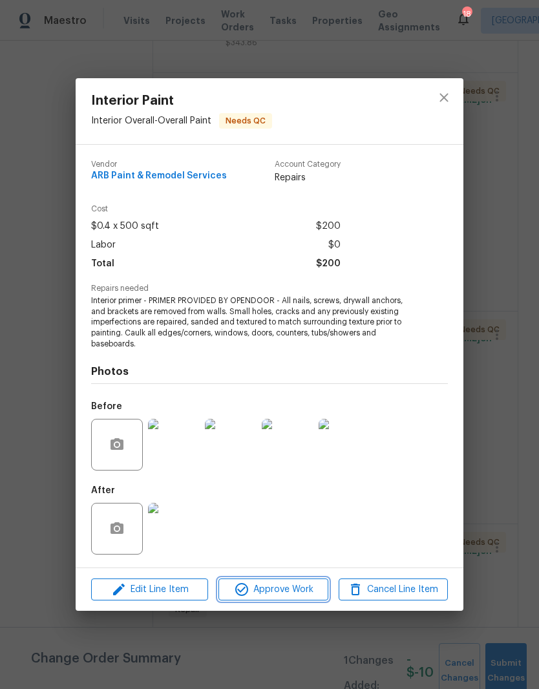
click at [302, 589] on span "Approve Work" at bounding box center [272, 589] width 101 height 16
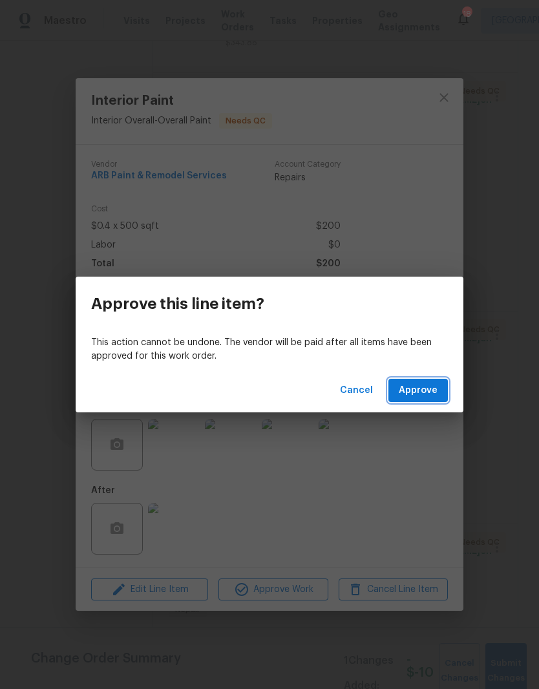
click at [429, 388] on span "Approve" at bounding box center [418, 390] width 39 height 16
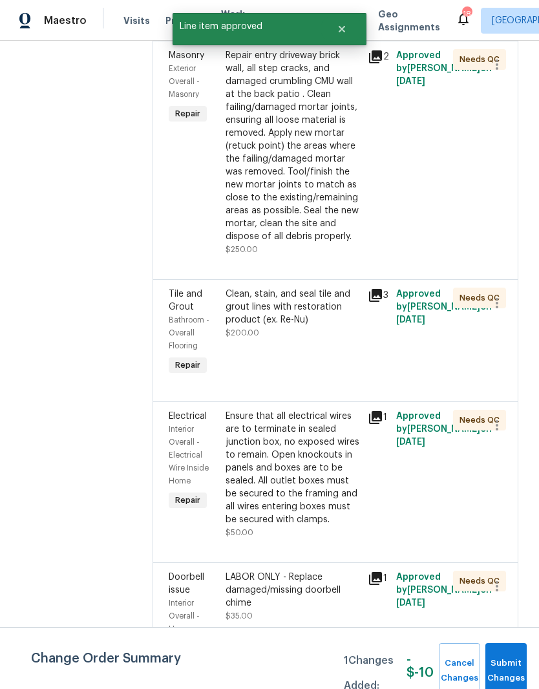
scroll to position [397, 0]
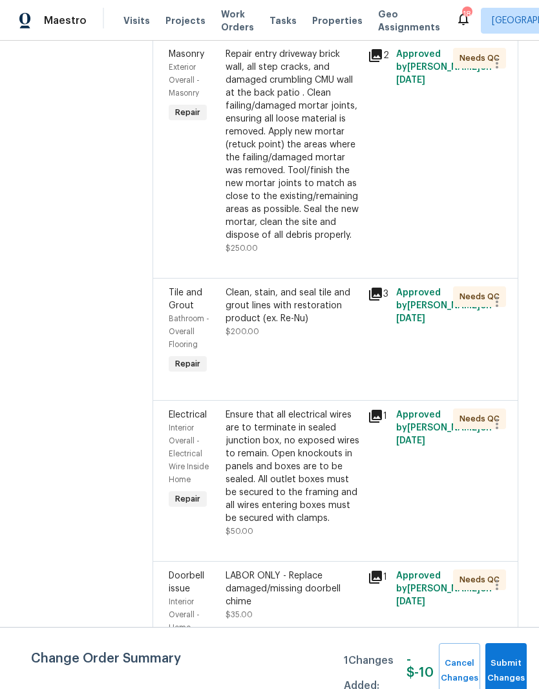
click at [328, 292] on div "Clean, stain, and seal tile and grout lines with restoration product (ex. Re-Nu)" at bounding box center [292, 305] width 134 height 39
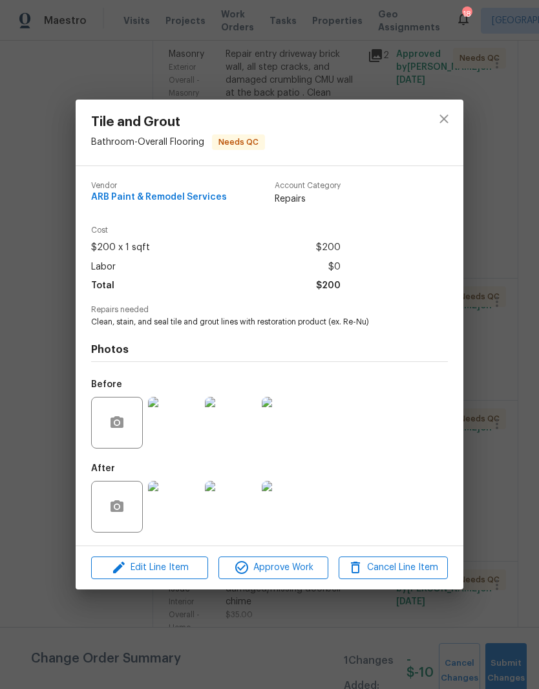
click at [189, 509] on img at bounding box center [174, 507] width 52 height 52
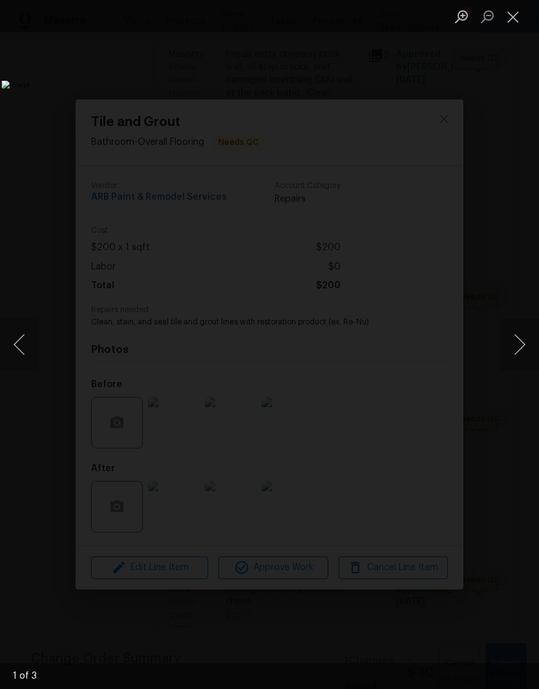
click at [521, 345] on button "Next image" at bounding box center [519, 345] width 39 height 52
click at [514, 351] on button "Next image" at bounding box center [519, 345] width 39 height 52
click at [518, 19] on button "Close lightbox" at bounding box center [513, 16] width 26 height 23
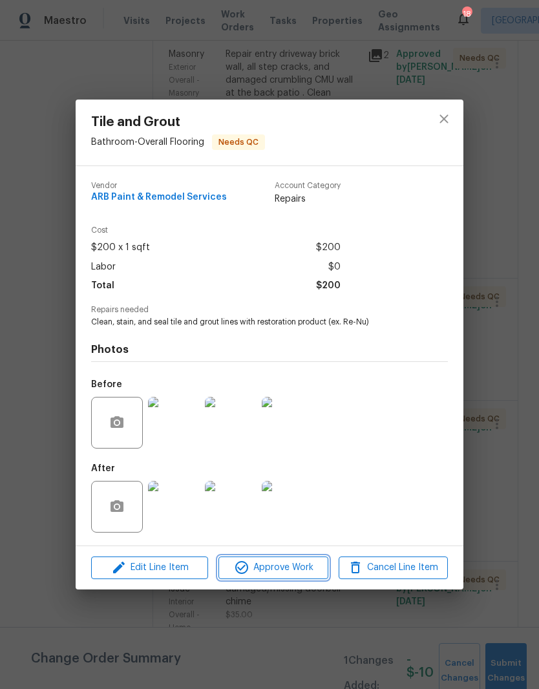
click at [303, 564] on span "Approve Work" at bounding box center [272, 567] width 101 height 16
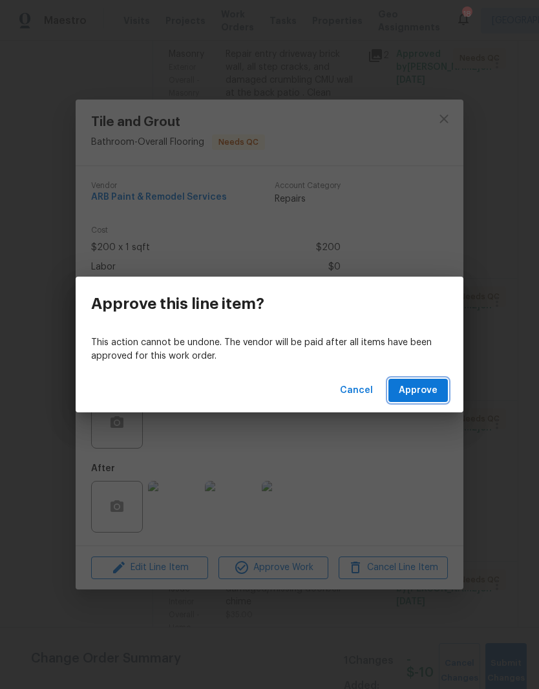
click at [424, 393] on span "Approve" at bounding box center [418, 390] width 39 height 16
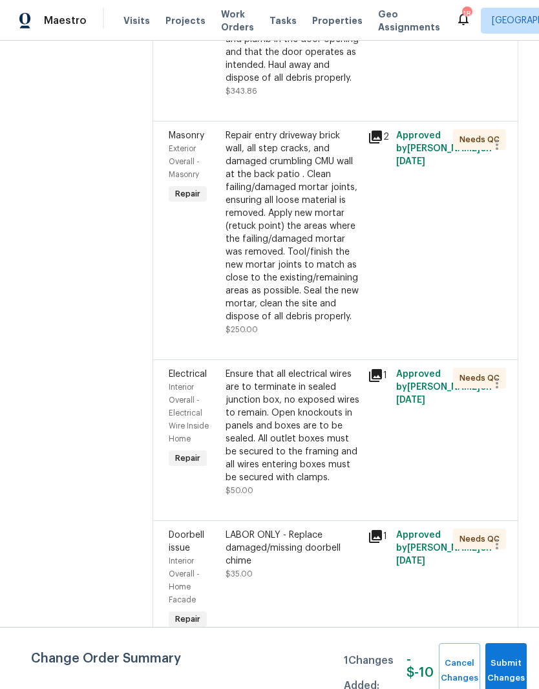
scroll to position [316, 0]
click at [328, 381] on div "Ensure that all electrical wires are to terminate in sealed junction box, no ex…" at bounding box center [292, 425] width 134 height 116
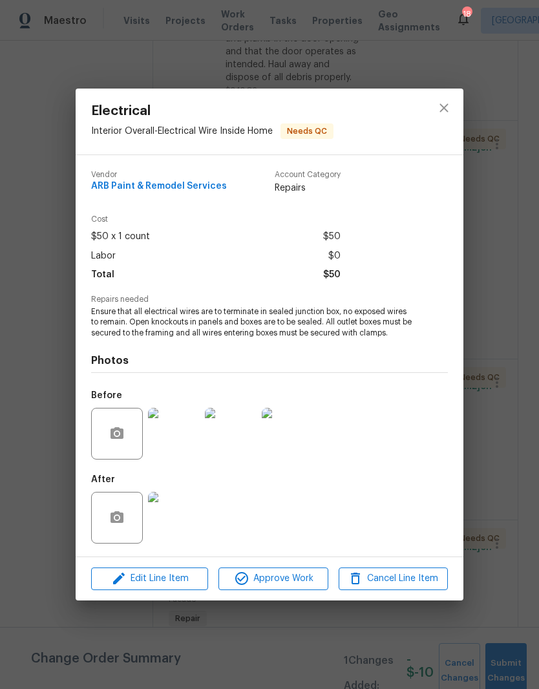
click at [178, 519] on img at bounding box center [174, 518] width 52 height 52
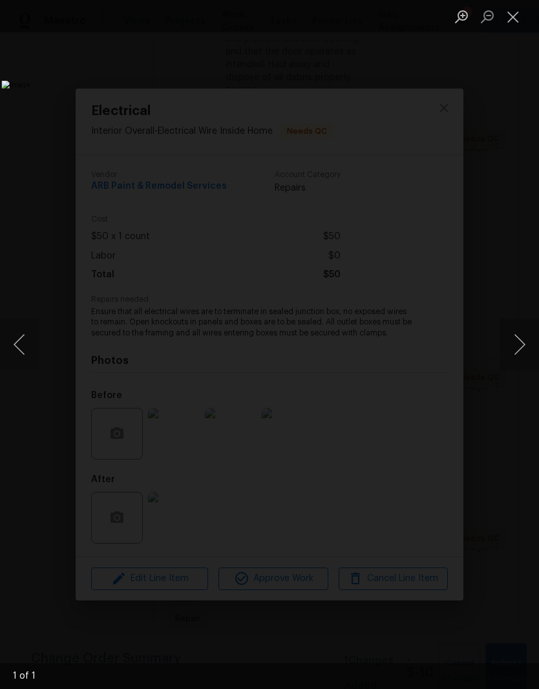
click at [517, 23] on button "Close lightbox" at bounding box center [513, 16] width 26 height 23
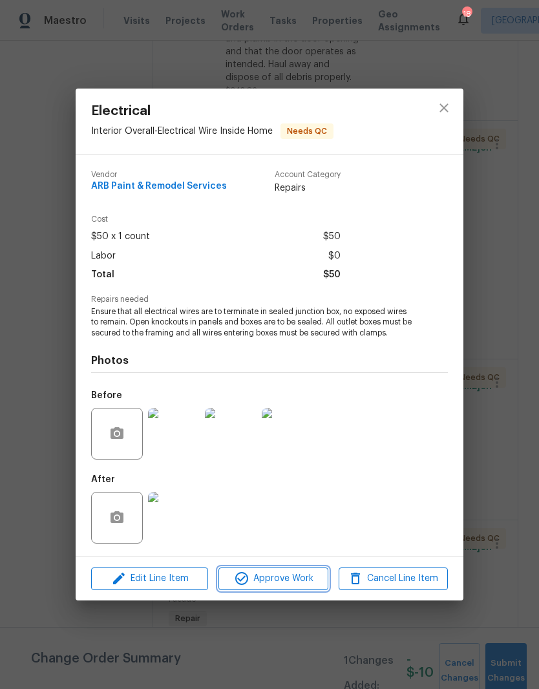
click at [295, 582] on span "Approve Work" at bounding box center [272, 578] width 101 height 16
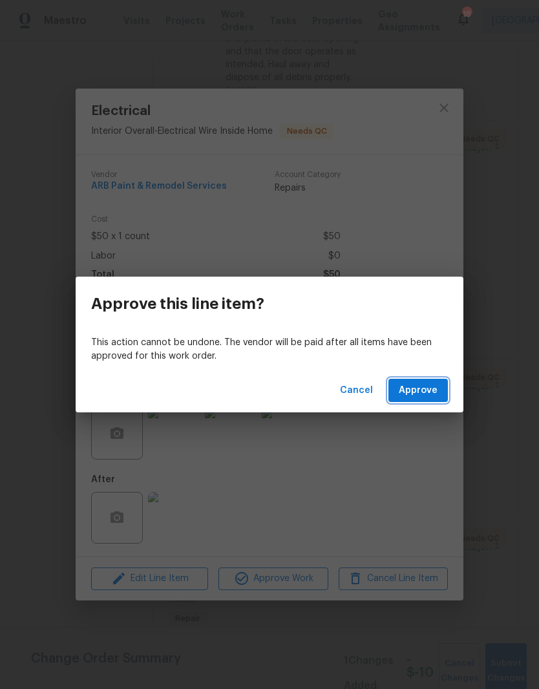
click at [426, 393] on span "Approve" at bounding box center [418, 390] width 39 height 16
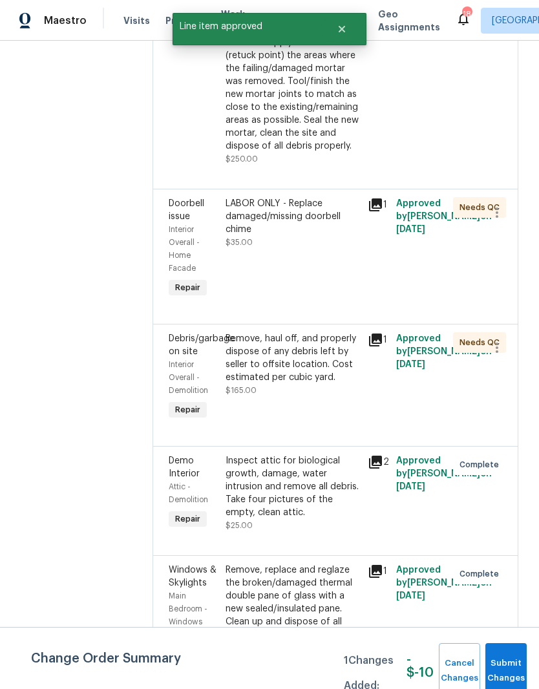
scroll to position [486, 0]
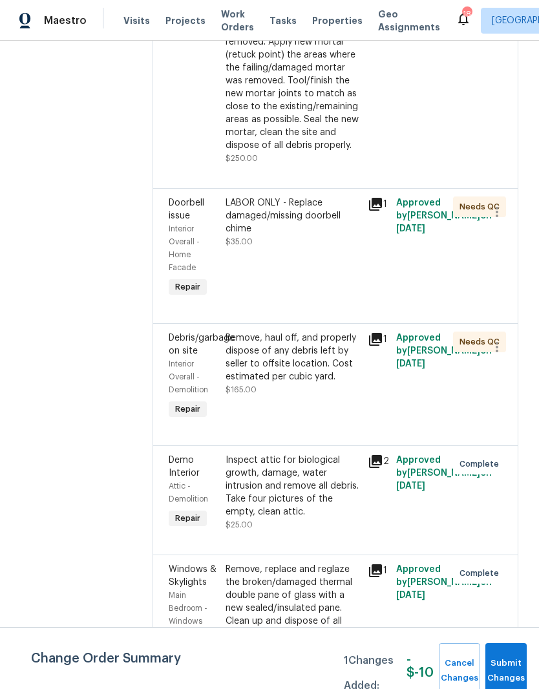
click at [311, 208] on div "LABOR ONLY - Replace damaged/missing doorbell chime" at bounding box center [292, 215] width 134 height 39
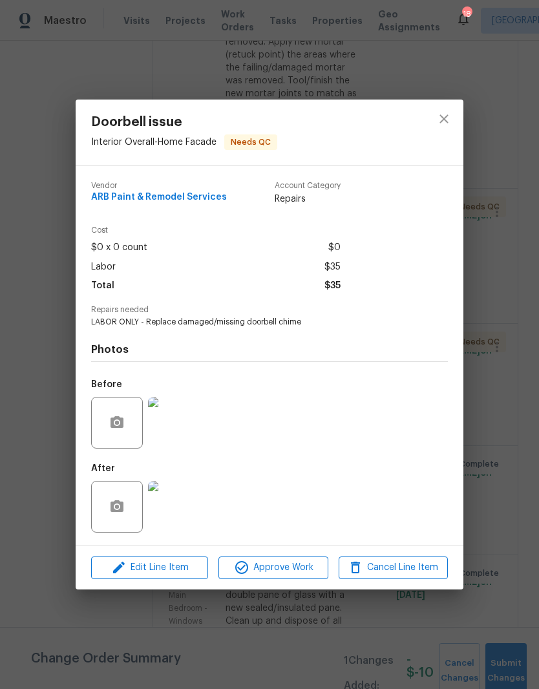
click at [185, 513] on img at bounding box center [174, 507] width 52 height 52
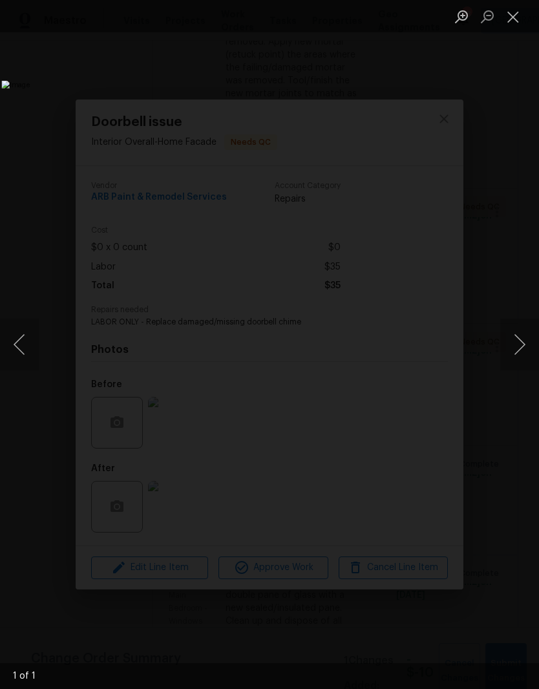
click at [516, 23] on button "Close lightbox" at bounding box center [513, 16] width 26 height 23
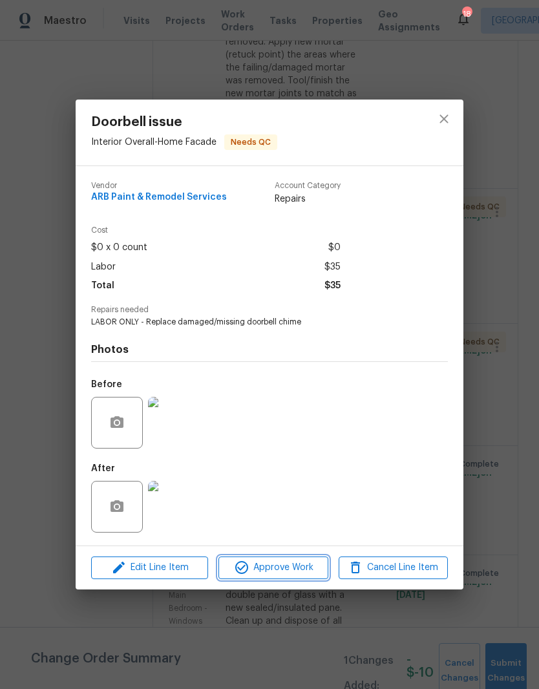
click at [318, 571] on span "Approve Work" at bounding box center [272, 567] width 101 height 16
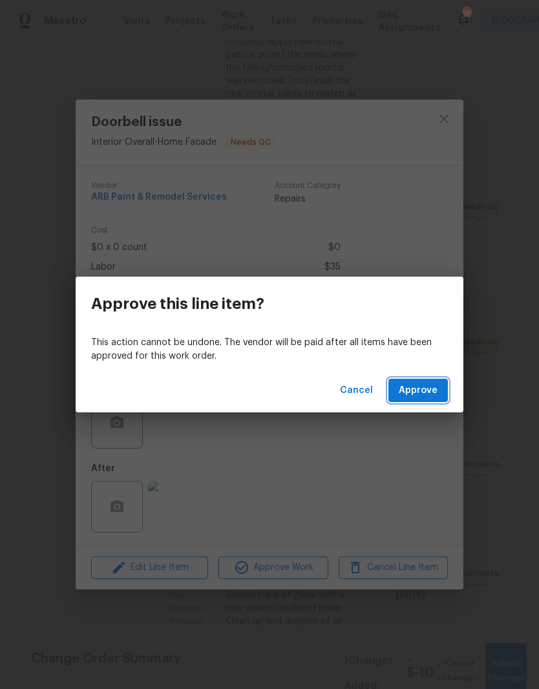
click at [426, 393] on span "Approve" at bounding box center [418, 390] width 39 height 16
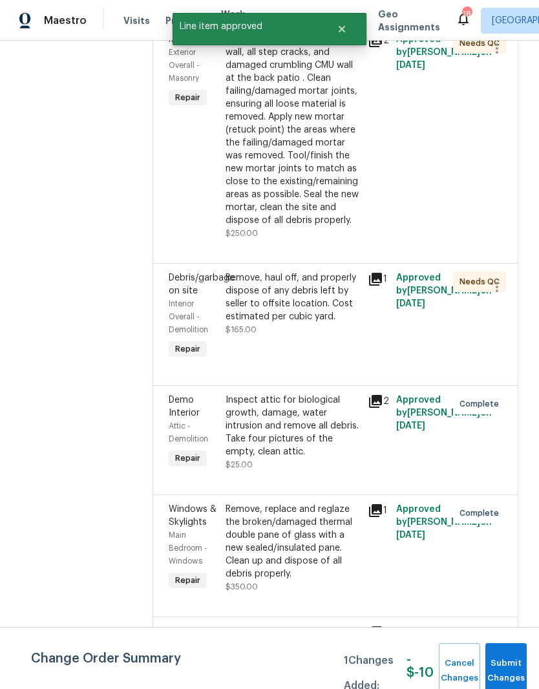
scroll to position [426, 0]
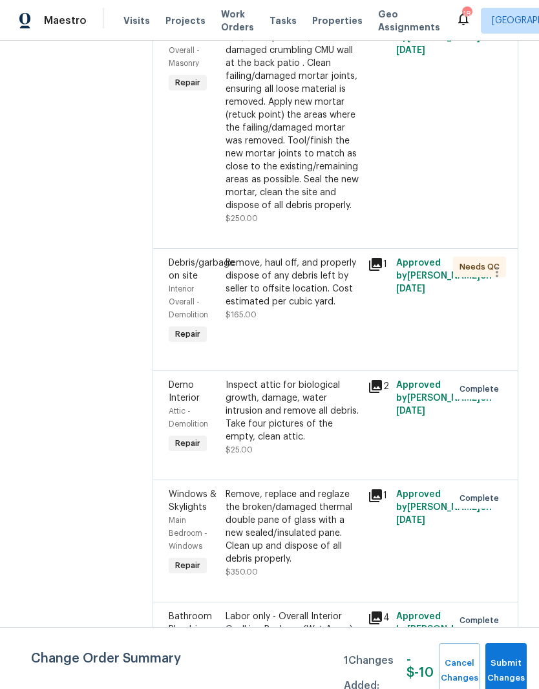
click at [325, 267] on div "Remove, haul off, and properly dispose of any debris left by seller to offsite …" at bounding box center [292, 282] width 134 height 52
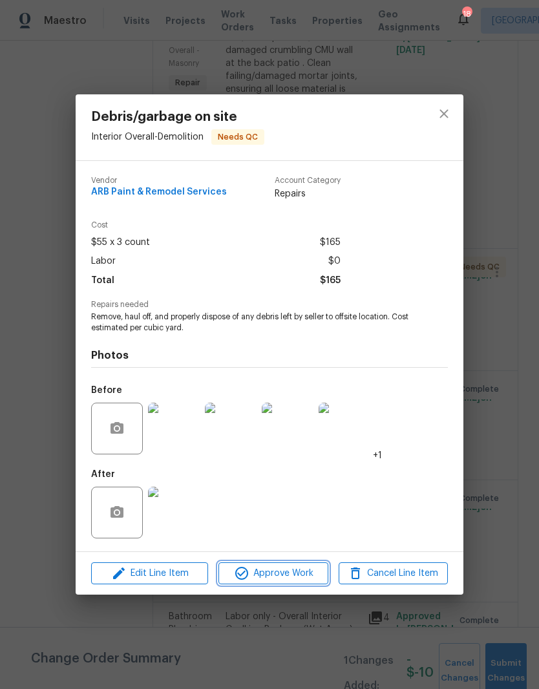
click at [306, 571] on span "Approve Work" at bounding box center [272, 573] width 101 height 16
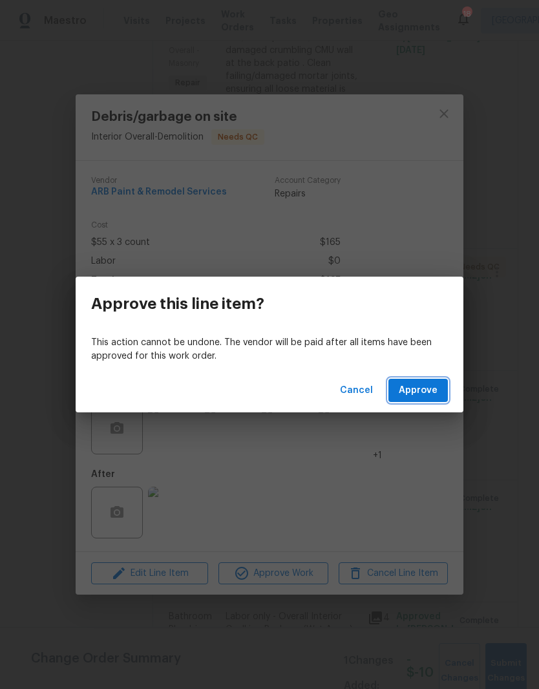
click at [441, 390] on button "Approve" at bounding box center [417, 391] width 59 height 24
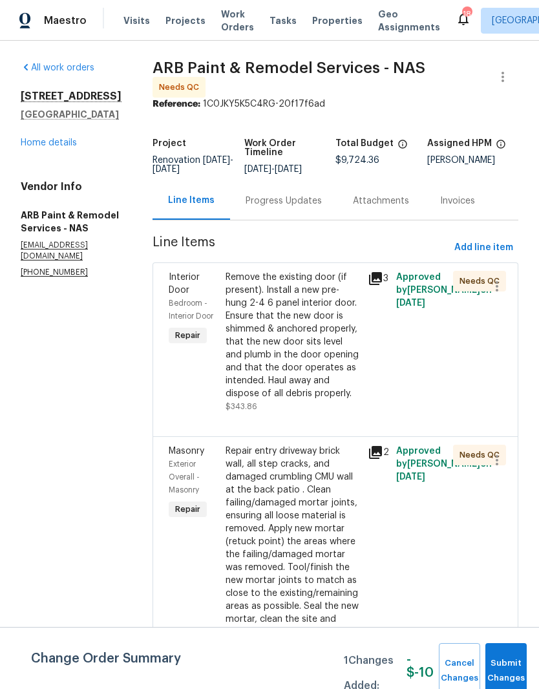
scroll to position [0, 0]
click at [283, 286] on div "Remove the existing door (if present). Install a new pre-hung 2-4 6 panel inter…" at bounding box center [292, 335] width 134 height 129
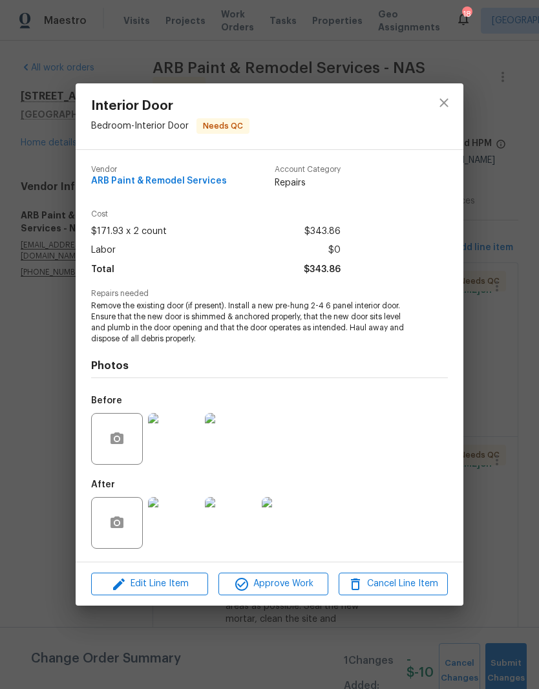
click at [187, 446] on img at bounding box center [174, 439] width 52 height 52
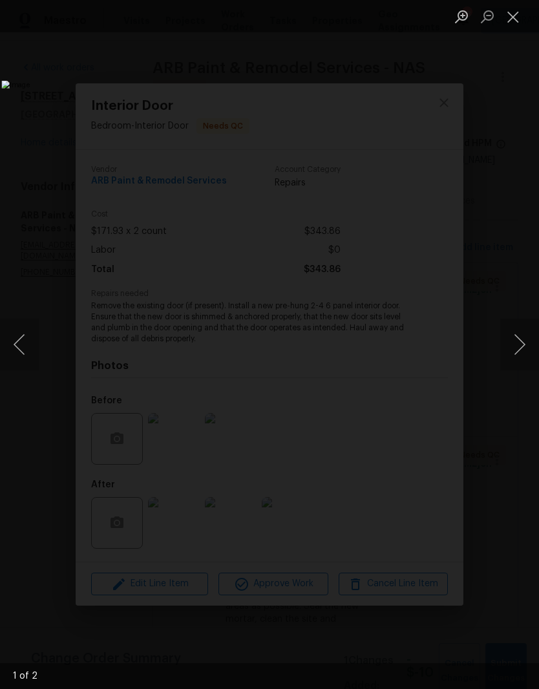
click at [516, 349] on button "Next image" at bounding box center [519, 345] width 39 height 52
click at [516, 21] on button "Close lightbox" at bounding box center [513, 16] width 26 height 23
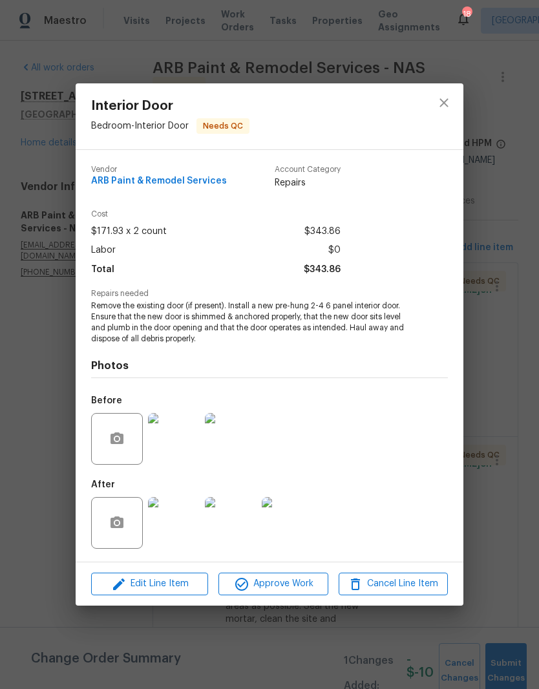
click at [304, 519] on img at bounding box center [288, 523] width 52 height 52
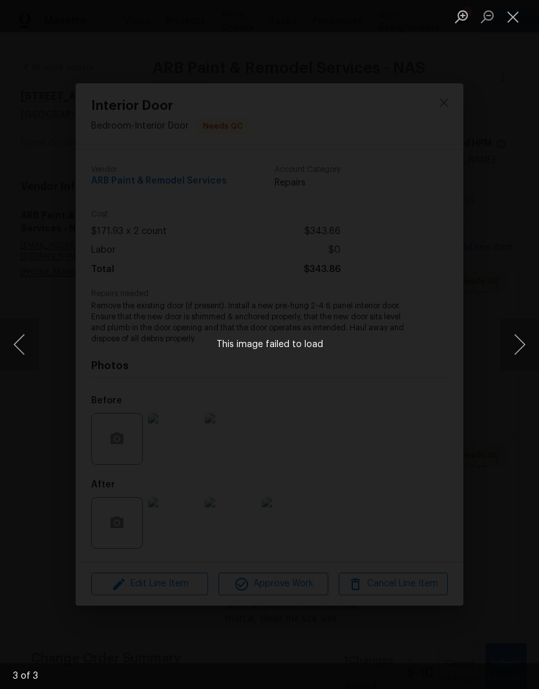
click at [514, 25] on button "Close lightbox" at bounding box center [513, 16] width 26 height 23
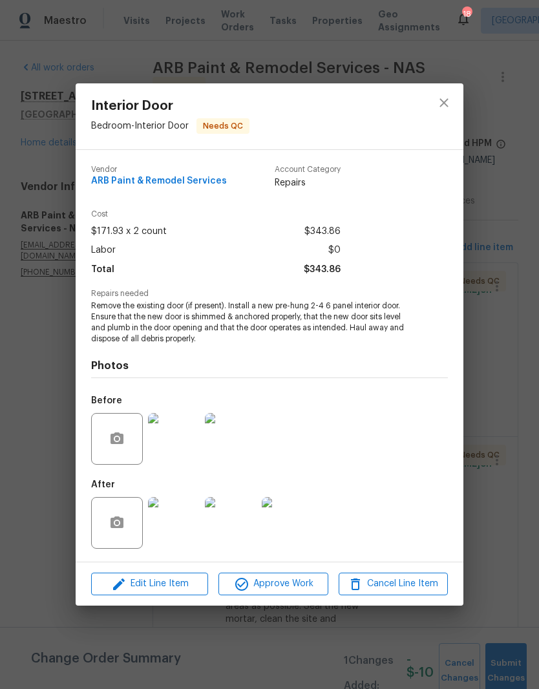
click at [296, 523] on img at bounding box center [288, 523] width 52 height 52
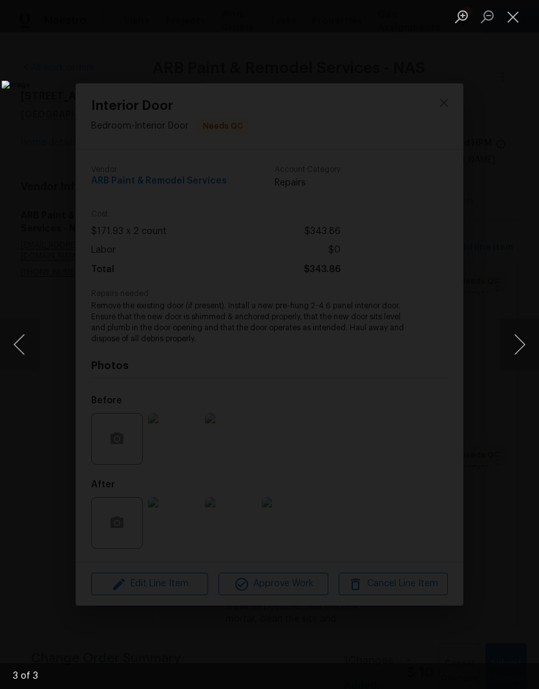
click at [514, 21] on button "Close lightbox" at bounding box center [513, 16] width 26 height 23
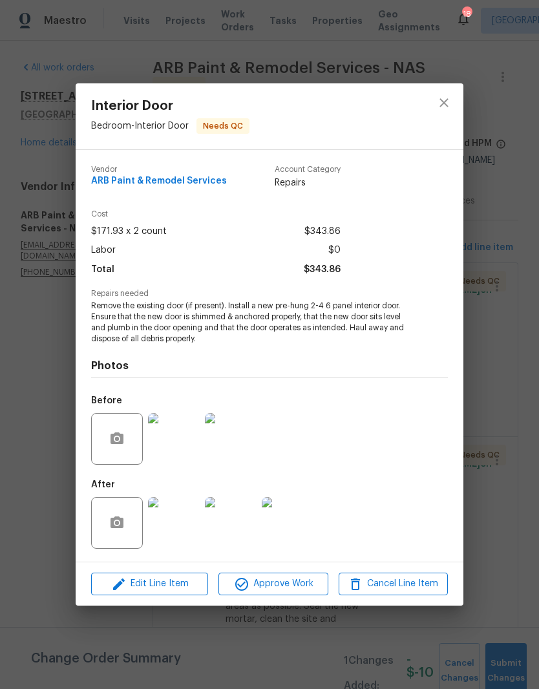
click at [297, 528] on img at bounding box center [288, 523] width 52 height 52
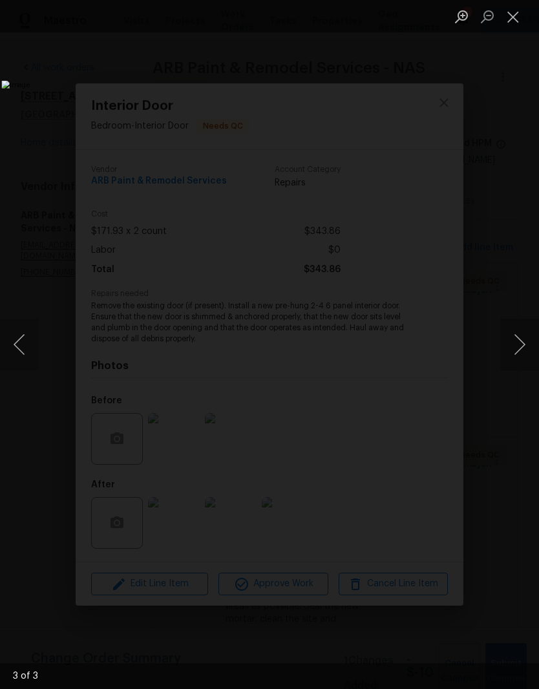
click at [516, 21] on button "Close lightbox" at bounding box center [513, 16] width 26 height 23
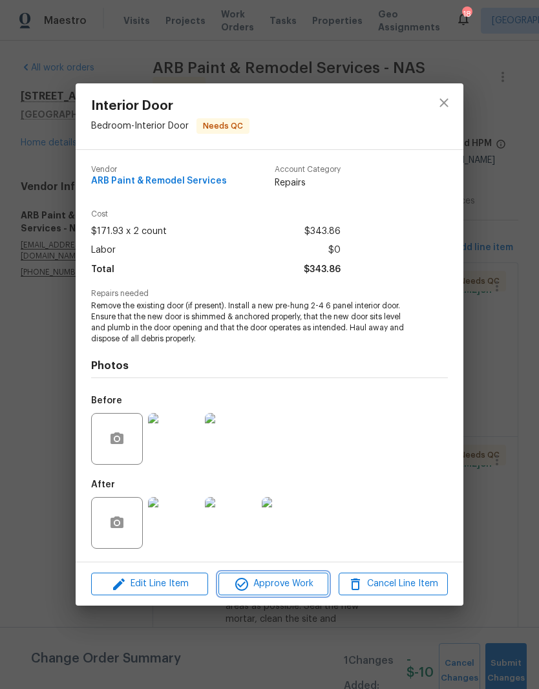
click at [287, 589] on span "Approve Work" at bounding box center [272, 584] width 101 height 16
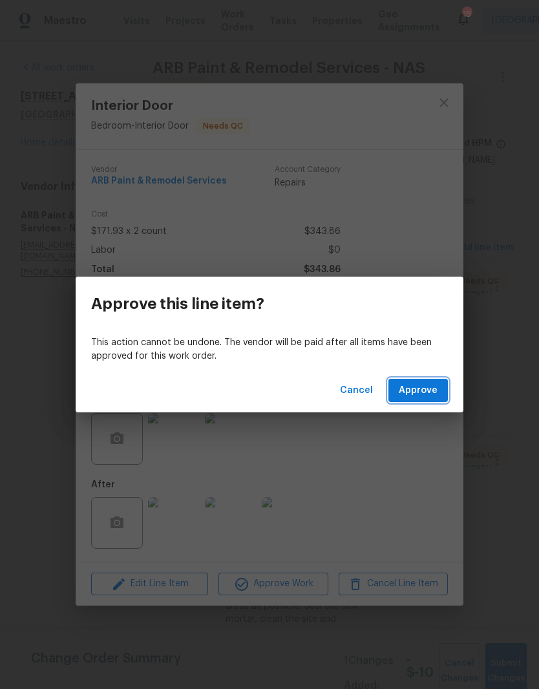
click at [425, 394] on span "Approve" at bounding box center [418, 390] width 39 height 16
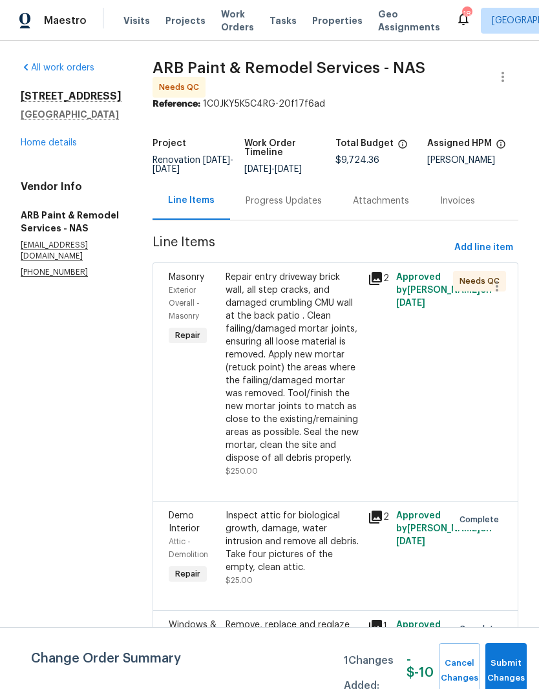
click at [325, 273] on div "Repair entry driveway brick wall, all step cracks, and damaged crumbling CMU wa…" at bounding box center [292, 368] width 134 height 194
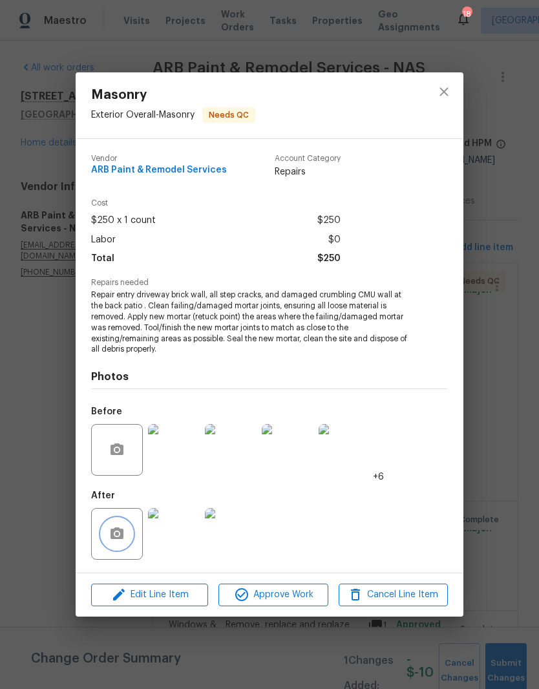
click at [129, 535] on button "button" at bounding box center [116, 533] width 31 height 31
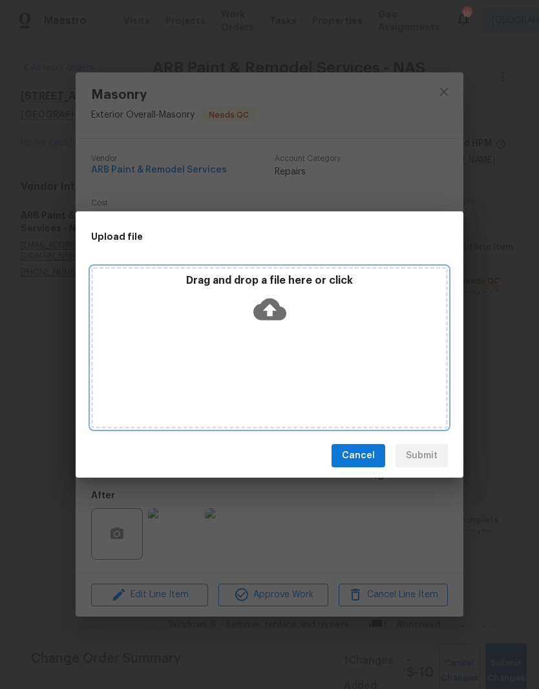
click at [317, 316] on div "Drag and drop a file here or click" at bounding box center [269, 302] width 353 height 56
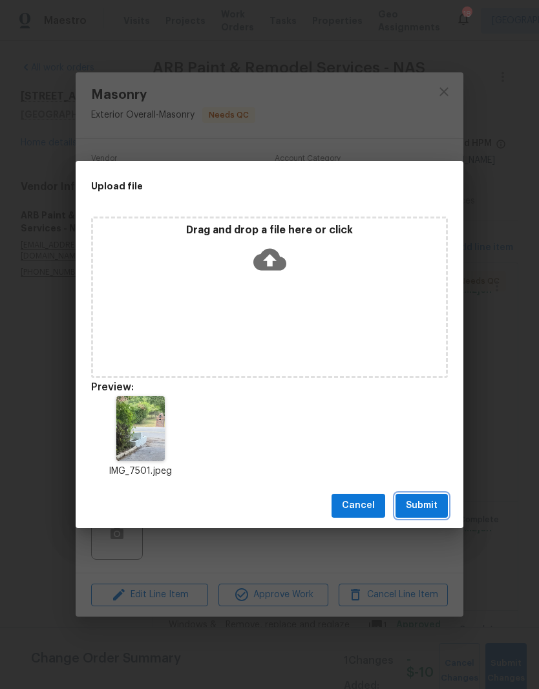
click at [434, 504] on span "Submit" at bounding box center [422, 505] width 32 height 16
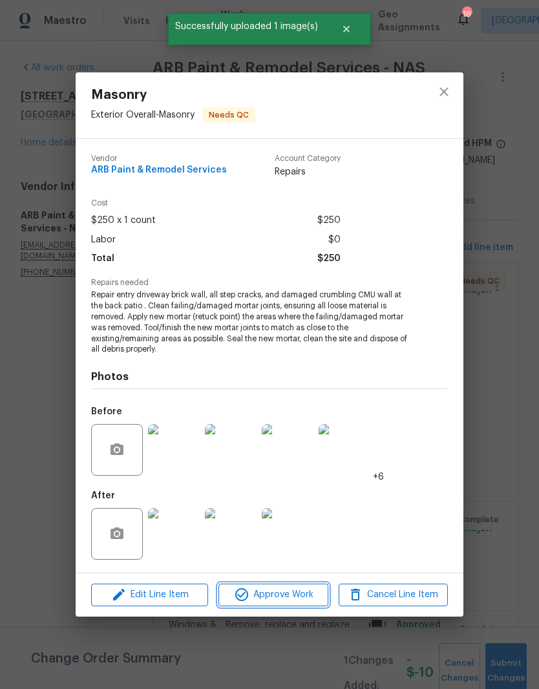
click at [311, 596] on span "Approve Work" at bounding box center [272, 595] width 101 height 16
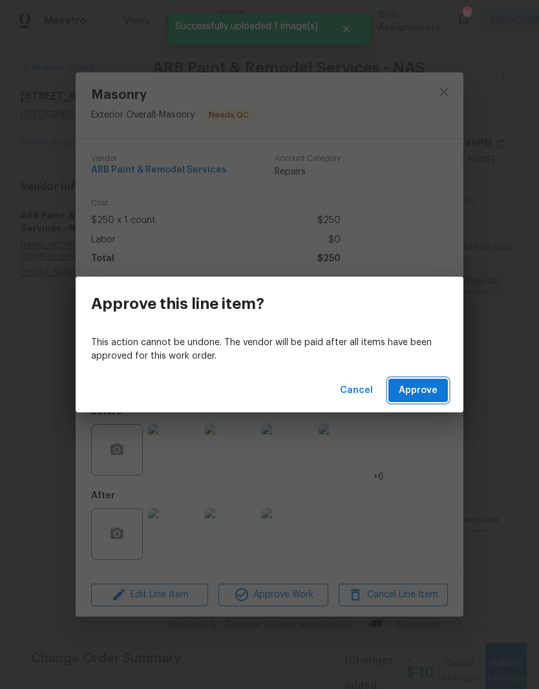
click at [429, 396] on span "Approve" at bounding box center [418, 390] width 39 height 16
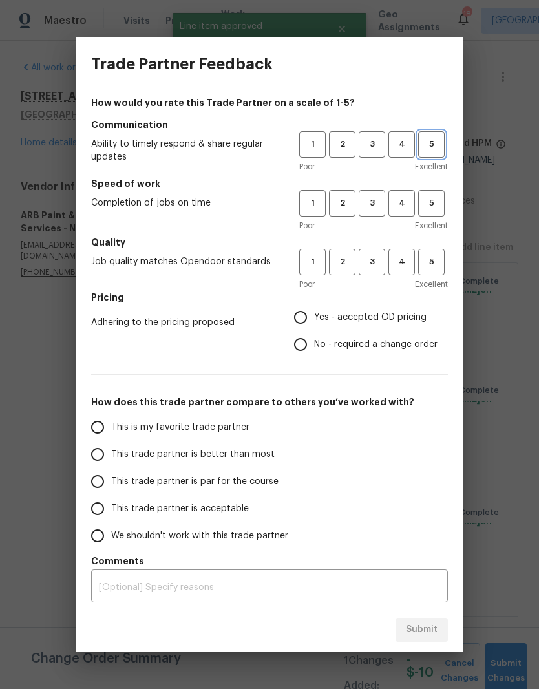
click at [439, 148] on span "5" at bounding box center [431, 144] width 24 height 15
click at [403, 202] on span "4" at bounding box center [402, 203] width 24 height 15
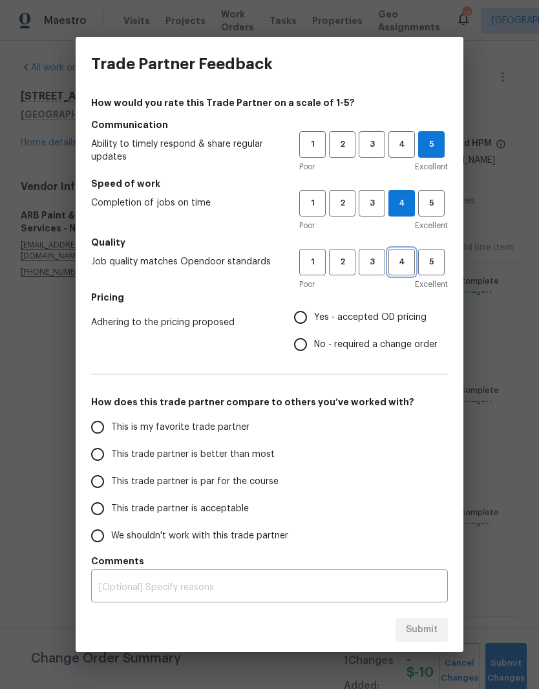
click at [403, 263] on span "4" at bounding box center [402, 262] width 24 height 15
click at [308, 346] on input "No - required a change order" at bounding box center [300, 344] width 27 height 27
radio input "true"
click at [103, 430] on input "This is my favorite trade partner" at bounding box center [97, 426] width 27 height 27
click at [435, 628] on span "Submit" at bounding box center [422, 630] width 32 height 16
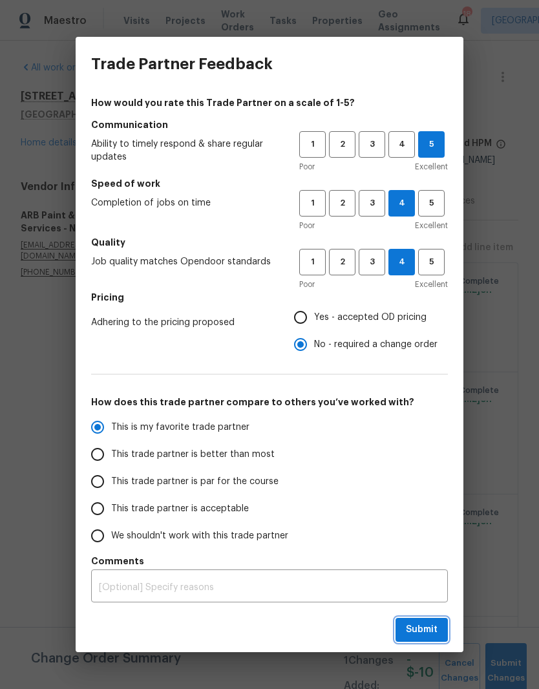
radio input "true"
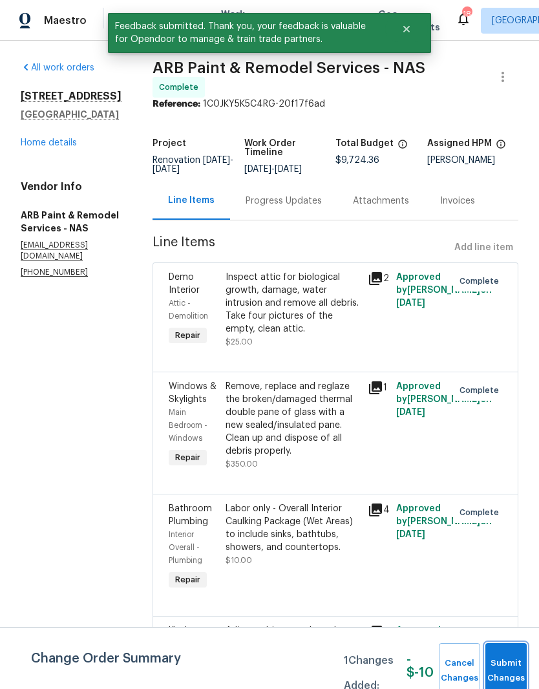
click at [512, 658] on span "Submit Changes" at bounding box center [506, 671] width 28 height 30
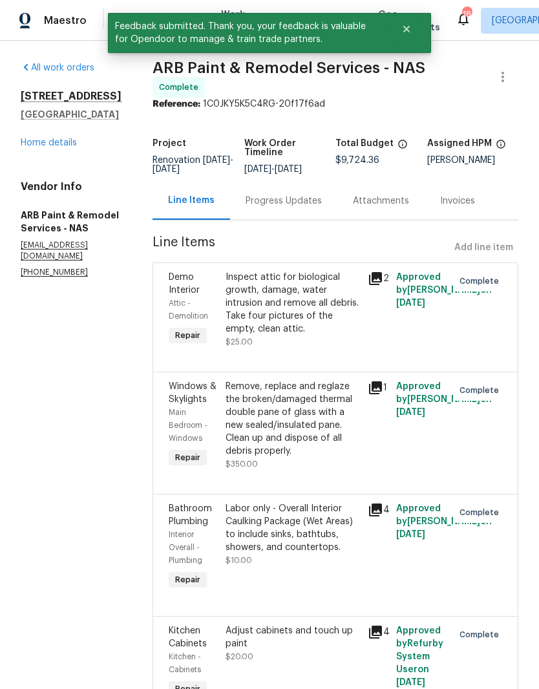
click at [67, 147] on link "Home details" at bounding box center [49, 142] width 56 height 9
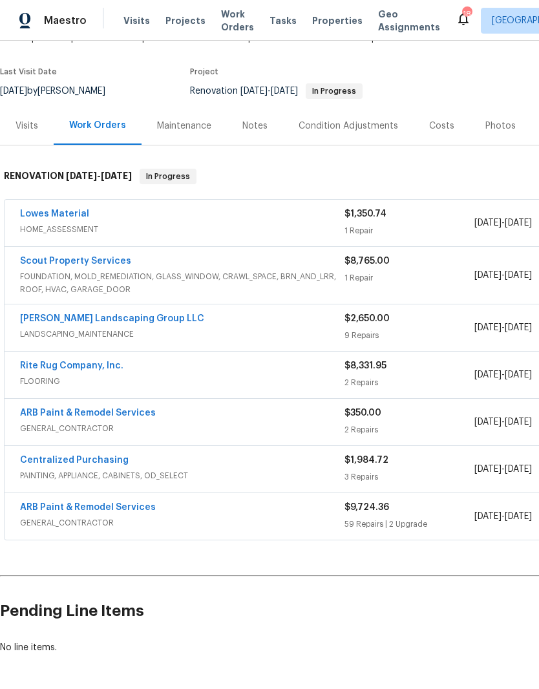
scroll to position [89, 0]
click at [258, 129] on div "Notes" at bounding box center [254, 126] width 25 height 13
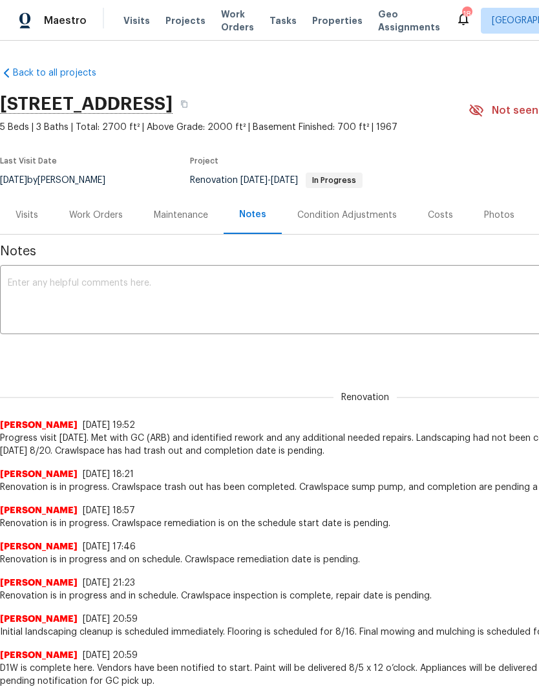
click at [152, 284] on textarea at bounding box center [365, 300] width 715 height 45
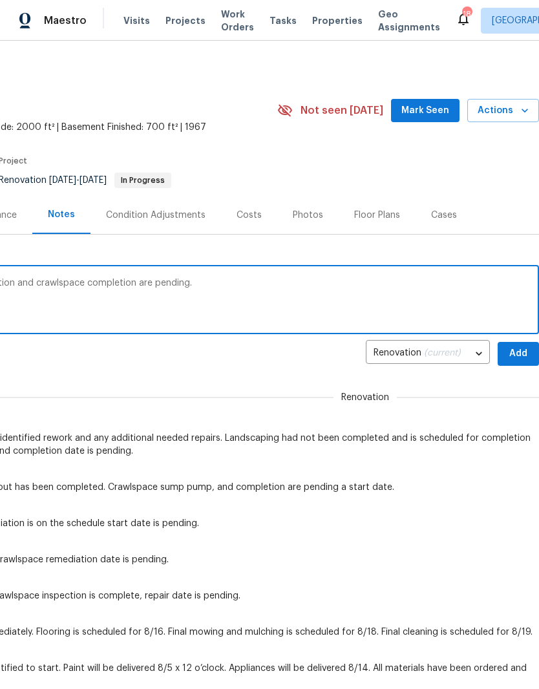
scroll to position [0, 191]
type textarea "GC is complete here. Landscaping completion and crawlspace completion are pendi…"
click at [519, 351] on span "Add" at bounding box center [518, 354] width 21 height 16
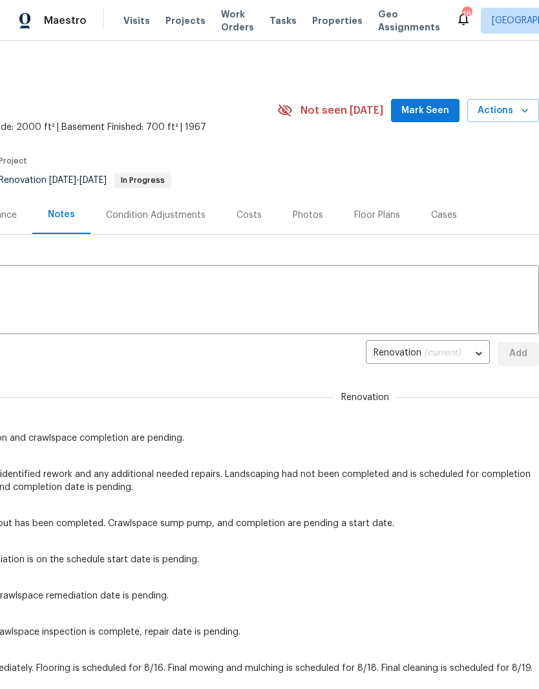
click at [432, 113] on span "Mark Seen" at bounding box center [425, 111] width 48 height 16
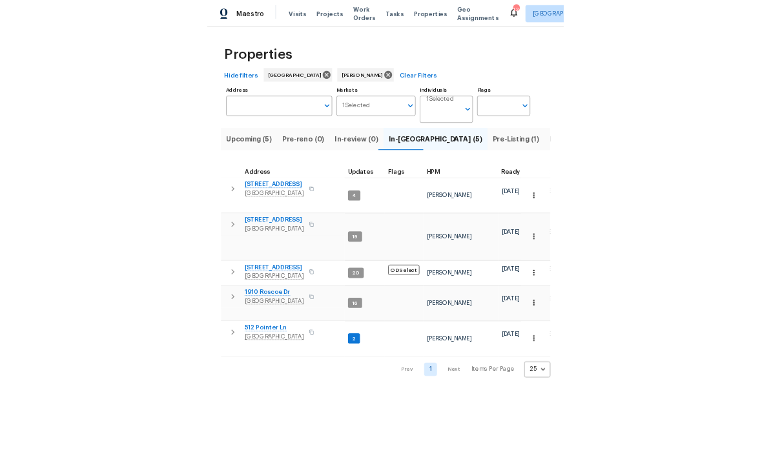
scroll to position [0, 24]
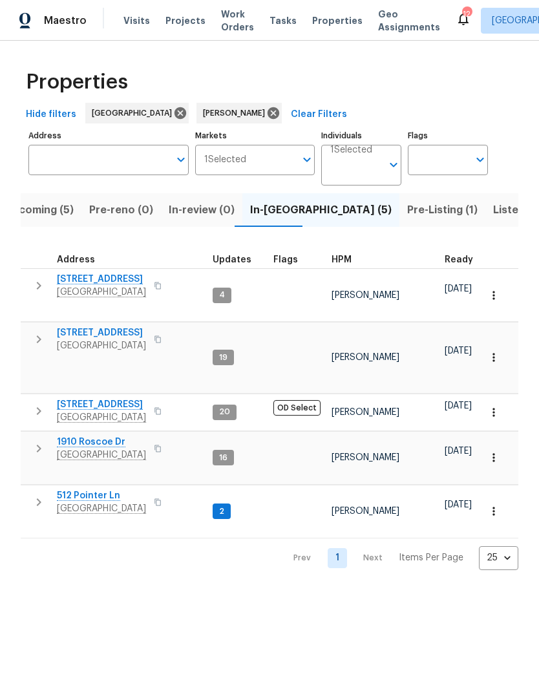
click at [105, 489] on span "512 Pointer Ln" at bounding box center [101, 495] width 89 height 13
click at [121, 398] on span "[STREET_ADDRESS]" at bounding box center [101, 404] width 89 height 13
click at [107, 448] on span "[GEOGRAPHIC_DATA]" at bounding box center [101, 454] width 89 height 13
click at [407, 213] on span "Pre-Listing (1)" at bounding box center [442, 210] width 70 height 18
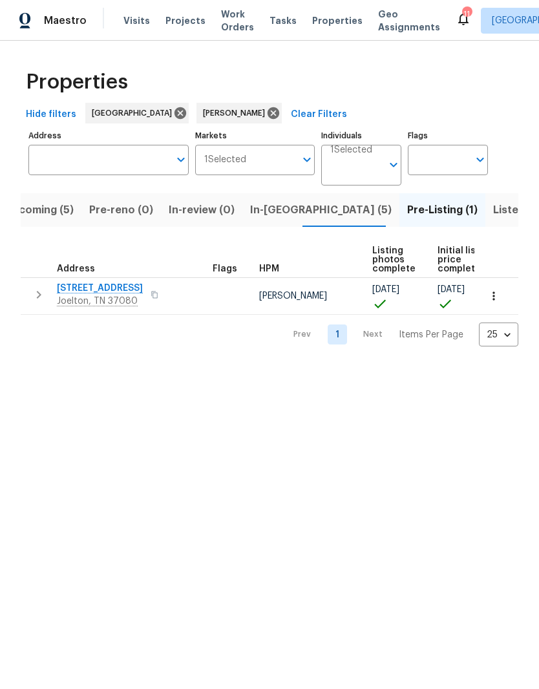
click at [119, 289] on span "[STREET_ADDRESS]" at bounding box center [100, 288] width 86 height 13
click at [264, 215] on span "In-[GEOGRAPHIC_DATA] (5)" at bounding box center [320, 210] width 141 height 18
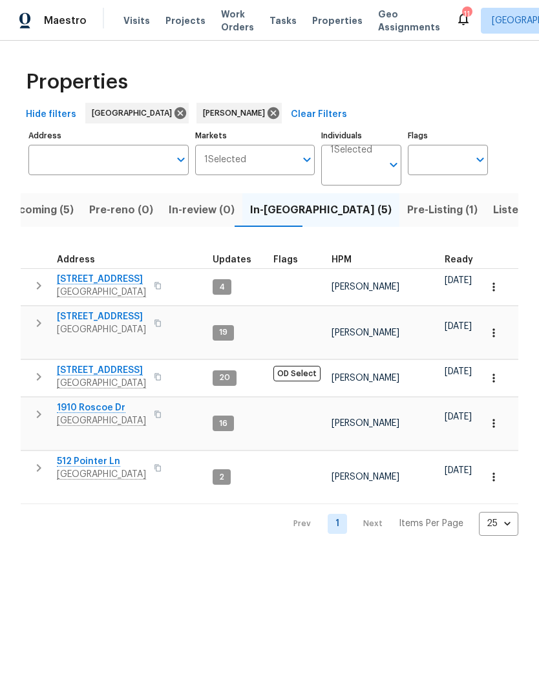
click at [118, 286] on span "[GEOGRAPHIC_DATA]" at bounding box center [101, 292] width 89 height 13
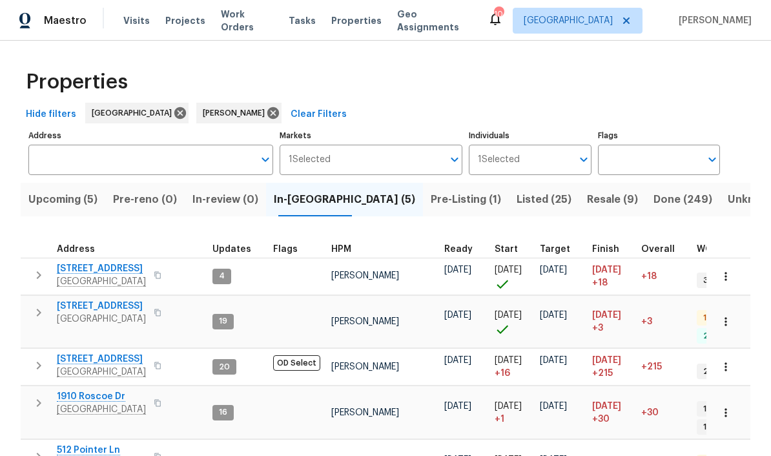
click at [131, 272] on span "[STREET_ADDRESS]" at bounding box center [101, 268] width 89 height 13
click at [123, 271] on span "[STREET_ADDRESS]" at bounding box center [101, 268] width 89 height 13
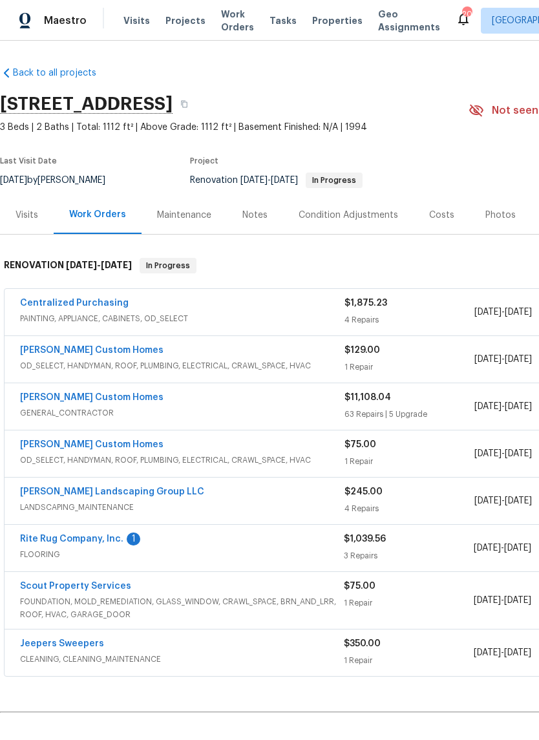
click at [100, 541] on link "Rite Rug Company, Inc." at bounding box center [71, 538] width 103 height 9
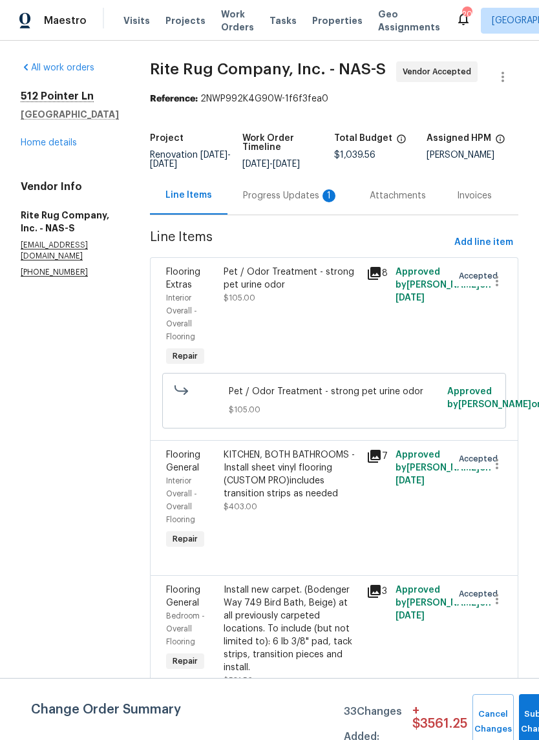
click at [294, 202] on div "Progress Updates 1" at bounding box center [291, 195] width 96 height 13
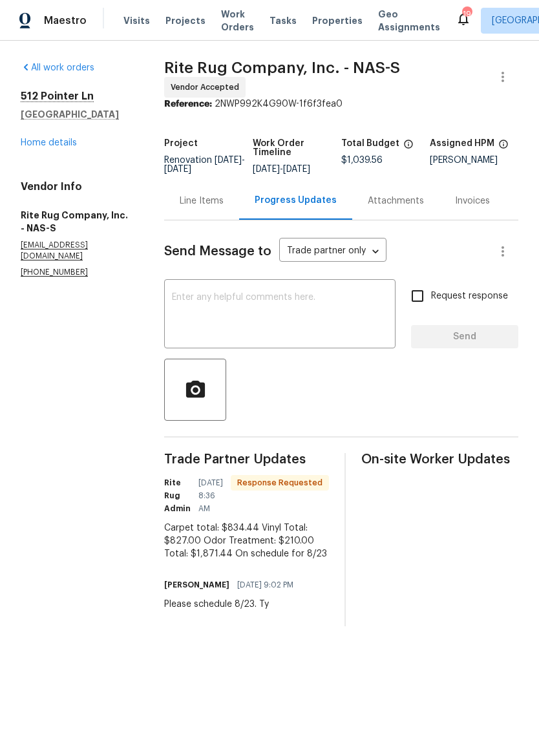
click at [223, 207] on div "Line Items" at bounding box center [202, 200] width 44 height 13
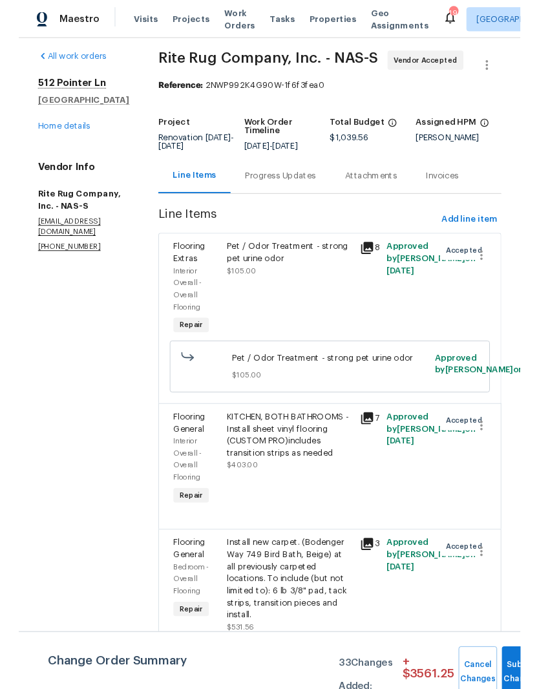
scroll to position [28, 0]
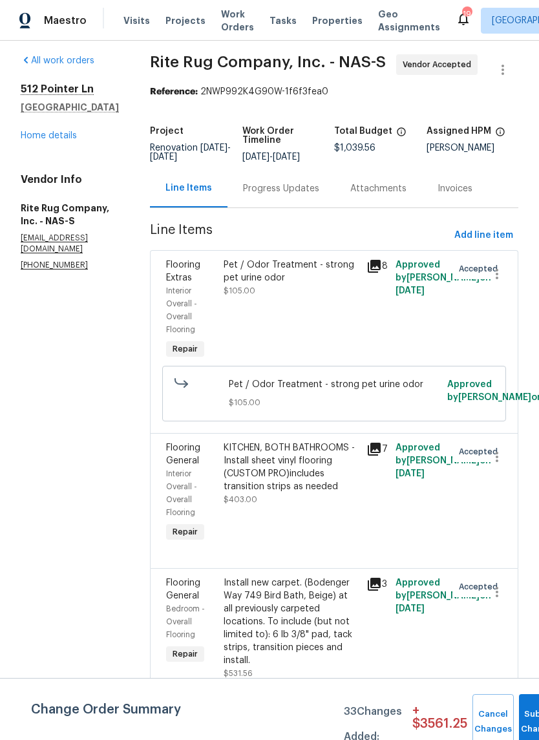
click at [345, 618] on div "Install new carpet. (Bodenger Way 749 Bird Bath, Beige) at all previously carpe…" at bounding box center [292, 621] width 136 height 90
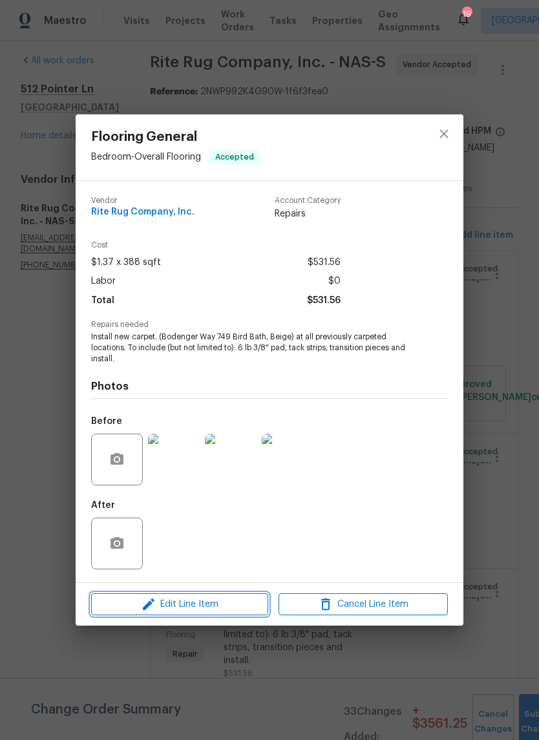
click at [236, 603] on span "Edit Line Item" at bounding box center [179, 604] width 169 height 16
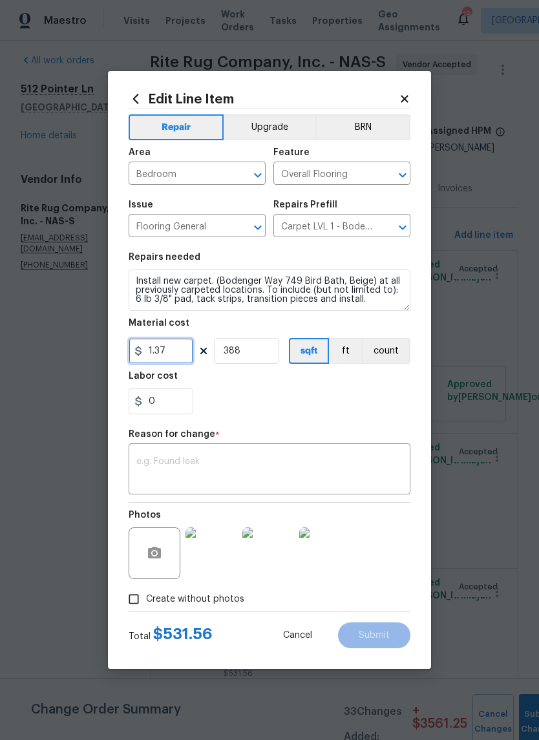
click at [184, 350] on input "1.37" at bounding box center [161, 351] width 65 height 26
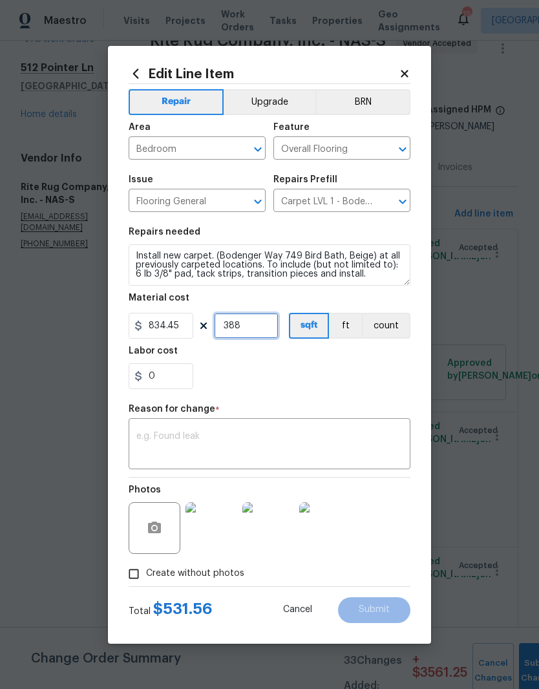
click at [263, 328] on input "388" at bounding box center [246, 326] width 65 height 26
type input "834.45"
type input "1"
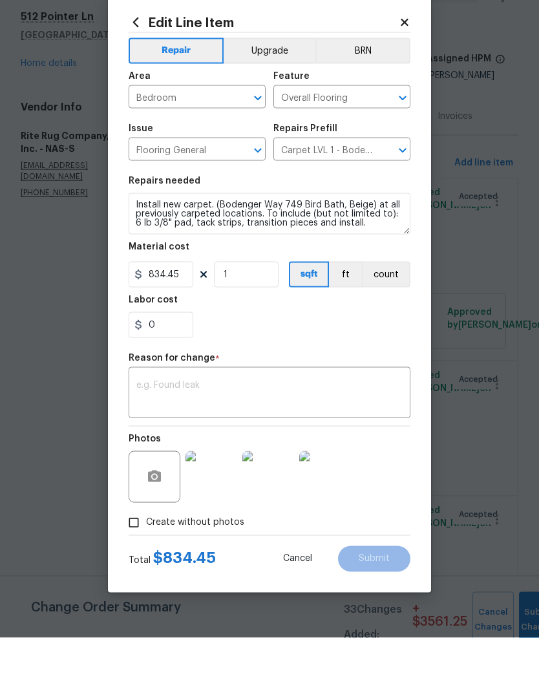
click at [278, 432] on textarea at bounding box center [269, 445] width 266 height 27
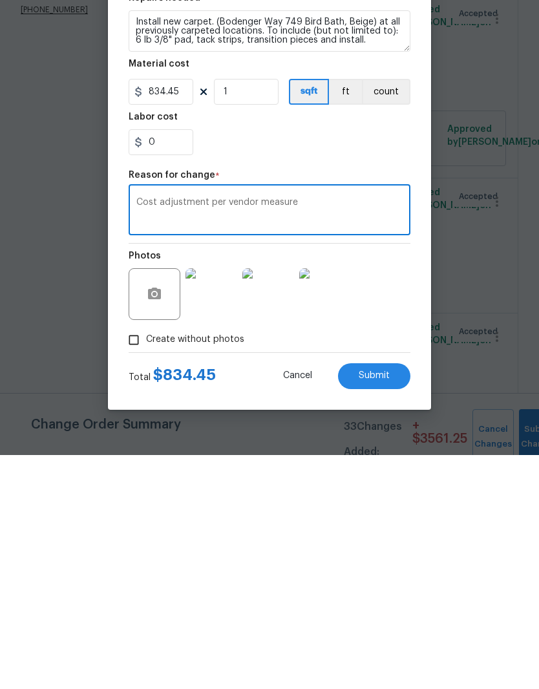
type textarea "Cost adjustment per vendor measure"
click at [386, 605] on span "Submit" at bounding box center [374, 610] width 31 height 10
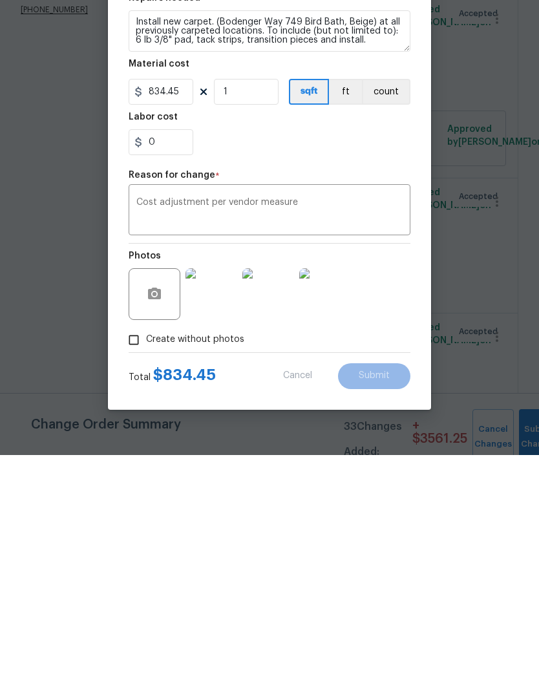
scroll to position [53, 0]
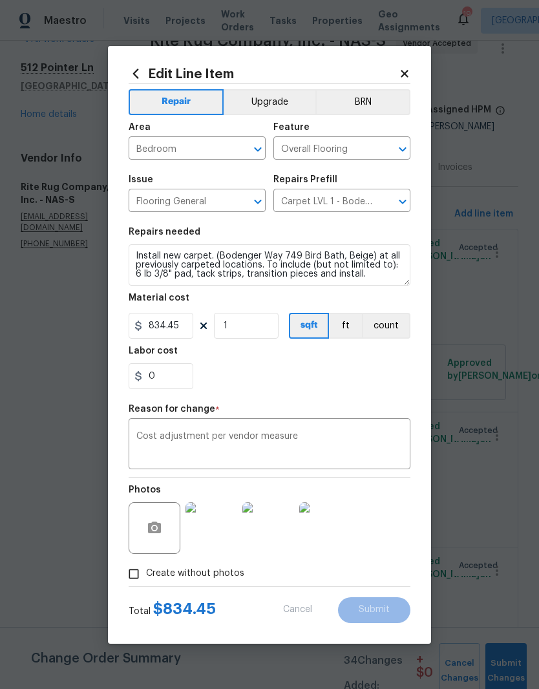
type input "388"
type input "1.37"
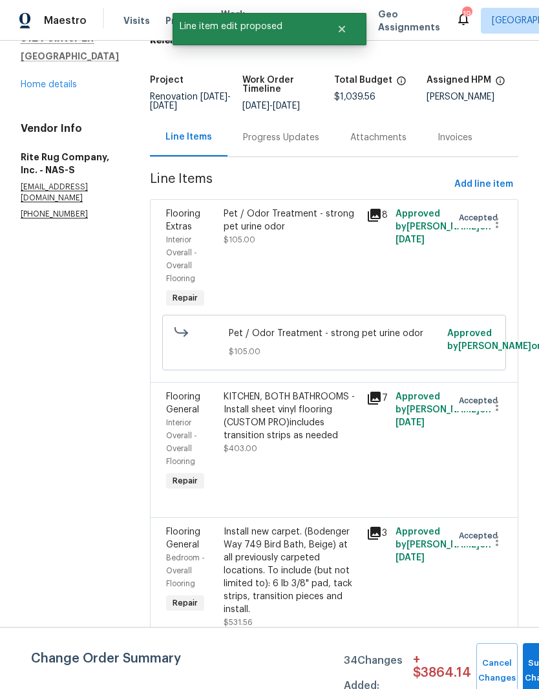
scroll to position [58, 0]
click at [319, 131] on div "Progress Updates" at bounding box center [281, 137] width 76 height 13
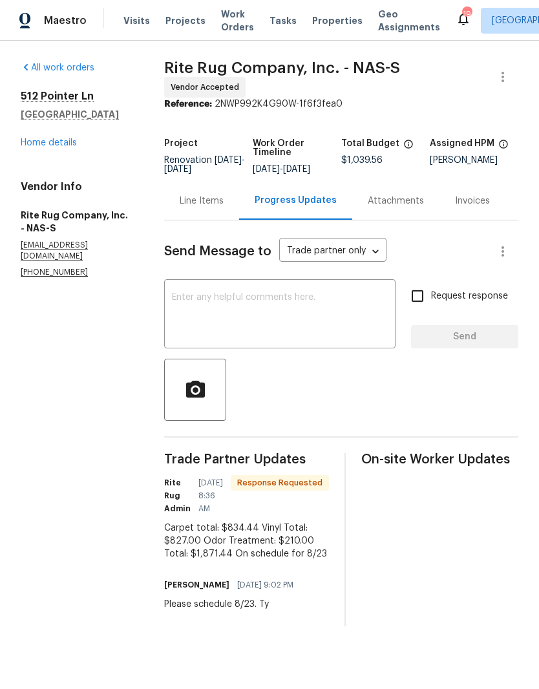
click at [218, 216] on div "Line Items" at bounding box center [201, 201] width 75 height 38
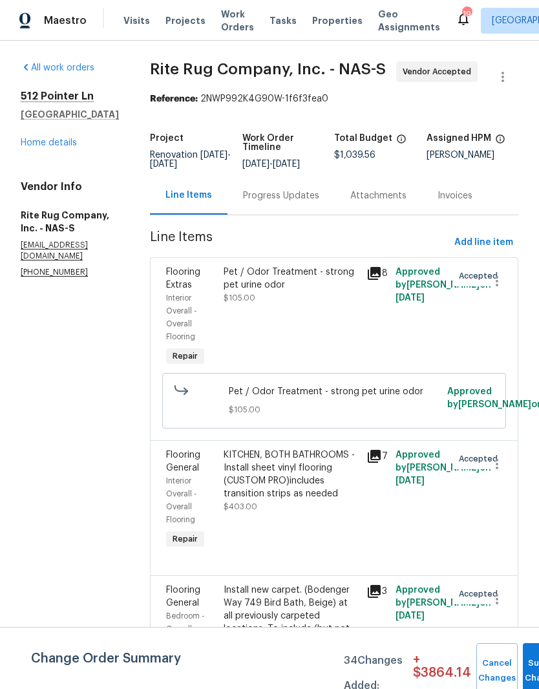
click at [348, 500] on div "KITCHEN, BOTH BATHROOMS - Install sheet vinyl flooring (CUSTOM PRO)includes tra…" at bounding box center [292, 474] width 136 height 52
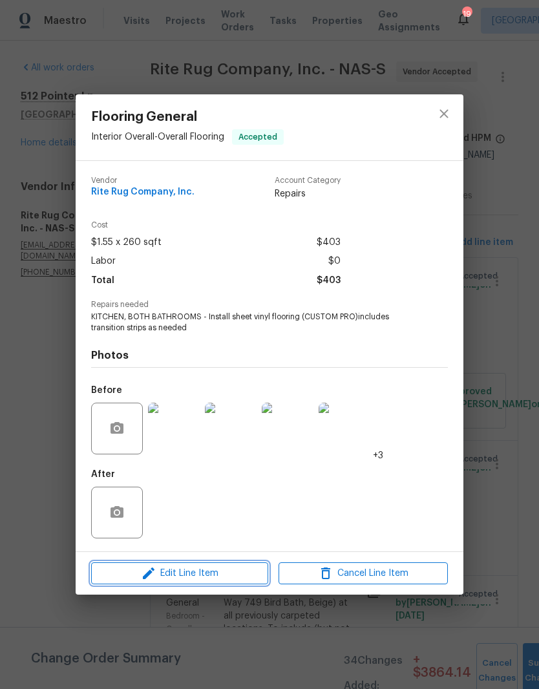
click at [255, 574] on span "Edit Line Item" at bounding box center [179, 573] width 169 height 16
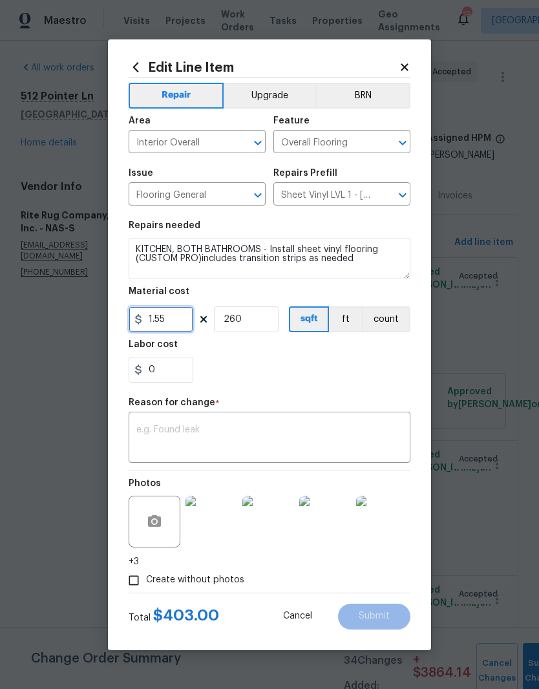
click at [182, 318] on input "1.55" at bounding box center [161, 319] width 65 height 26
type input "827"
click at [256, 321] on input "260" at bounding box center [246, 319] width 65 height 26
type input "1"
click at [238, 423] on div "x ​" at bounding box center [270, 439] width 282 height 48
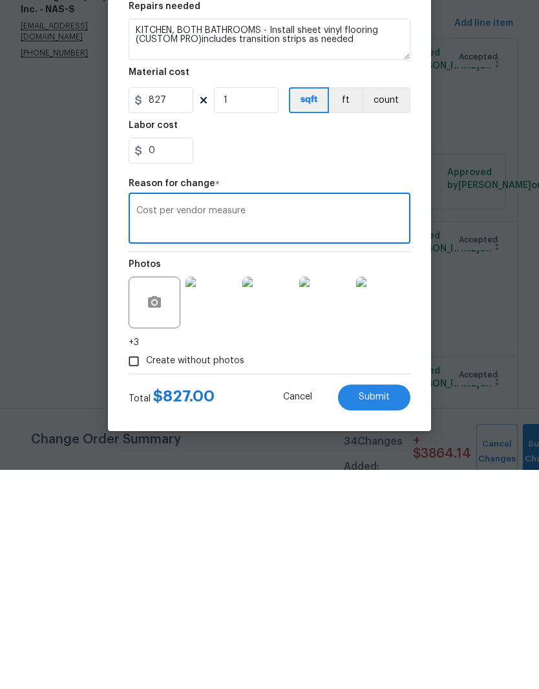
type textarea "Cost per vendor measure"
click at [345, 568] on div "Create without photos" at bounding box center [270, 580] width 282 height 25
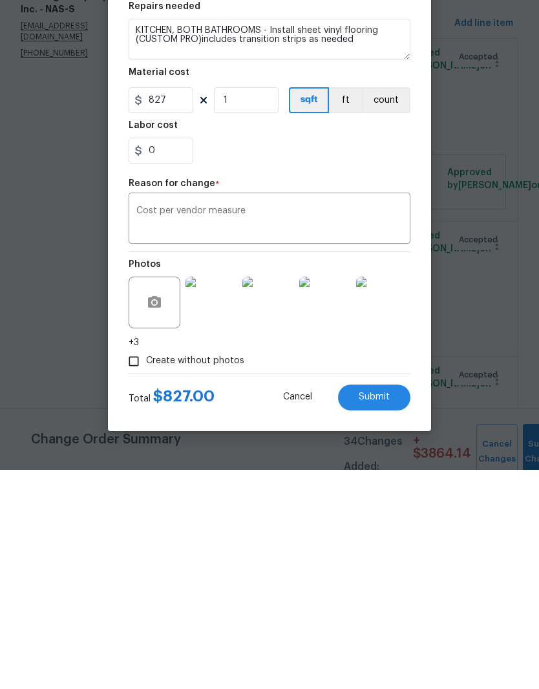
scroll to position [53, 0]
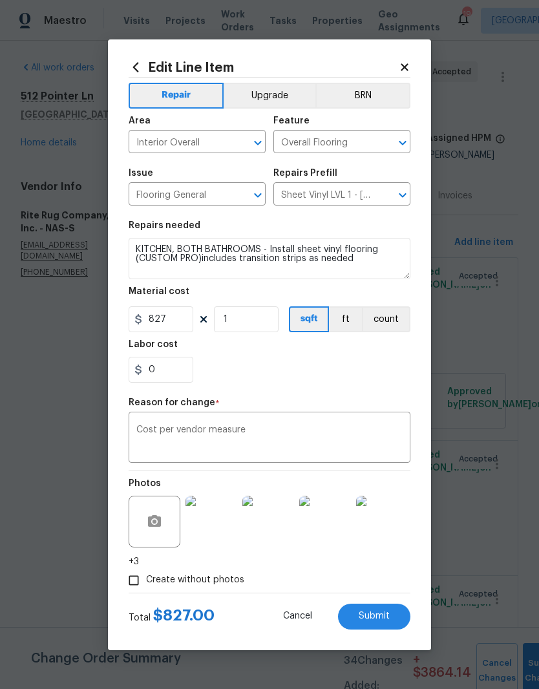
click at [384, 616] on span "Submit" at bounding box center [374, 616] width 31 height 10
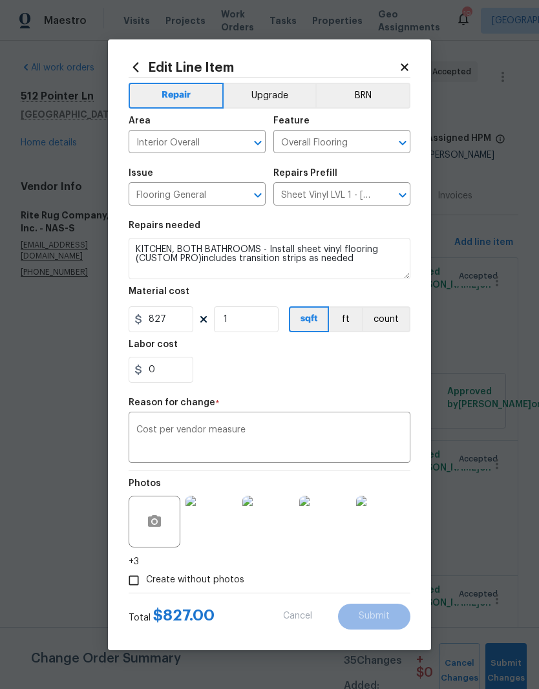
type input "260"
type input "1.55"
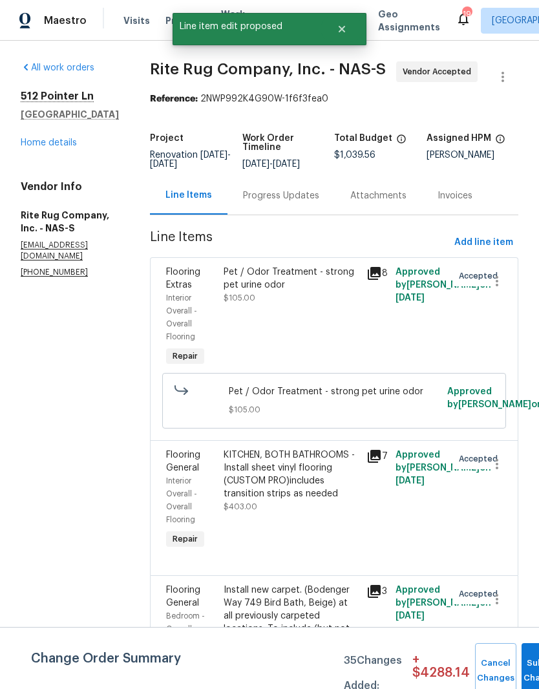
click at [314, 189] on div "Progress Updates" at bounding box center [281, 195] width 76 height 13
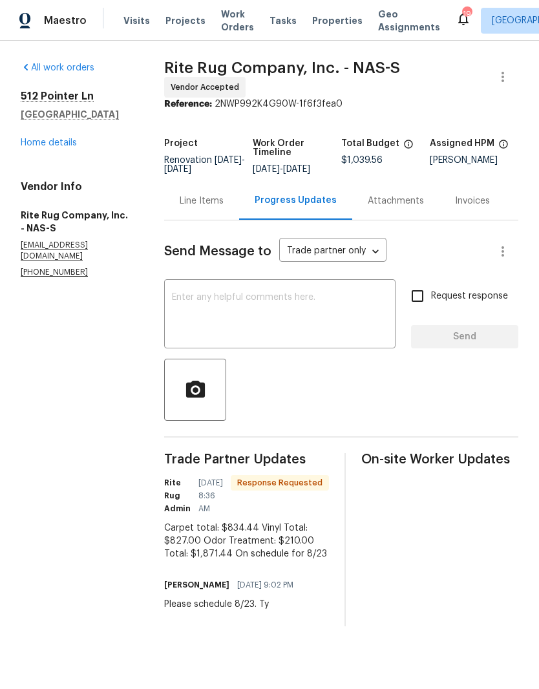
click at [217, 207] on div "Line Items" at bounding box center [202, 200] width 44 height 13
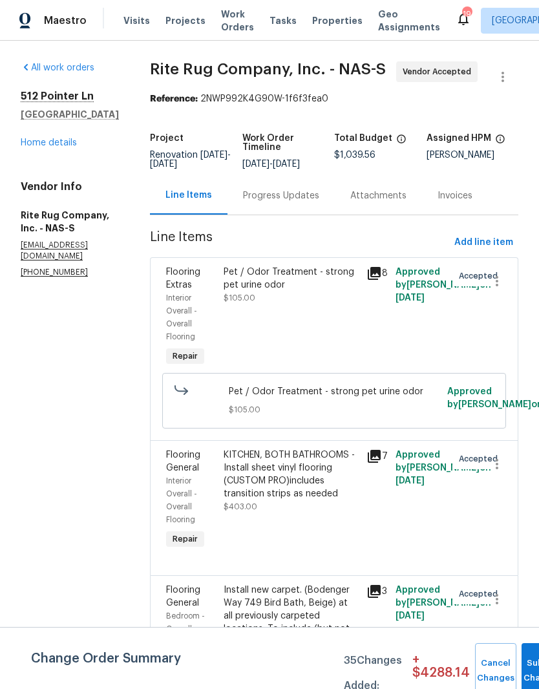
click at [288, 291] on div "Pet / Odor Treatment - strong pet urine odor" at bounding box center [292, 279] width 136 height 26
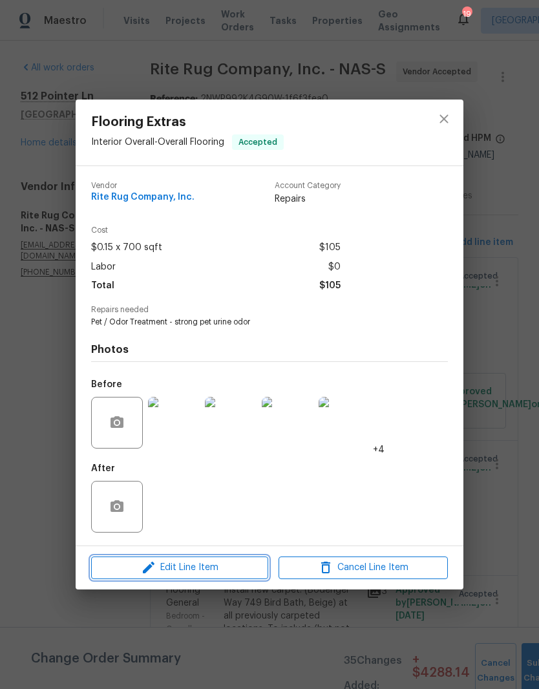
click at [234, 570] on span "Edit Line Item" at bounding box center [179, 567] width 169 height 16
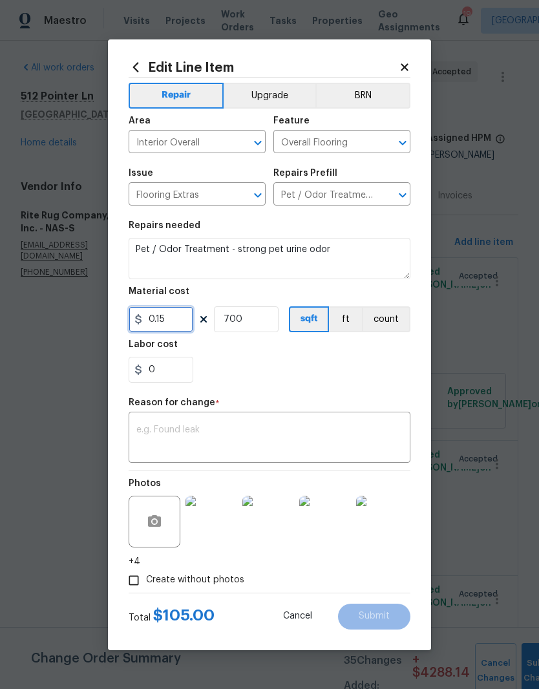
click at [185, 326] on input "0.15" at bounding box center [161, 319] width 65 height 26
type input "210"
click at [256, 321] on input "700" at bounding box center [246, 319] width 65 height 26
type input "1"
click at [278, 426] on textarea at bounding box center [269, 438] width 266 height 27
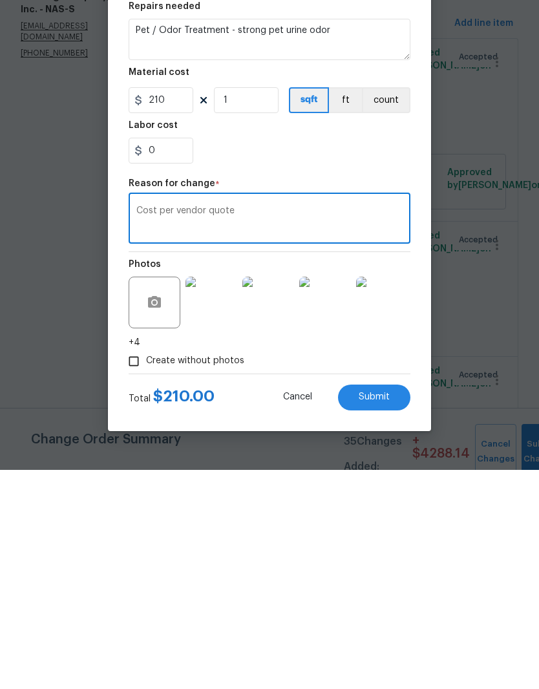
type textarea "Cost per vendor quote"
click at [380, 611] on span "Submit" at bounding box center [374, 616] width 31 height 10
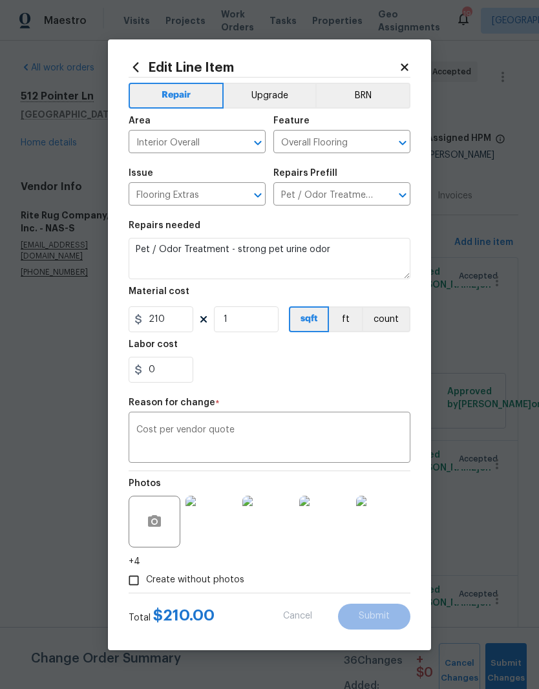
type input "0.15"
type input "700"
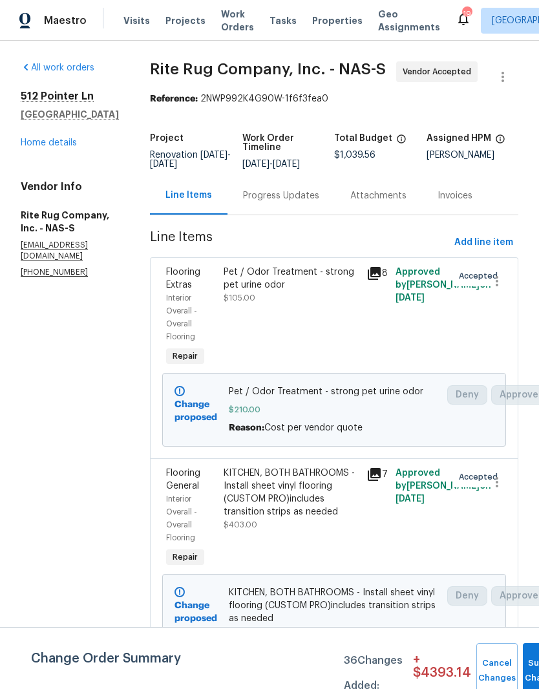
click at [308, 189] on div "Progress Updates" at bounding box center [281, 195] width 76 height 13
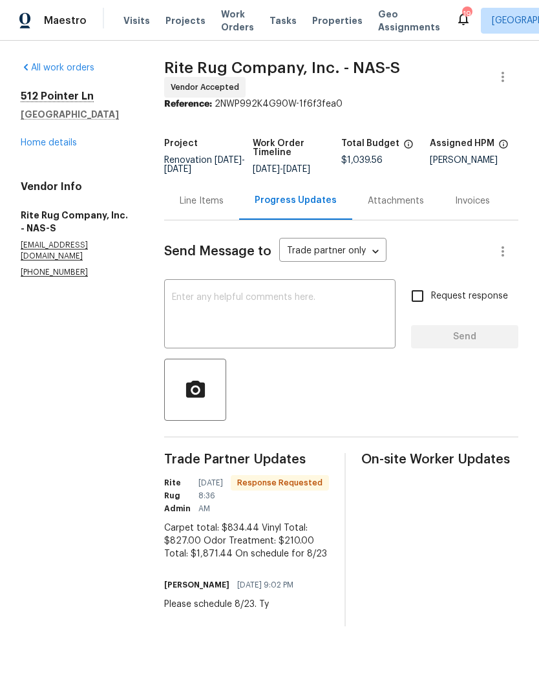
click at [224, 207] on div "Line Items" at bounding box center [202, 200] width 44 height 13
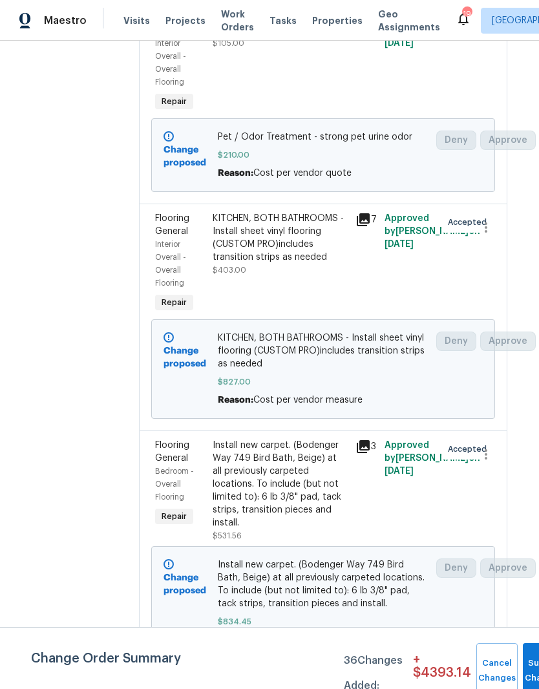
scroll to position [254, 11]
click at [295, 471] on div "Install new carpet. (Bodenger Way 749 Bird Bath, Beige) at all previously carpe…" at bounding box center [281, 484] width 136 height 90
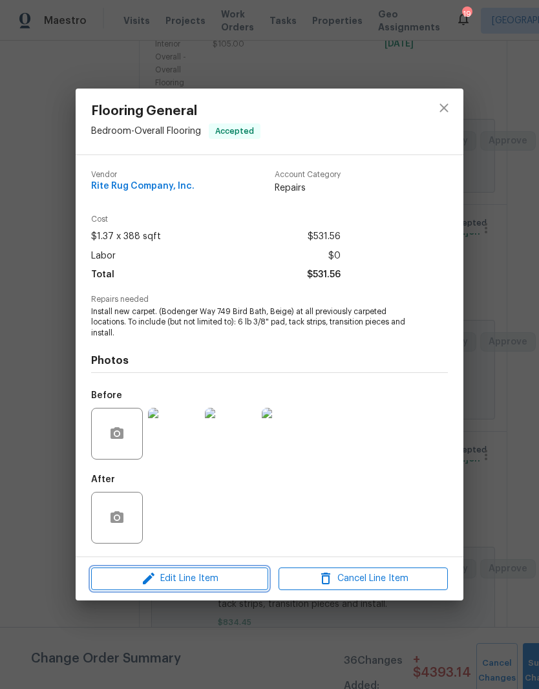
click at [236, 580] on span "Edit Line Item" at bounding box center [179, 578] width 169 height 16
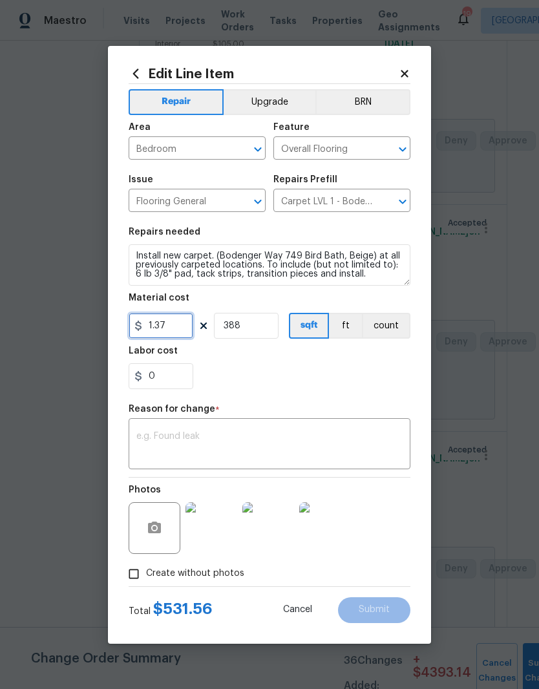
click at [185, 328] on input "1.37" at bounding box center [161, 326] width 65 height 26
type input "834.45"
click at [258, 328] on input "388" at bounding box center [246, 326] width 65 height 26
type input "1"
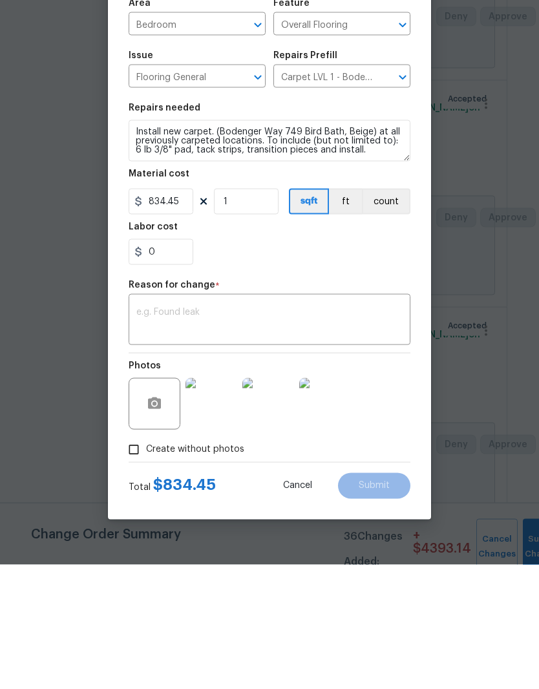
click at [209, 432] on textarea at bounding box center [269, 445] width 266 height 27
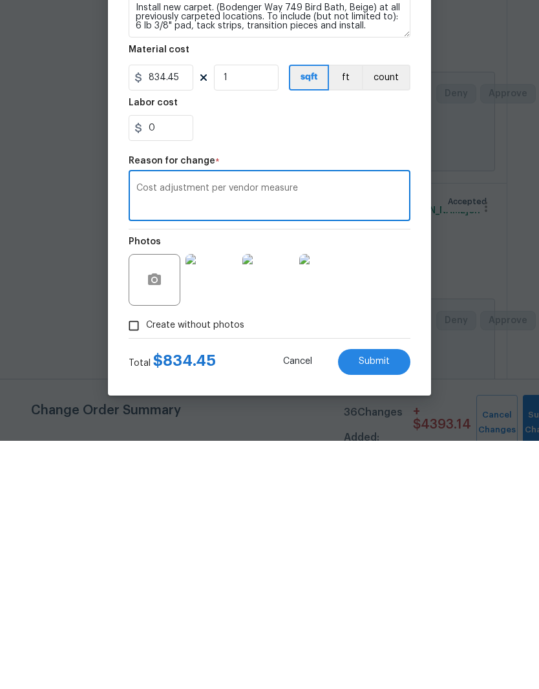
scroll to position [23, 0]
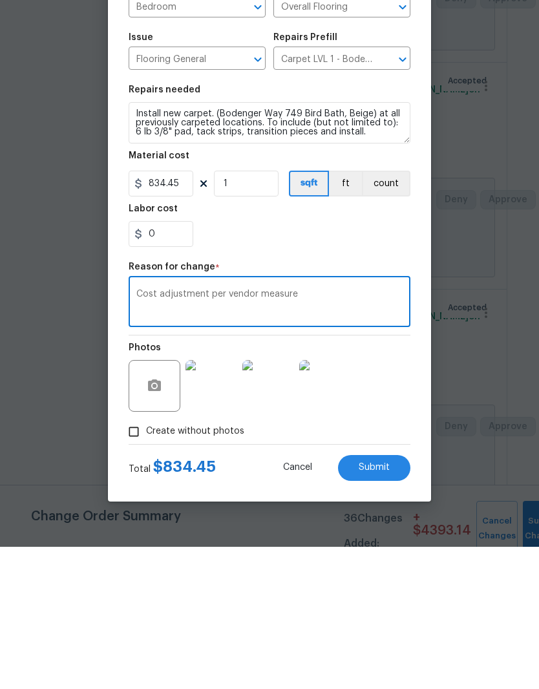
type textarea "Cost adjustment per vendor measure"
click at [181, 313] on input "834.45" at bounding box center [161, 326] width 65 height 26
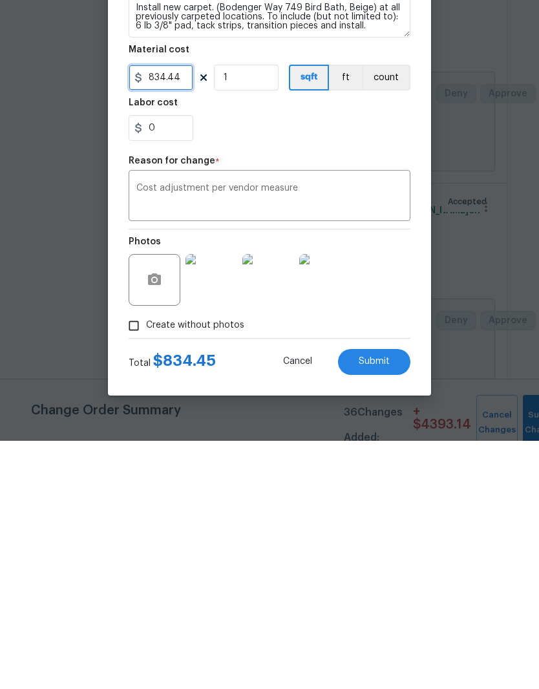
scroll to position [35, 0]
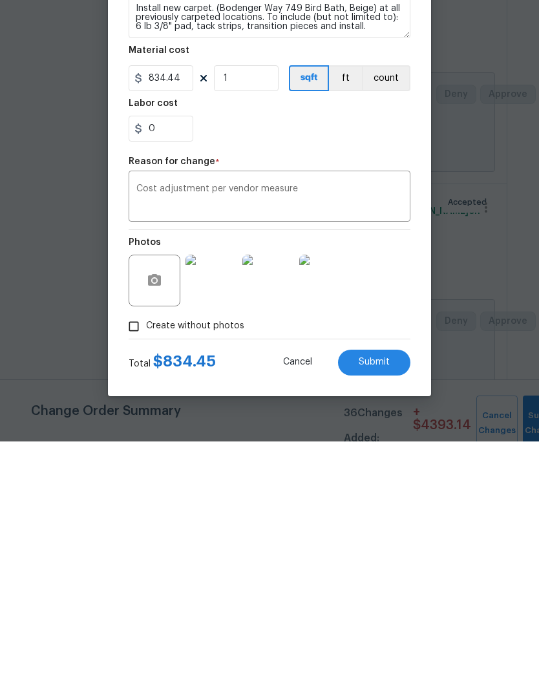
click at [404, 477] on div "Photos" at bounding box center [270, 519] width 282 height 84
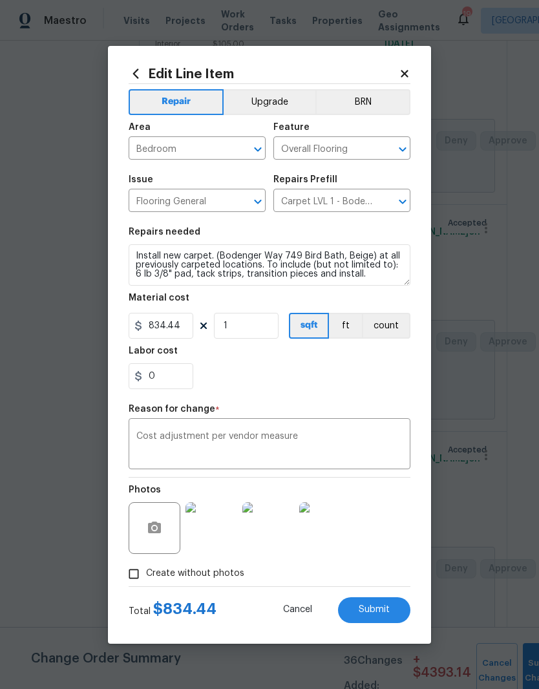
click at [388, 609] on span "Submit" at bounding box center [374, 610] width 31 height 10
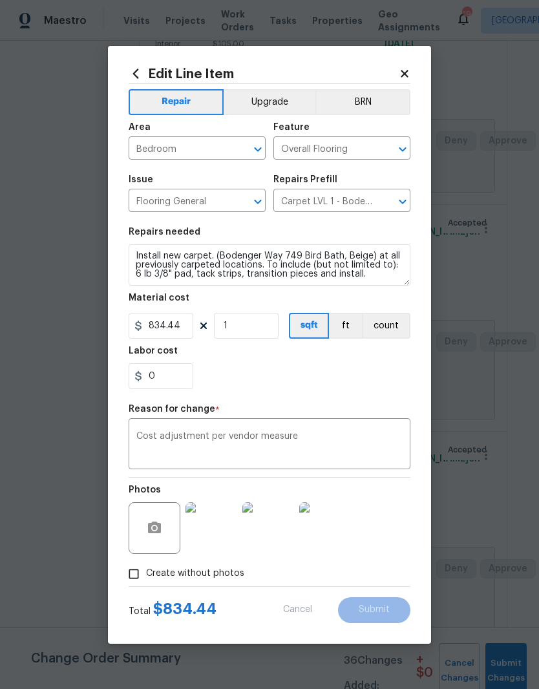
type input "1.37"
type input "388"
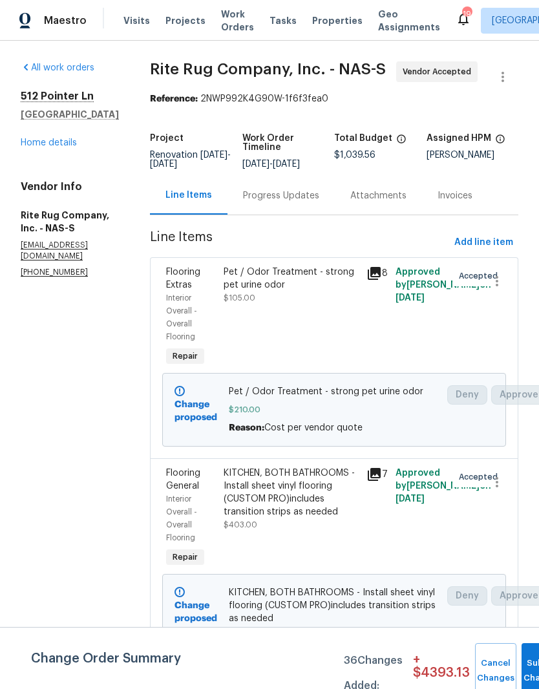
click at [319, 189] on div "Progress Updates" at bounding box center [281, 195] width 76 height 13
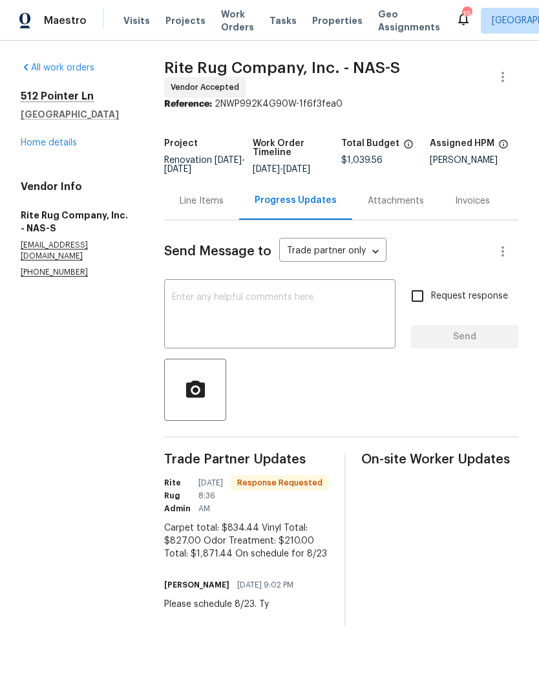
click at [276, 306] on textarea at bounding box center [280, 315] width 216 height 45
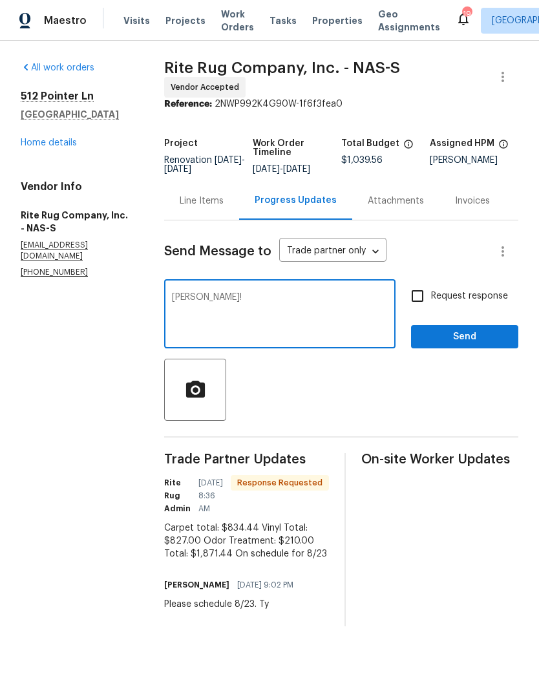
type textarea "[PERSON_NAME]!"
click at [479, 342] on span "Send" at bounding box center [464, 337] width 87 height 16
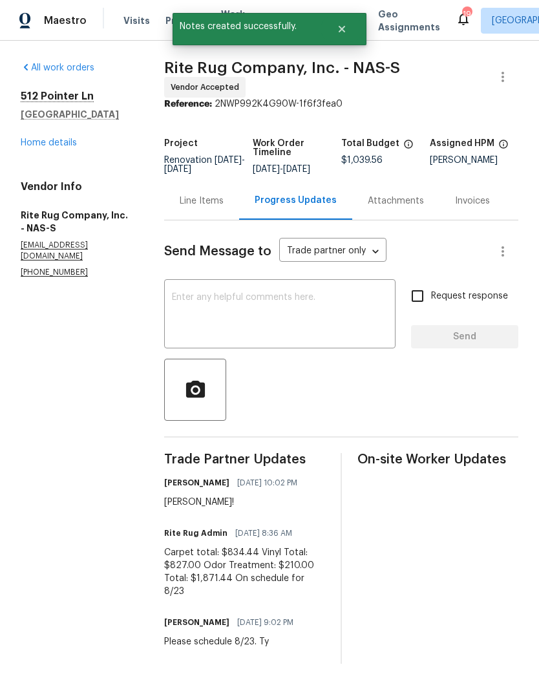
click at [72, 142] on link "Home details" at bounding box center [49, 142] width 56 height 9
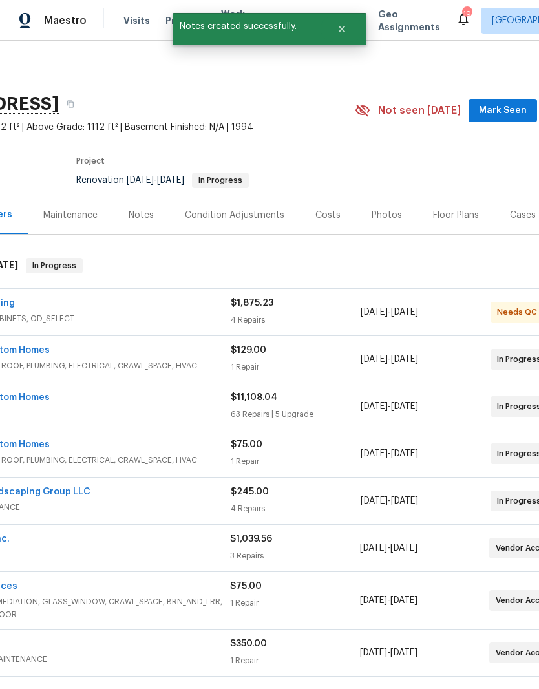
scroll to position [0, 111]
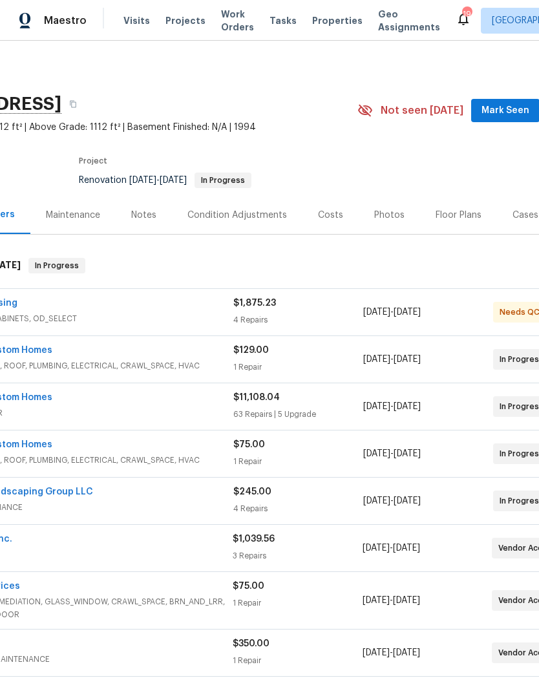
click at [508, 110] on span "Mark Seen" at bounding box center [505, 111] width 48 height 16
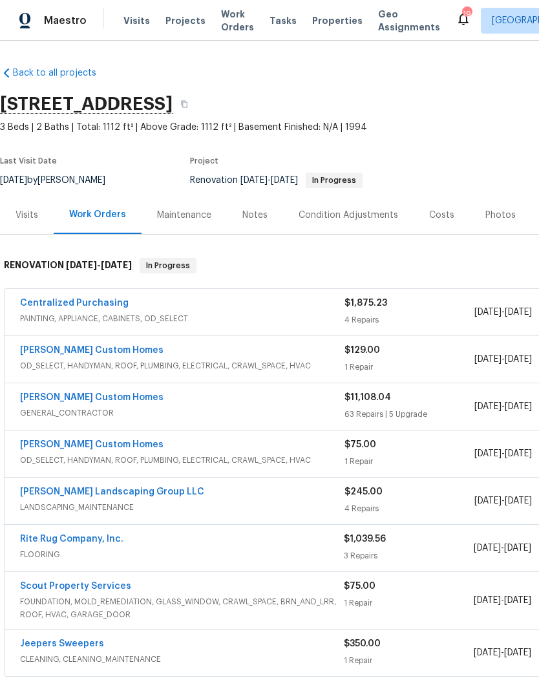
scroll to position [0, 0]
click at [258, 217] on div "Notes" at bounding box center [254, 215] width 25 height 13
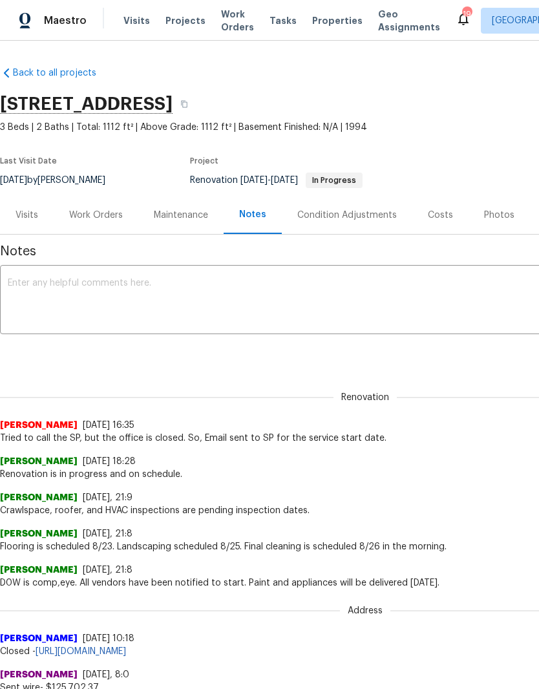
click at [167, 298] on textarea at bounding box center [365, 300] width 715 height 45
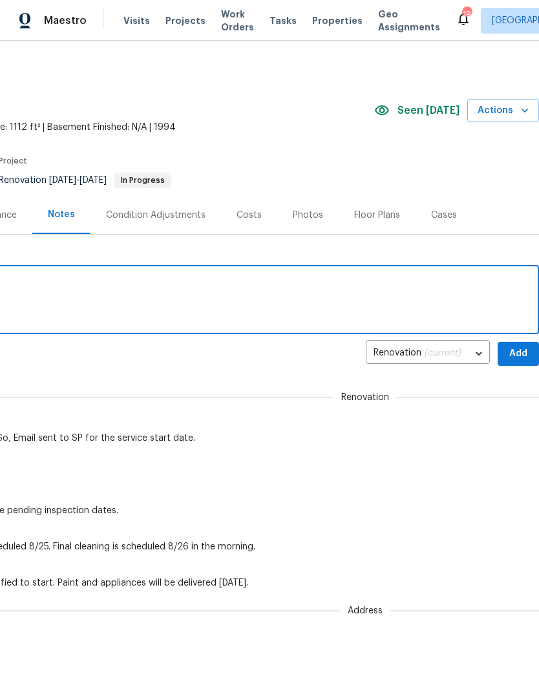
scroll to position [0, 191]
type textarea "Renovation in progress and on schedule"
click at [518, 350] on span "Add" at bounding box center [518, 354] width 21 height 16
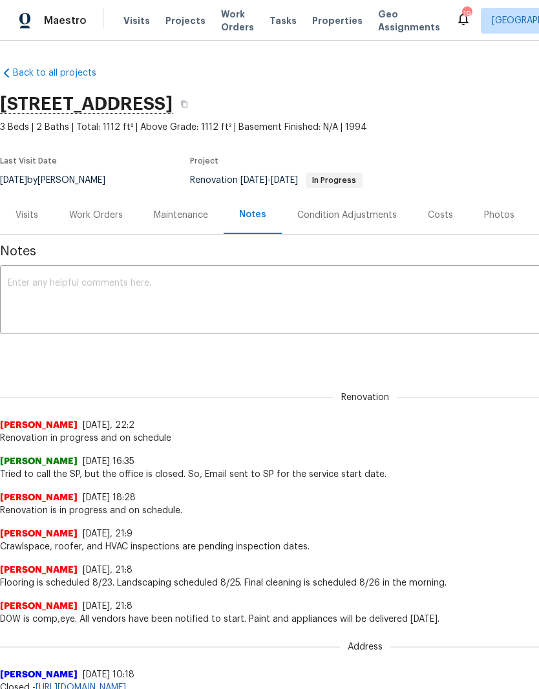
scroll to position [0, 0]
click at [110, 214] on div "Work Orders" at bounding box center [96, 215] width 54 height 13
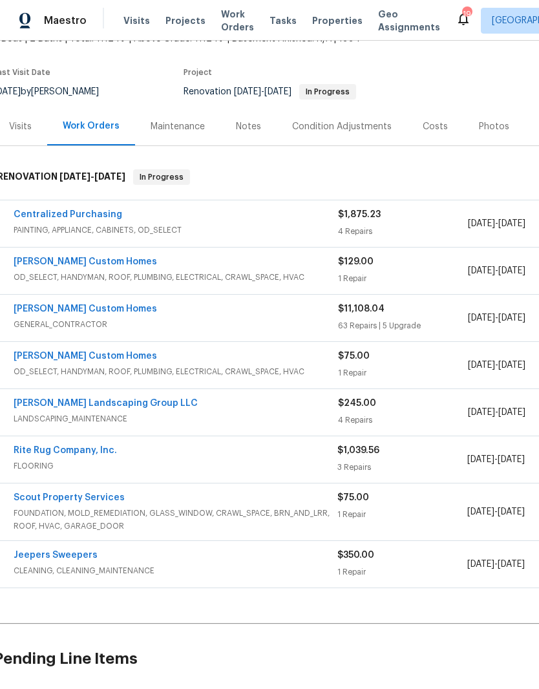
scroll to position [92, 6]
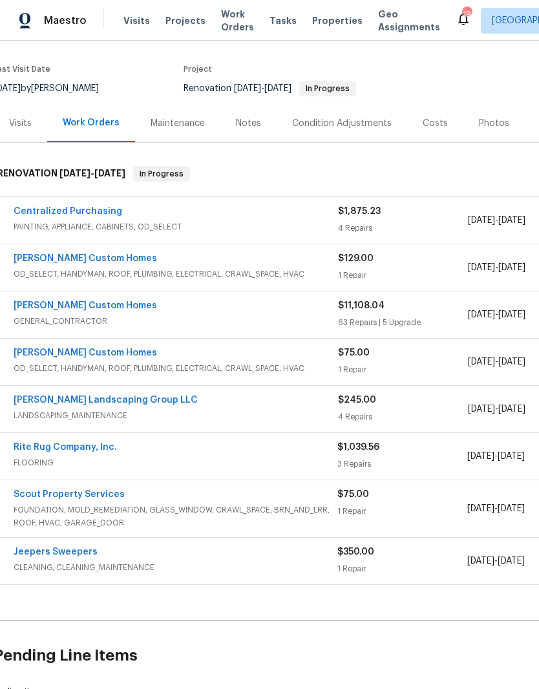
click at [200, 514] on span "FOUNDATION, MOLD_REMEDIATION, GLASS_WINDOW, CRAWL_SPACE, BRN_AND_LRR, ROOF, HVA…" at bounding box center [176, 516] width 324 height 26
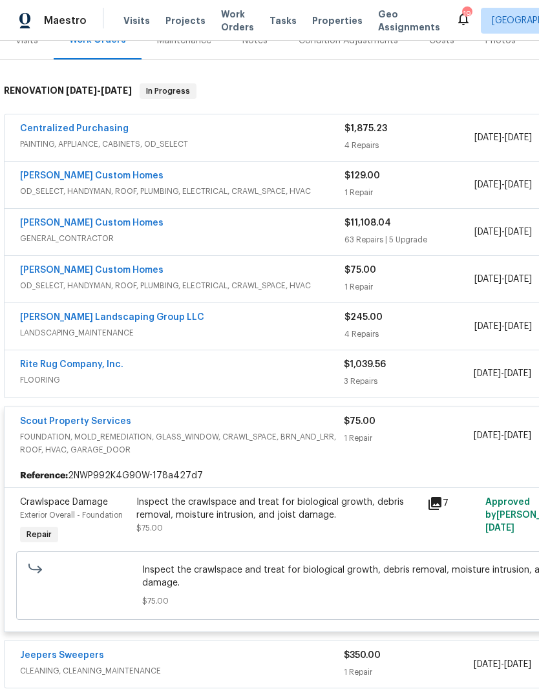
scroll to position [175, 0]
click at [102, 424] on link "Scout Property Services" at bounding box center [75, 420] width 111 height 9
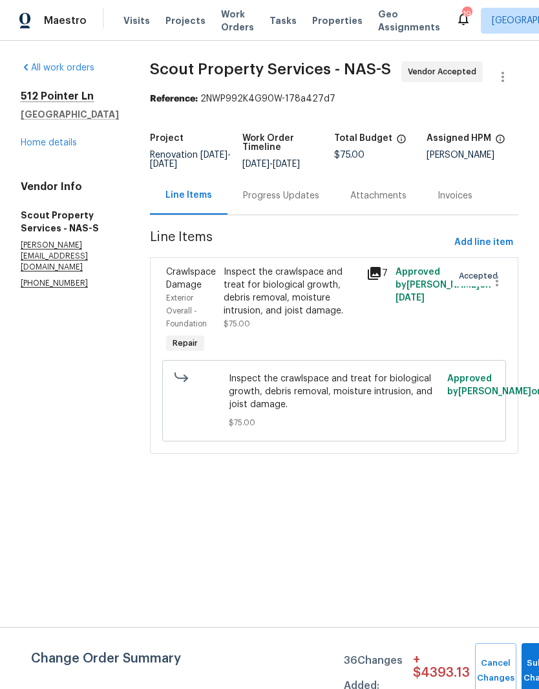
click at [289, 202] on div "Progress Updates" at bounding box center [281, 195] width 76 height 13
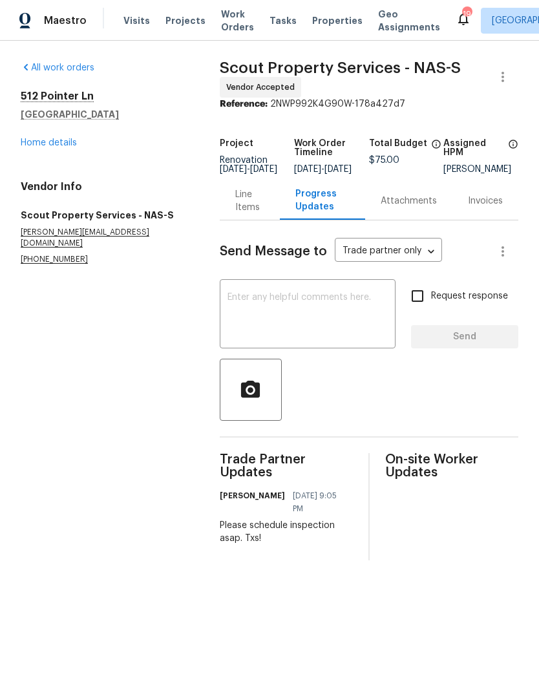
click at [293, 313] on textarea at bounding box center [307, 315] width 160 height 45
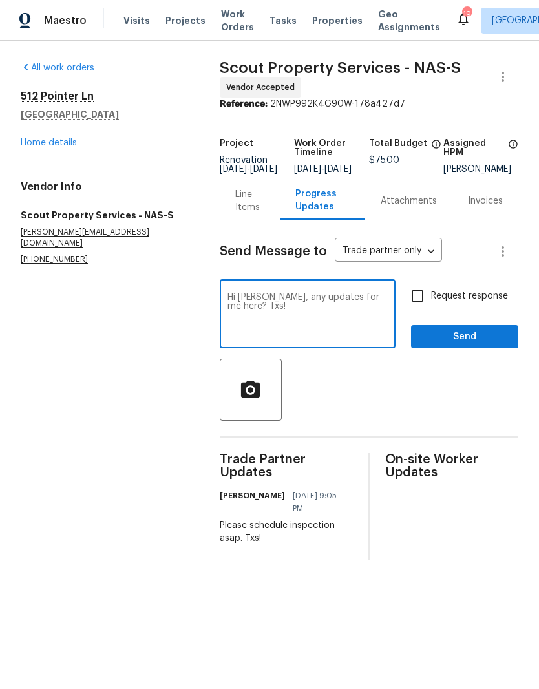
type textarea "Hi [PERSON_NAME], any updates for me here? Txs!"
click at [475, 344] on span "Send" at bounding box center [464, 337] width 87 height 16
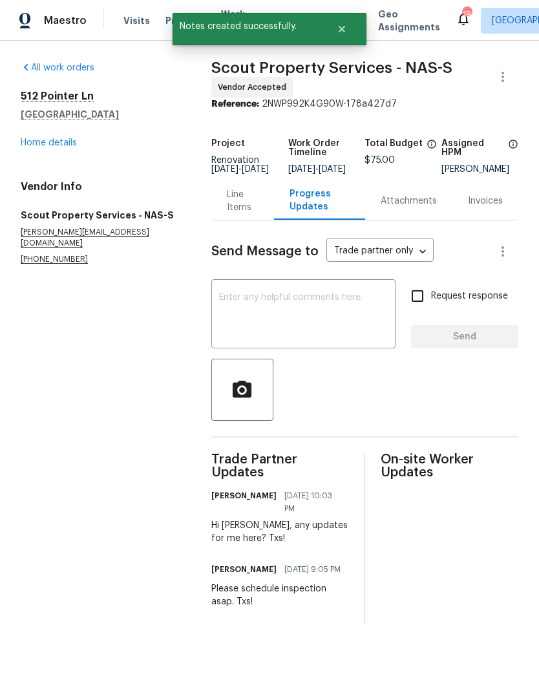
click at [65, 142] on link "Home details" at bounding box center [49, 142] width 56 height 9
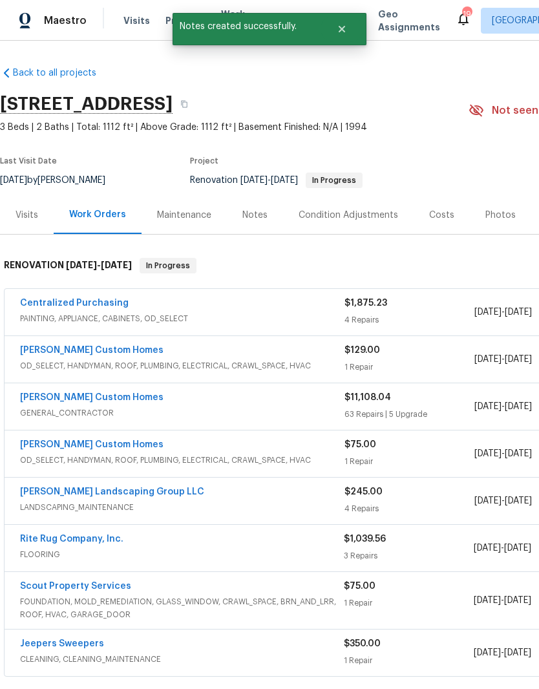
click at [260, 213] on div "Notes" at bounding box center [254, 215] width 25 height 13
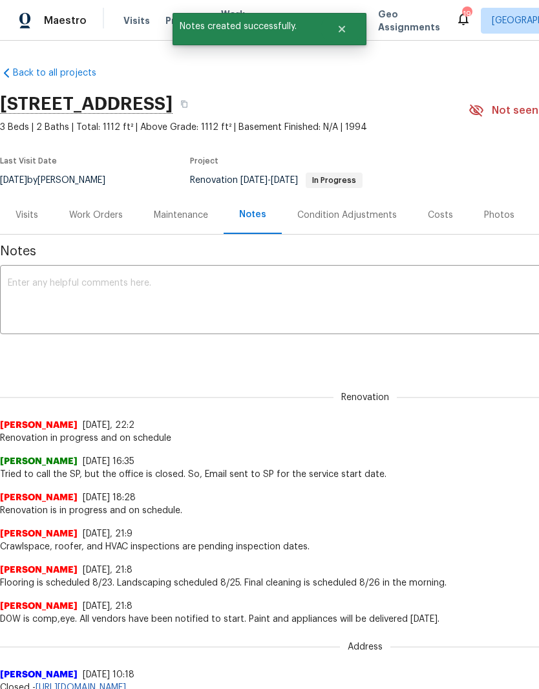
click at [167, 282] on textarea at bounding box center [365, 300] width 715 height 45
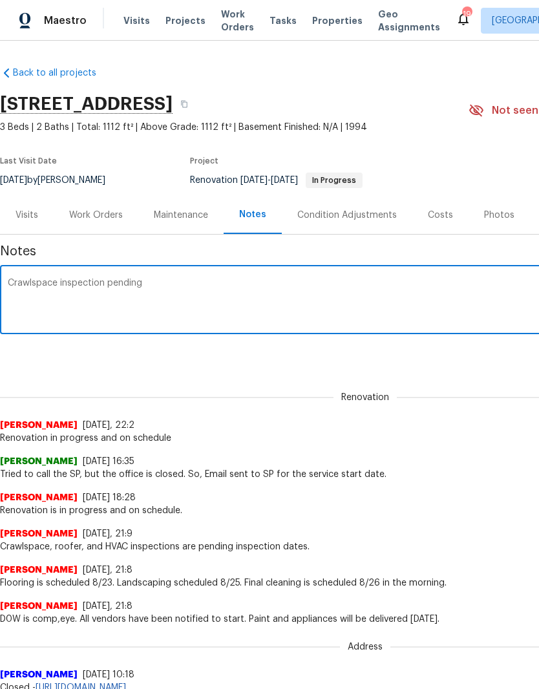
click at [107, 286] on textarea "Crawlspace inspection pending" at bounding box center [365, 300] width 715 height 45
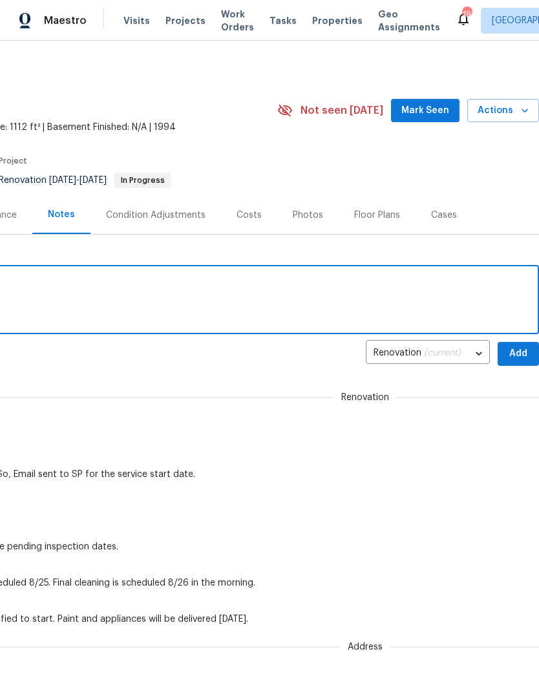
scroll to position [0, 191]
type textarea "Crawlspace inspection date is pending."
click at [516, 354] on span "Add" at bounding box center [518, 354] width 21 height 16
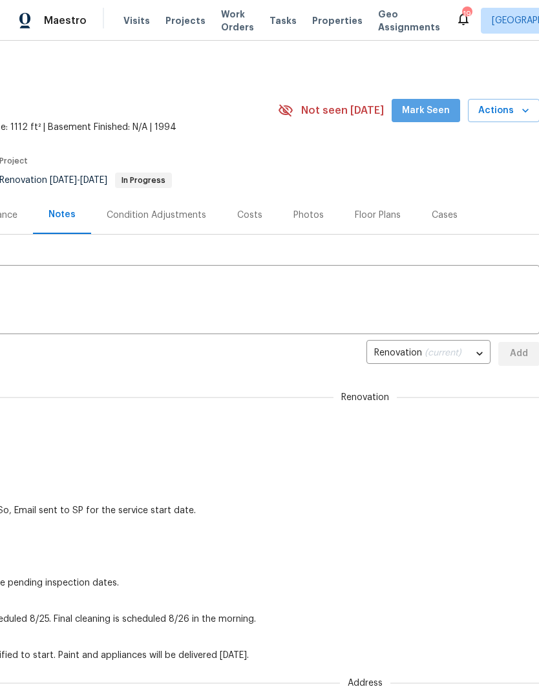
click at [434, 110] on span "Mark Seen" at bounding box center [426, 111] width 48 height 16
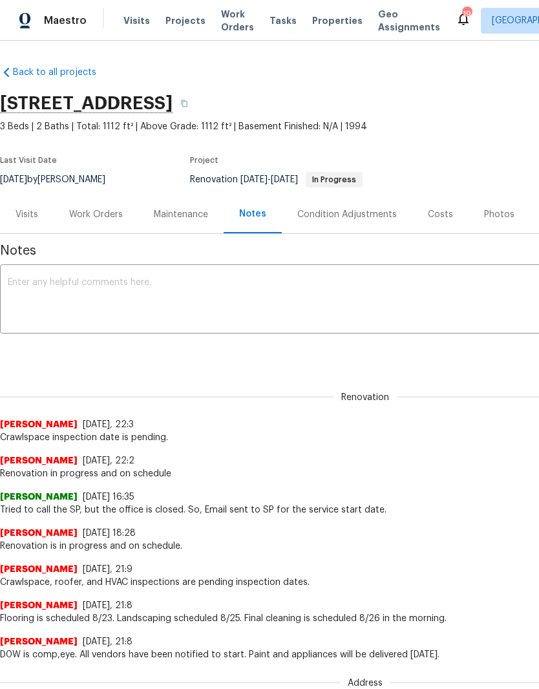
scroll to position [1, 0]
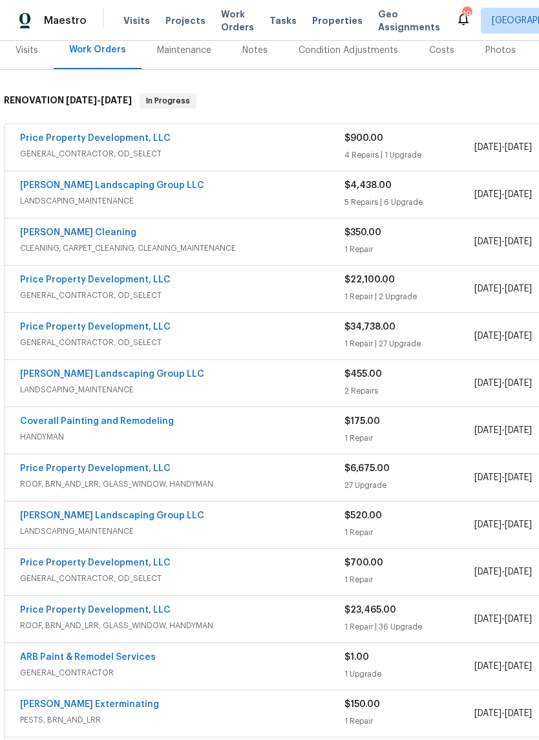
scroll to position [165, 0]
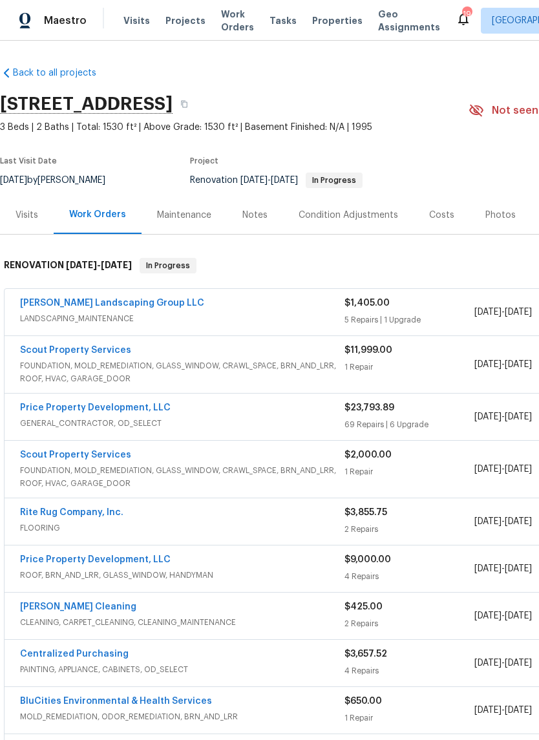
click at [103, 354] on link "Scout Property Services" at bounding box center [75, 350] width 111 height 9
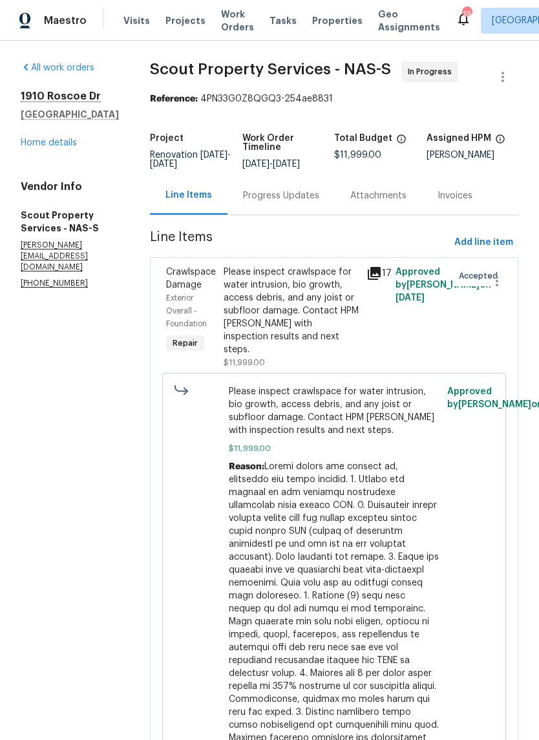
click at [256, 196] on div "Progress Updates" at bounding box center [281, 195] width 76 height 13
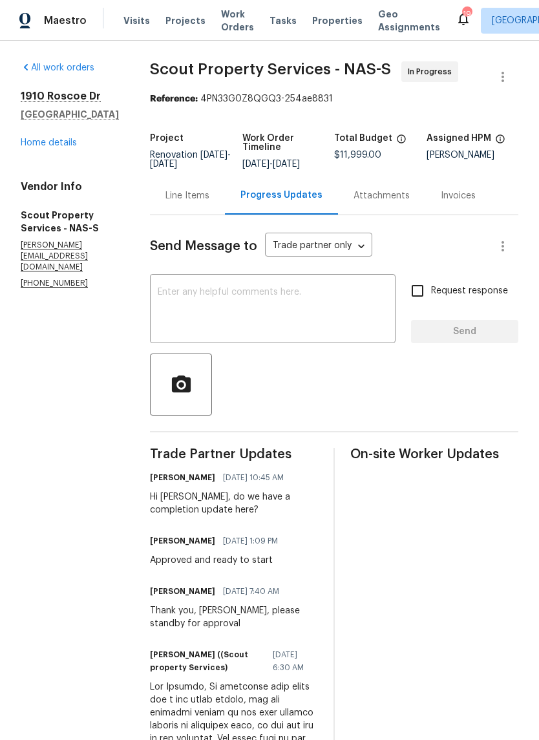
click at [36, 147] on link "Home details" at bounding box center [49, 142] width 56 height 9
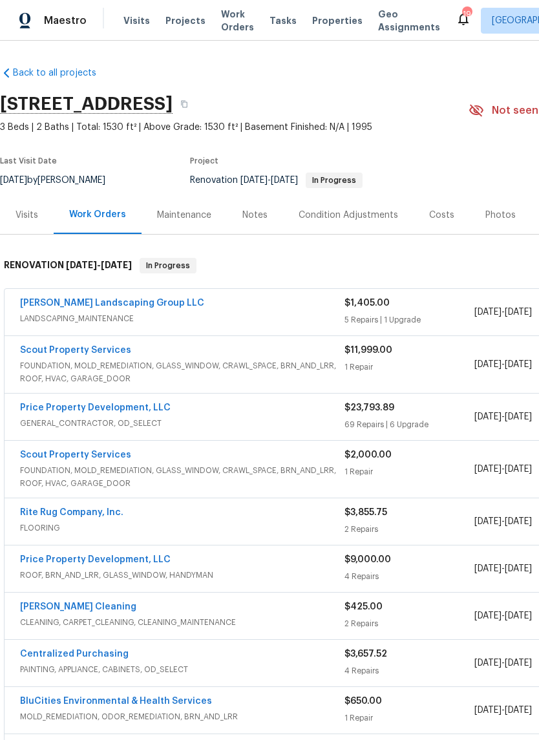
click at [258, 214] on div "Notes" at bounding box center [254, 215] width 25 height 13
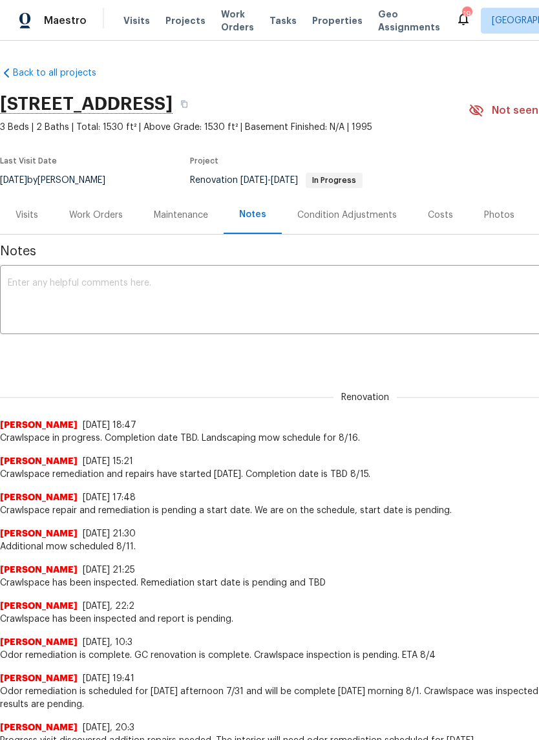
click at [263, 286] on textarea at bounding box center [365, 300] width 715 height 45
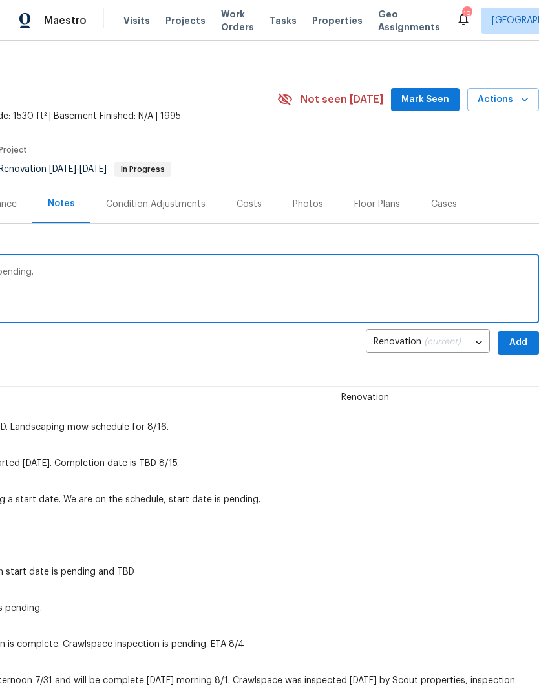
scroll to position [10, 191]
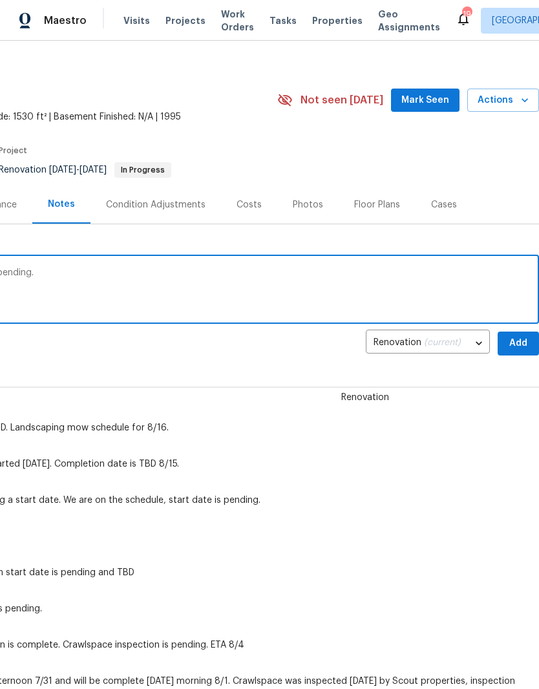
type textarea "Crawlspace in progress. Completion date pending."
click at [517, 343] on span "Add" at bounding box center [518, 343] width 21 height 16
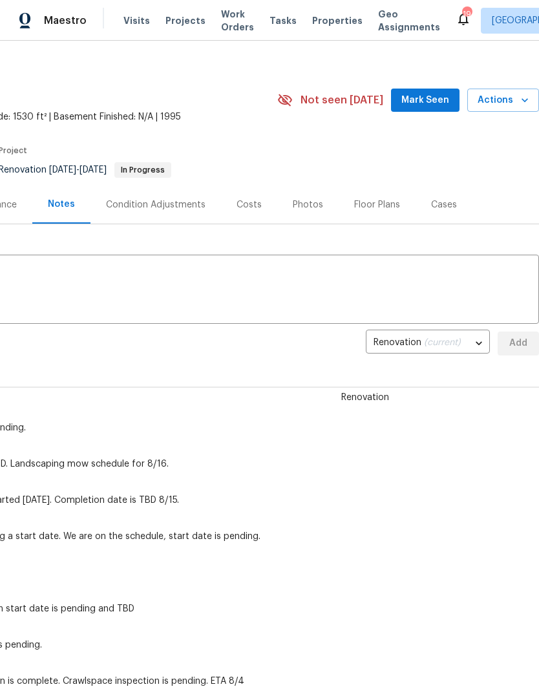
click at [443, 101] on span "Mark Seen" at bounding box center [425, 100] width 48 height 16
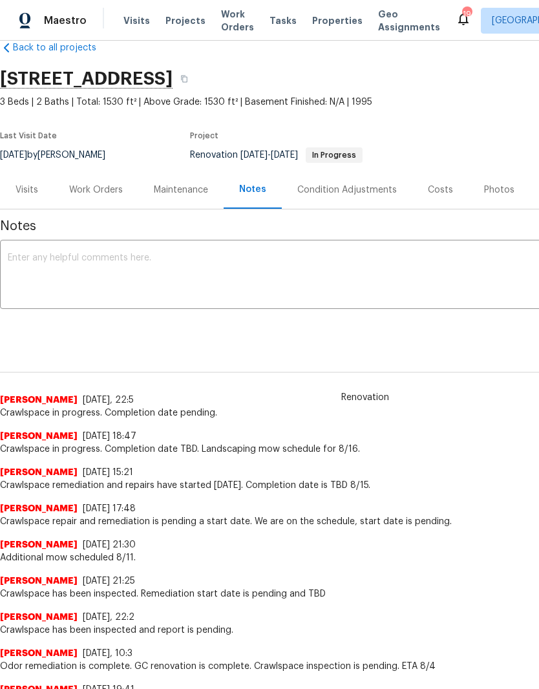
scroll to position [26, 0]
click at [112, 187] on div "Work Orders" at bounding box center [96, 189] width 54 height 13
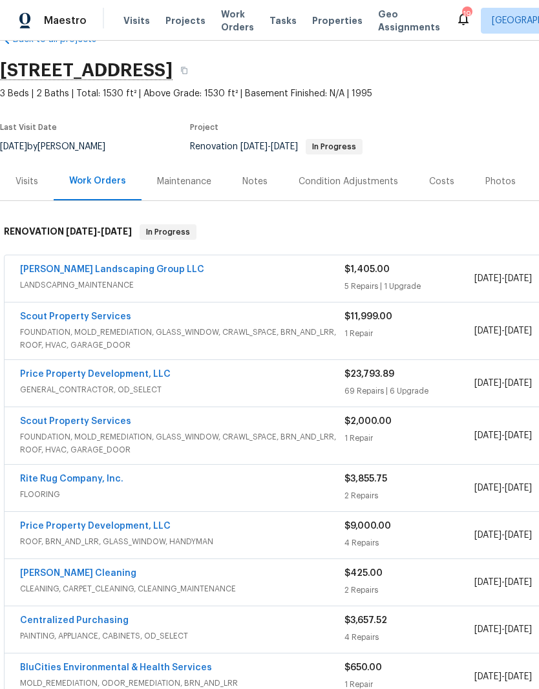
scroll to position [34, 0]
click at [121, 273] on link "[PERSON_NAME] Landscaping Group LLC" at bounding box center [112, 269] width 184 height 9
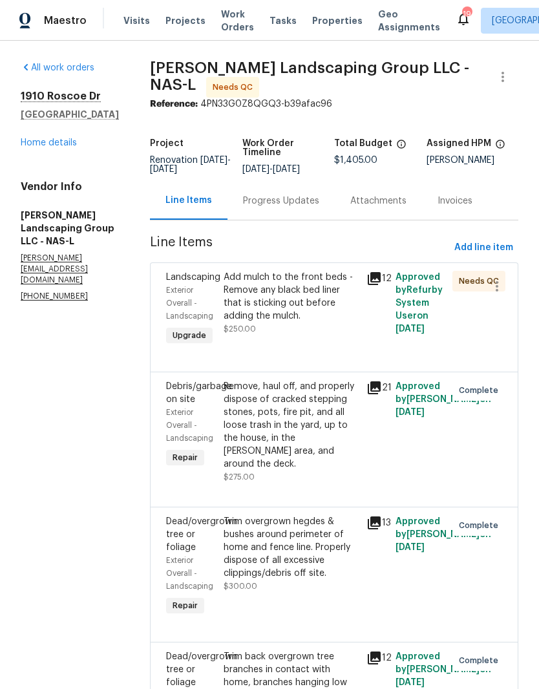
click at [341, 291] on div "Add mulch to the front beds - Remove any black bed liner that is sticking out b…" at bounding box center [292, 297] width 136 height 52
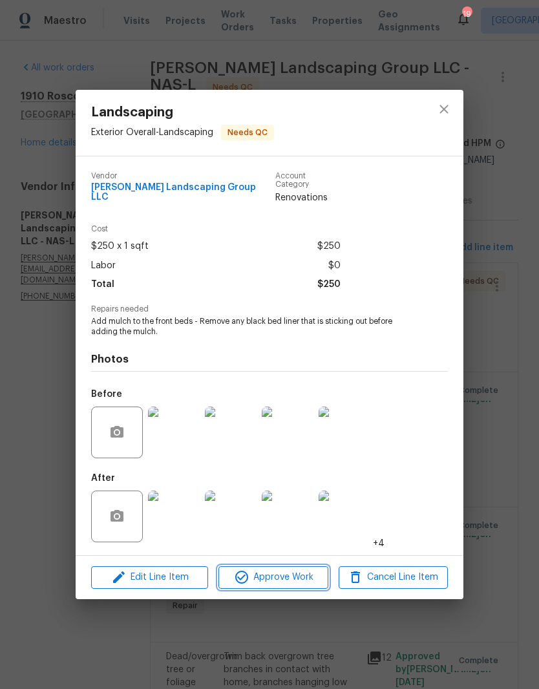
click at [309, 574] on span "Approve Work" at bounding box center [272, 577] width 101 height 16
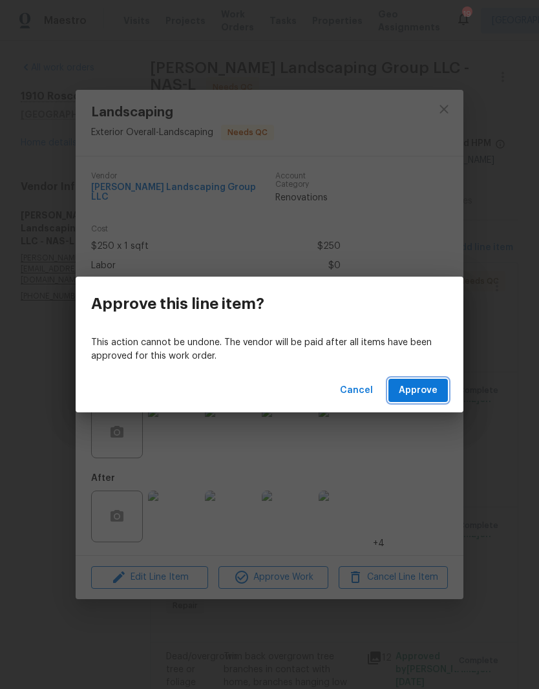
click at [434, 391] on span "Approve" at bounding box center [418, 390] width 39 height 16
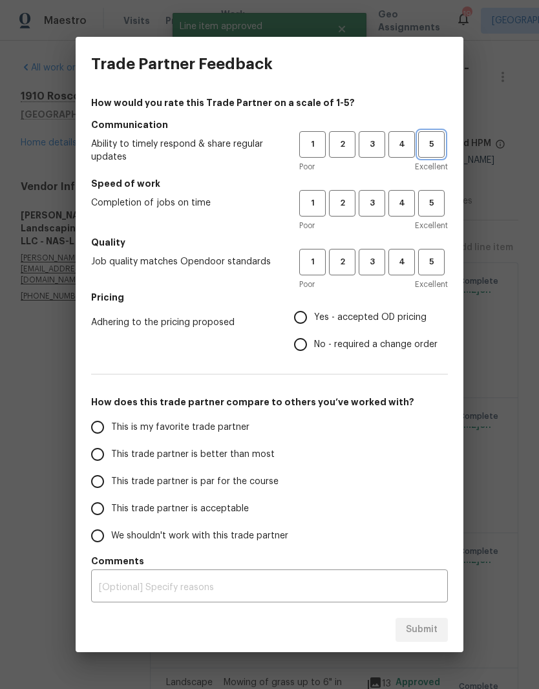
click at [438, 145] on span "5" at bounding box center [431, 144] width 24 height 15
click at [435, 205] on span "5" at bounding box center [431, 203] width 24 height 15
click at [436, 258] on span "5" at bounding box center [431, 262] width 24 height 15
click at [309, 319] on input "Yes - accepted OD pricing" at bounding box center [300, 317] width 27 height 27
radio input "true"
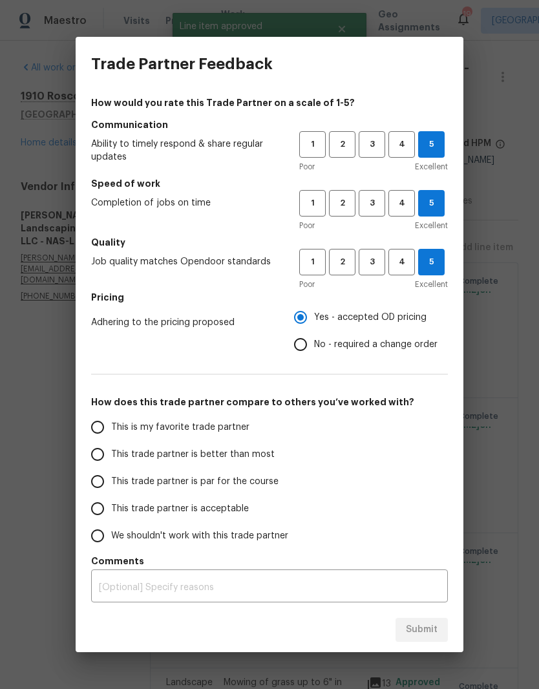
click at [99, 432] on input "This is my favorite trade partner" at bounding box center [97, 426] width 27 height 27
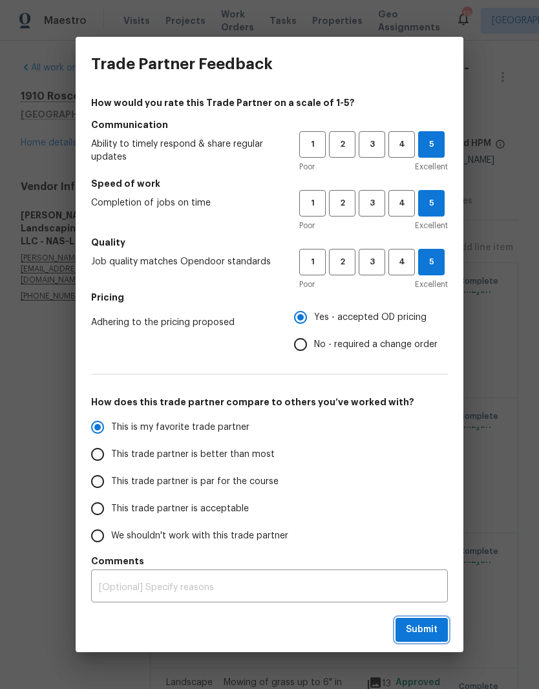
click at [431, 629] on span "Submit" at bounding box center [422, 630] width 32 height 16
radio input "true"
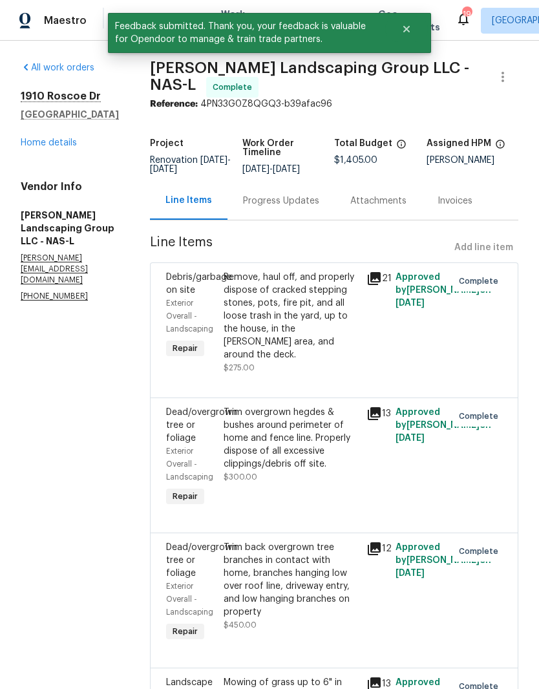
click at [65, 144] on link "Home details" at bounding box center [49, 142] width 56 height 9
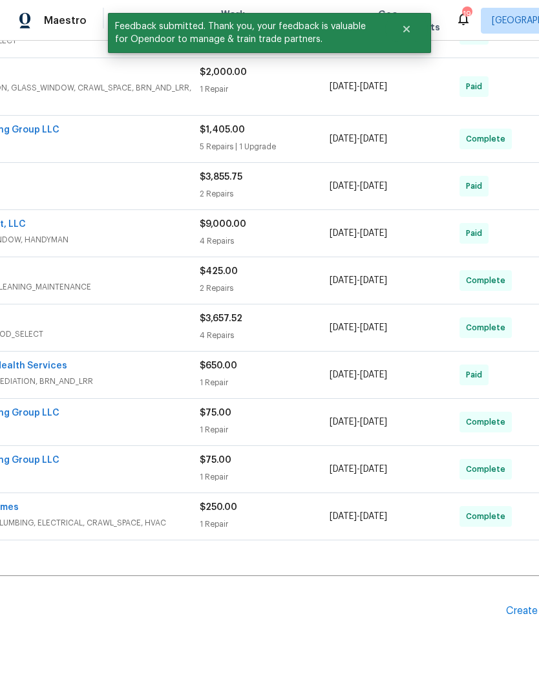
scroll to position [335, 145]
click at [515, 616] on div "Create Line Item" at bounding box center [545, 611] width 79 height 12
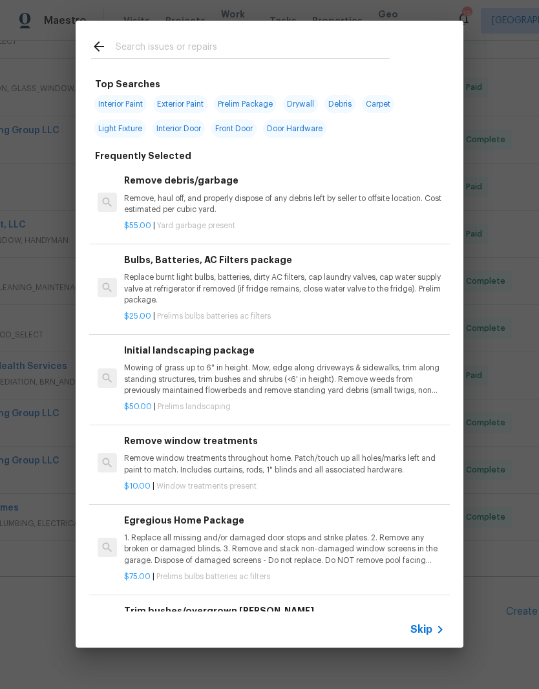
click at [215, 40] on input "text" at bounding box center [253, 48] width 274 height 19
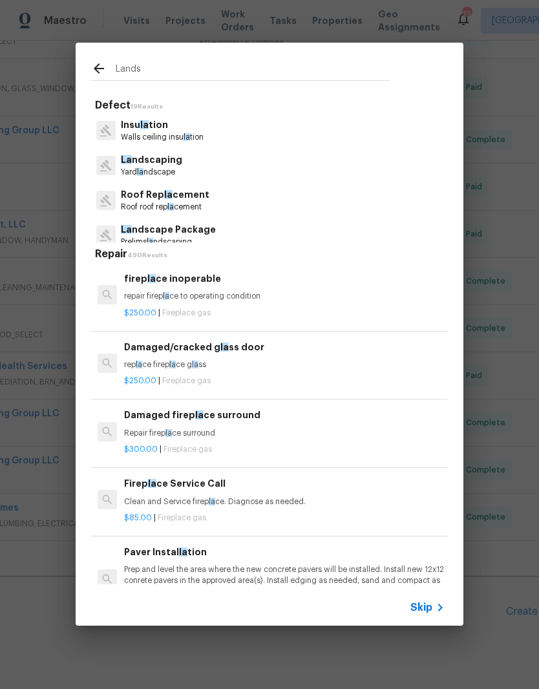
type input "Landsv"
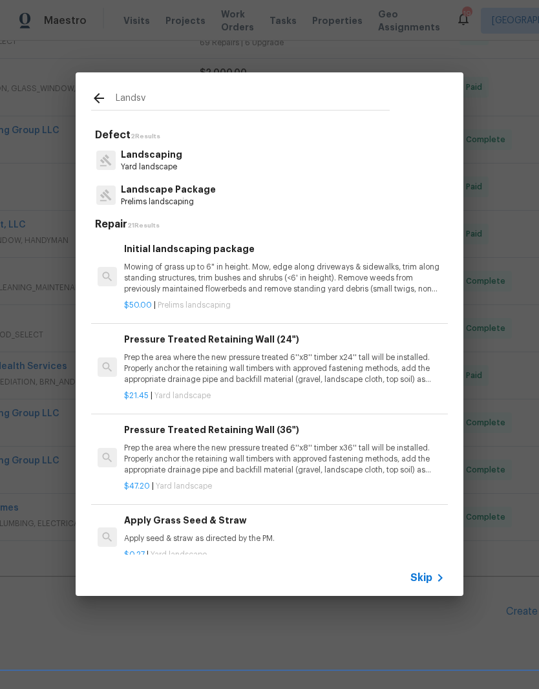
click at [168, 159] on p "Landscaping" at bounding box center [151, 155] width 61 height 14
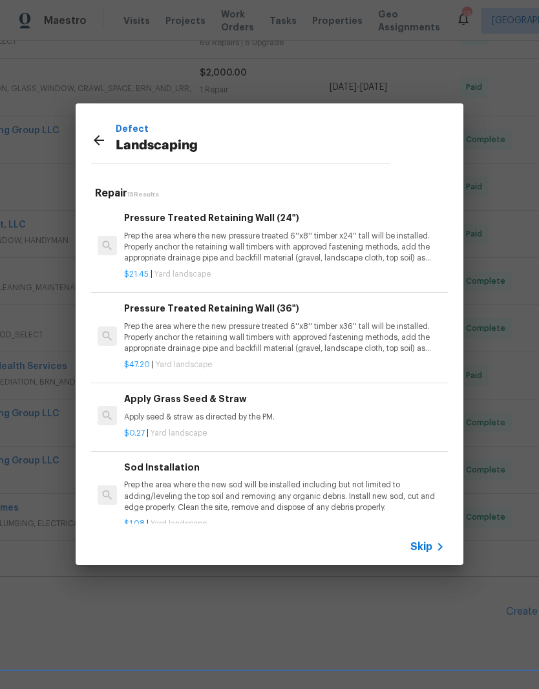
click at [100, 142] on icon at bounding box center [99, 140] width 16 height 16
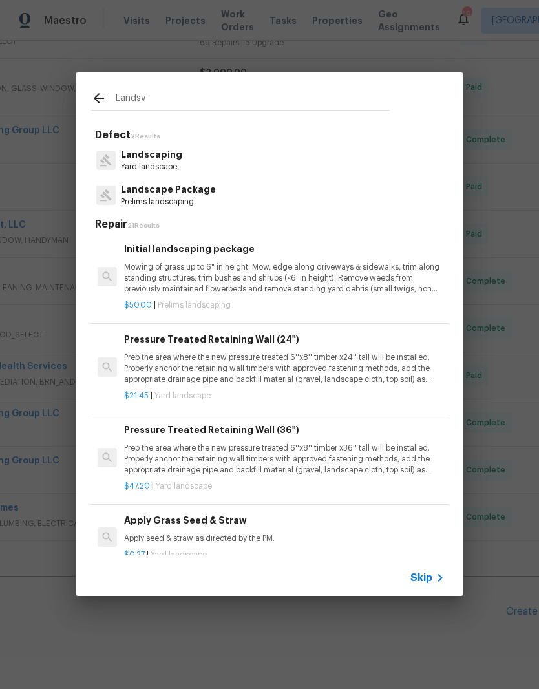
click at [199, 90] on input "Landsv" at bounding box center [253, 99] width 274 height 19
click at [185, 105] on input "Landsv" at bounding box center [253, 99] width 274 height 19
click at [236, 275] on p "Mowing of grass up to 6" in height. Mow, edge along driveways & sidewalks, trim…" at bounding box center [284, 278] width 320 height 33
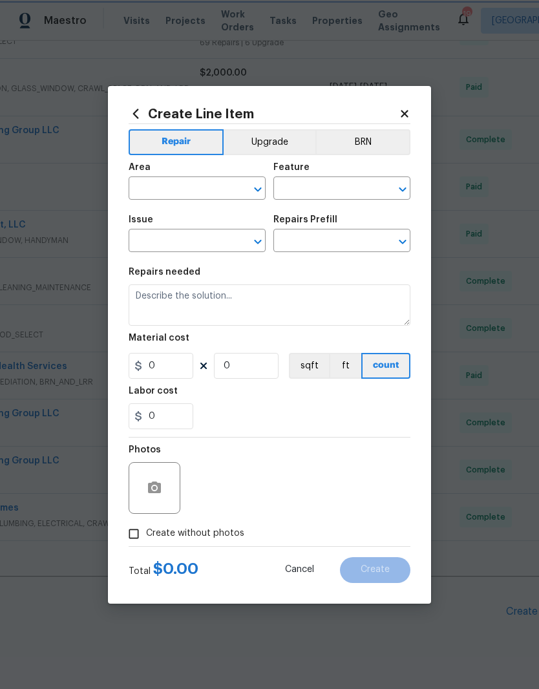
type input "Home Readiness Packages"
type input "Landscape Package"
type textarea "Mowing of grass up to 6" in height. Mow, edge along driveways & sidewalks, trim…"
type input "1"
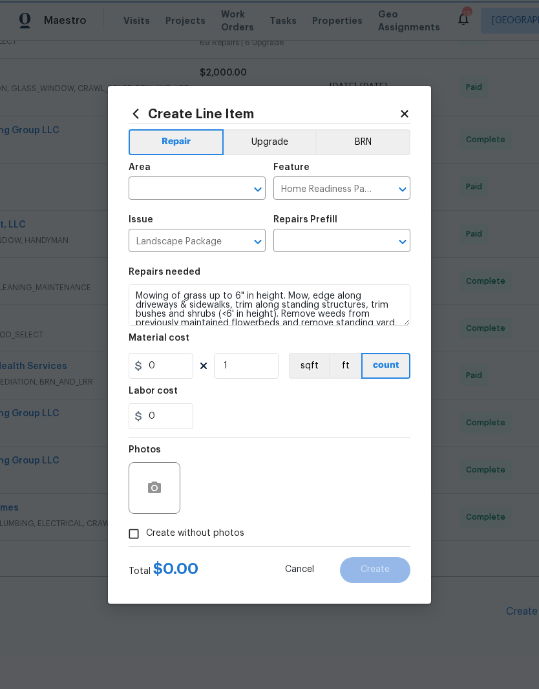
type input "Initial landscaping package $50.00"
click at [181, 367] on input "50" at bounding box center [161, 366] width 65 height 26
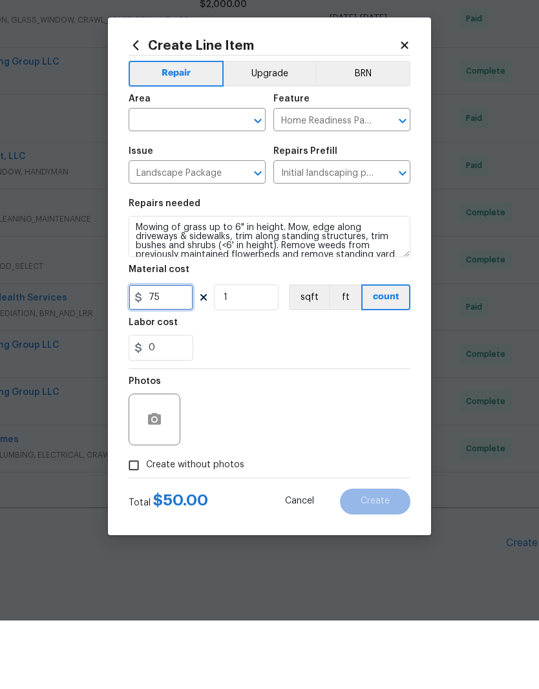
click at [234, 180] on button "Clear" at bounding box center [241, 189] width 18 height 18
type input "75"
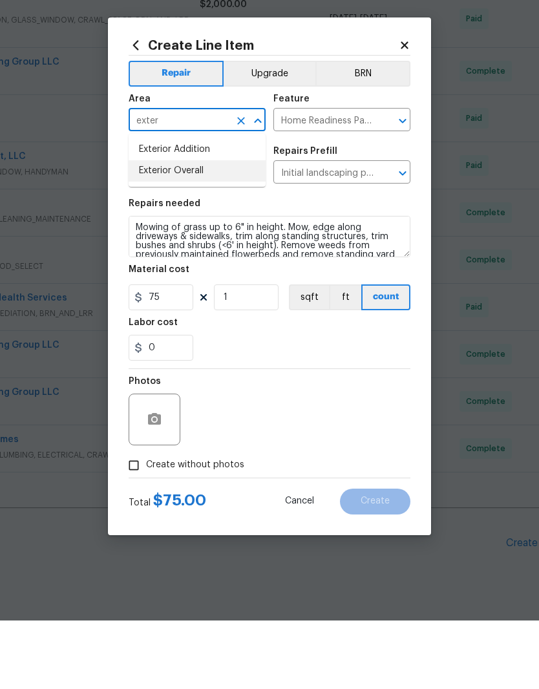
click at [200, 229] on li "Exterior Overall" at bounding box center [197, 239] width 137 height 21
type input "Exterior Overall"
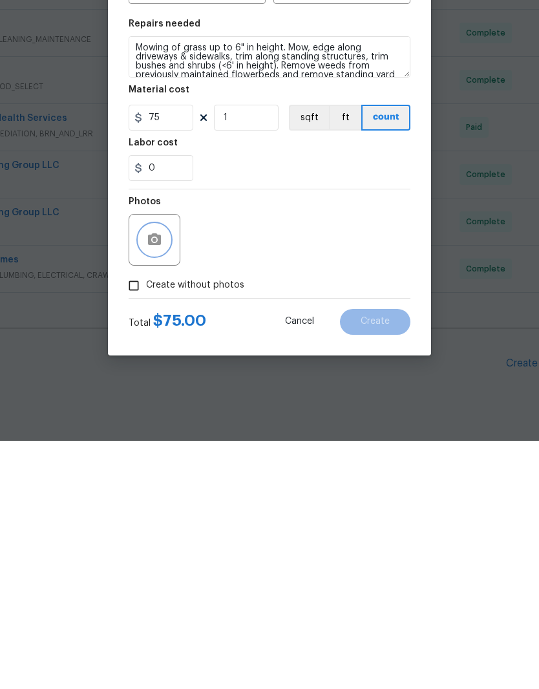
click at [164, 472] on button "button" at bounding box center [154, 487] width 31 height 31
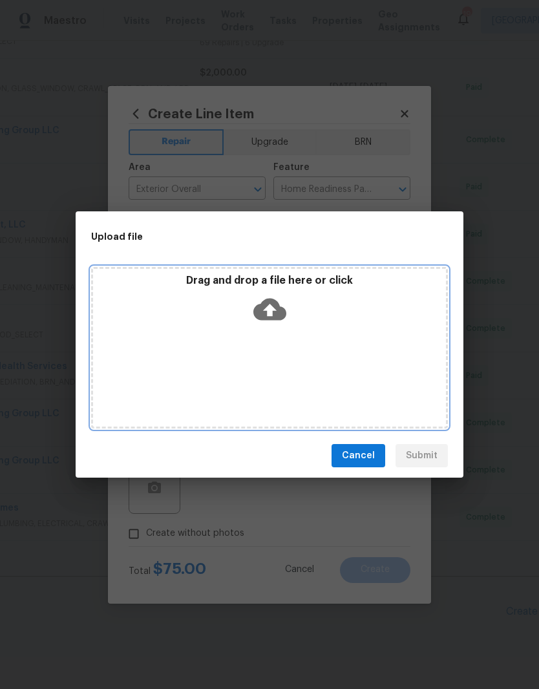
click at [307, 338] on div "Drag and drop a file here or click" at bounding box center [269, 348] width 357 height 162
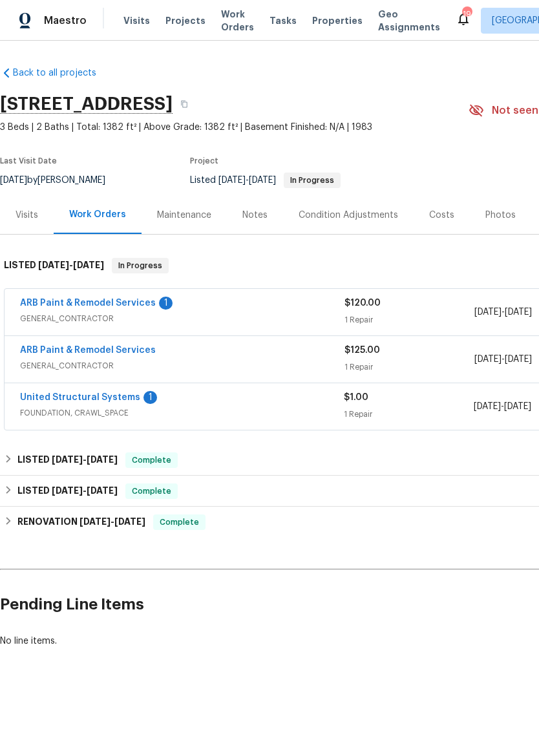
click at [136, 307] on link "ARB Paint & Remodel Services" at bounding box center [88, 302] width 136 height 9
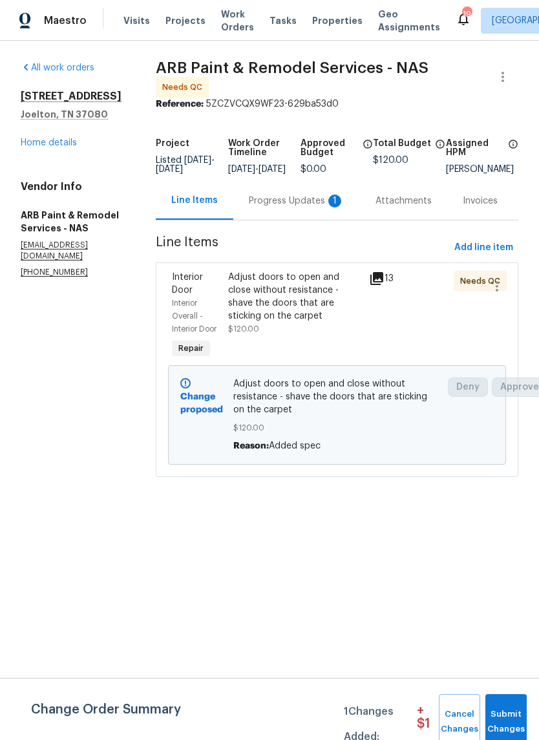
click at [316, 205] on div "Progress Updates 1" at bounding box center [297, 200] width 96 height 13
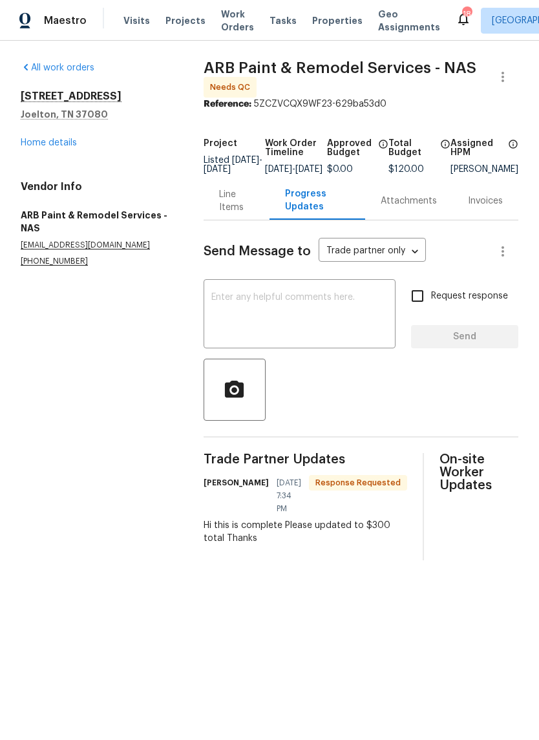
click at [229, 213] on div "Line Items" at bounding box center [236, 201] width 35 height 26
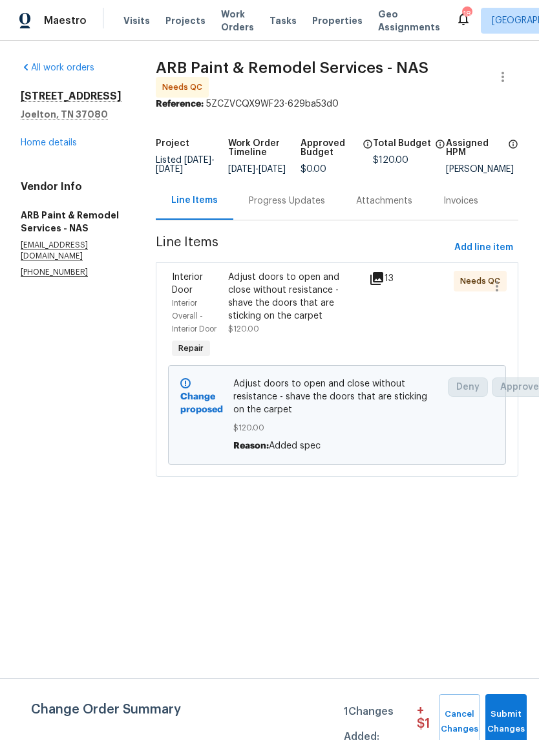
click at [270, 297] on div "Adjust doors to open and close without resistance - shave the doors that are st…" at bounding box center [294, 297] width 133 height 52
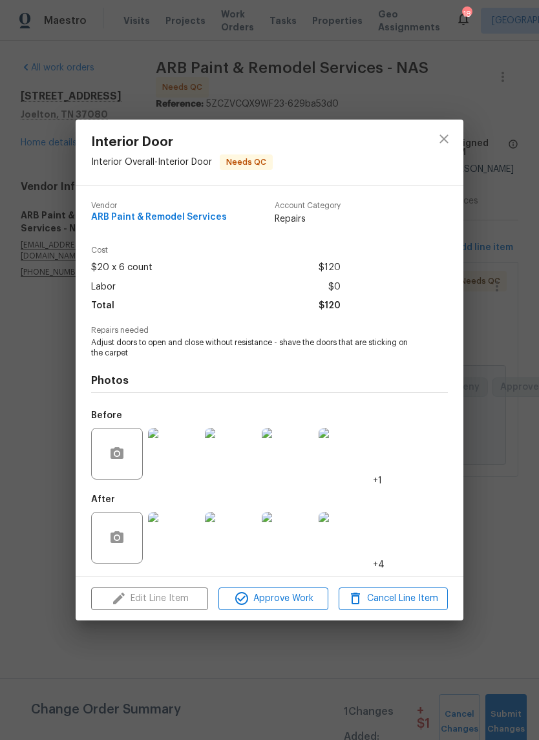
click at [187, 543] on img at bounding box center [174, 538] width 52 height 52
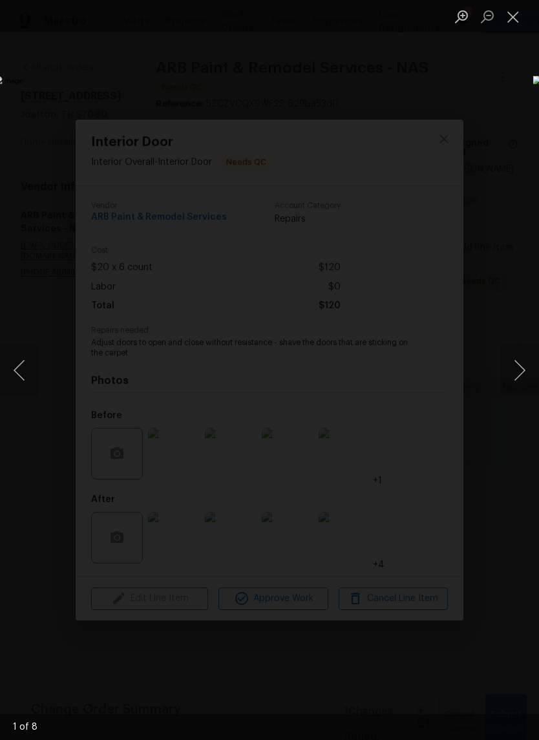
click at [519, 372] on button "Next image" at bounding box center [519, 370] width 39 height 52
click at [521, 371] on button "Next image" at bounding box center [519, 370] width 39 height 52
click at [520, 372] on button "Next image" at bounding box center [519, 370] width 39 height 52
click at [519, 366] on button "Next image" at bounding box center [519, 370] width 39 height 52
click at [521, 368] on button "Next image" at bounding box center [519, 370] width 39 height 52
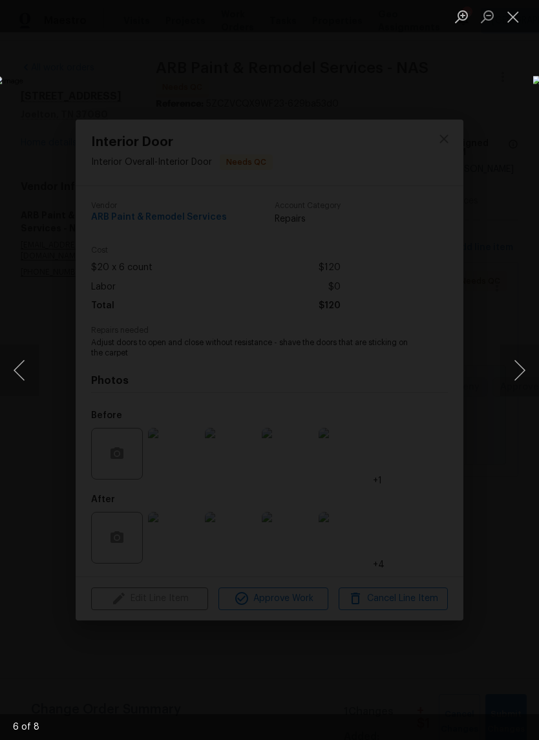
click at [521, 381] on button "Next image" at bounding box center [519, 370] width 39 height 52
click at [512, 25] on button "Close lightbox" at bounding box center [513, 16] width 26 height 23
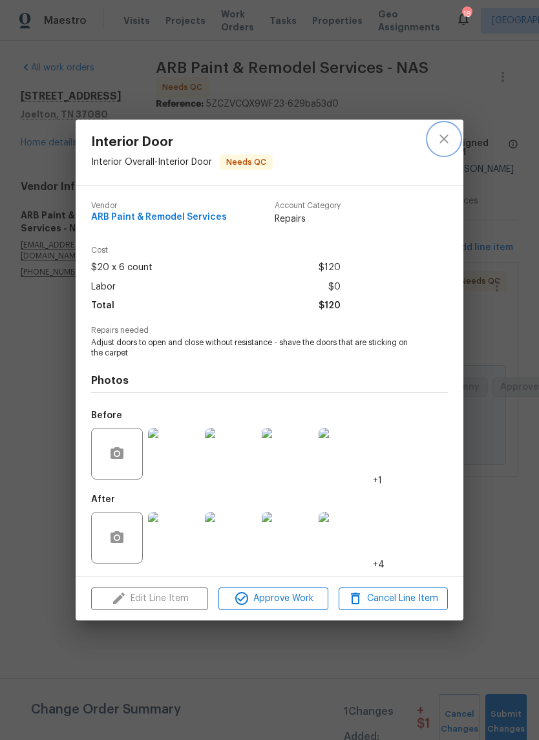
click at [447, 141] on icon "close" at bounding box center [443, 139] width 8 height 8
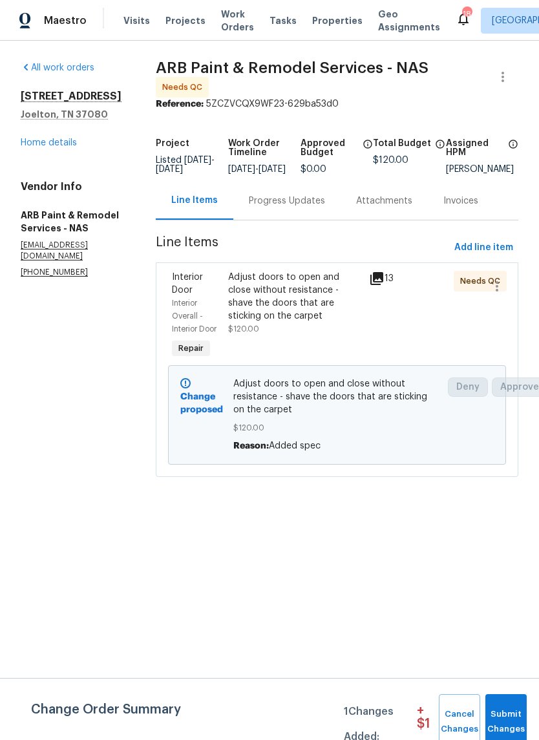
click at [258, 291] on div "Adjust doors to open and close without resistance - shave the doors that are st…" at bounding box center [294, 297] width 133 height 52
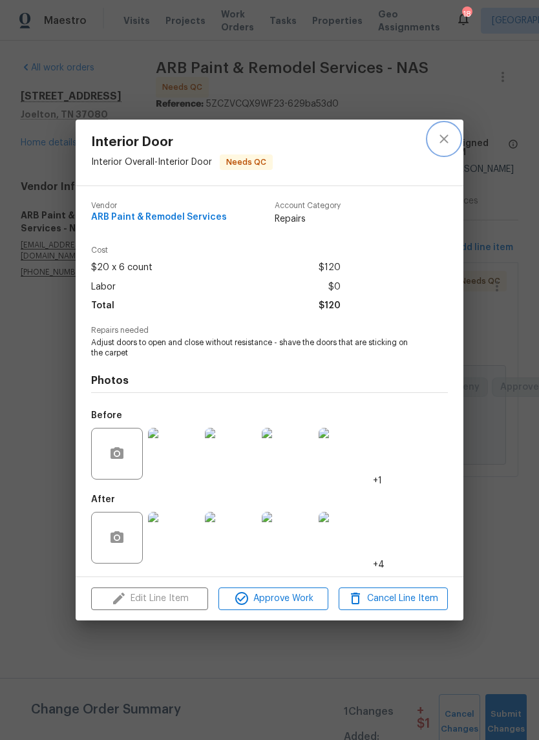
click at [441, 145] on icon "close" at bounding box center [444, 139] width 16 height 16
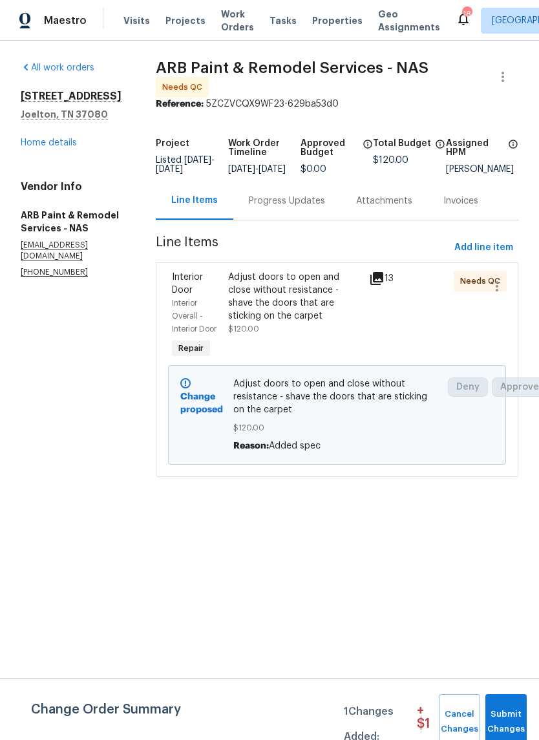
click at [56, 139] on link "Home details" at bounding box center [49, 142] width 56 height 9
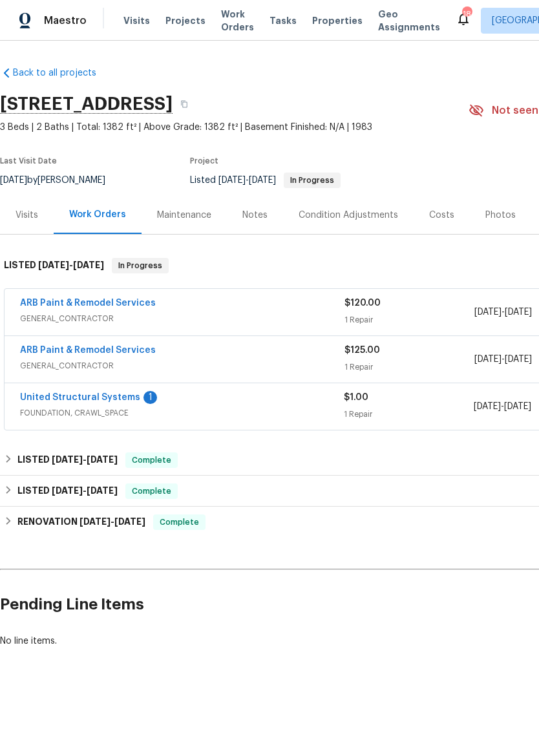
click at [108, 397] on link "United Structural Systems" at bounding box center [80, 397] width 120 height 9
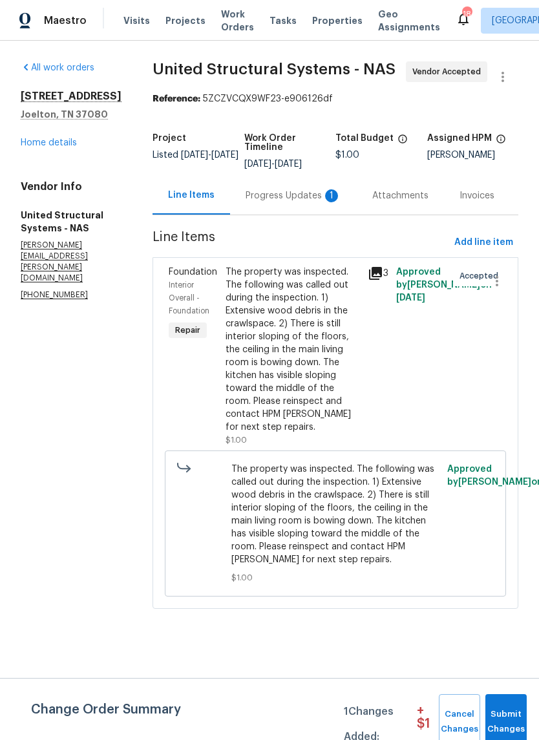
click at [288, 198] on div "Progress Updates 1" at bounding box center [294, 195] width 96 height 13
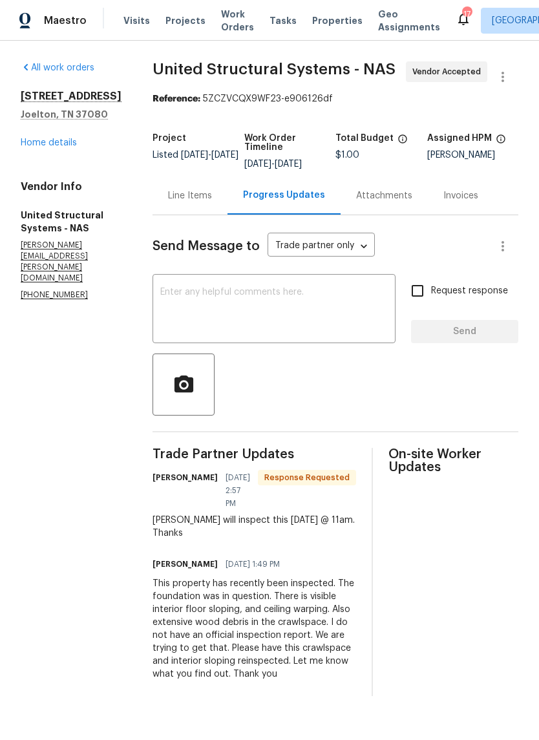
click at [254, 295] on textarea at bounding box center [273, 310] width 227 height 45
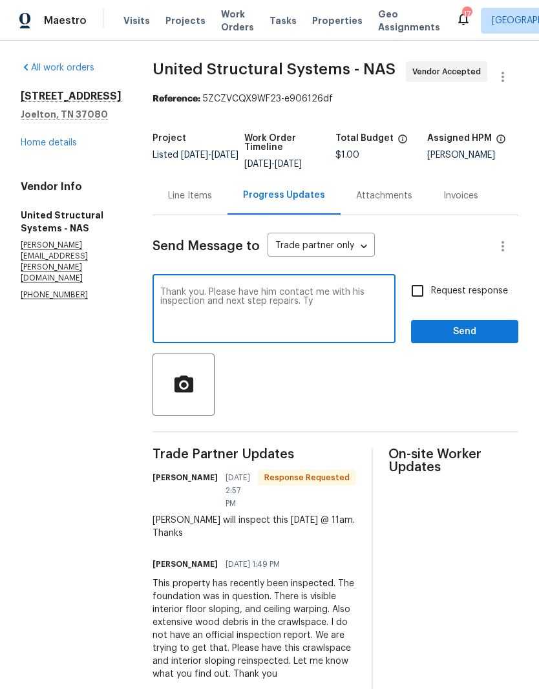
type textarea "Thank you. Please have him contact me with his inspection and next step repairs…"
click at [470, 333] on span "Send" at bounding box center [464, 332] width 87 height 16
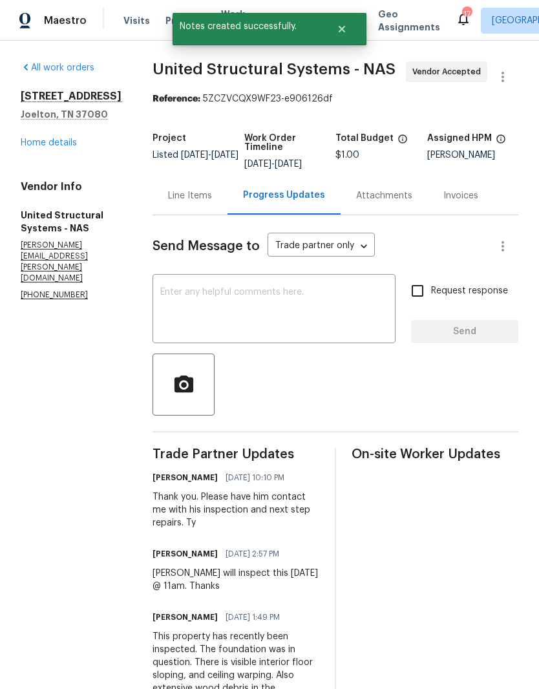
click at [61, 143] on link "Home details" at bounding box center [49, 142] width 56 height 9
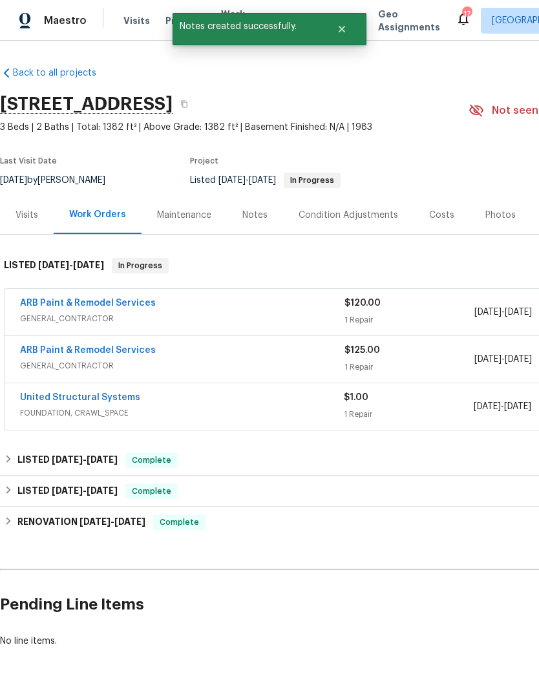
click at [266, 216] on div "Notes" at bounding box center [255, 215] width 56 height 38
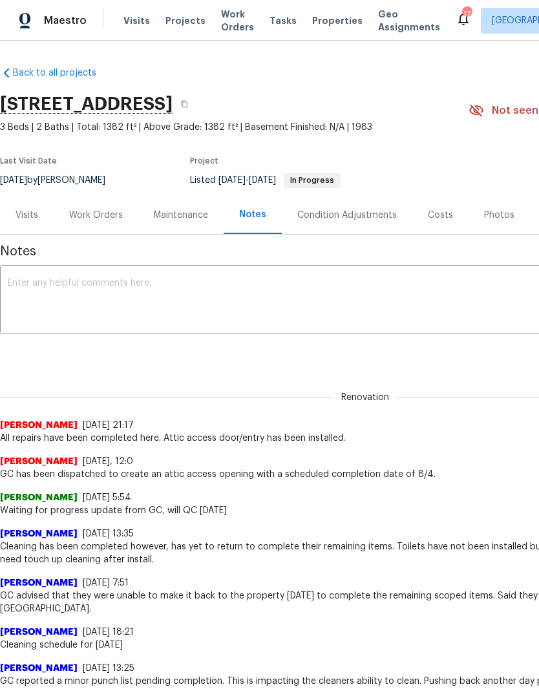
click at [251, 291] on textarea at bounding box center [365, 300] width 715 height 45
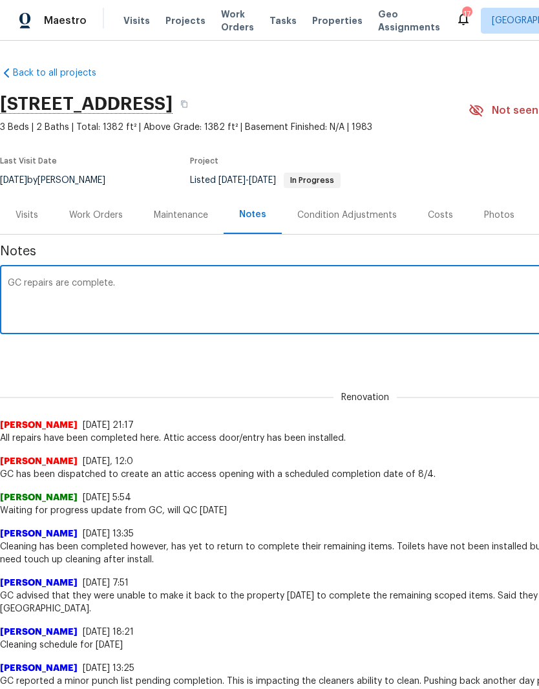
click at [15, 281] on textarea "GC repairs are complete." at bounding box center [365, 300] width 715 height 45
click at [38, 280] on textarea "Smart rent has been reinstalled. GC repairs are complete." at bounding box center [365, 300] width 715 height 45
click at [277, 288] on textarea "Smartrent has been reinstalled. GC repairs are complete." at bounding box center [365, 300] width 715 height 45
click at [372, 280] on textarea "Smartrent has been reinstalled. GC repairs are complete. USS will revisit the p…" at bounding box center [365, 300] width 715 height 45
click at [415, 280] on textarea "Smartrent has been reinstalled. GC repairs are complete. USS will revisit the p…" at bounding box center [365, 300] width 715 height 45
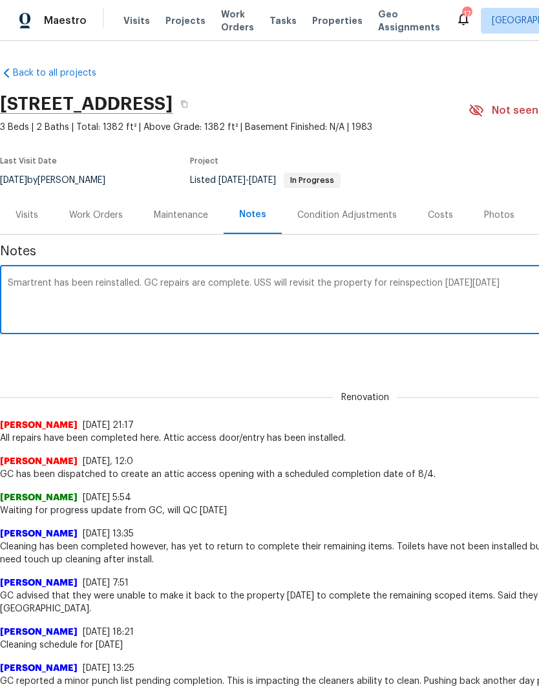
click at [414, 286] on textarea "Smartrent has been reinstalled. GC repairs are complete. USS will revisit the p…" at bounding box center [365, 300] width 715 height 45
click at [411, 282] on textarea "Smartrent has been reinstalled. GC repairs are complete. USS will revisit the p…" at bounding box center [365, 300] width 715 height 45
click at [520, 282] on textarea "Smartrent has been reinstalled. GC repairs are complete. USS will revisit the p…" at bounding box center [365, 300] width 715 height 45
click at [252, 281] on textarea "Smartrent has been reinstalled. GC repairs are complete. USS will revisit the p…" at bounding box center [365, 300] width 715 height 45
click at [142, 283] on textarea "Smartrent has been reinstalled. GC repairs are complete. Electrician is schedul…" at bounding box center [365, 300] width 715 height 45
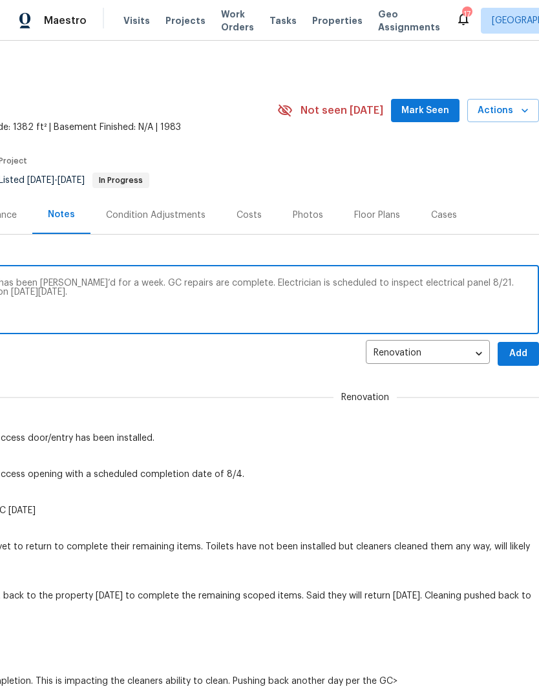
scroll to position [0, 191]
click at [140, 288] on textarea "Smartrent has been reinstalled. The home has been TOM’d for a week. GC repairs …" at bounding box center [174, 300] width 715 height 45
click at [129, 282] on textarea "Smartrent has been reinstalled. The home has been TOM’d for a week. GC repairs …" at bounding box center [174, 300] width 715 height 45
click at [235, 282] on textarea "Smartrent has been reinstalled. The home has been TOM’d for a week. GC door rep…" at bounding box center [174, 300] width 715 height 45
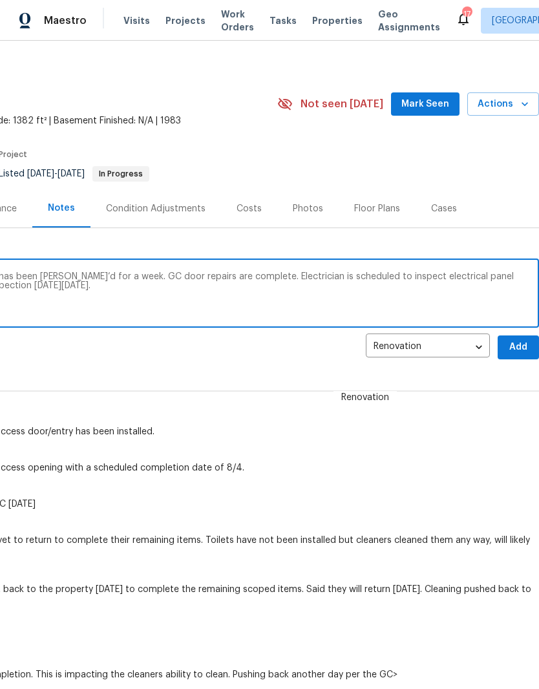
scroll to position [6, 191]
type textarea "Smartrent has been reinstalled. The home has been TOM’d for a week. GC door rep…"
click at [517, 350] on span "Add" at bounding box center [518, 347] width 21 height 16
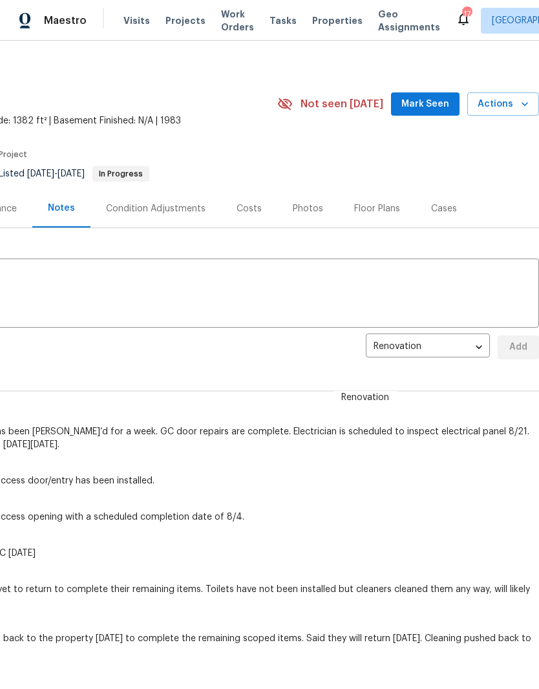
click at [436, 107] on span "Mark Seen" at bounding box center [425, 104] width 48 height 16
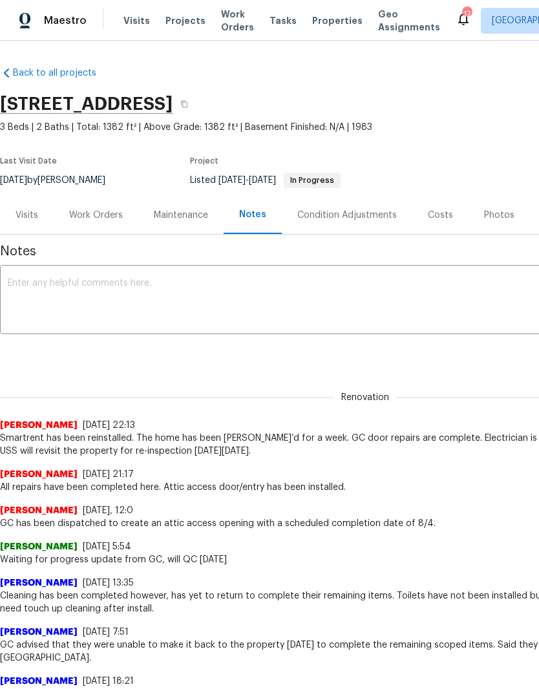
scroll to position [0, 0]
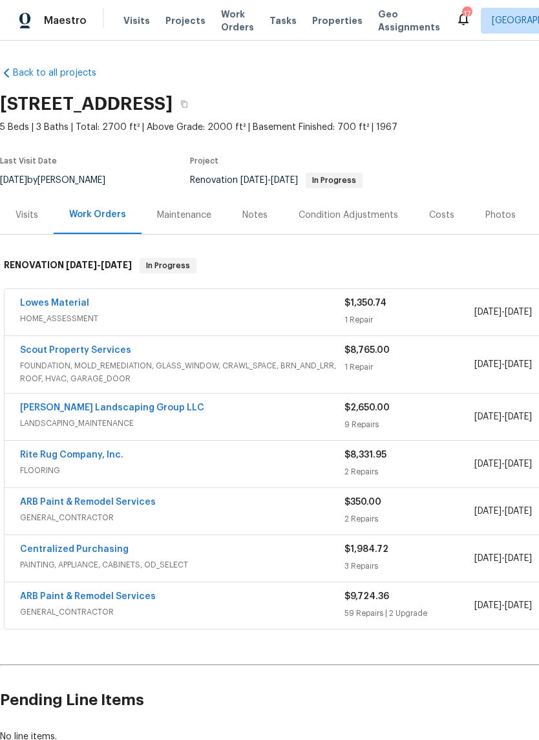
click at [235, 22] on span "Work Orders" at bounding box center [237, 21] width 33 height 26
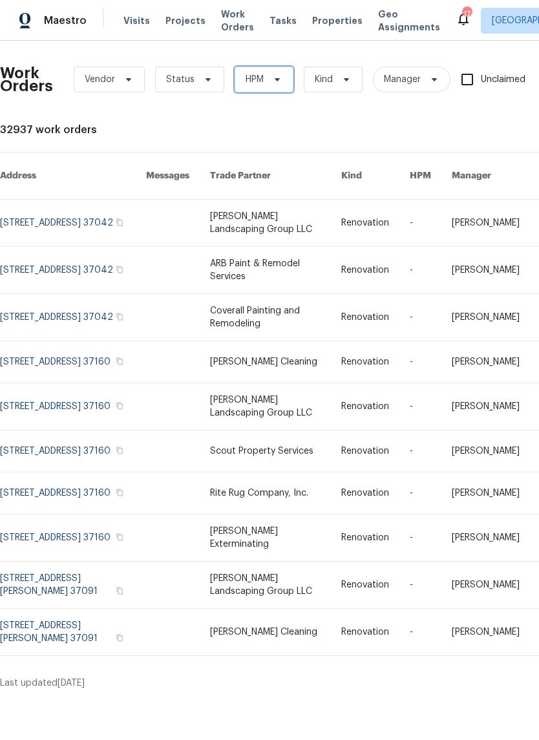
click at [272, 77] on icon at bounding box center [277, 79] width 10 height 10
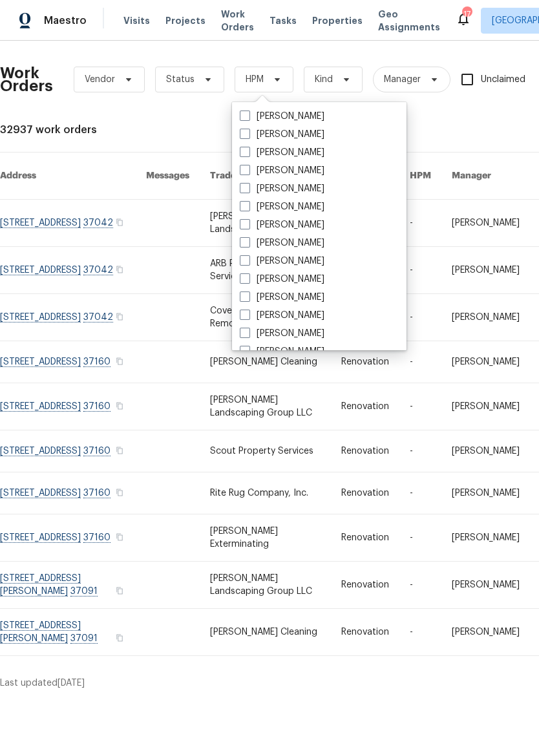
click at [311, 260] on label "[PERSON_NAME]" at bounding box center [282, 261] width 85 height 13
click at [248, 260] on input "[PERSON_NAME]" at bounding box center [244, 259] width 8 height 8
checkbox input "true"
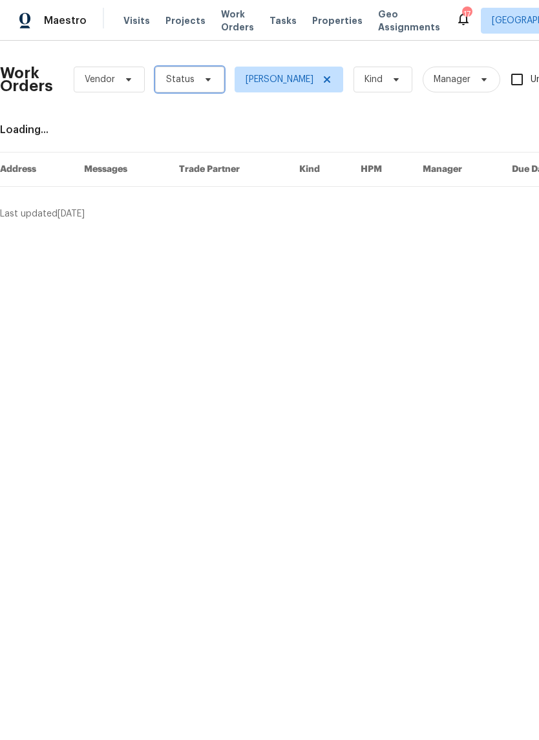
click at [199, 78] on span at bounding box center [206, 79] width 14 height 10
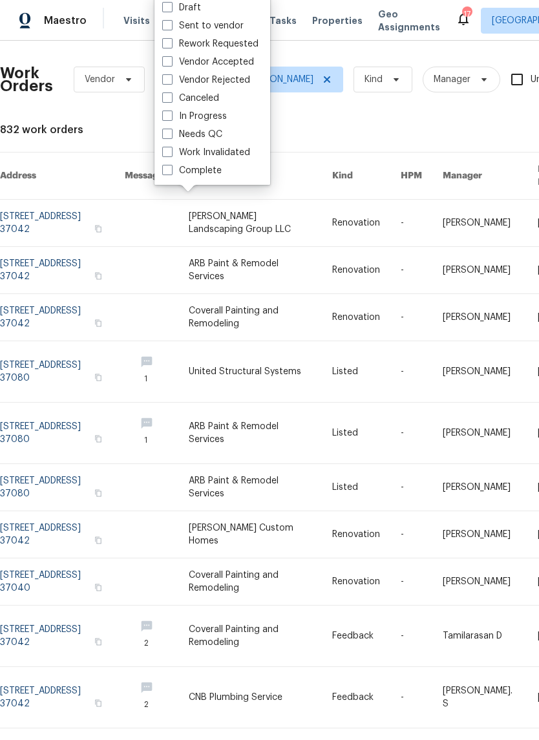
click at [216, 132] on label "Needs QC" at bounding box center [192, 134] width 60 height 13
click at [171, 132] on input "Needs QC" at bounding box center [166, 132] width 8 height 8
checkbox input "true"
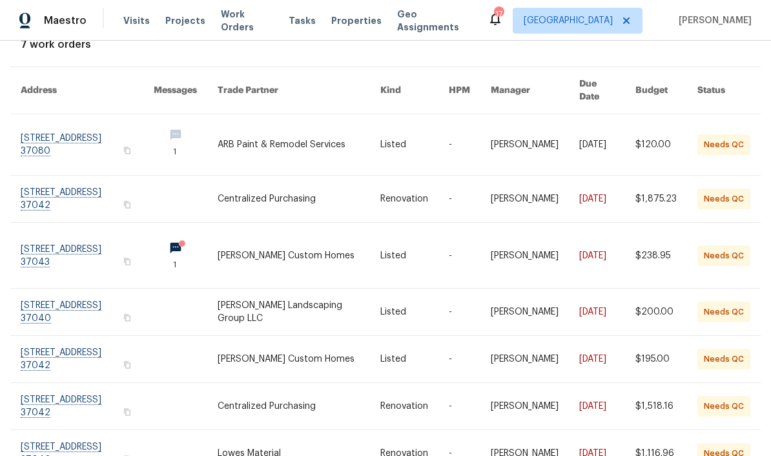
scroll to position [85, 0]
click at [103, 233] on link at bounding box center [87, 256] width 133 height 65
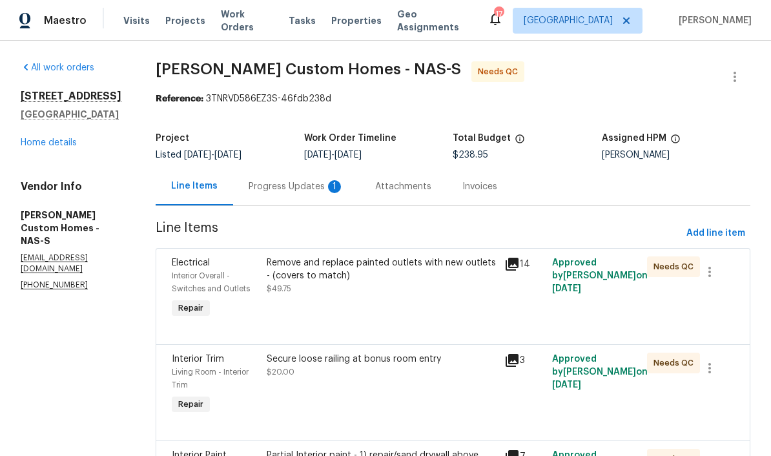
click at [324, 187] on div "Progress Updates 1" at bounding box center [297, 186] width 96 height 13
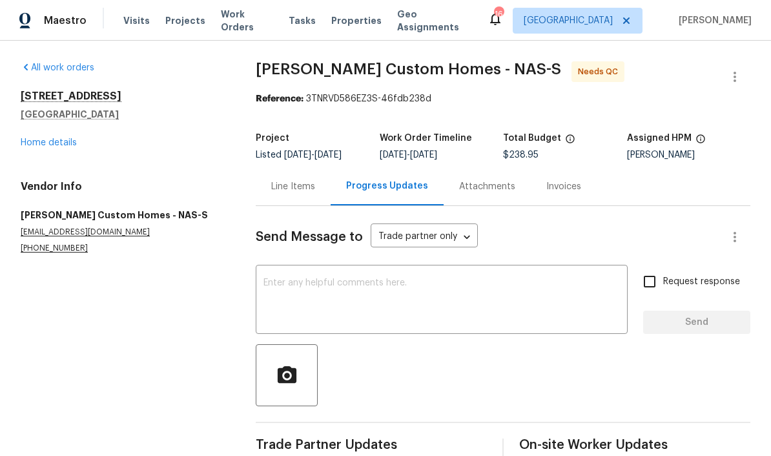
click at [297, 186] on div "Line Items" at bounding box center [293, 186] width 44 height 13
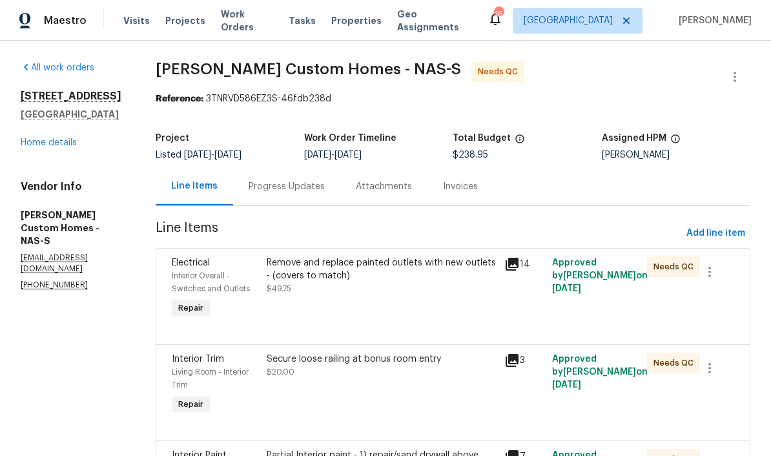
click at [390, 265] on div "Remove and replace painted outlets with new outlets - (covers to match)" at bounding box center [382, 269] width 230 height 26
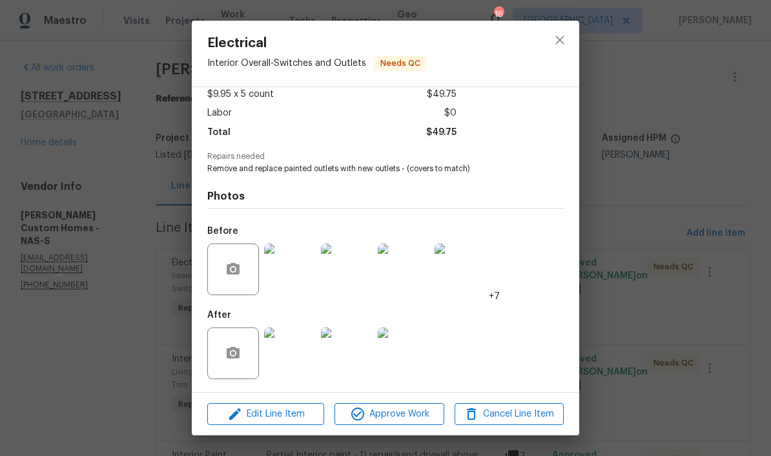
scroll to position [78, 0]
click at [303, 360] on img at bounding box center [290, 354] width 52 height 52
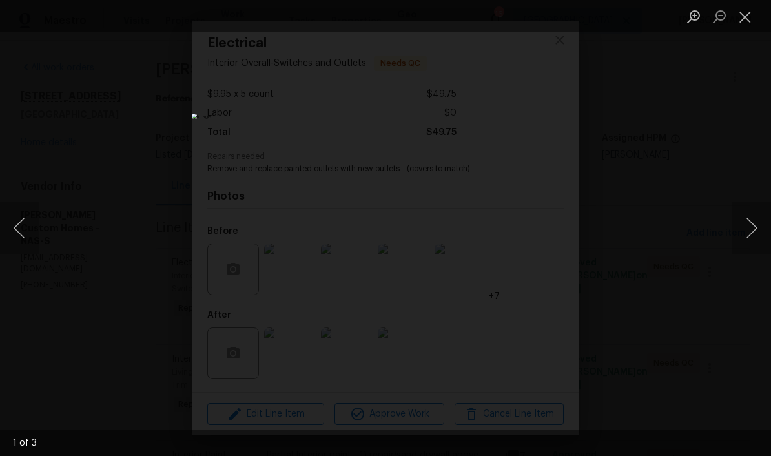
click at [538, 226] on button "Next image" at bounding box center [752, 228] width 39 height 52
click at [538, 222] on button "Next image" at bounding box center [752, 228] width 39 height 52
click at [538, 229] on button "Next image" at bounding box center [752, 228] width 39 height 52
click at [538, 26] on button "Close lightbox" at bounding box center [746, 16] width 26 height 23
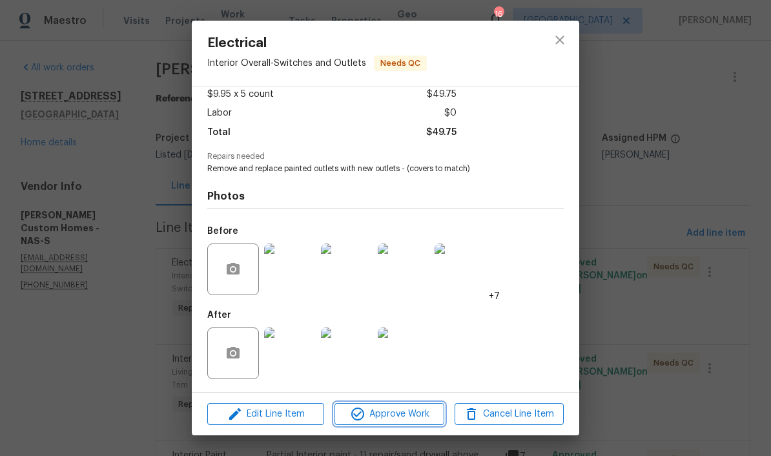
click at [408, 414] on span "Approve Work" at bounding box center [389, 414] width 101 height 16
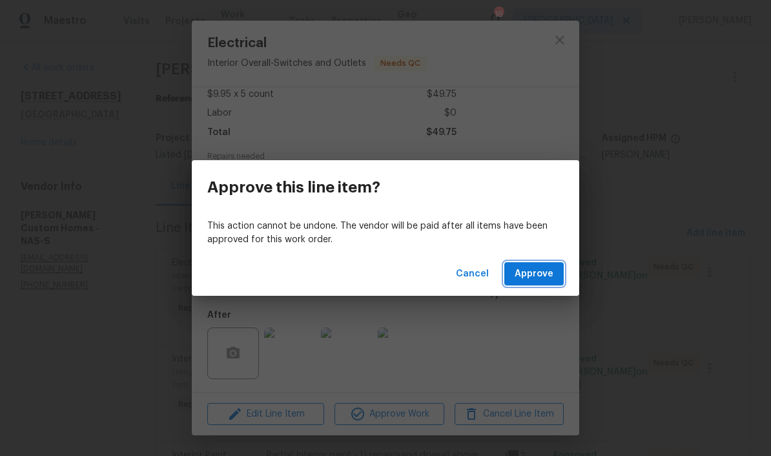
click at [538, 273] on span "Approve" at bounding box center [534, 274] width 39 height 16
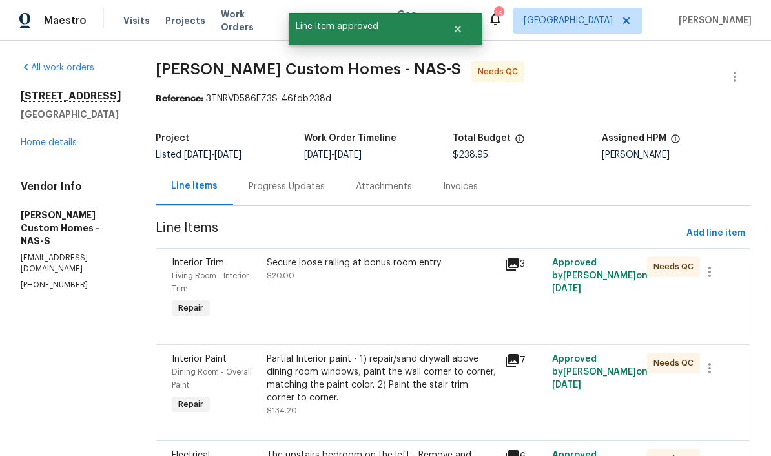
click at [416, 267] on div "Secure loose railing at bonus room entry" at bounding box center [382, 262] width 230 height 13
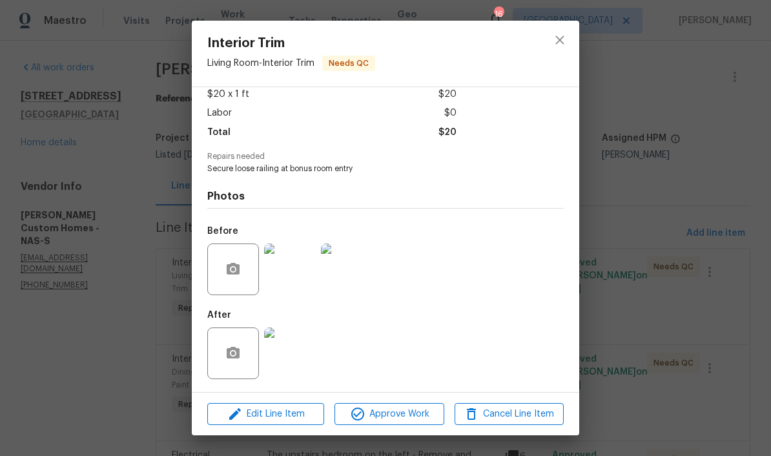
click at [304, 364] on img at bounding box center [290, 354] width 52 height 52
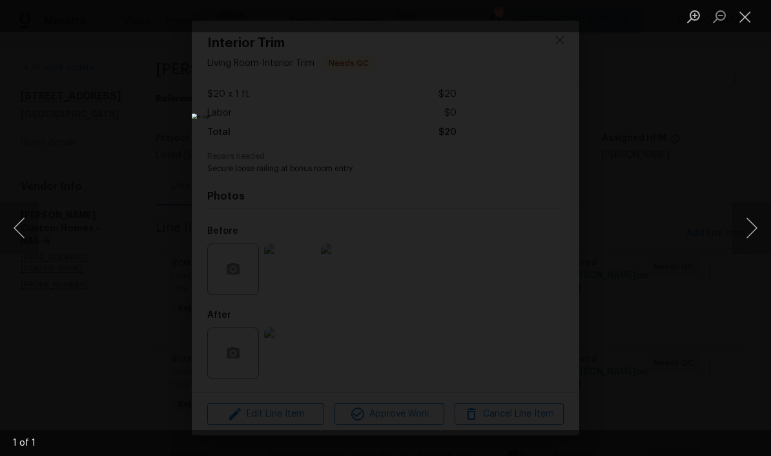
click at [538, 28] on button "Close lightbox" at bounding box center [746, 16] width 26 height 23
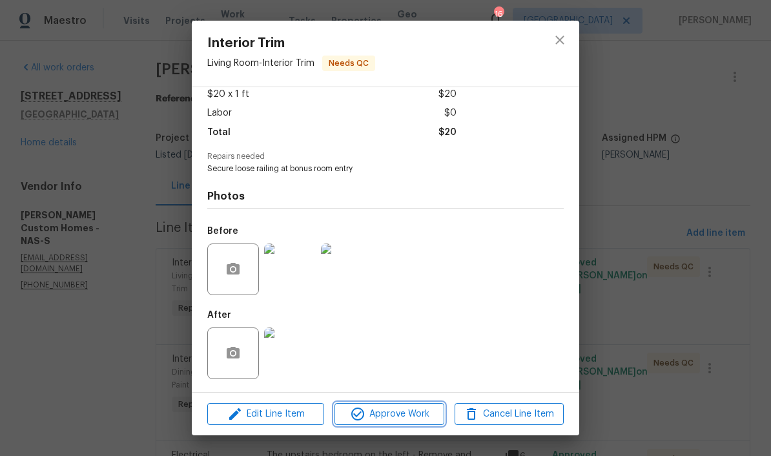
click at [412, 415] on span "Approve Work" at bounding box center [389, 414] width 101 height 16
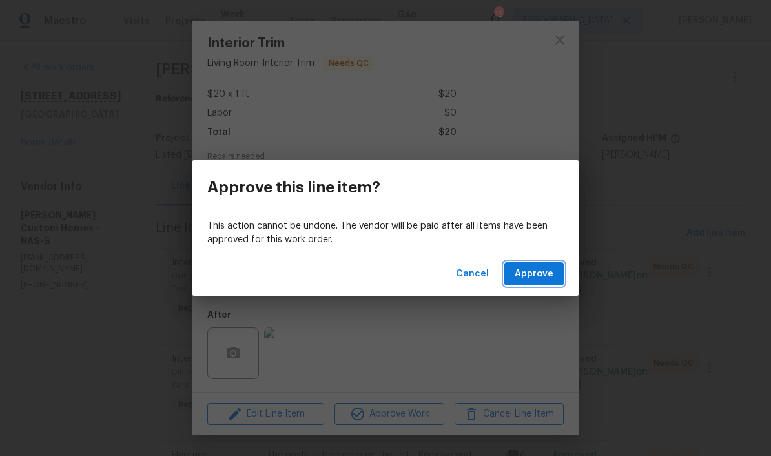
click at [537, 274] on span "Approve" at bounding box center [534, 274] width 39 height 16
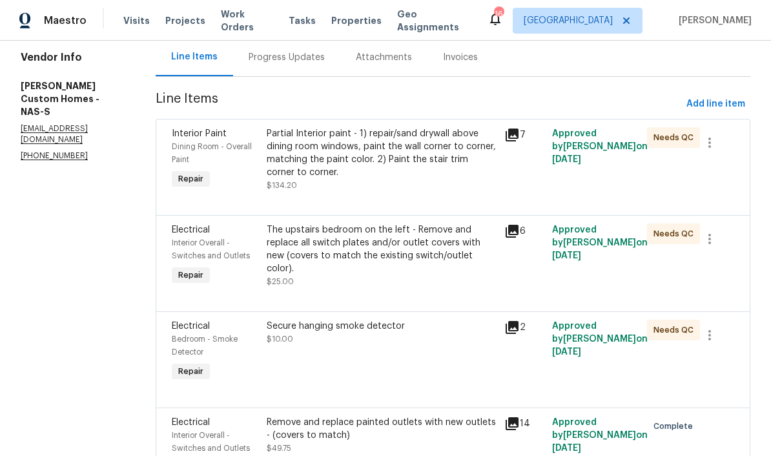
scroll to position [127, 0]
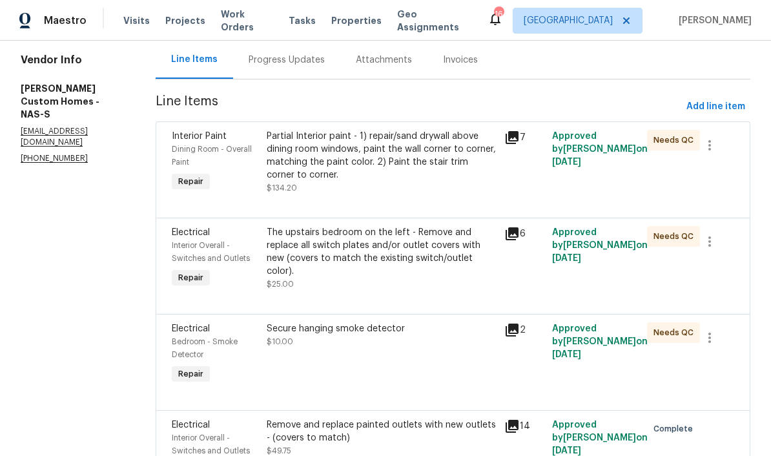
click at [424, 249] on div "The upstairs bedroom on the left - Remove and replace all switch plates and/or …" at bounding box center [382, 252] width 230 height 52
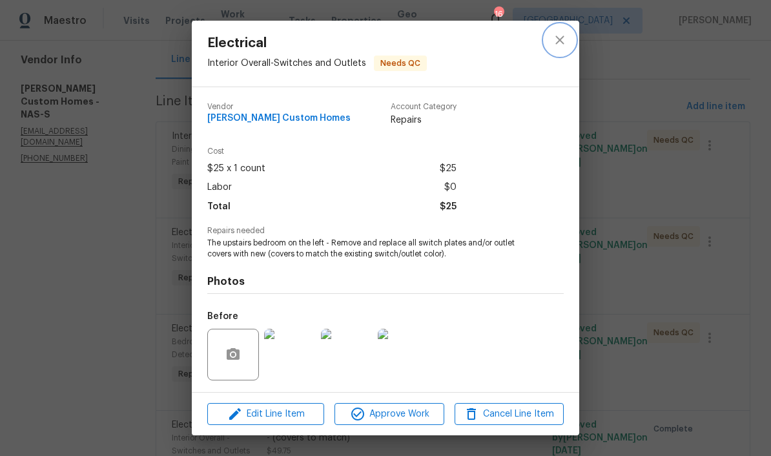
click at [538, 43] on icon "close" at bounding box center [560, 40] width 16 height 16
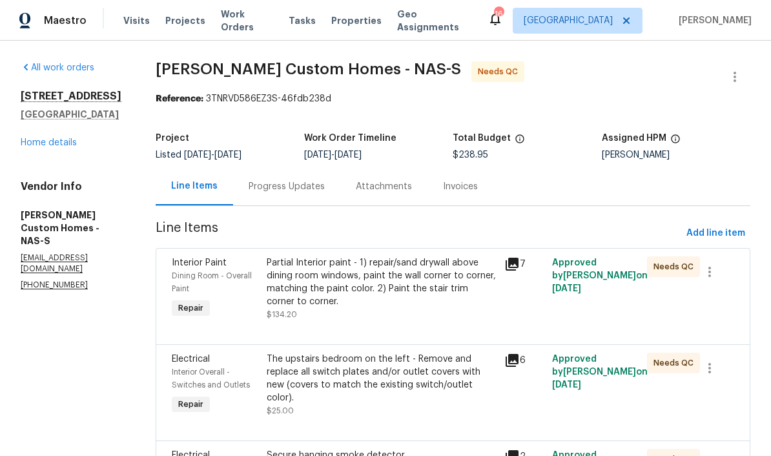
scroll to position [0, 0]
click at [61, 143] on link "Home details" at bounding box center [49, 142] width 56 height 9
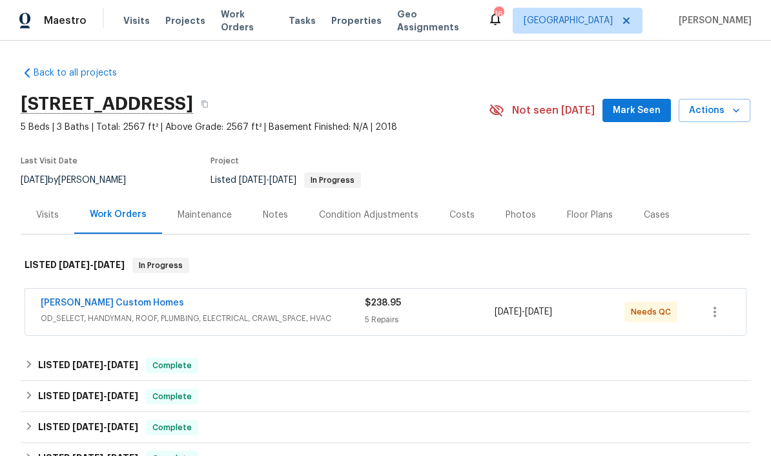
click at [522, 217] on div "Photos" at bounding box center [521, 215] width 30 height 13
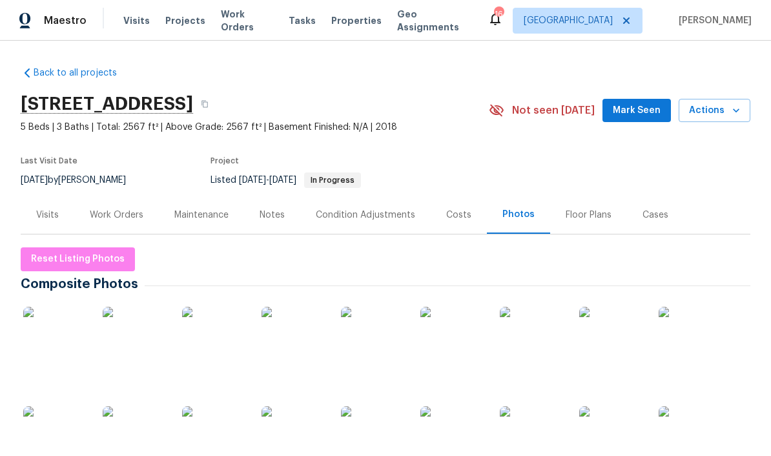
click at [68, 435] on img at bounding box center [55, 438] width 65 height 65
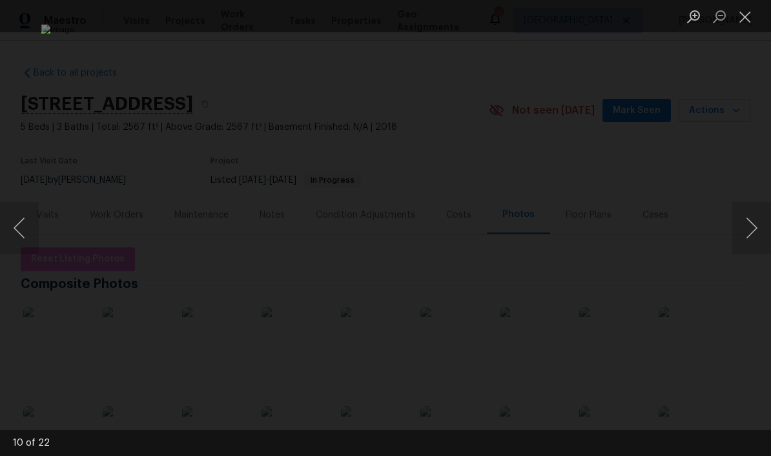
click at [538, 22] on button "Close lightbox" at bounding box center [746, 16] width 26 height 23
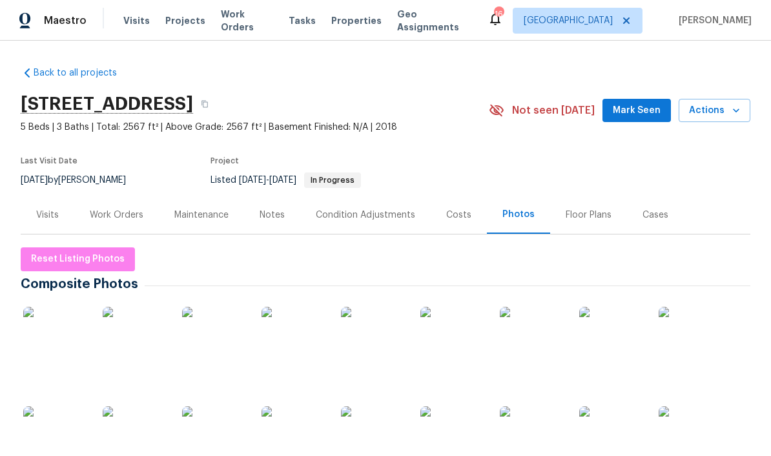
click at [278, 218] on div "Notes" at bounding box center [272, 215] width 25 height 13
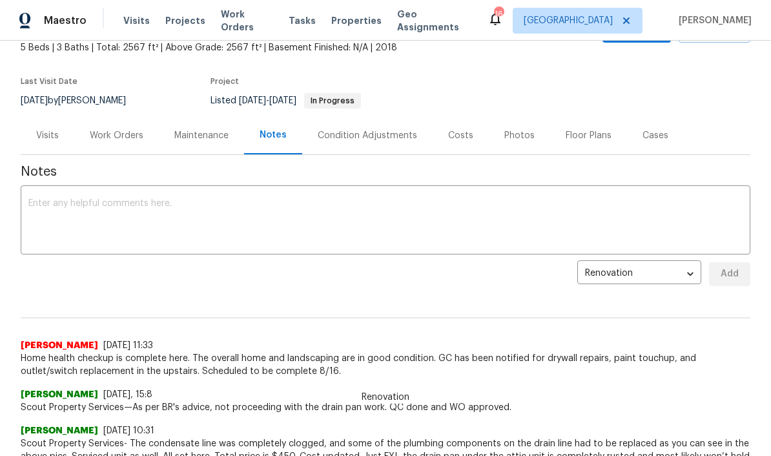
scroll to position [80, 0]
click at [129, 138] on div "Work Orders" at bounding box center [117, 135] width 54 height 13
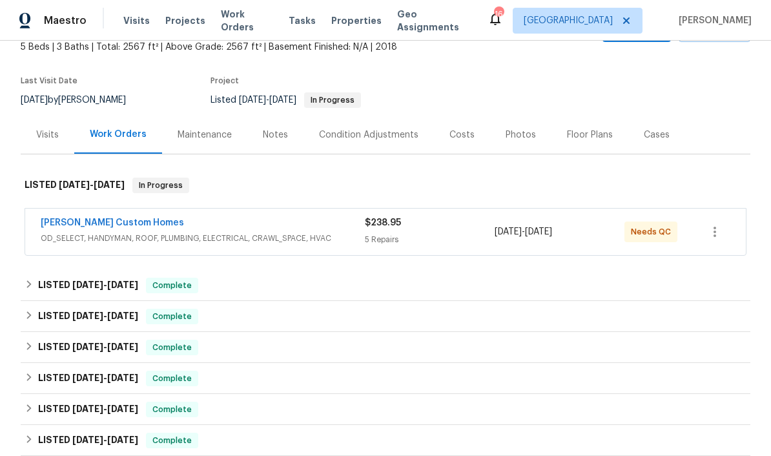
click at [223, 235] on span "OD_SELECT, HANDYMAN, ROOF, PLUMBING, ELECTRICAL, CRAWL_SPACE, HVAC" at bounding box center [203, 238] width 324 height 13
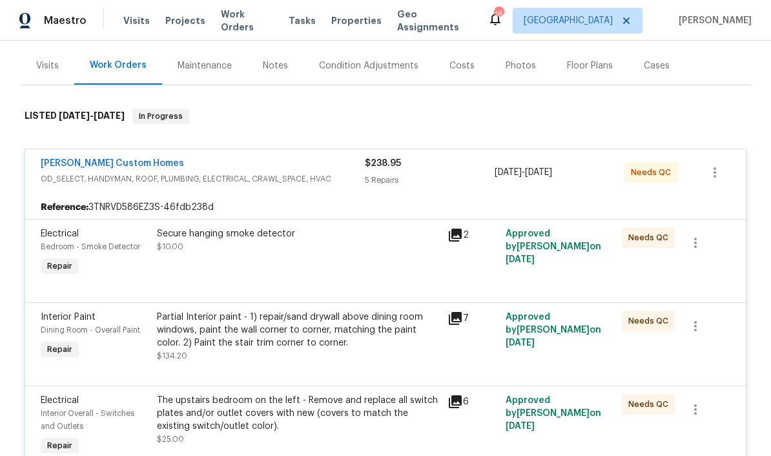
scroll to position [178, 0]
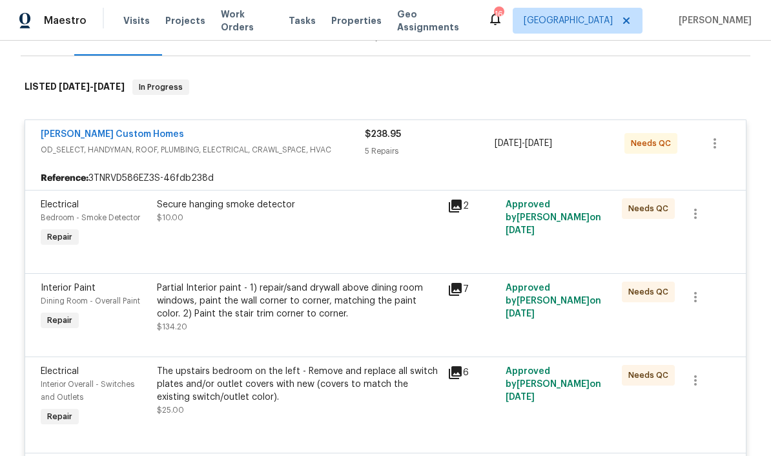
click at [274, 211] on div "Secure hanging smoke detector" at bounding box center [298, 204] width 283 height 13
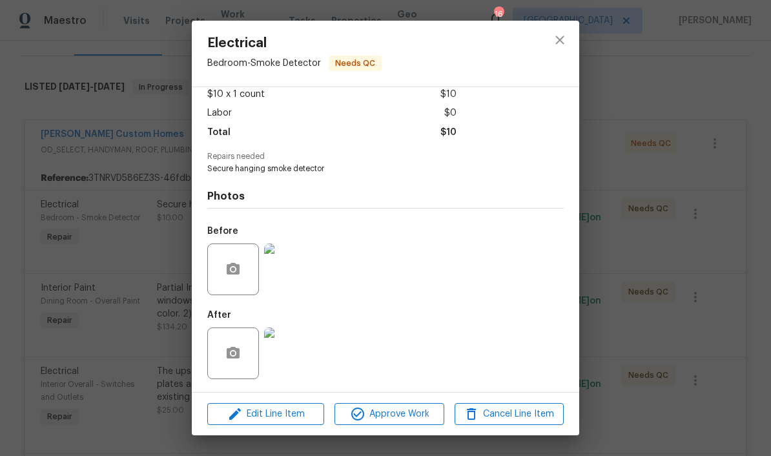
scroll to position [78, 0]
click at [400, 415] on span "Approve Work" at bounding box center [389, 414] width 101 height 16
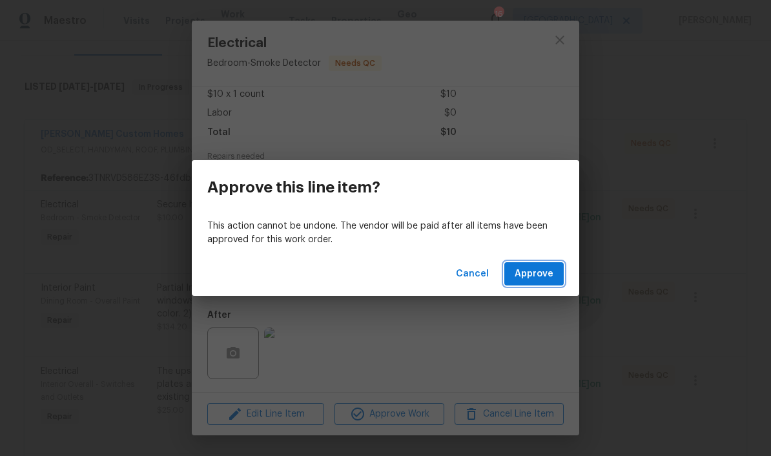
click at [538, 274] on span "Approve" at bounding box center [534, 274] width 39 height 16
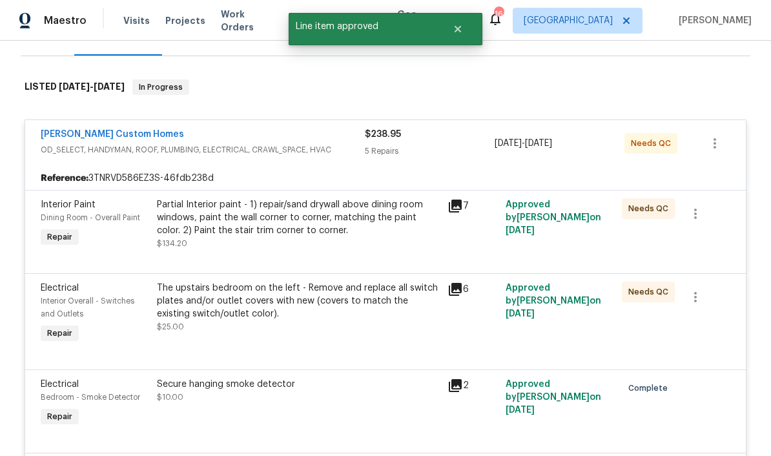
click at [344, 215] on div "Partial Interior paint - 1) repair/sand drywall above dining room windows, pain…" at bounding box center [298, 217] width 283 height 39
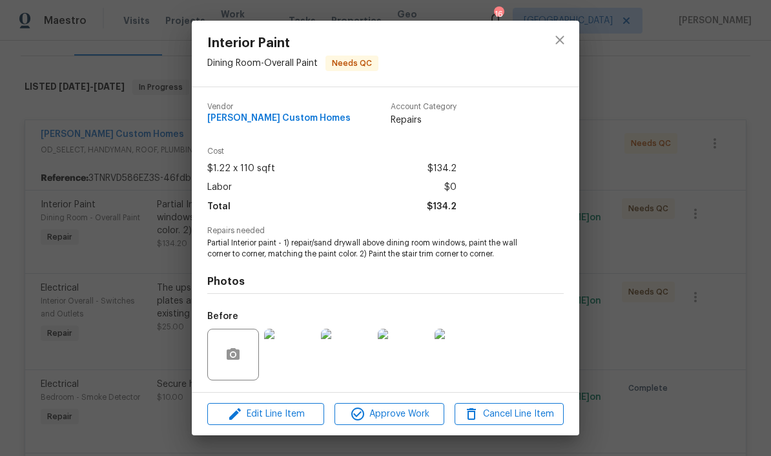
click at [304, 355] on img at bounding box center [290, 355] width 52 height 52
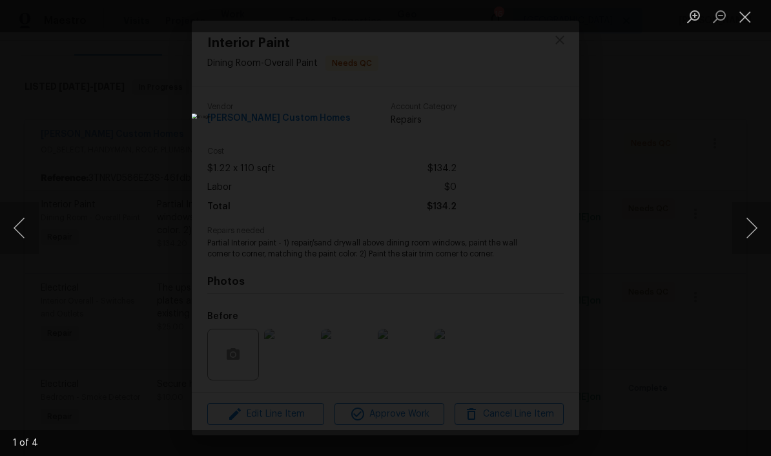
click at [538, 36] on div "Lightbox" at bounding box center [385, 228] width 771 height 456
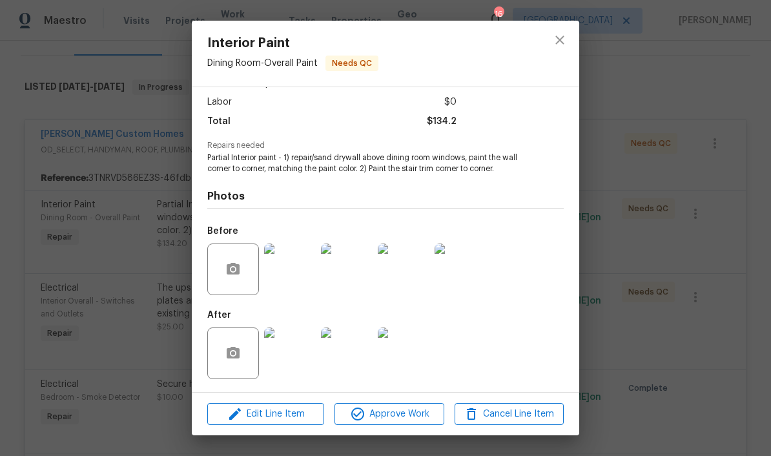
scroll to position [88, 0]
click at [412, 362] on img at bounding box center [404, 354] width 52 height 52
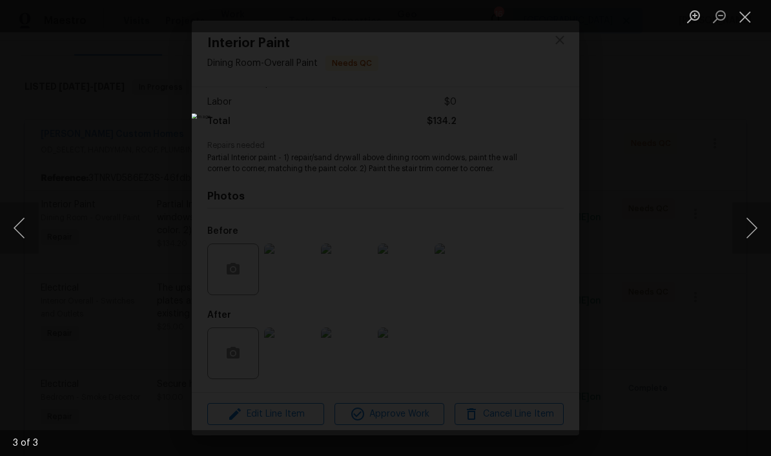
click at [538, 25] on button "Close lightbox" at bounding box center [746, 16] width 26 height 23
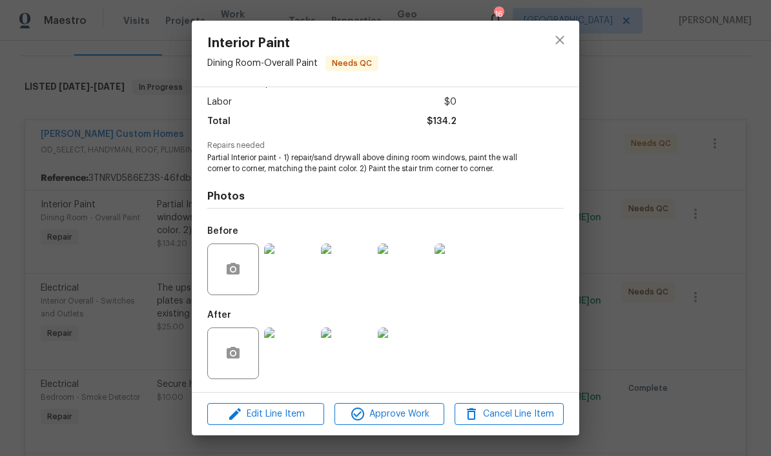
click at [351, 355] on img at bounding box center [347, 354] width 52 height 52
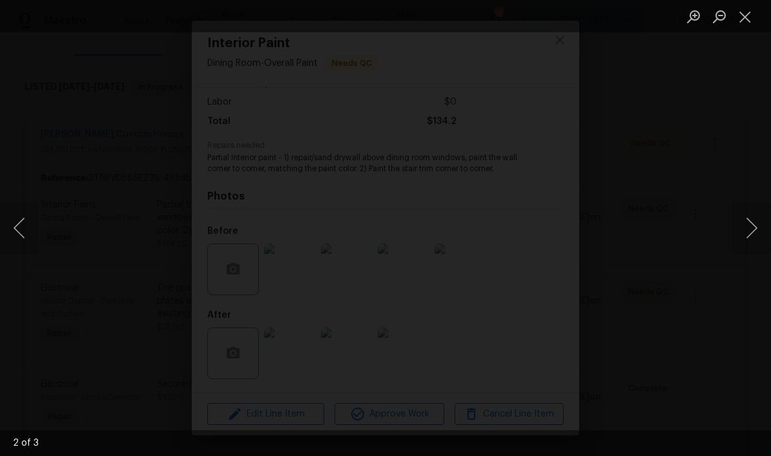
click at [538, 25] on button "Close lightbox" at bounding box center [746, 16] width 26 height 23
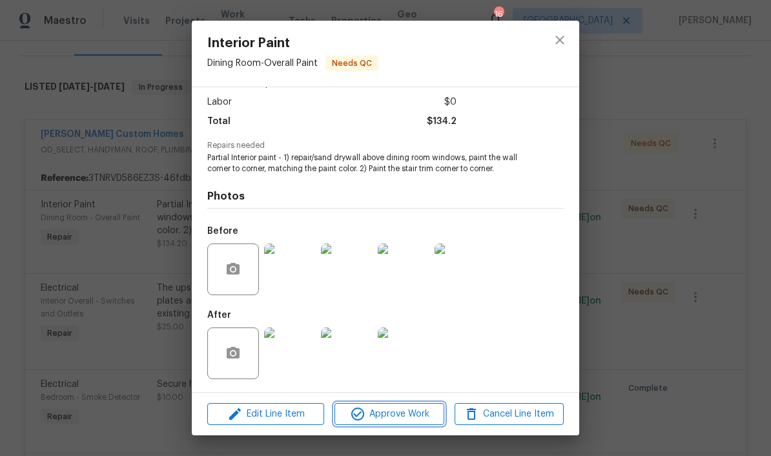
click at [417, 410] on span "Approve Work" at bounding box center [389, 414] width 101 height 16
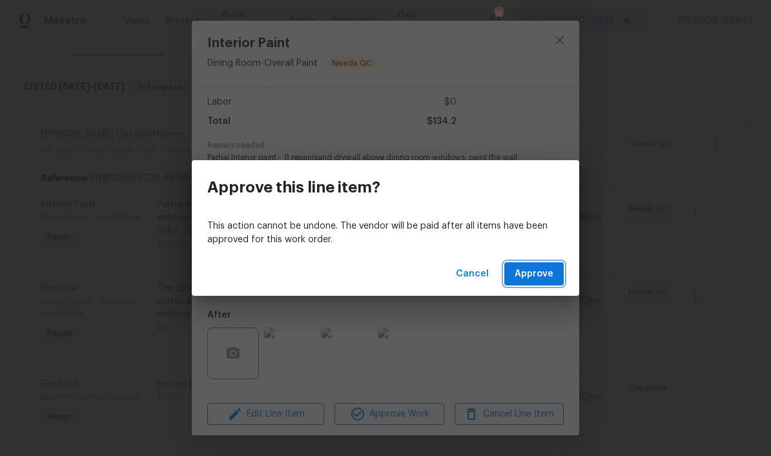
click at [538, 275] on span "Approve" at bounding box center [534, 274] width 39 height 16
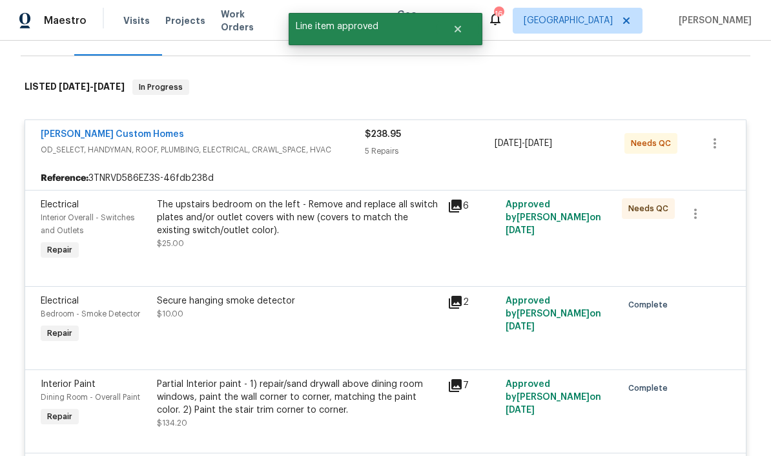
click at [362, 215] on div "The upstairs bedroom on the left - Remove and replace all switch plates and/or …" at bounding box center [298, 217] width 283 height 39
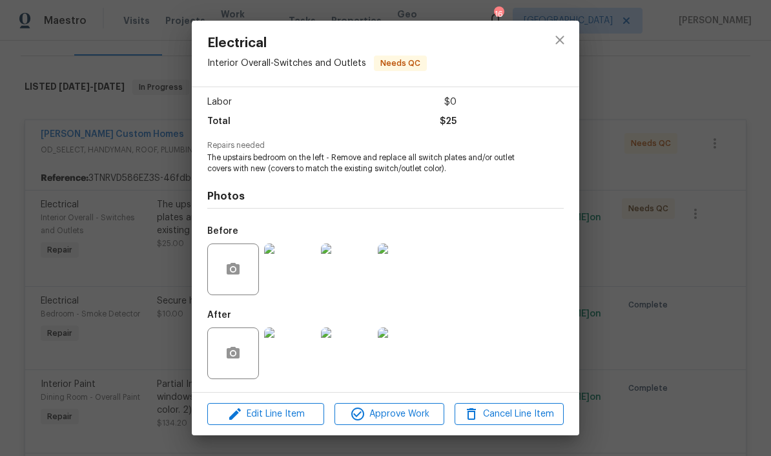
click at [300, 354] on img at bounding box center [290, 354] width 52 height 52
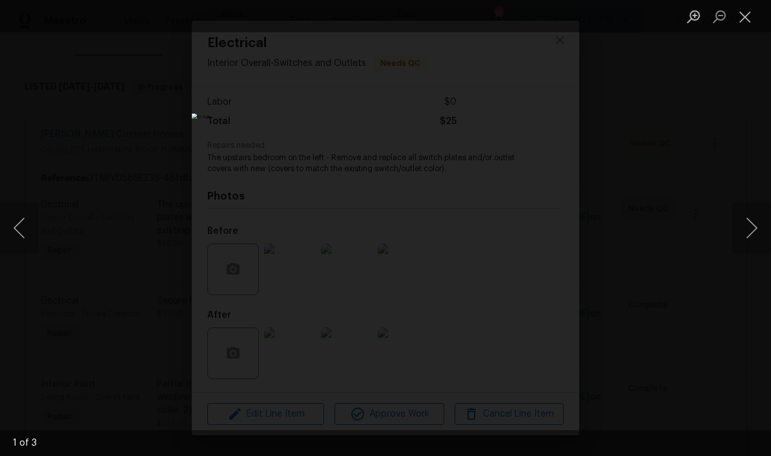
click at [538, 235] on button "Next image" at bounding box center [752, 228] width 39 height 52
click at [538, 230] on button "Next image" at bounding box center [752, 228] width 39 height 52
click at [538, 19] on button "Close lightbox" at bounding box center [746, 16] width 26 height 23
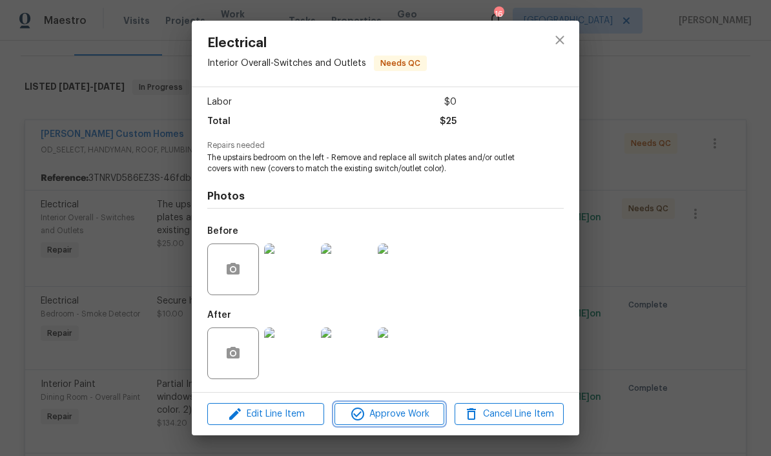
click at [408, 414] on span "Approve Work" at bounding box center [389, 414] width 101 height 16
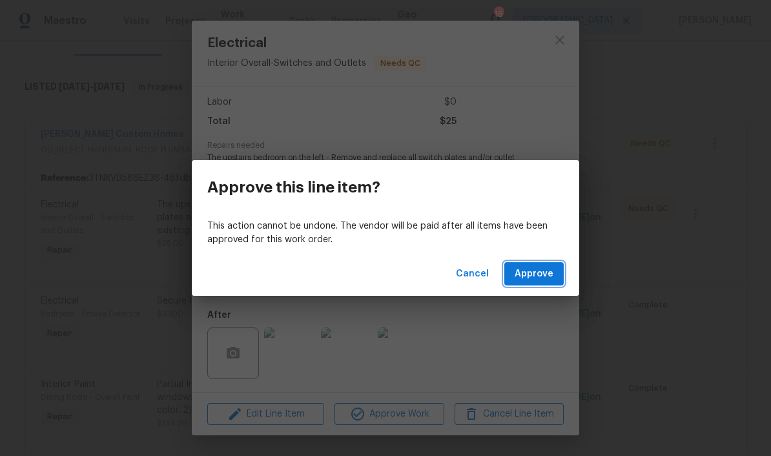
click at [538, 278] on span "Approve" at bounding box center [534, 274] width 39 height 16
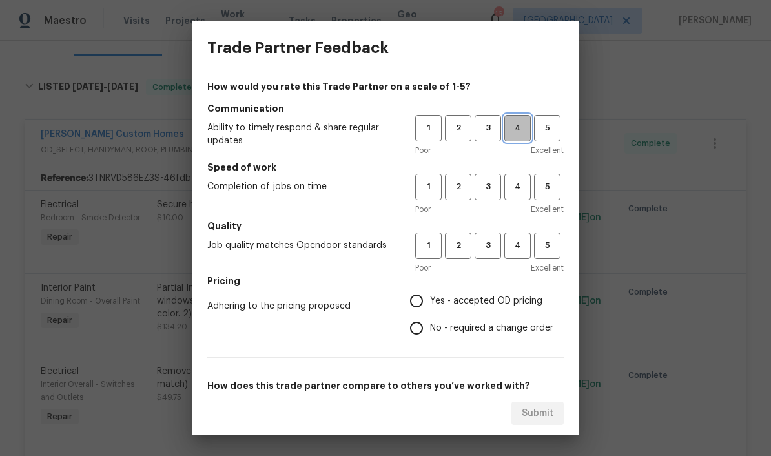
click at [520, 132] on span "4" at bounding box center [518, 128] width 24 height 15
click at [488, 188] on span "3" at bounding box center [488, 187] width 24 height 15
click at [492, 244] on span "3" at bounding box center [488, 245] width 24 height 15
click at [493, 138] on button "3" at bounding box center [488, 128] width 26 height 26
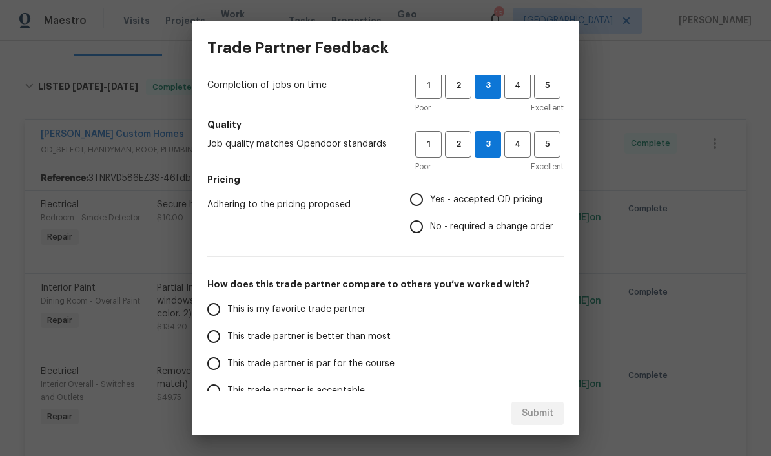
scroll to position [110, 0]
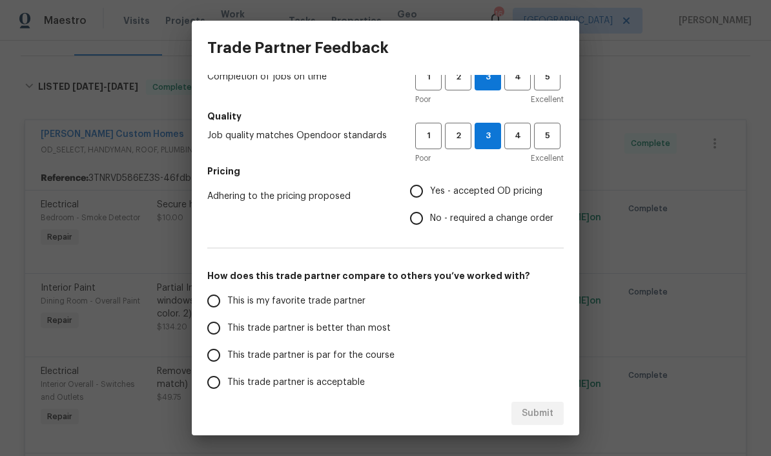
click at [423, 194] on input "Yes - accepted OD pricing" at bounding box center [416, 191] width 27 height 27
radio input "true"
click at [219, 358] on input "This trade partner is par for the course" at bounding box center [213, 355] width 27 height 27
click at [538, 417] on span "Submit" at bounding box center [538, 414] width 32 height 16
radio input "true"
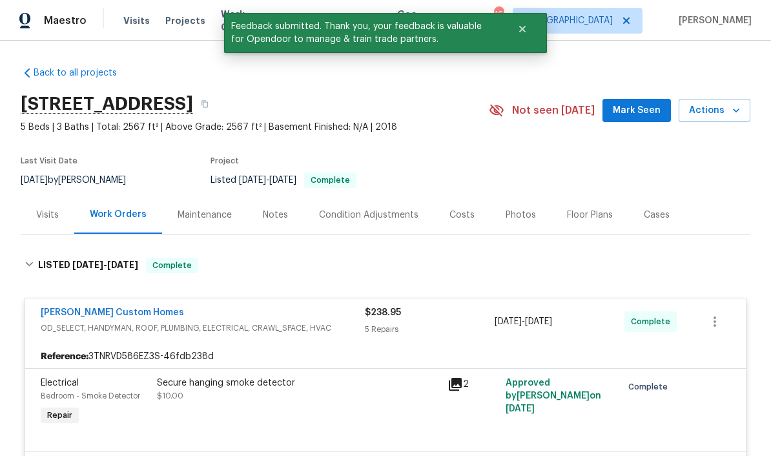
scroll to position [0, 0]
click at [538, 112] on span "Mark Seen" at bounding box center [637, 111] width 48 height 16
click at [282, 220] on div "Notes" at bounding box center [275, 215] width 25 height 13
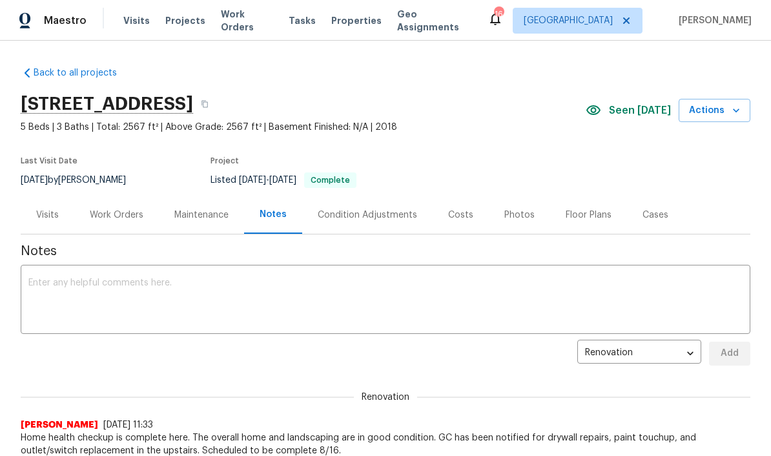
click at [283, 283] on textarea at bounding box center [385, 300] width 715 height 45
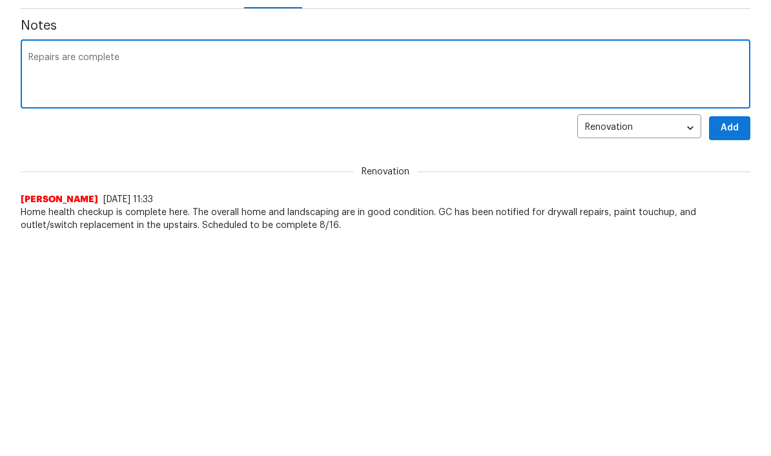
type textarea "Repairs are complete"
click at [538, 342] on button "Add" at bounding box center [729, 354] width 41 height 24
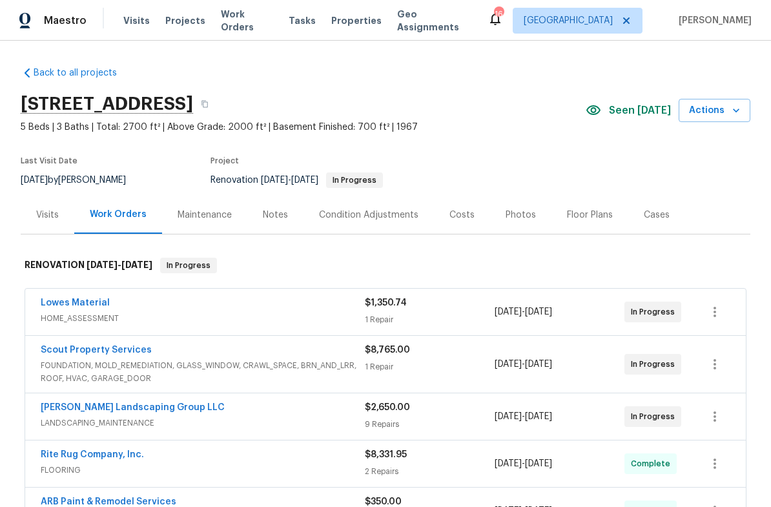
click at [248, 25] on span "Work Orders" at bounding box center [247, 21] width 52 height 26
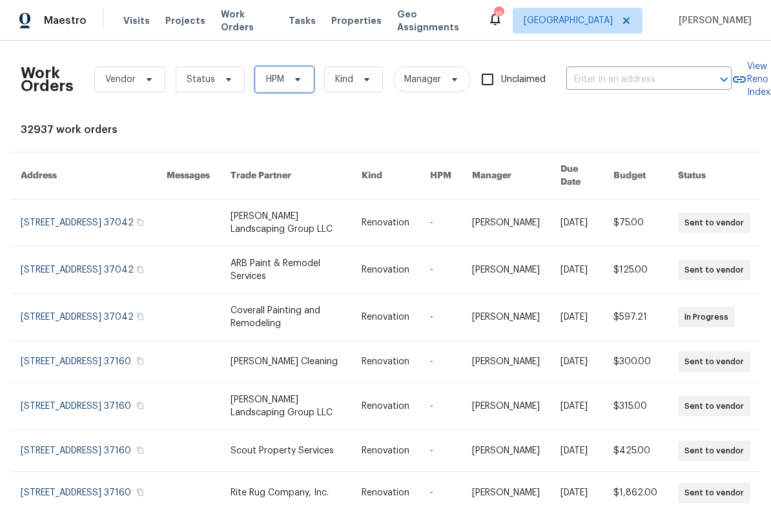
click at [300, 81] on icon at bounding box center [298, 79] width 10 height 10
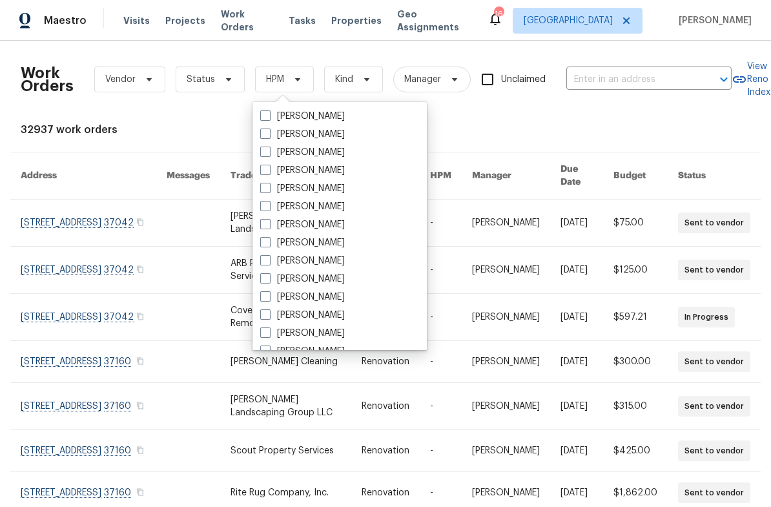
click at [329, 259] on label "[PERSON_NAME]" at bounding box center [302, 261] width 85 height 13
click at [269, 259] on input "[PERSON_NAME]" at bounding box center [264, 259] width 8 height 8
checkbox input "true"
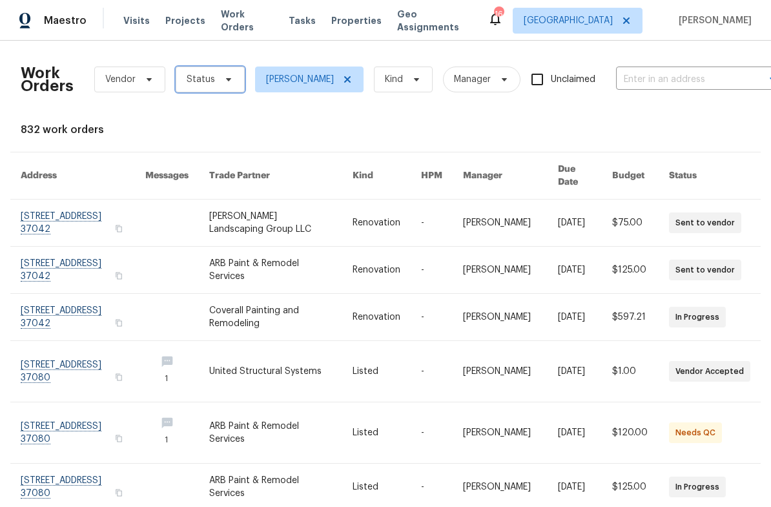
click at [225, 81] on icon at bounding box center [229, 79] width 10 height 10
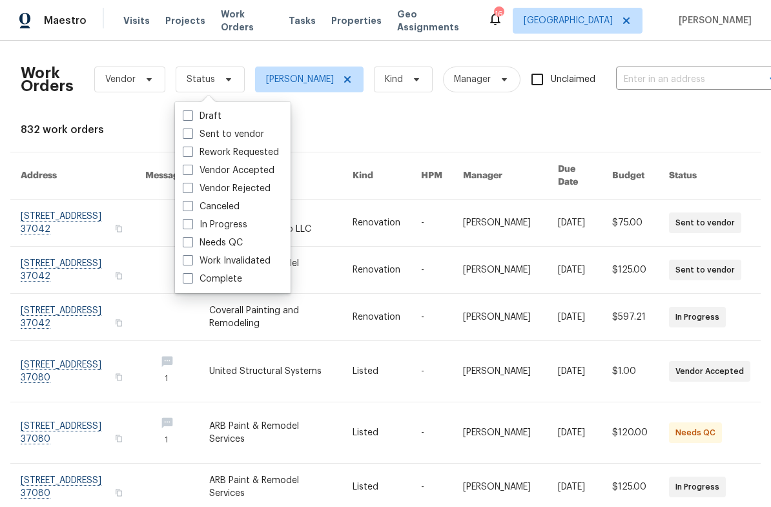
click at [241, 239] on label "Needs QC" at bounding box center [213, 242] width 60 height 13
click at [191, 239] on input "Needs QC" at bounding box center [187, 240] width 8 height 8
checkbox input "true"
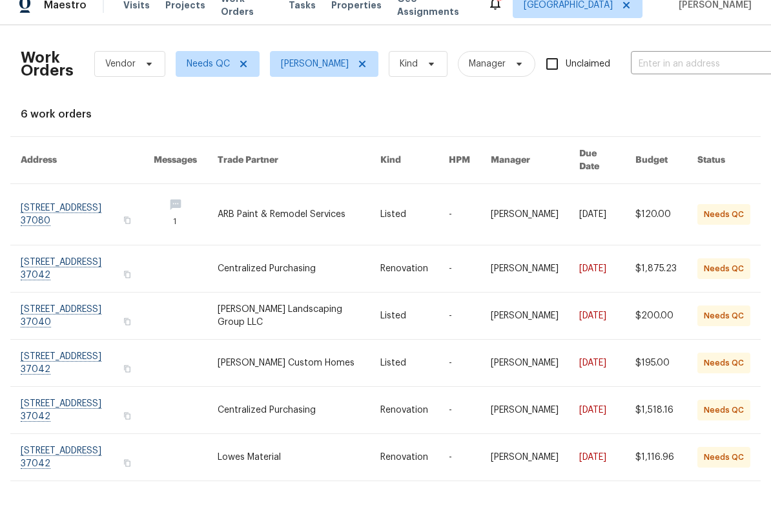
scroll to position [21, 0]
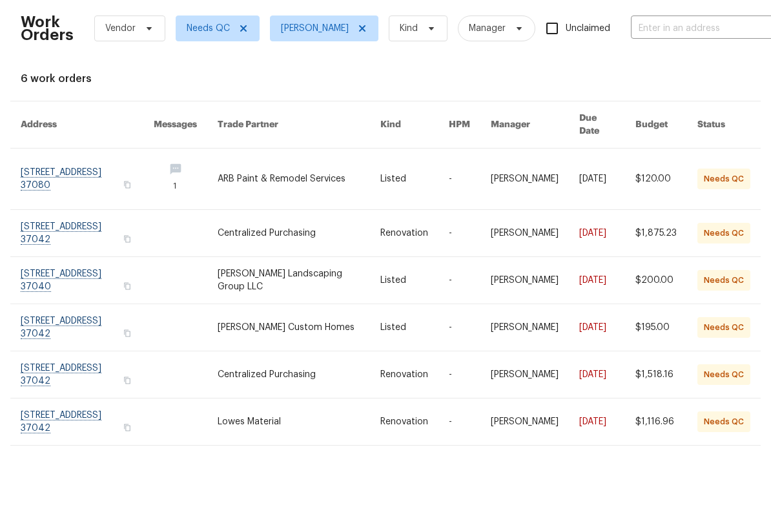
click at [97, 355] on link at bounding box center [87, 378] width 133 height 47
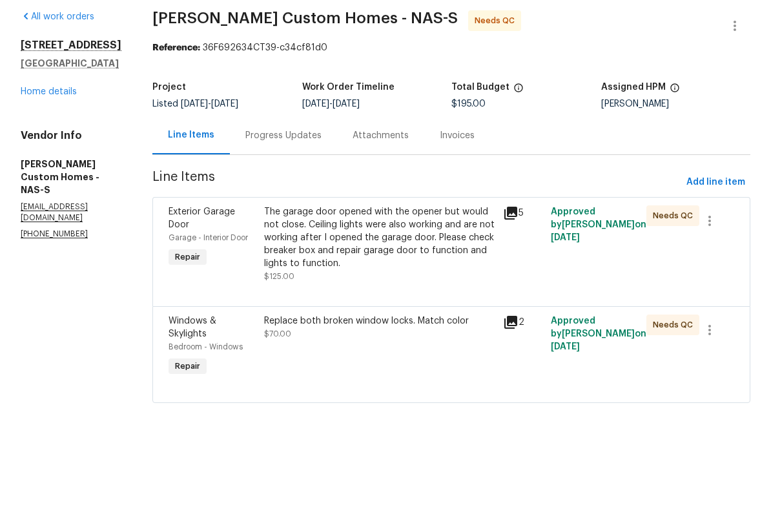
click at [388, 256] on div "The garage door opened with the opener but would not close. Ceiling lights were…" at bounding box center [379, 288] width 231 height 65
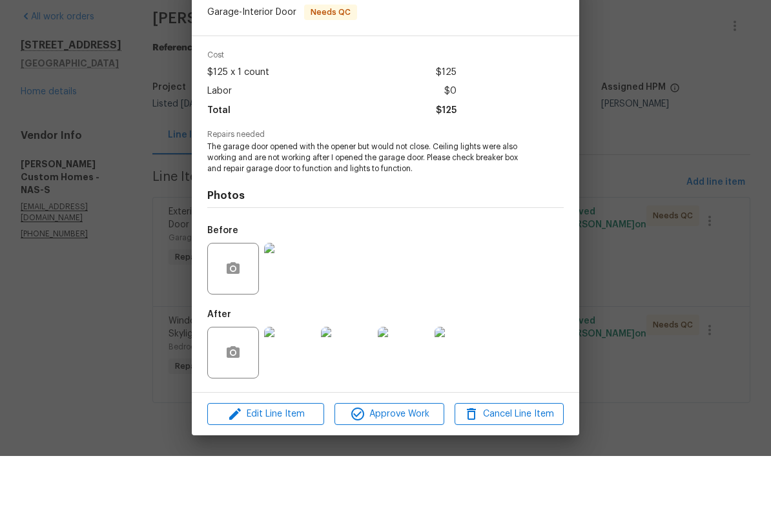
scroll to position [47, 0]
click at [298, 378] on img at bounding box center [290, 404] width 52 height 52
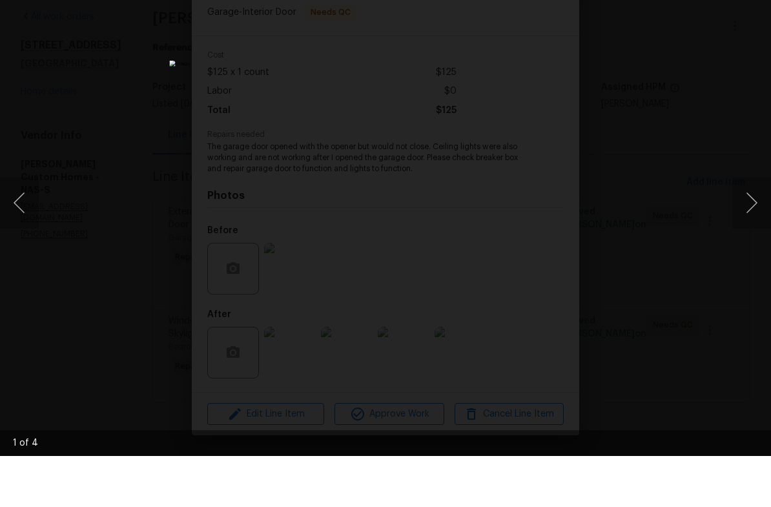
click at [746, 228] on button "Next image" at bounding box center [752, 254] width 39 height 52
click at [749, 228] on button "Next image" at bounding box center [752, 254] width 39 height 52
click at [754, 228] on button "Next image" at bounding box center [752, 254] width 39 height 52
click at [757, 228] on button "Next image" at bounding box center [752, 254] width 39 height 52
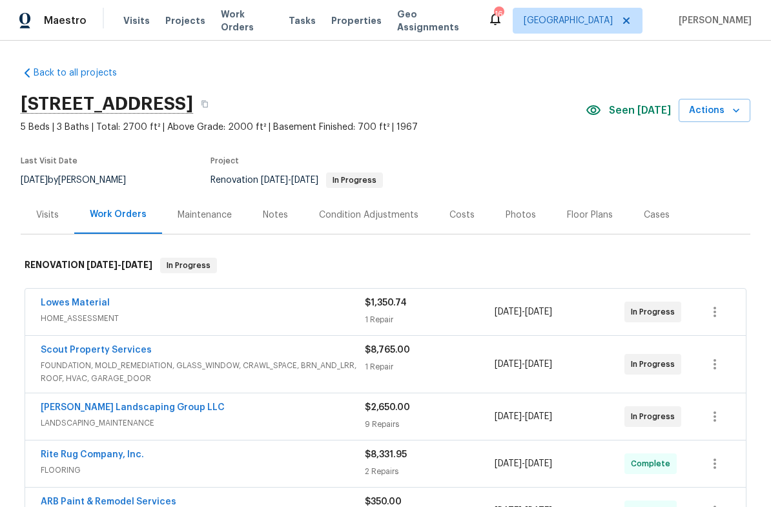
click at [253, 23] on span "Work Orders" at bounding box center [247, 21] width 52 height 26
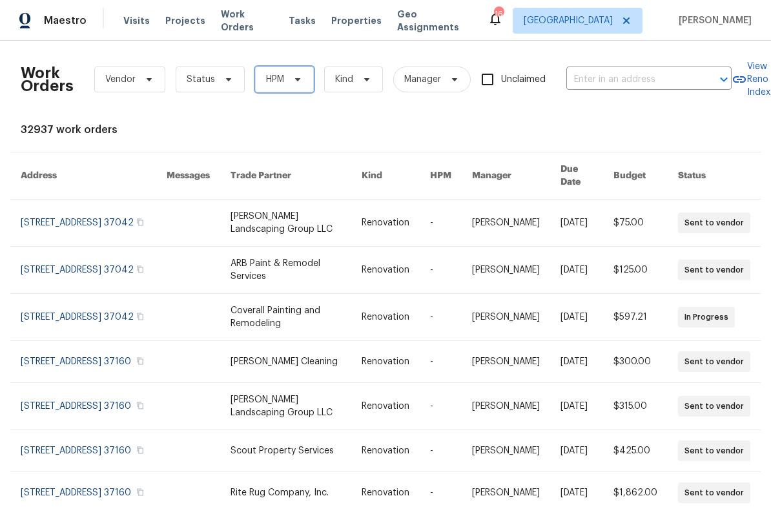
click at [297, 86] on span "HPM" at bounding box center [284, 80] width 59 height 26
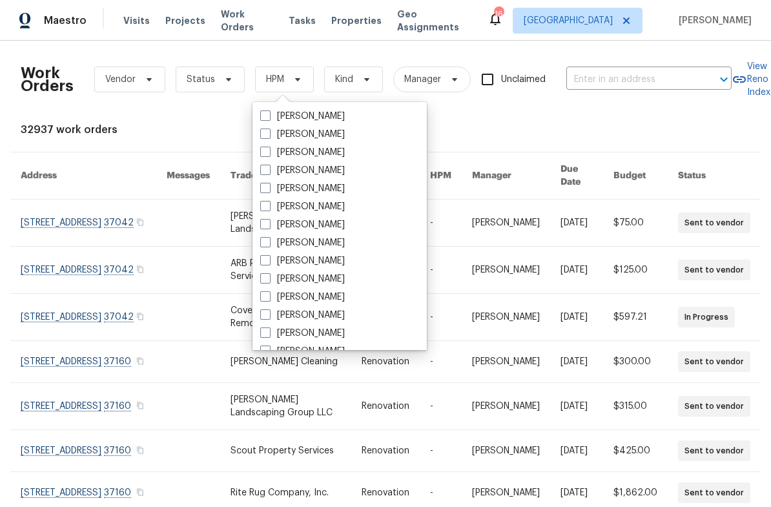
click at [339, 262] on label "[PERSON_NAME]" at bounding box center [302, 261] width 85 height 13
click at [269, 262] on input "[PERSON_NAME]" at bounding box center [264, 259] width 8 height 8
checkbox input "true"
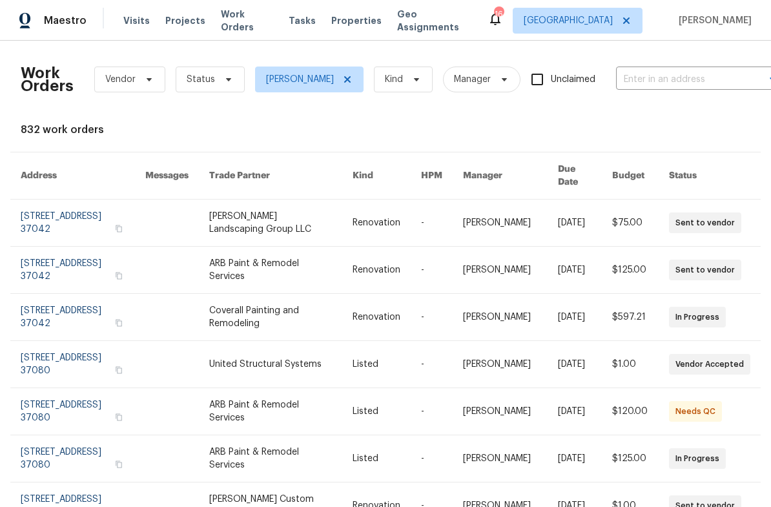
click at [224, 80] on icon at bounding box center [229, 79] width 10 height 10
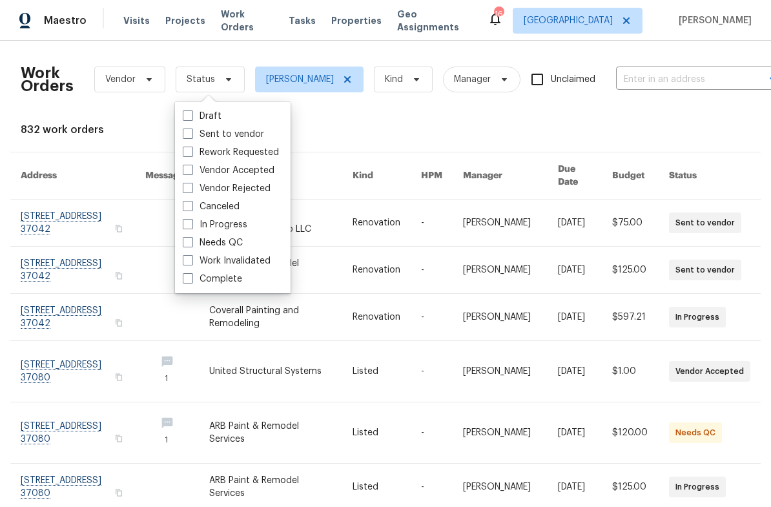
click at [238, 240] on label "Needs QC" at bounding box center [213, 242] width 60 height 13
click at [191, 240] on input "Needs QC" at bounding box center [187, 240] width 8 height 8
checkbox input "true"
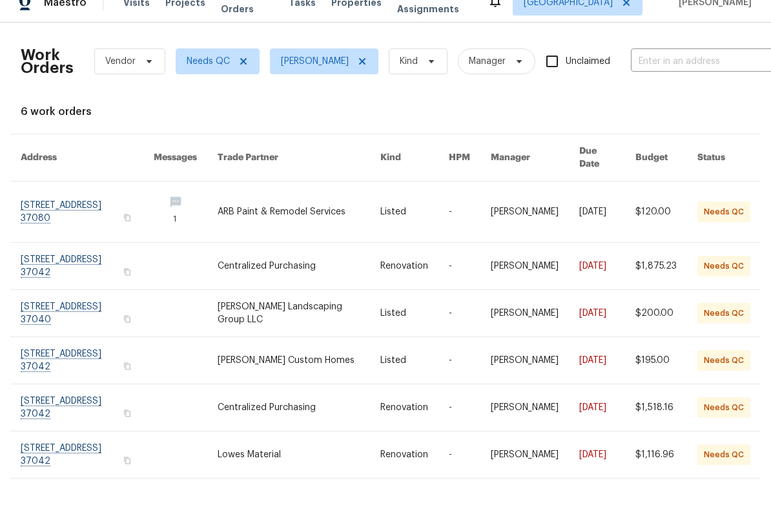
scroll to position [21, 0]
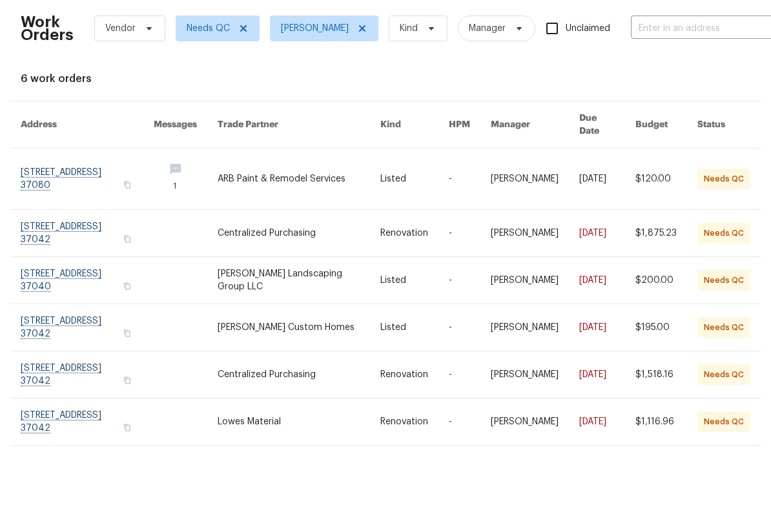
click at [105, 355] on link at bounding box center [87, 378] width 133 height 47
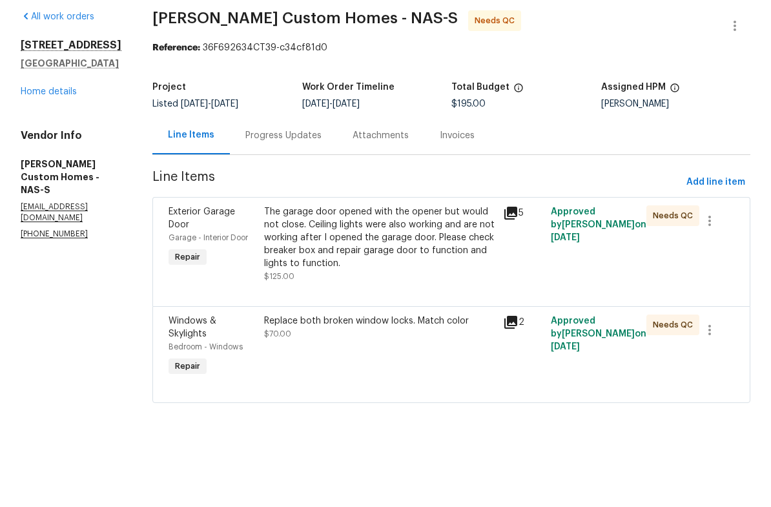
click at [431, 256] on div "The garage door opened with the opener but would not close. Ceiling lights were…" at bounding box center [379, 288] width 231 height 65
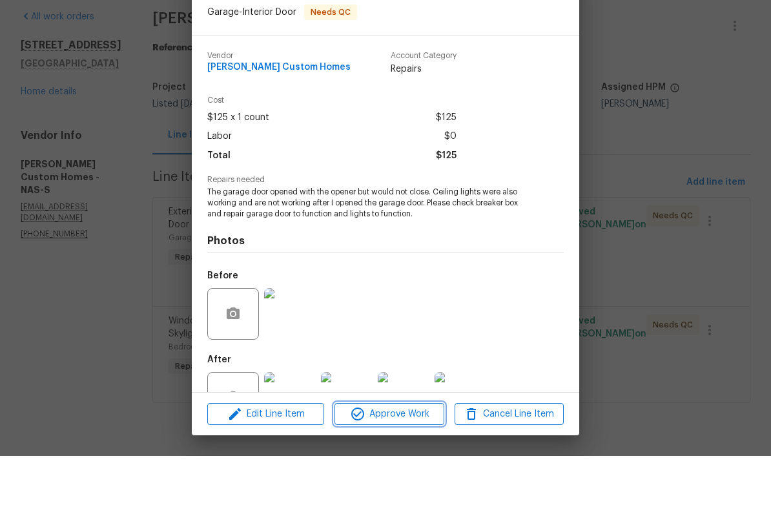
click at [404, 457] on span "Approve Work" at bounding box center [389, 465] width 101 height 16
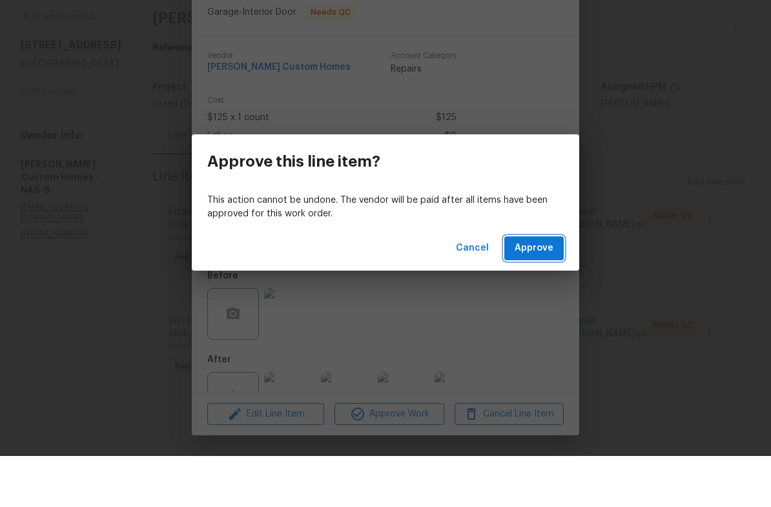
click at [539, 291] on span "Approve" at bounding box center [534, 299] width 39 height 16
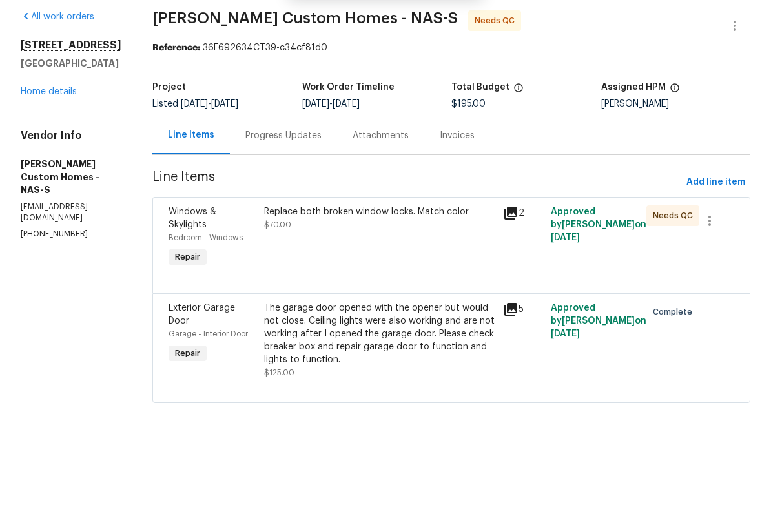
click at [398, 256] on div "Replace both broken window locks. Match color" at bounding box center [379, 262] width 231 height 13
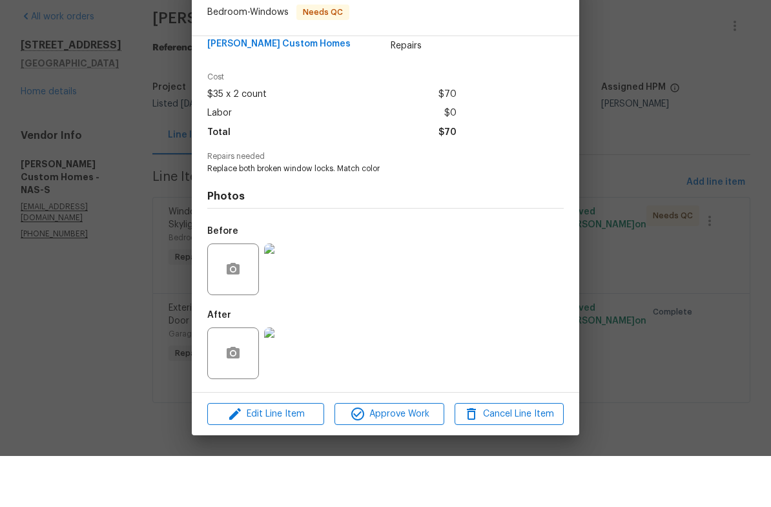
scroll to position [26, 0]
click at [297, 379] on img at bounding box center [290, 405] width 52 height 52
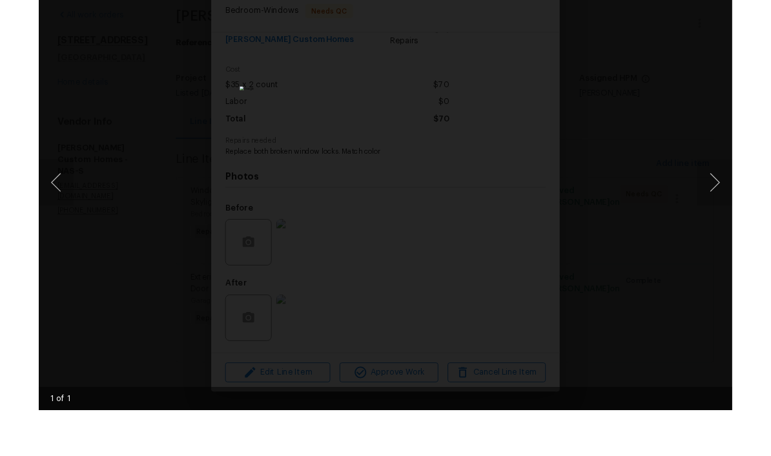
scroll to position [36, 0]
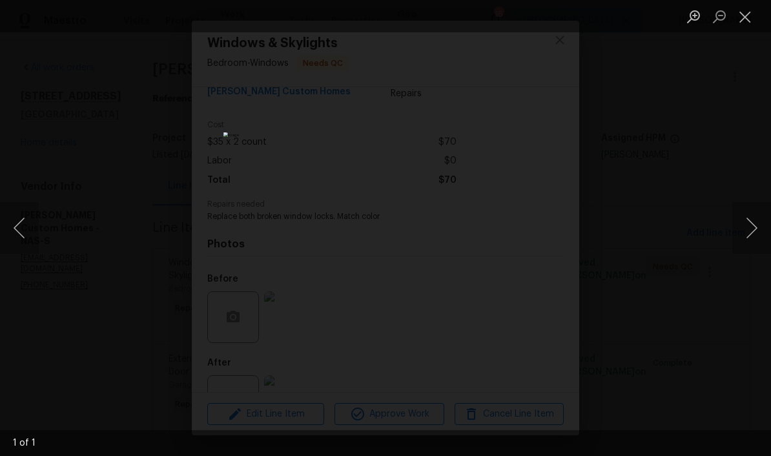
click at [744, 19] on button "Close lightbox" at bounding box center [746, 16] width 26 height 23
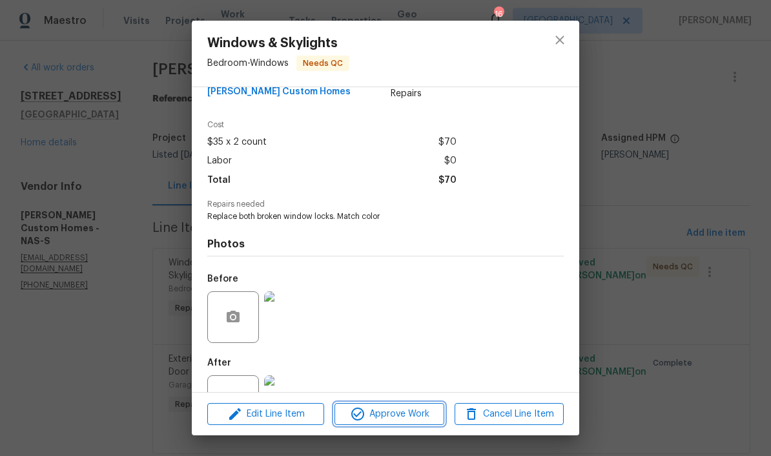
click at [417, 416] on span "Approve Work" at bounding box center [389, 414] width 101 height 16
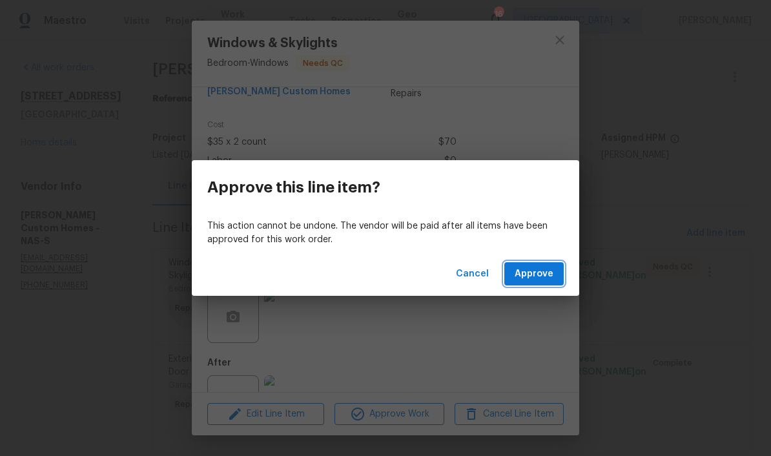
click at [546, 274] on span "Approve" at bounding box center [534, 274] width 39 height 16
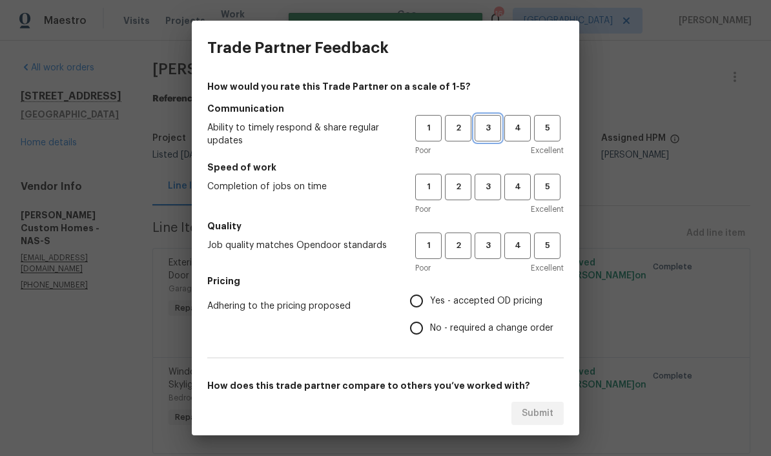
click at [494, 135] on span "3" at bounding box center [488, 128] width 24 height 15
click at [494, 194] on span "3" at bounding box center [488, 187] width 24 height 15
click at [499, 248] on span "3" at bounding box center [488, 245] width 24 height 15
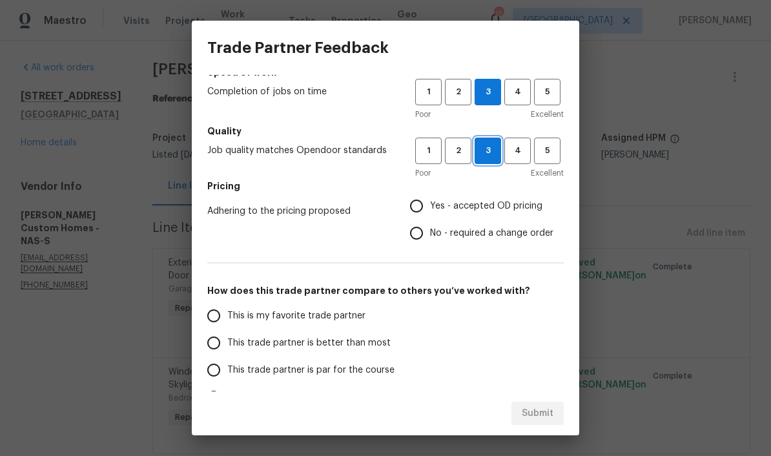
scroll to position [96, 0]
click at [422, 208] on input "Yes - accepted OD pricing" at bounding box center [416, 205] width 27 height 27
radio input "true"
click at [223, 372] on input "This trade partner is par for the course" at bounding box center [213, 369] width 27 height 27
click at [544, 413] on span "Submit" at bounding box center [538, 414] width 32 height 16
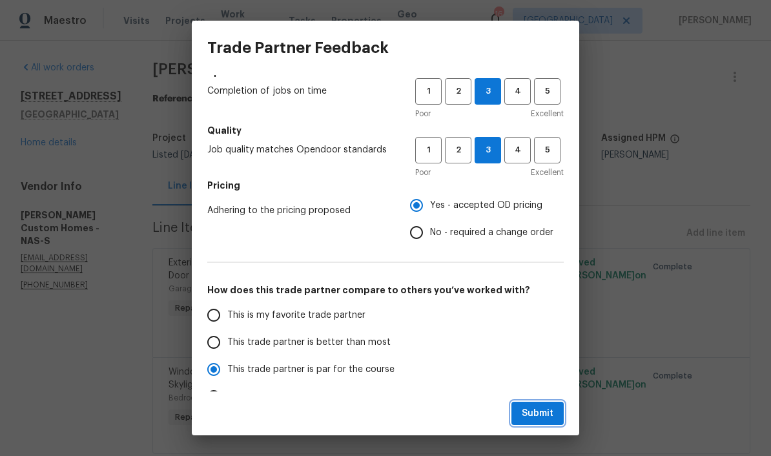
radio input "true"
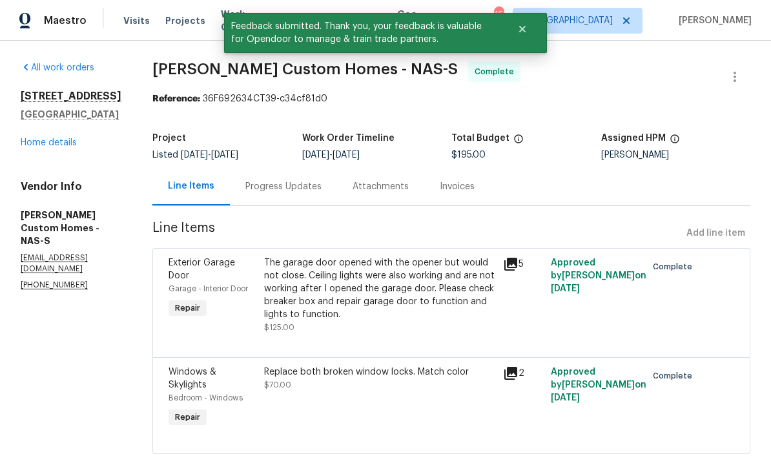
click at [70, 138] on link "Home details" at bounding box center [49, 142] width 56 height 9
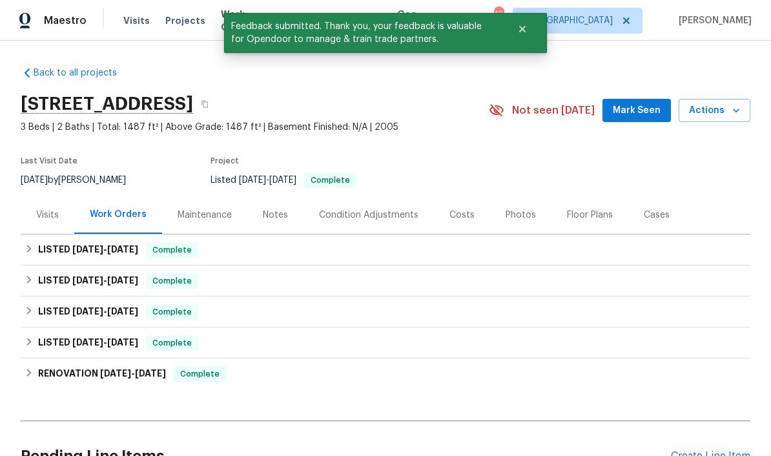
click at [652, 113] on span "Mark Seen" at bounding box center [637, 111] width 48 height 16
click at [277, 216] on div "Notes" at bounding box center [275, 215] width 25 height 13
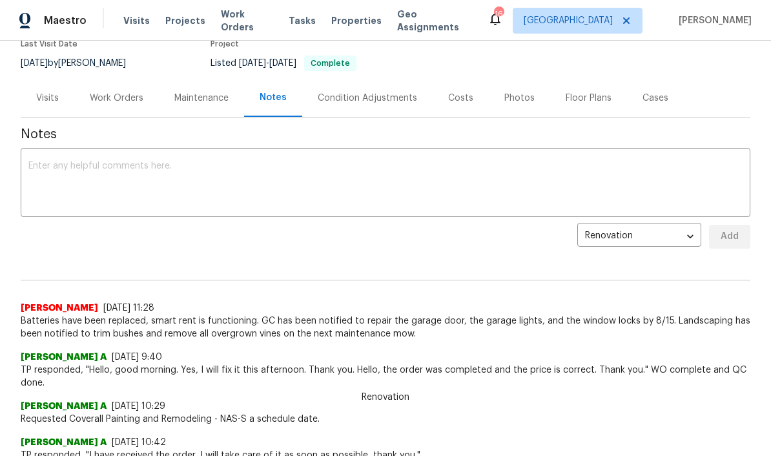
scroll to position [118, 0]
click at [131, 98] on div "Work Orders" at bounding box center [117, 97] width 54 height 13
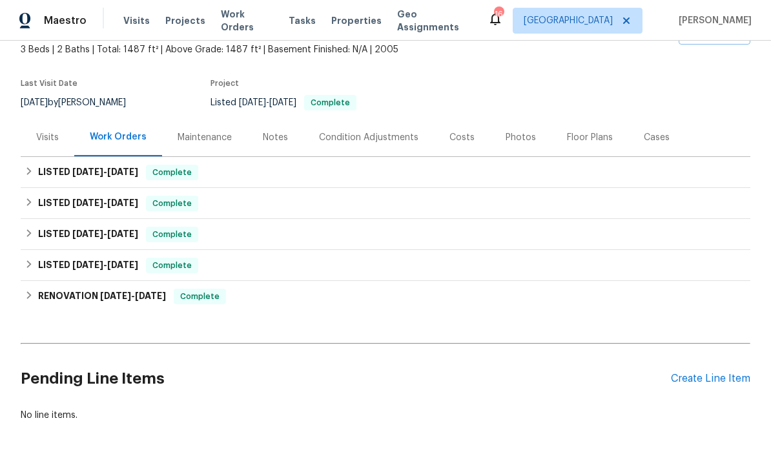
click at [277, 139] on div "Notes" at bounding box center [275, 137] width 25 height 13
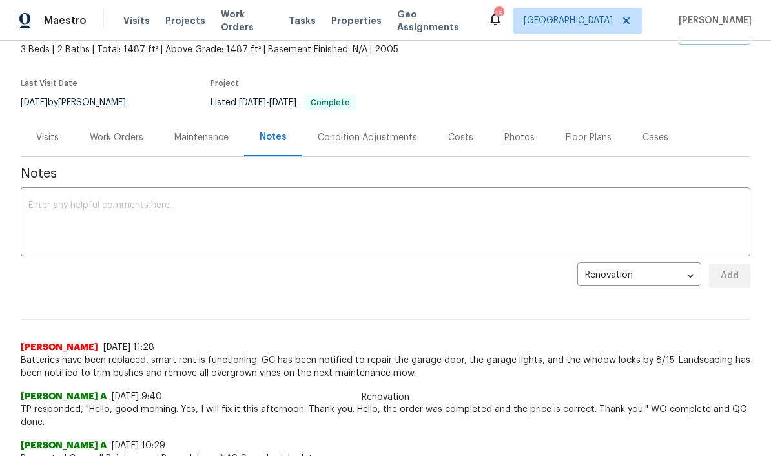
click at [278, 203] on textarea at bounding box center [385, 223] width 715 height 45
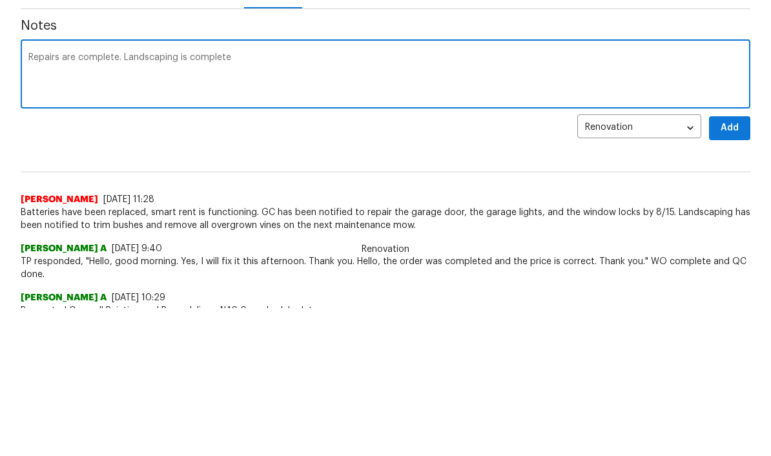
type textarea "Repairs are complete. Landscaping is complete"
click at [718, 264] on button "Add" at bounding box center [729, 276] width 41 height 24
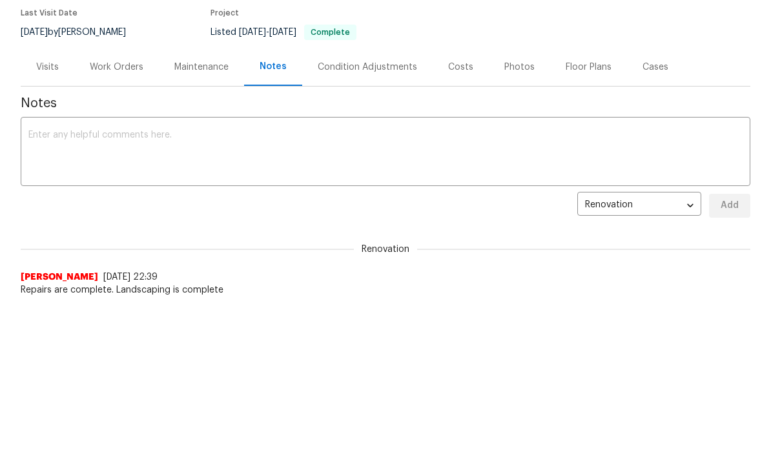
click at [133, 70] on div "Work Orders" at bounding box center [117, 67] width 54 height 13
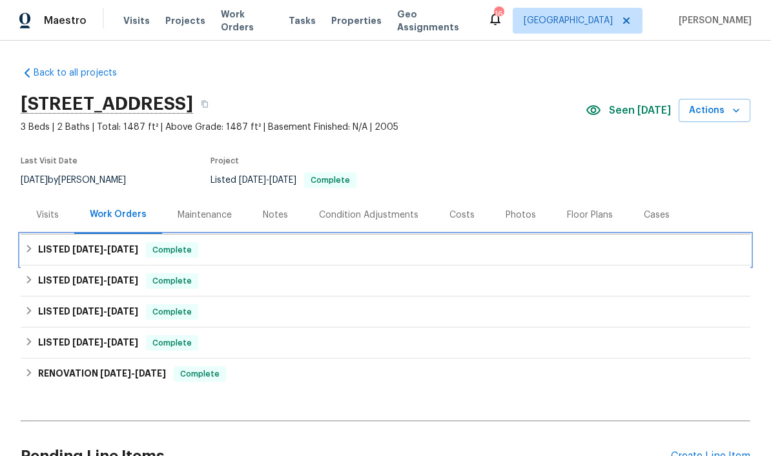
click at [101, 245] on span "[DATE]" at bounding box center [87, 249] width 31 height 9
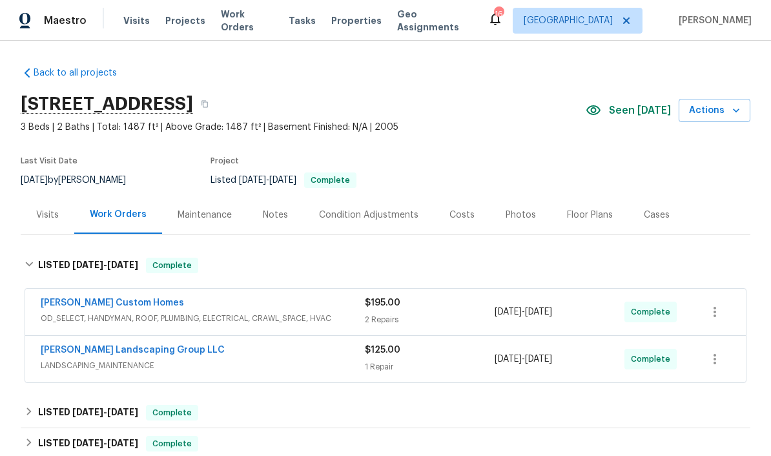
click at [158, 346] on link "[PERSON_NAME] Landscaping Group LLC" at bounding box center [133, 350] width 184 height 9
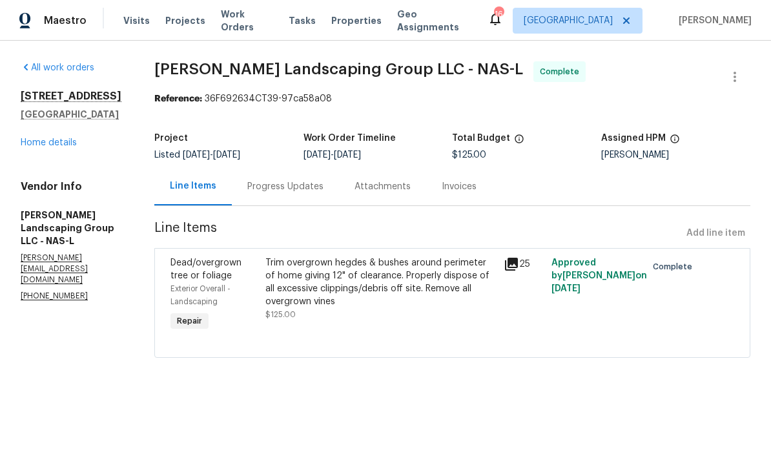
click at [439, 279] on div "Trim overgrown hegdes & bushes around perimeter of home giving 12" of clearance…" at bounding box center [381, 282] width 231 height 52
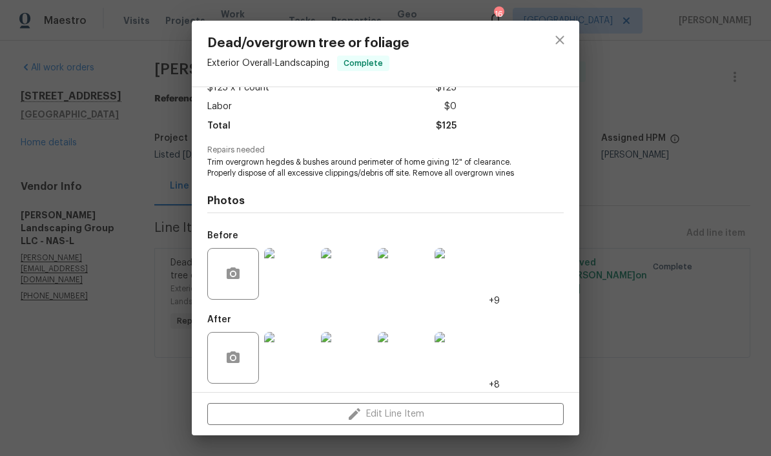
scroll to position [88, 0]
click at [563, 47] on icon "close" at bounding box center [560, 40] width 16 height 16
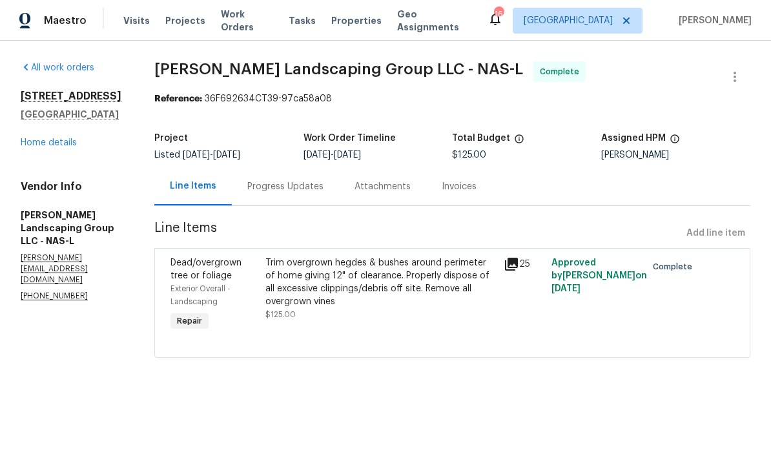
click at [69, 146] on link "Home details" at bounding box center [49, 142] width 56 height 9
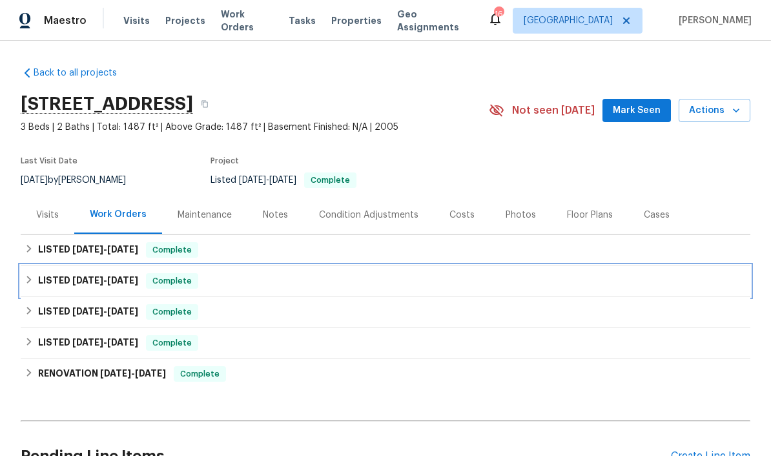
click at [109, 285] on h6 "LISTED [DATE] - [DATE]" at bounding box center [88, 281] width 100 height 16
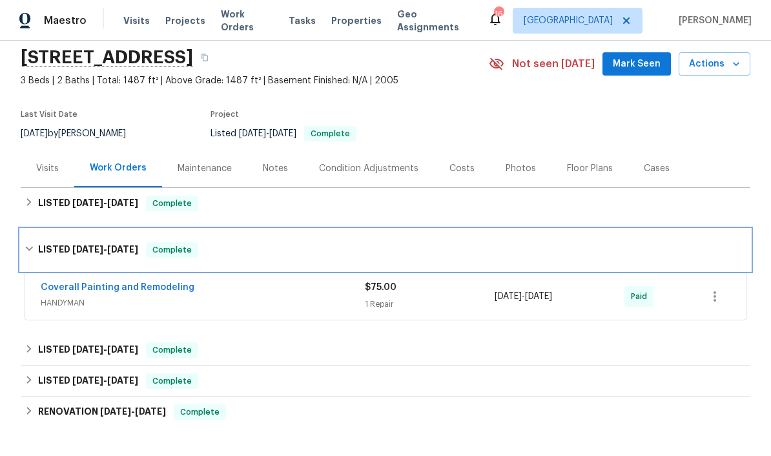
scroll to position [85, 0]
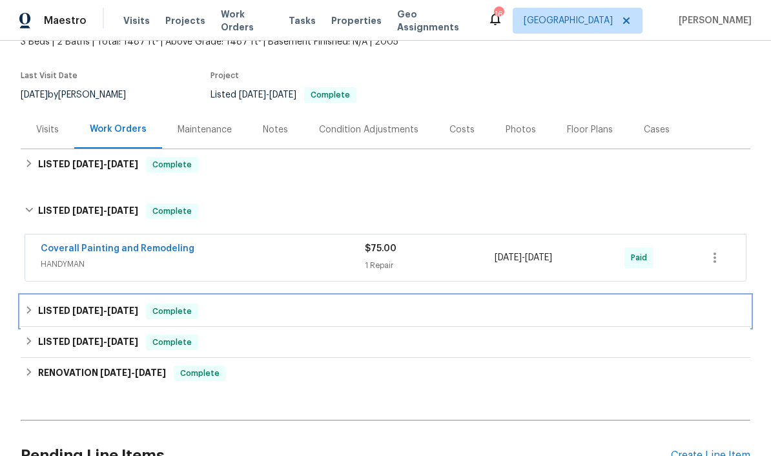
click at [109, 315] on h6 "LISTED [DATE] - [DATE]" at bounding box center [88, 312] width 100 height 16
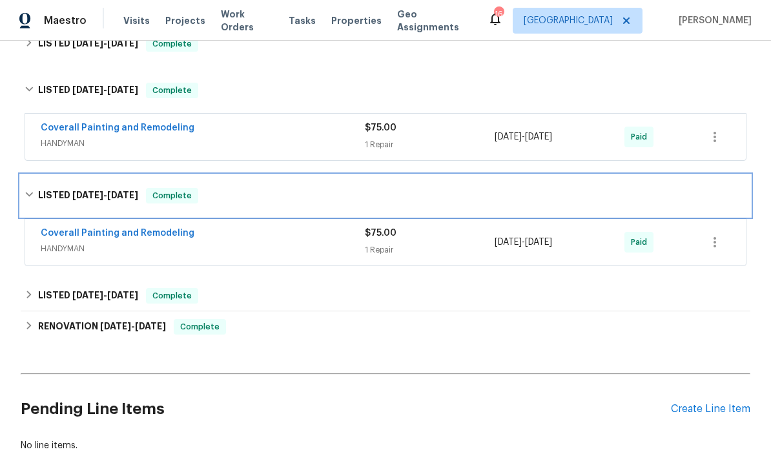
scroll to position [211, 0]
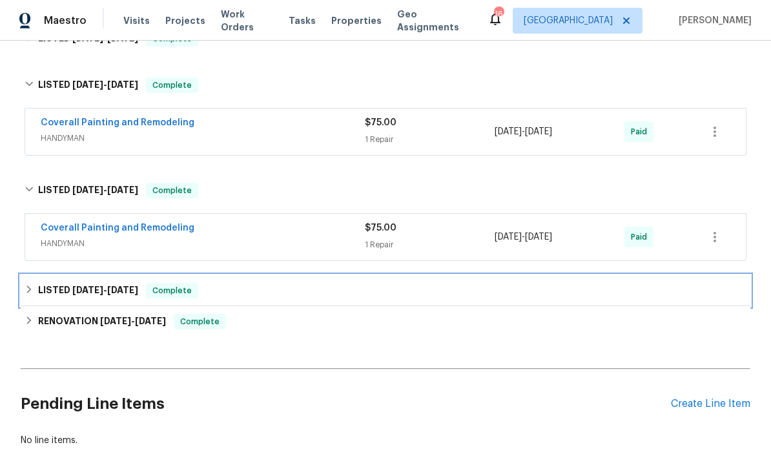
click at [136, 298] on div "LISTED [DATE] - [DATE] Complete" at bounding box center [386, 290] width 730 height 31
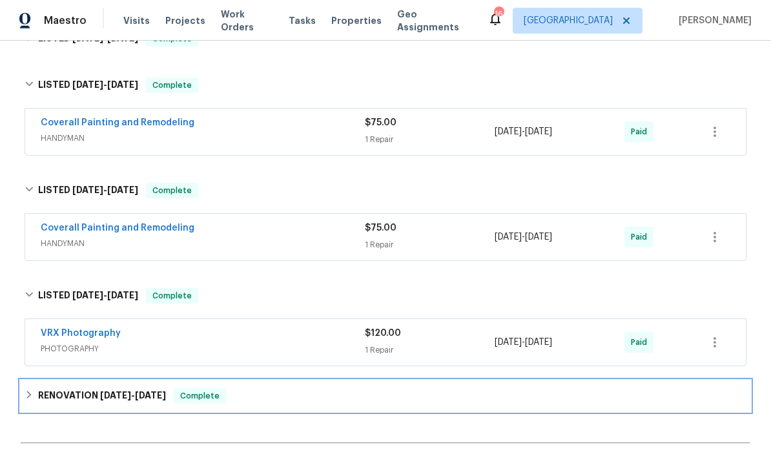
click at [109, 394] on span "[DATE]" at bounding box center [115, 395] width 31 height 9
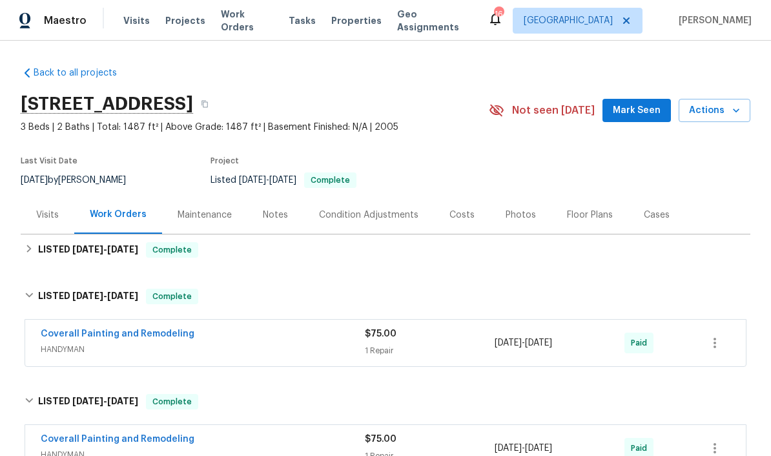
scroll to position [0, 0]
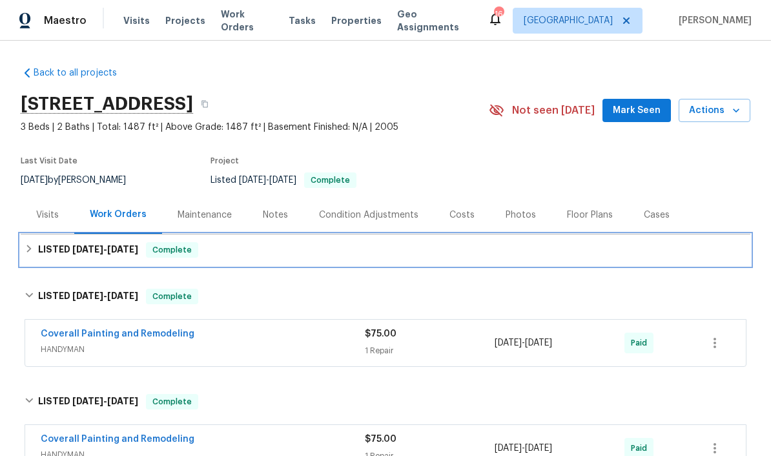
click at [120, 250] on span "[DATE]" at bounding box center [122, 249] width 31 height 9
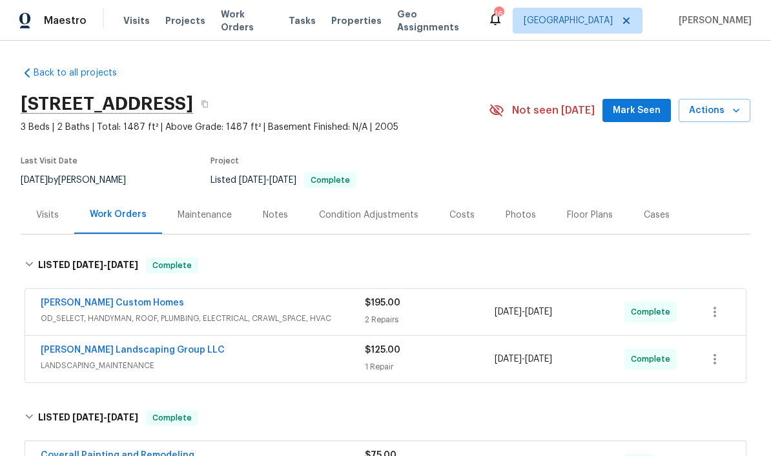
click at [148, 353] on link "[PERSON_NAME] Landscaping Group LLC" at bounding box center [133, 350] width 184 height 9
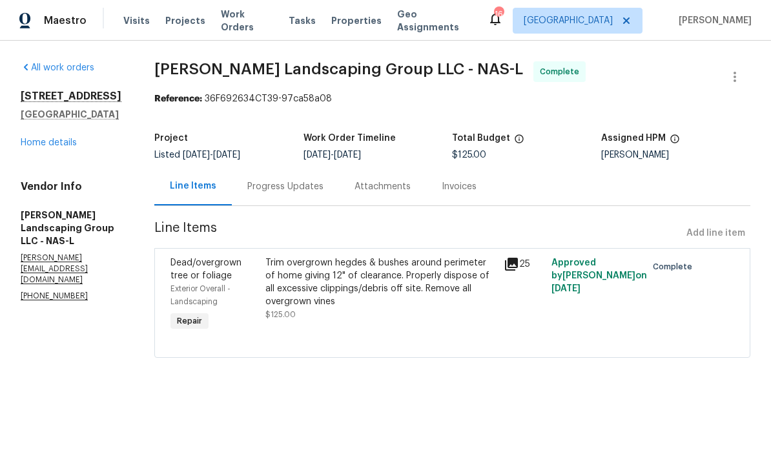
click at [324, 191] on div "Progress Updates" at bounding box center [285, 186] width 76 height 13
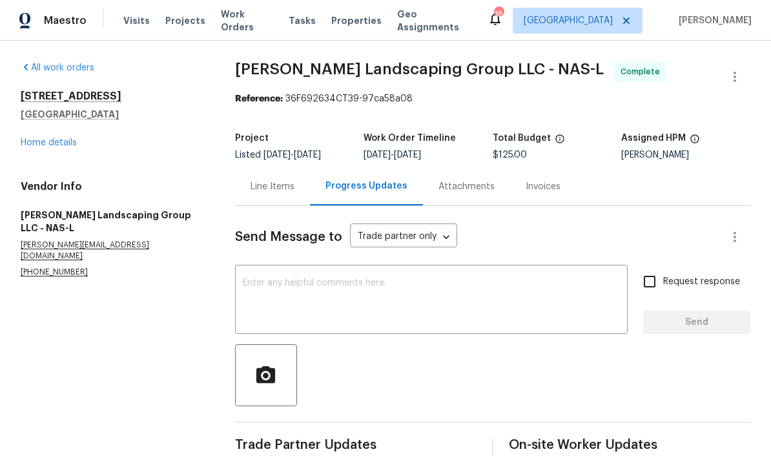
click at [253, 24] on span "Work Orders" at bounding box center [247, 21] width 52 height 26
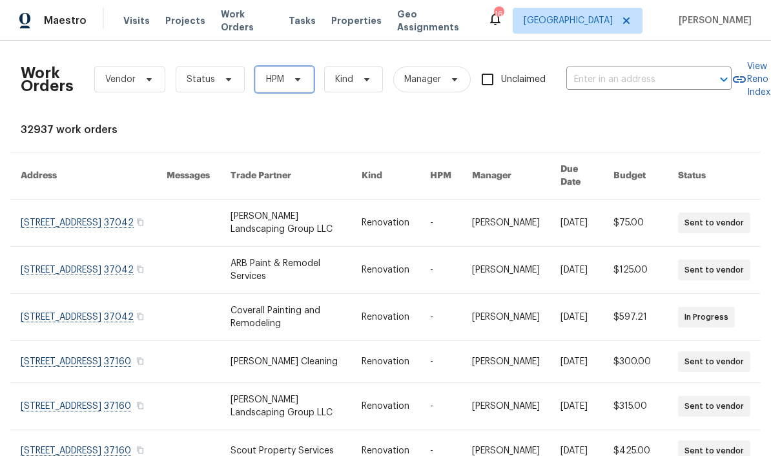
click at [297, 80] on icon at bounding box center [297, 79] width 5 height 3
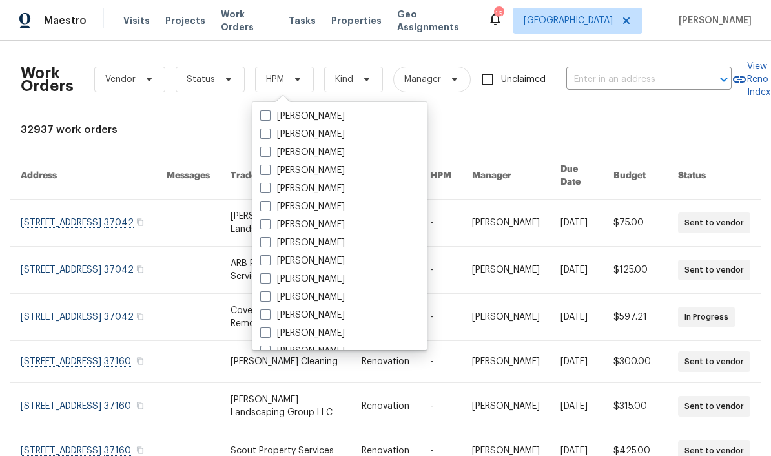
click at [337, 258] on label "[PERSON_NAME]" at bounding box center [302, 261] width 85 height 13
click at [269, 258] on input "[PERSON_NAME]" at bounding box center [264, 259] width 8 height 8
checkbox input "true"
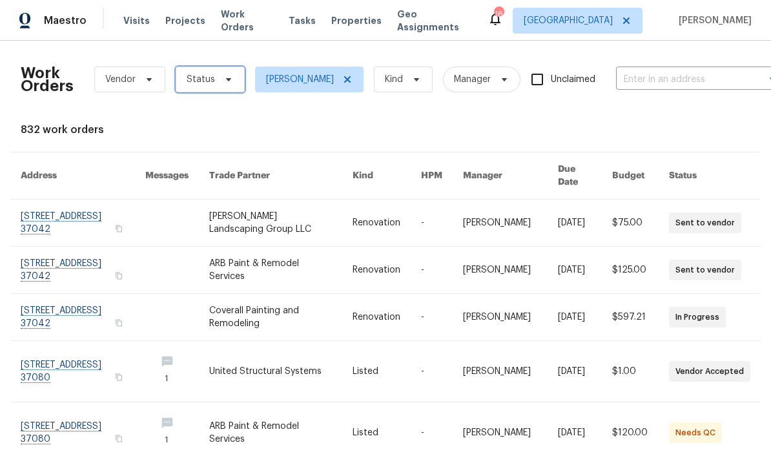
click at [224, 81] on icon at bounding box center [229, 79] width 10 height 10
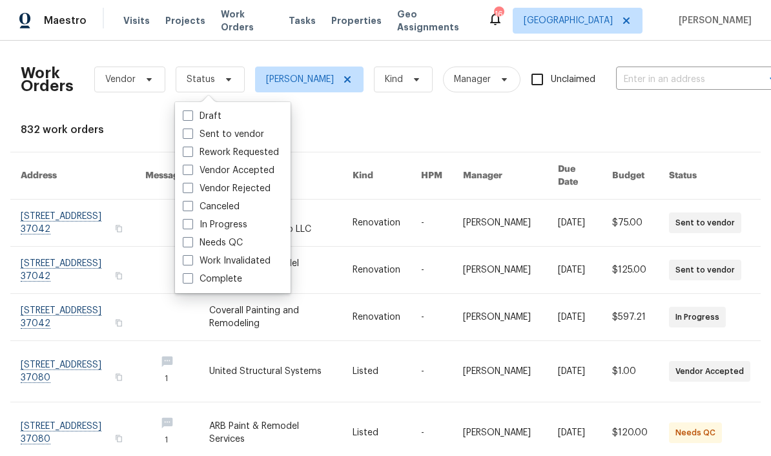
click at [241, 244] on label "Needs QC" at bounding box center [213, 242] width 60 height 13
click at [191, 244] on input "Needs QC" at bounding box center [187, 240] width 8 height 8
checkbox input "true"
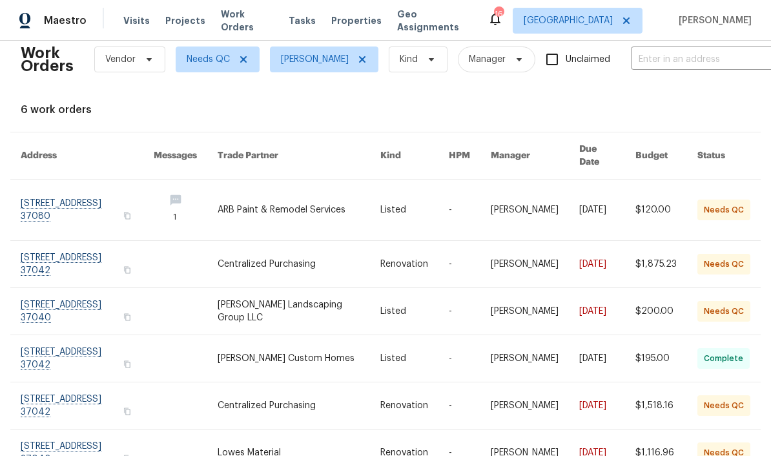
scroll to position [19, 0]
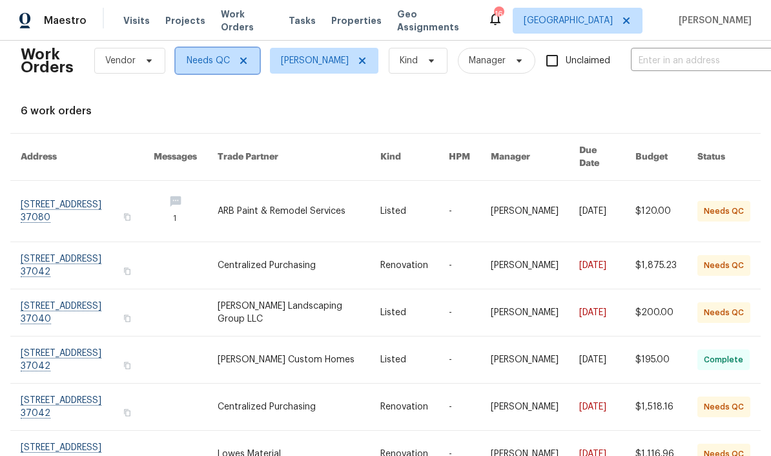
click at [245, 64] on icon at bounding box center [243, 61] width 10 height 10
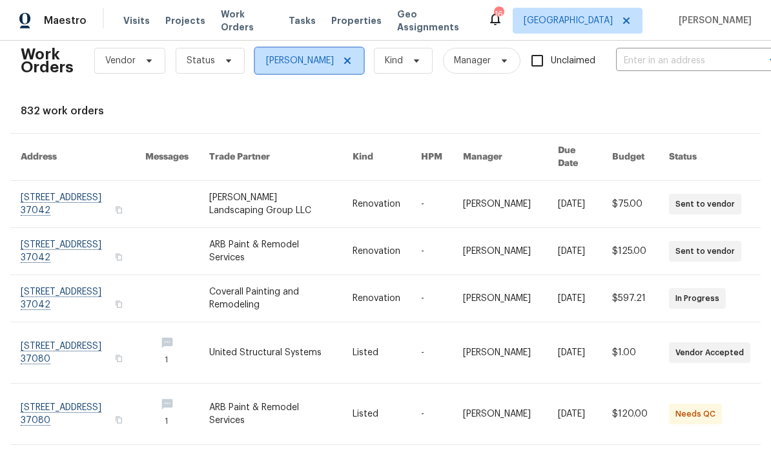
click at [347, 62] on icon at bounding box center [347, 61] width 6 height 6
